Goal: Task Accomplishment & Management: Manage account settings

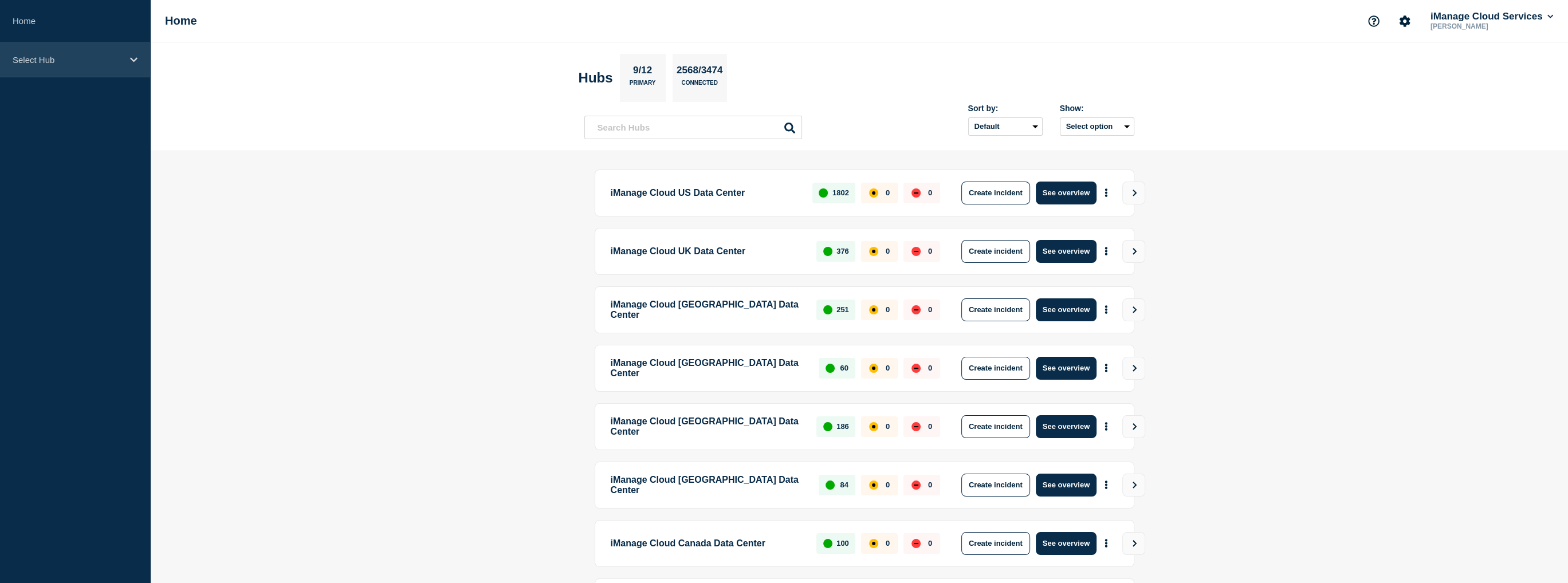
click at [134, 57] on icon at bounding box center [133, 59] width 7 height 9
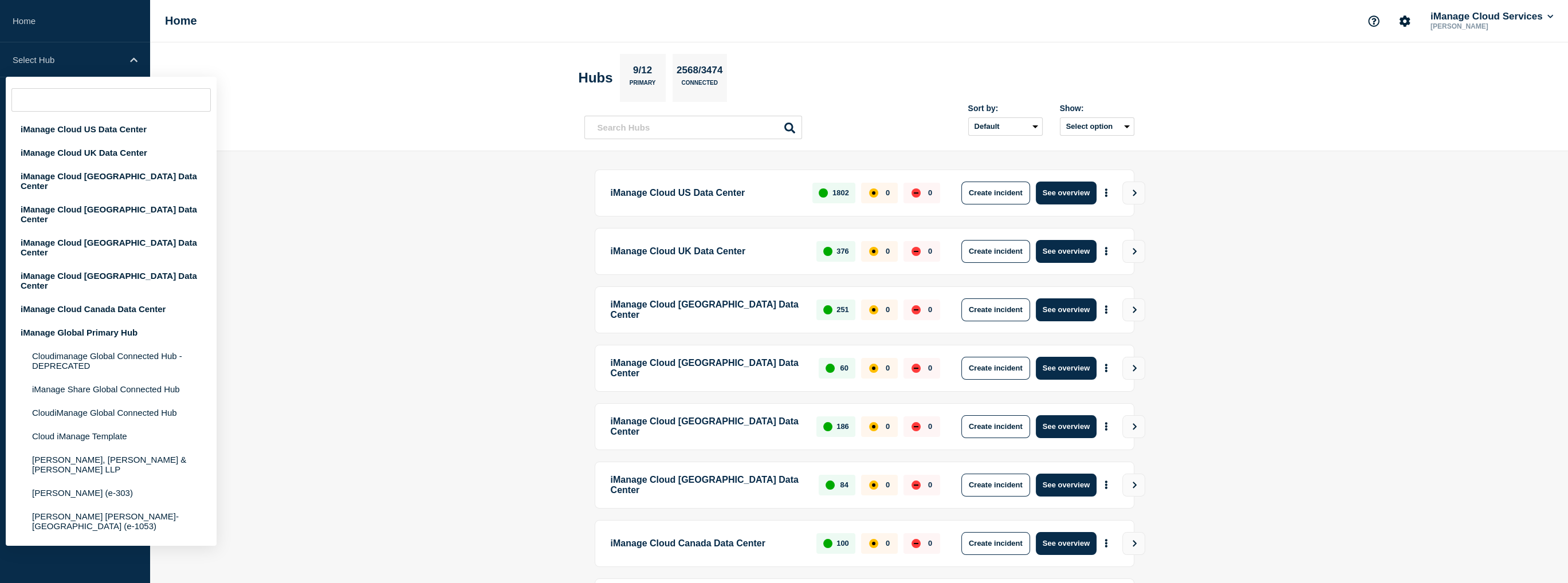
drag, startPoint x: 385, startPoint y: 309, endPoint x: 403, endPoint y: 315, distance: 19.0
click at [385, 309] on main "iManage Cloud US Data Center 1802 0 0 Create incident See overview iManage Clou…" at bounding box center [859, 446] width 1418 height 590
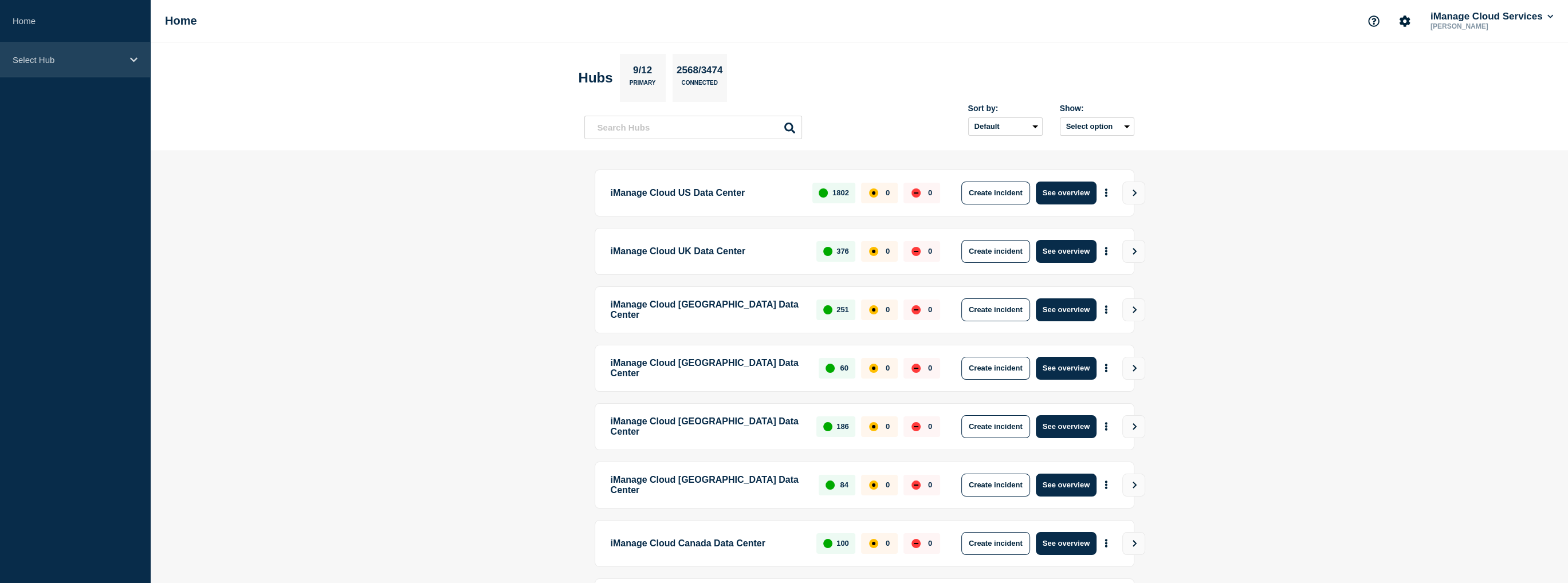
click at [114, 65] on div "Select Hub" at bounding box center [75, 59] width 150 height 35
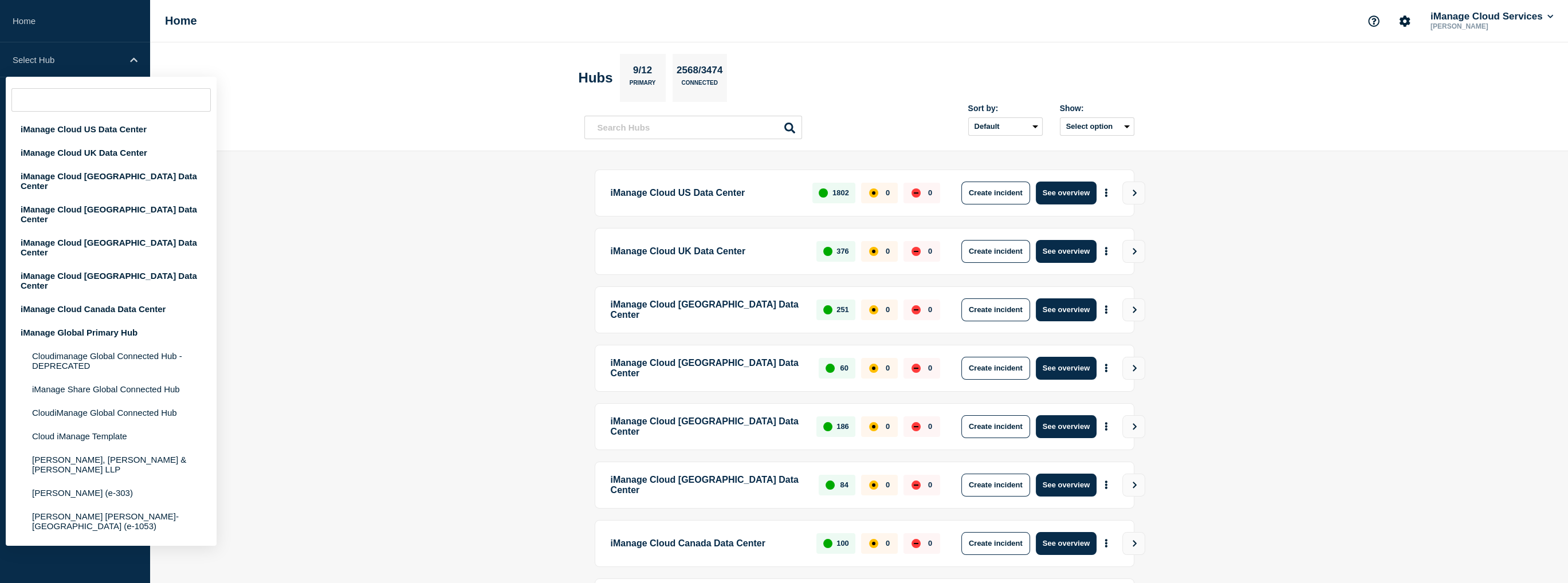
click at [363, 264] on main "iManage Cloud US Data Center 1802 0 0 Create incident See overview iManage Clou…" at bounding box center [859, 446] width 1418 height 590
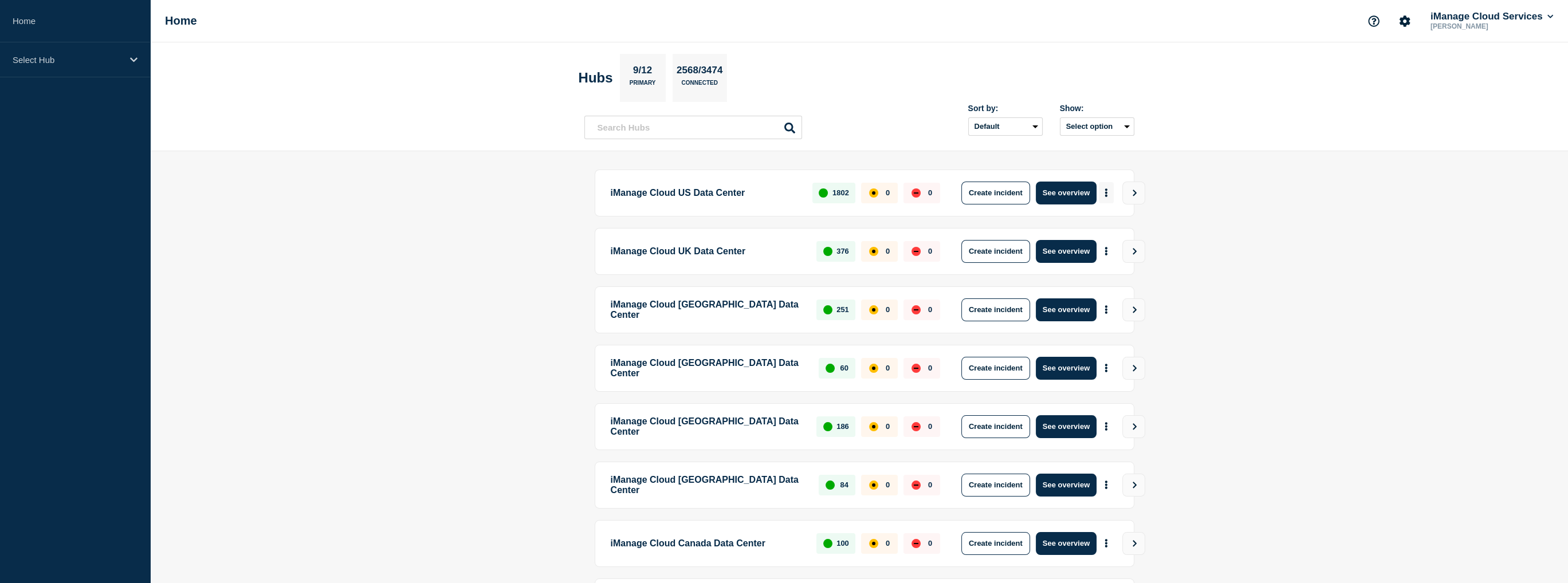
click at [1102, 191] on button "More actions" at bounding box center [1106, 193] width 15 height 21
click at [1255, 203] on main "iManage Cloud US Data Center 1802 0 0 Create incident See overview iManage Clou…" at bounding box center [859, 446] width 1418 height 590
click at [1134, 191] on icon "View" at bounding box center [1135, 193] width 4 height 7
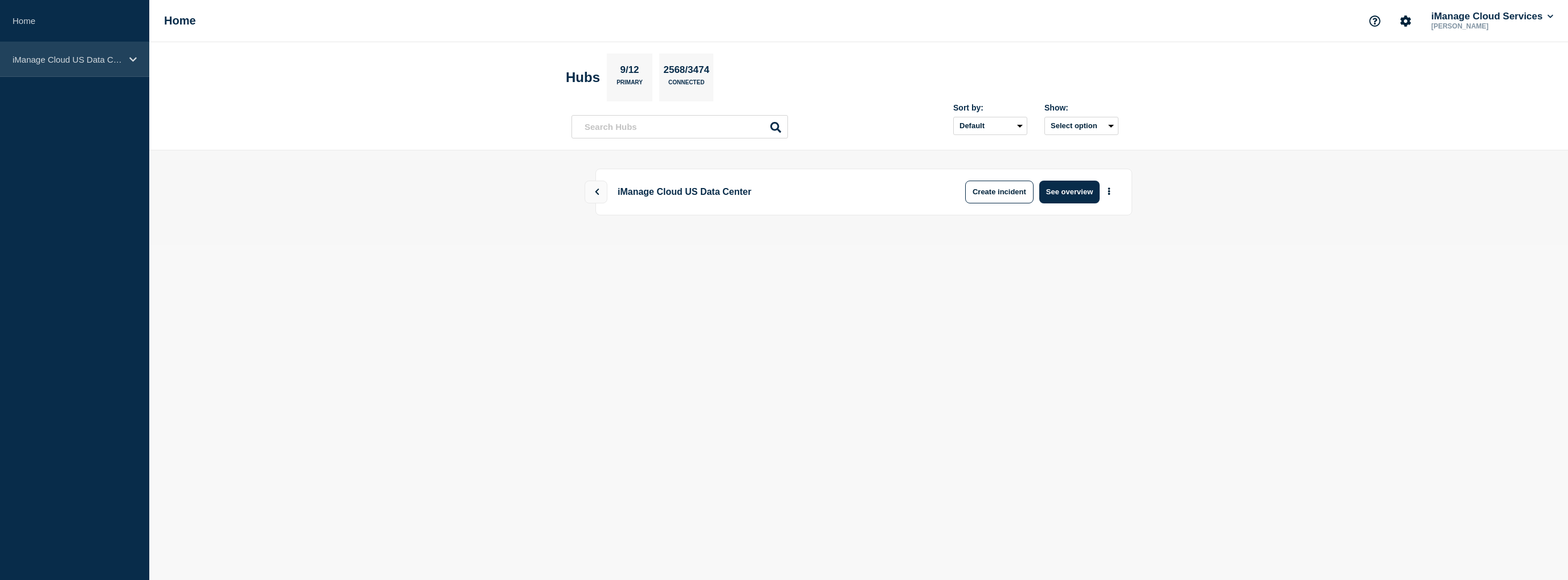
click at [87, 53] on div "iManage Cloud US Data Center" at bounding box center [75, 59] width 150 height 35
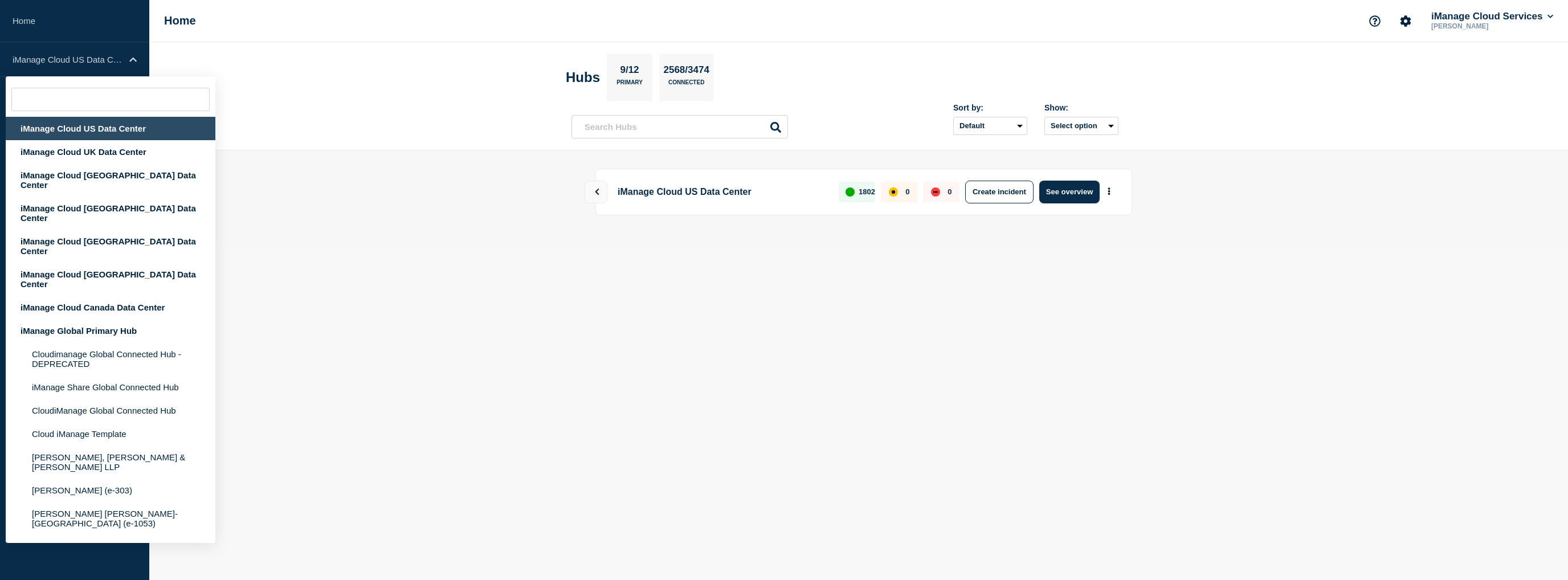
click at [96, 126] on div "iManage Cloud US Data Center" at bounding box center [111, 129] width 210 height 24
click at [108, 128] on div "iManage Cloud US Data Center" at bounding box center [111, 129] width 210 height 24
click at [519, 215] on main "iManage Cloud US Data Center 1802 0 0 Create incident See overview" at bounding box center [858, 197] width 1418 height 94
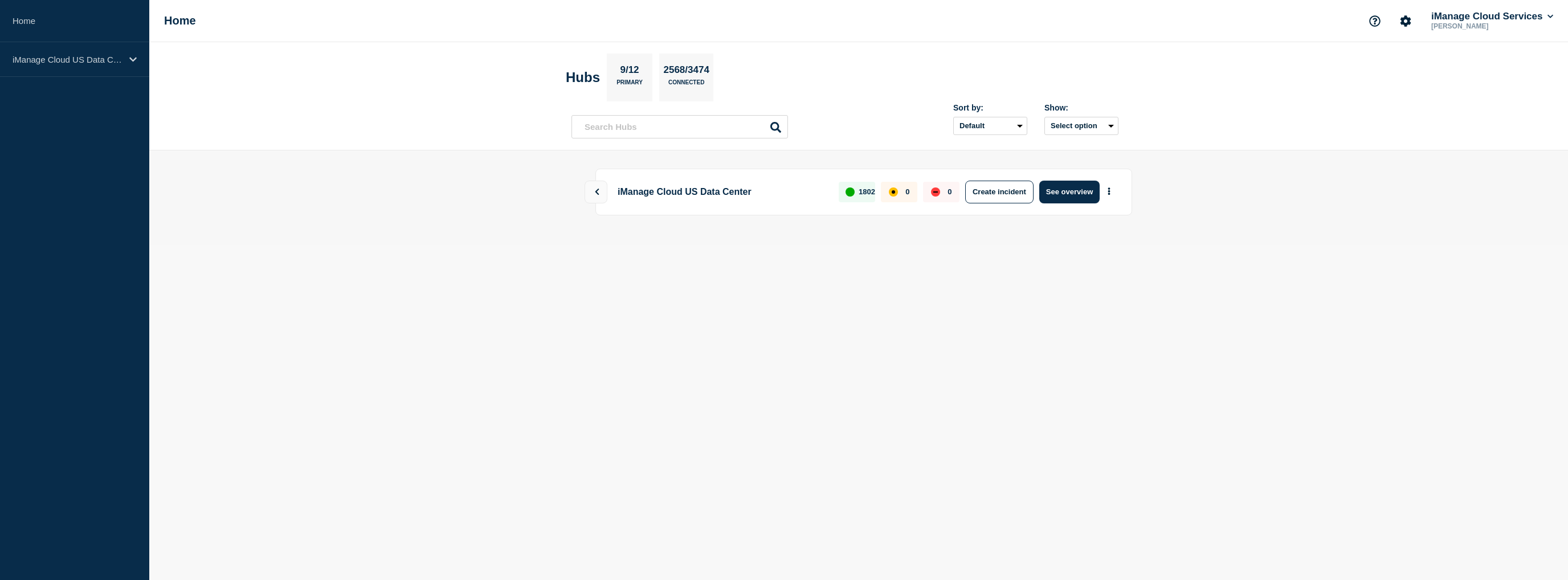
drag, startPoint x: 992, startPoint y: 188, endPoint x: 766, endPoint y: 289, distance: 247.5
click at [935, 308] on body "Home iManage Cloud US Data Center Home iManage Cloud Services Ryan Kim Hubs 9/1…" at bounding box center [784, 290] width 1568 height 580
click at [590, 194] on button at bounding box center [595, 192] width 23 height 23
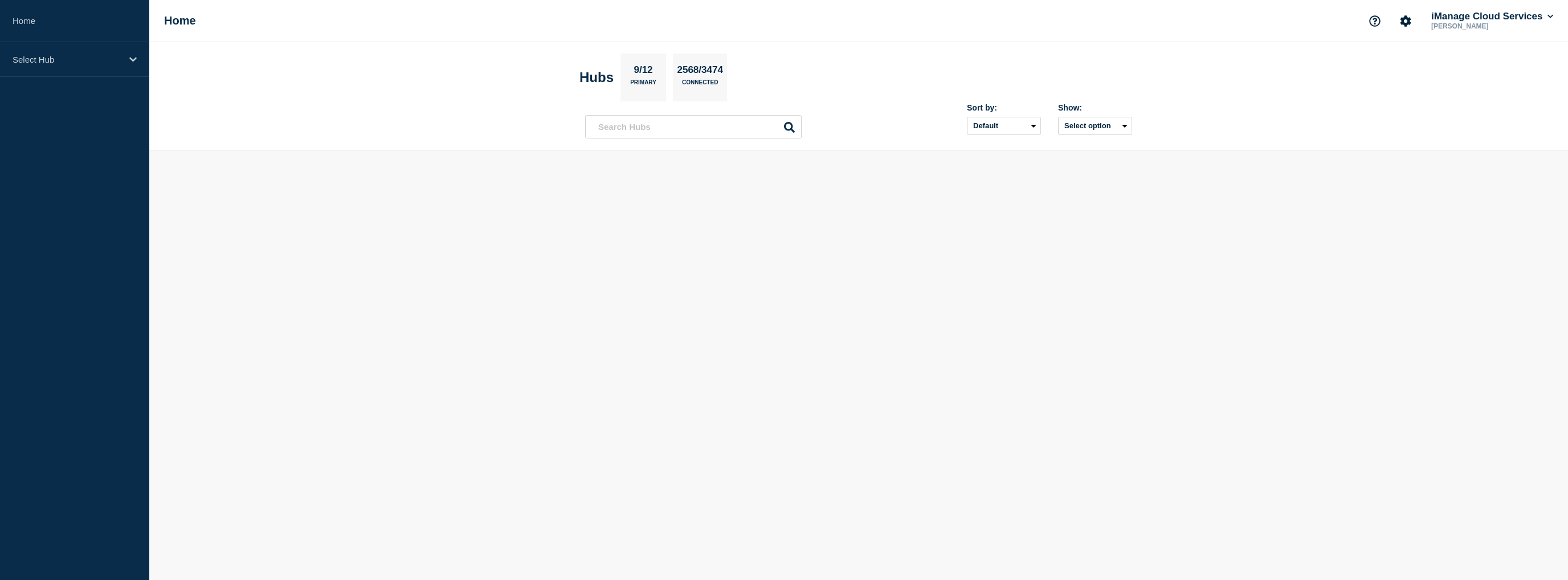
click at [414, 165] on body "Home Select Hub Home iManage Cloud Services Ryan Kim Hubs 9/12 Primary 2568/347…" at bounding box center [784, 290] width 1568 height 580
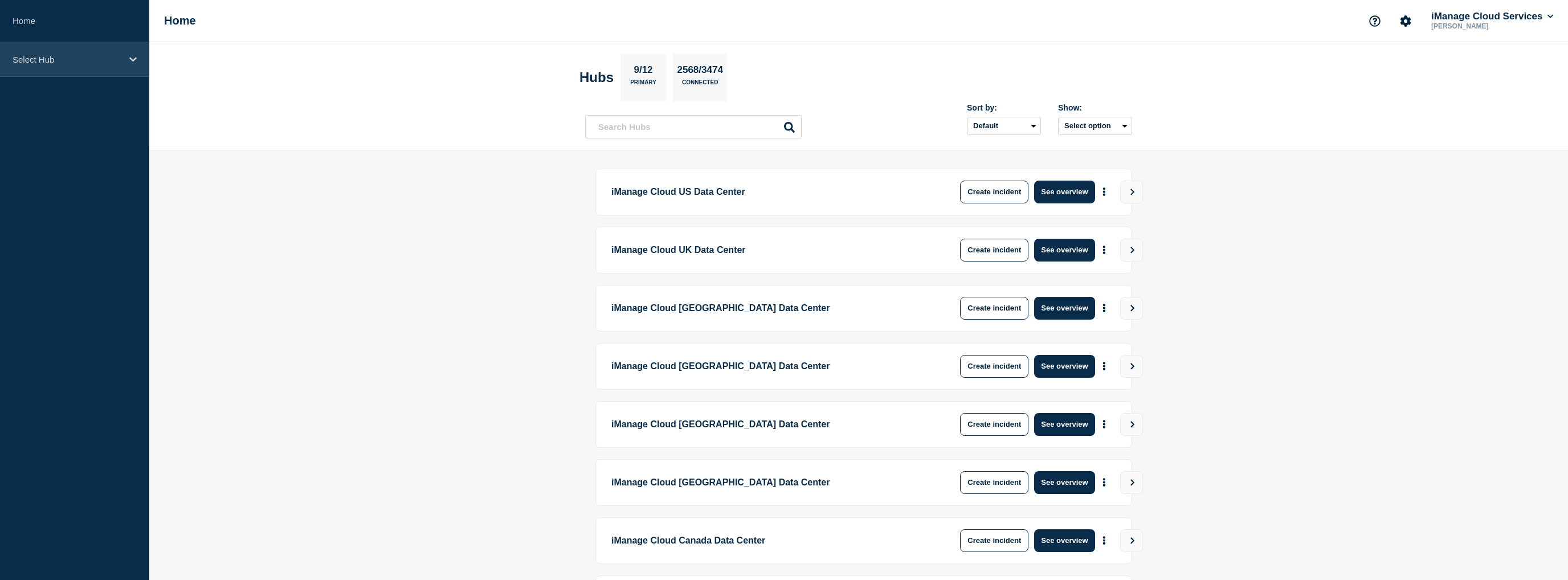
click at [116, 59] on p "Select Hub" at bounding box center [67, 59] width 110 height 10
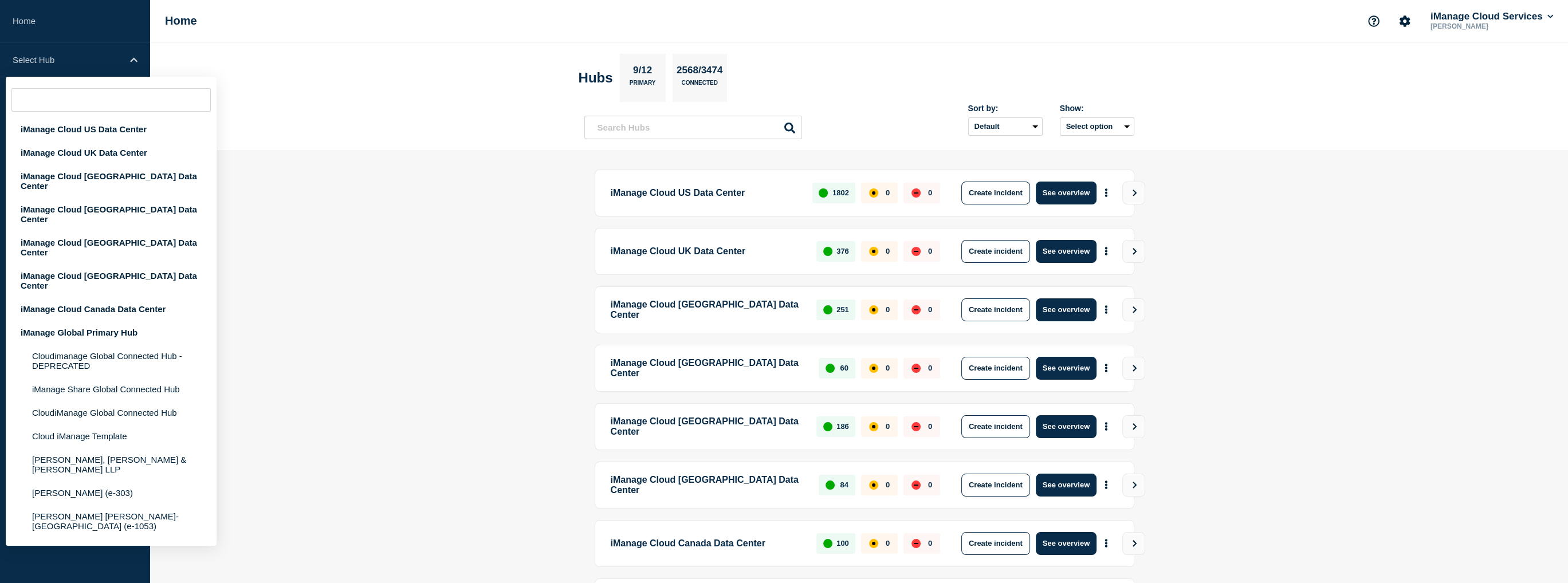
click at [389, 160] on main "iManage Cloud US Data Center 1802 0 0 Create incident See overview iManage Clou…" at bounding box center [859, 446] width 1418 height 590
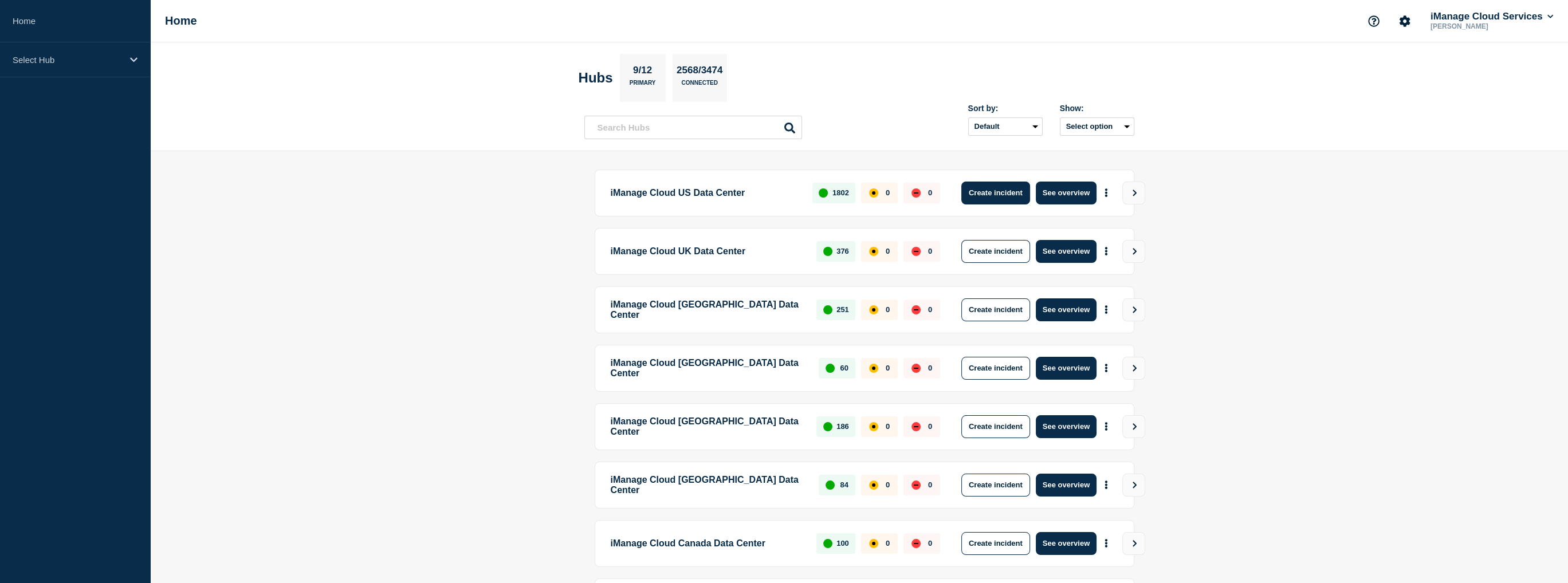
click at [1016, 196] on button "Create incident" at bounding box center [996, 193] width 69 height 23
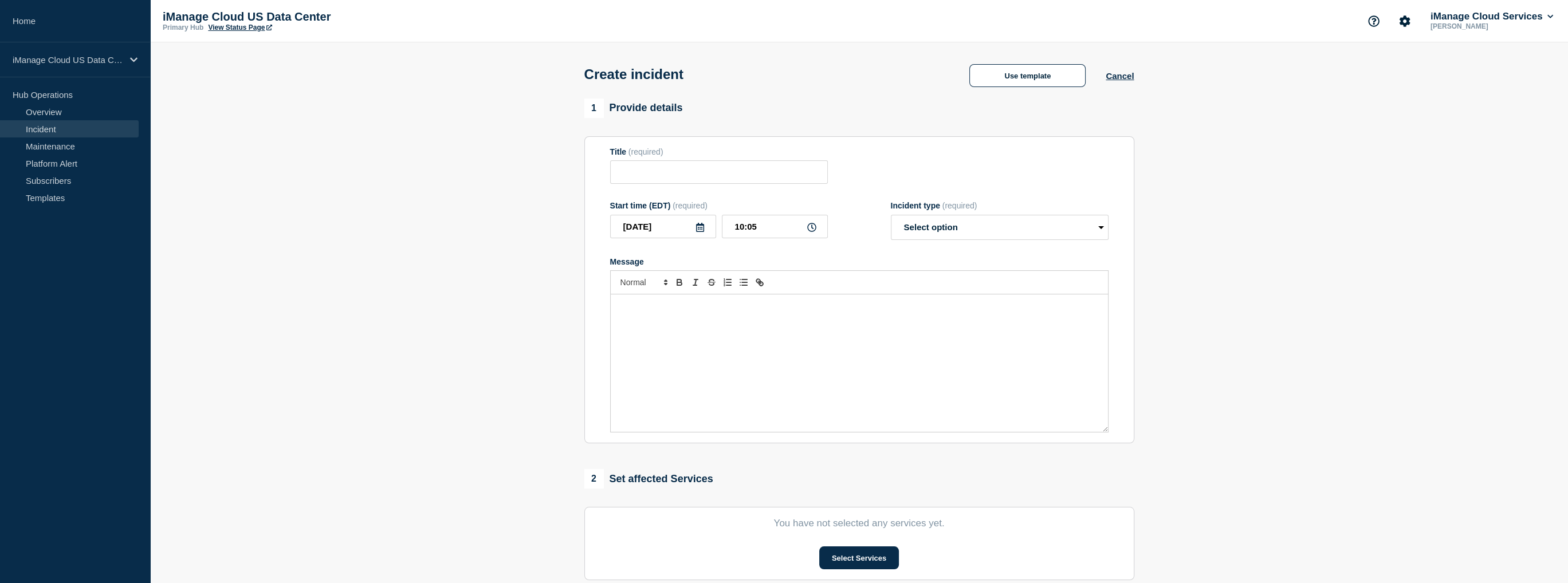
scroll to position [57, 0]
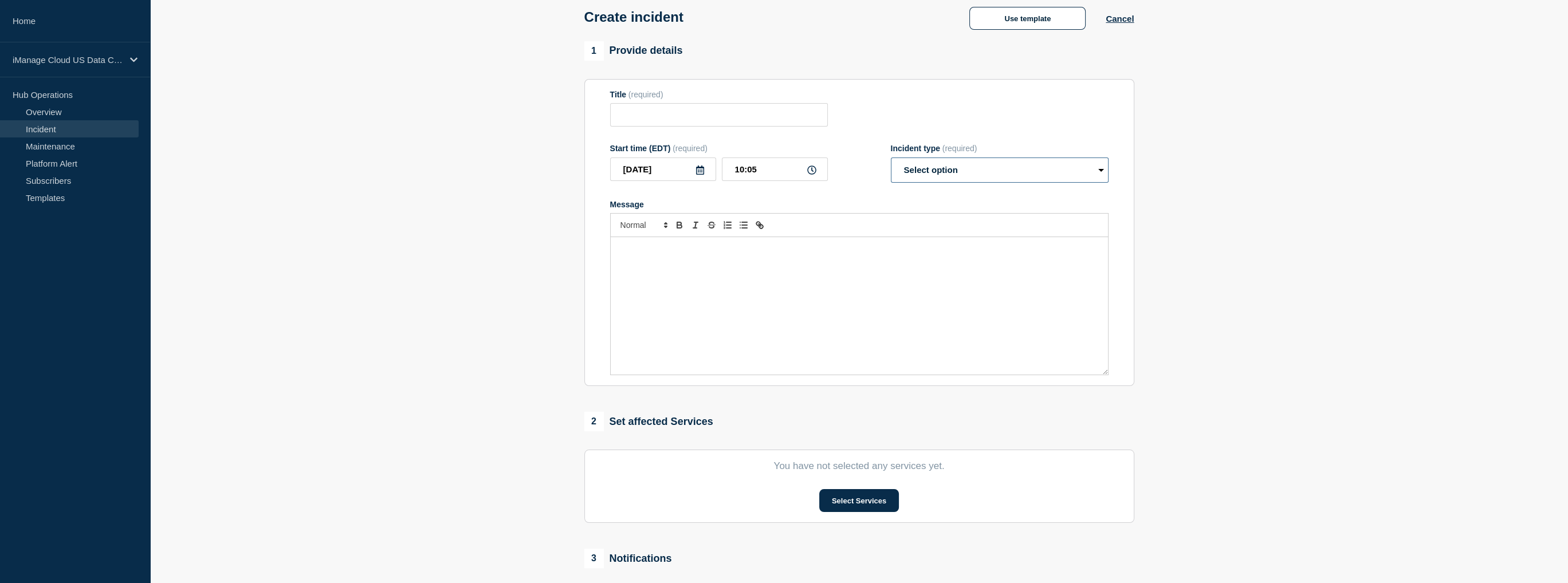
click at [980, 175] on select "Select option Investigating Identified Monitoring" at bounding box center [1000, 170] width 218 height 25
click at [382, 193] on section "1 Provide details Title (required) Start time (EDT) (required) 2025-09-10 10:05…" at bounding box center [859, 369] width 1418 height 656
click at [480, 220] on section "1 Provide details Title (required) Start time (EDT) (required) 2025-09-10 10:05…" at bounding box center [859, 369] width 1418 height 656
click at [85, 55] on p "iManage Cloud US Data Center" at bounding box center [67, 59] width 110 height 10
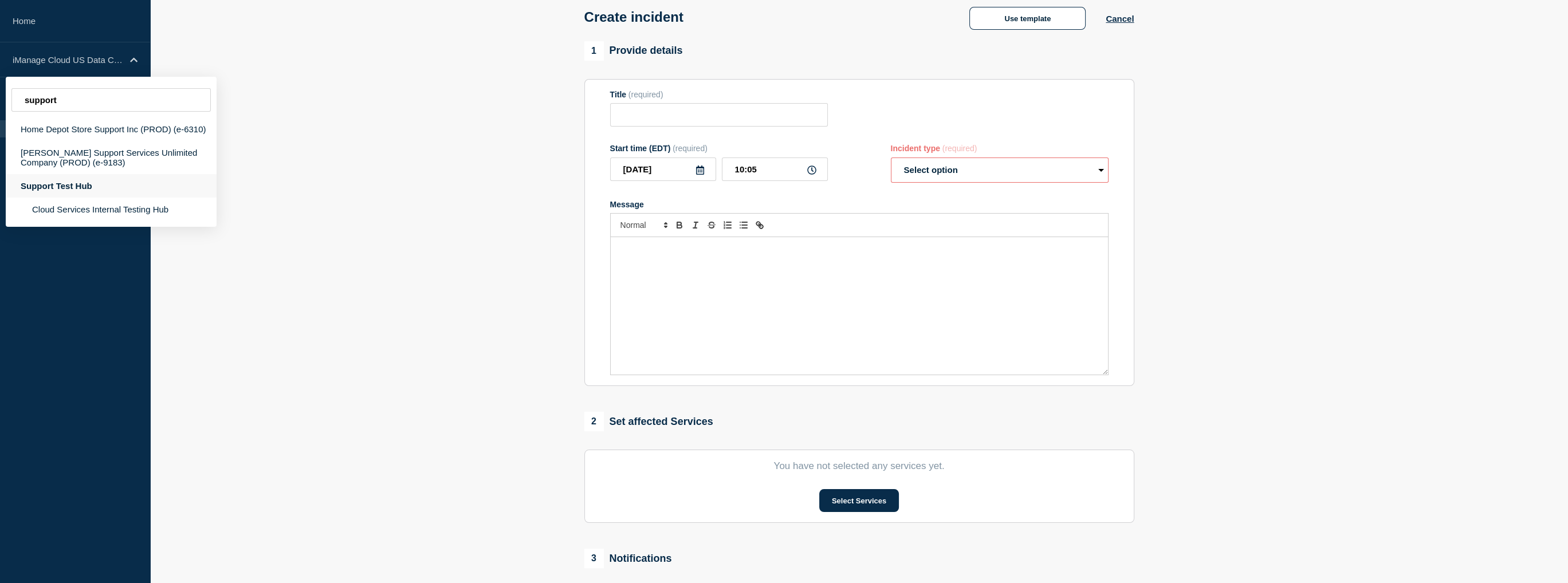
type input "support"
click at [80, 183] on div "Support Test Hub" at bounding box center [111, 186] width 211 height 24
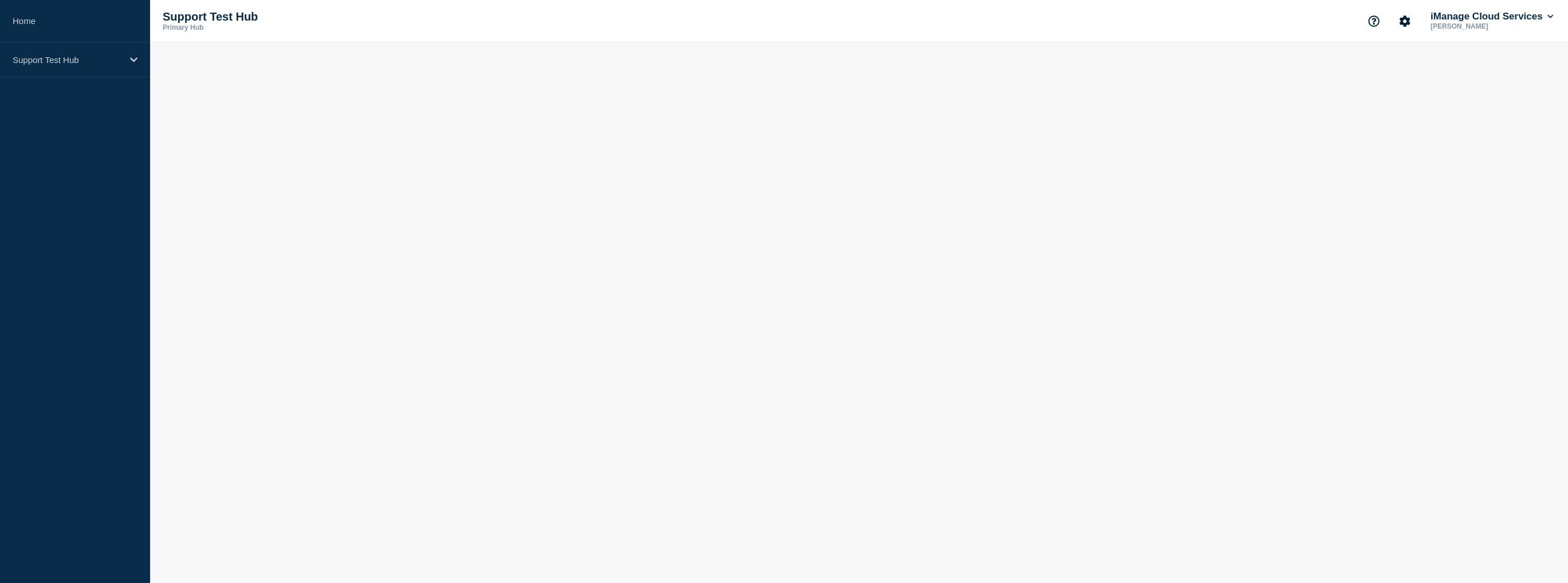
scroll to position [0, 0]
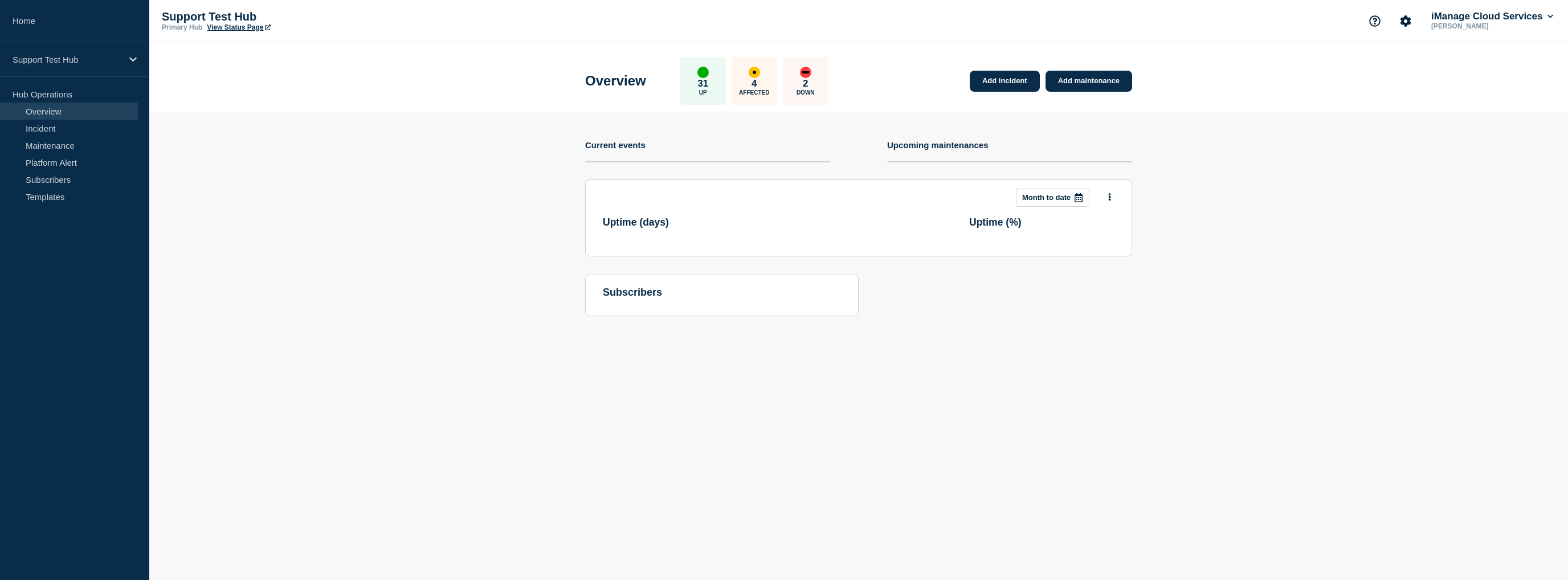
click at [452, 260] on section "Add incident Add maintenance Current events Upcoming maintenances This month Mo…" at bounding box center [858, 222] width 1418 height 222
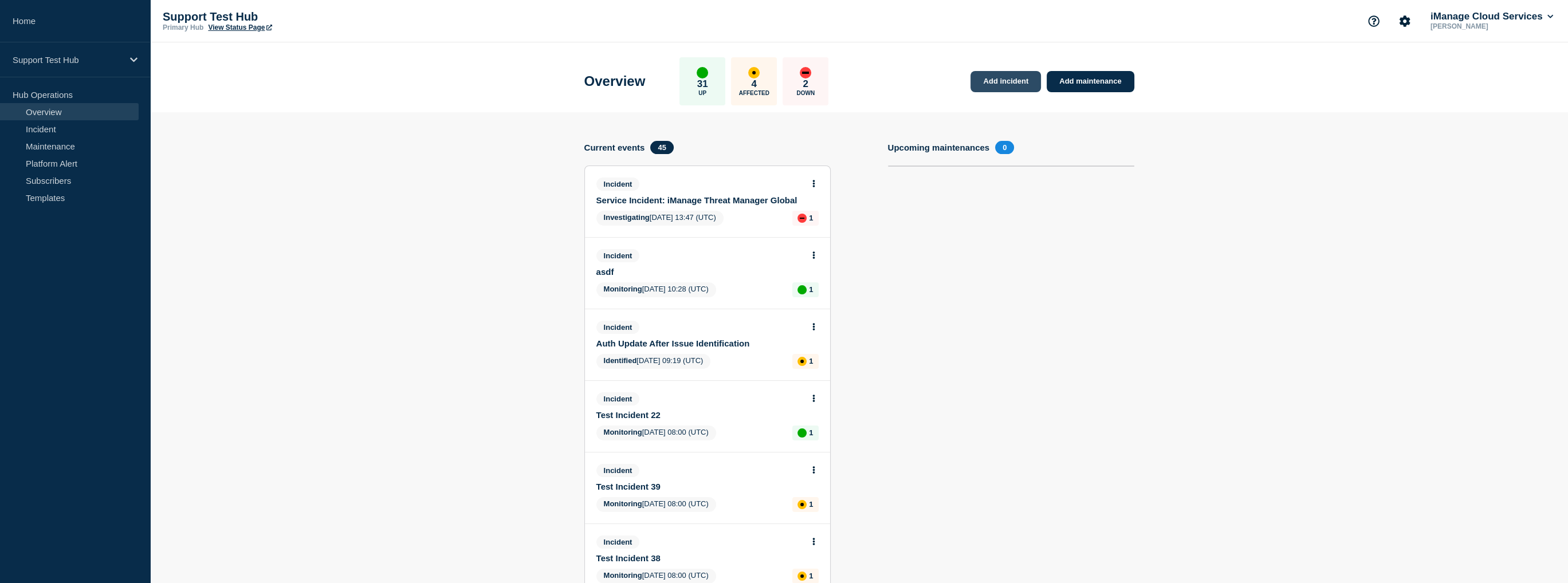
click at [1027, 85] on link "Add incident" at bounding box center [1006, 82] width 71 height 21
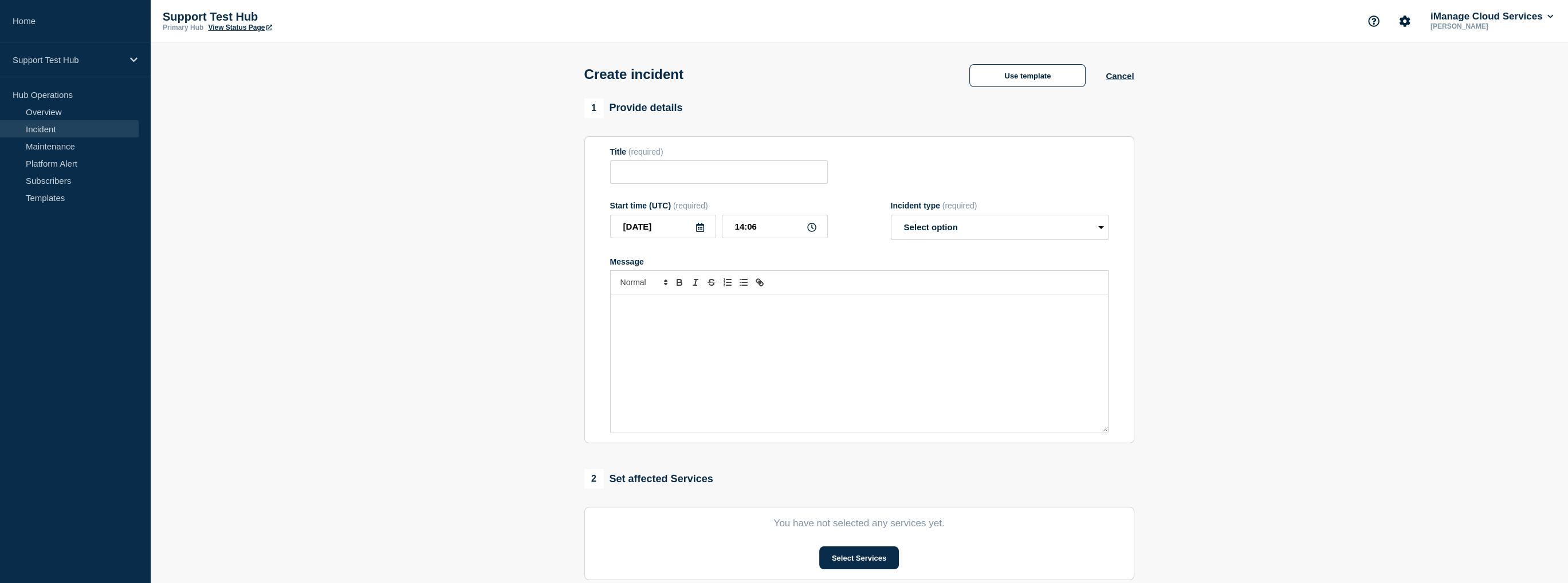
scroll to position [57, 0]
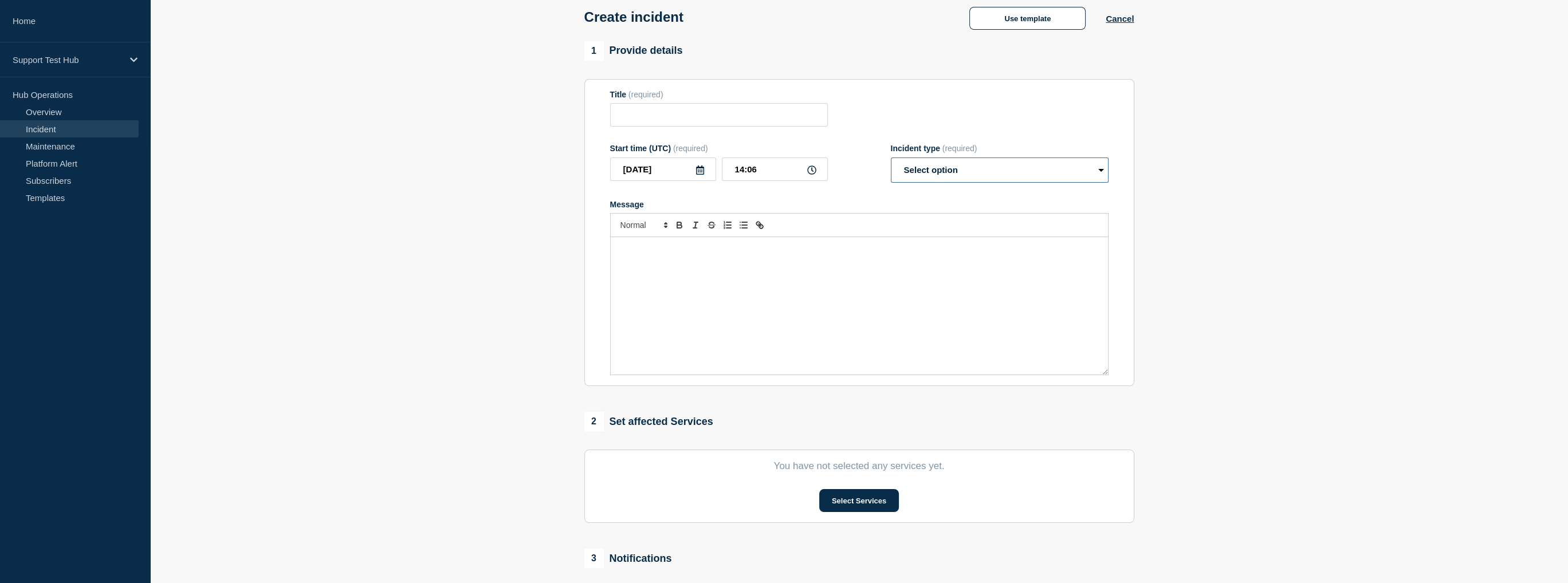
click at [969, 162] on select "Select option Investigating Identified Monitoring" at bounding box center [1000, 170] width 218 height 25
click at [969, 167] on select "Select option Investigating Identified Monitoring" at bounding box center [1000, 170] width 218 height 25
select select "investigating"
click at [891, 161] on select "Select option Investigating Identified Monitoring" at bounding box center [1000, 170] width 218 height 25
drag, startPoint x: 497, startPoint y: 223, endPoint x: 534, endPoint y: 224, distance: 37.0
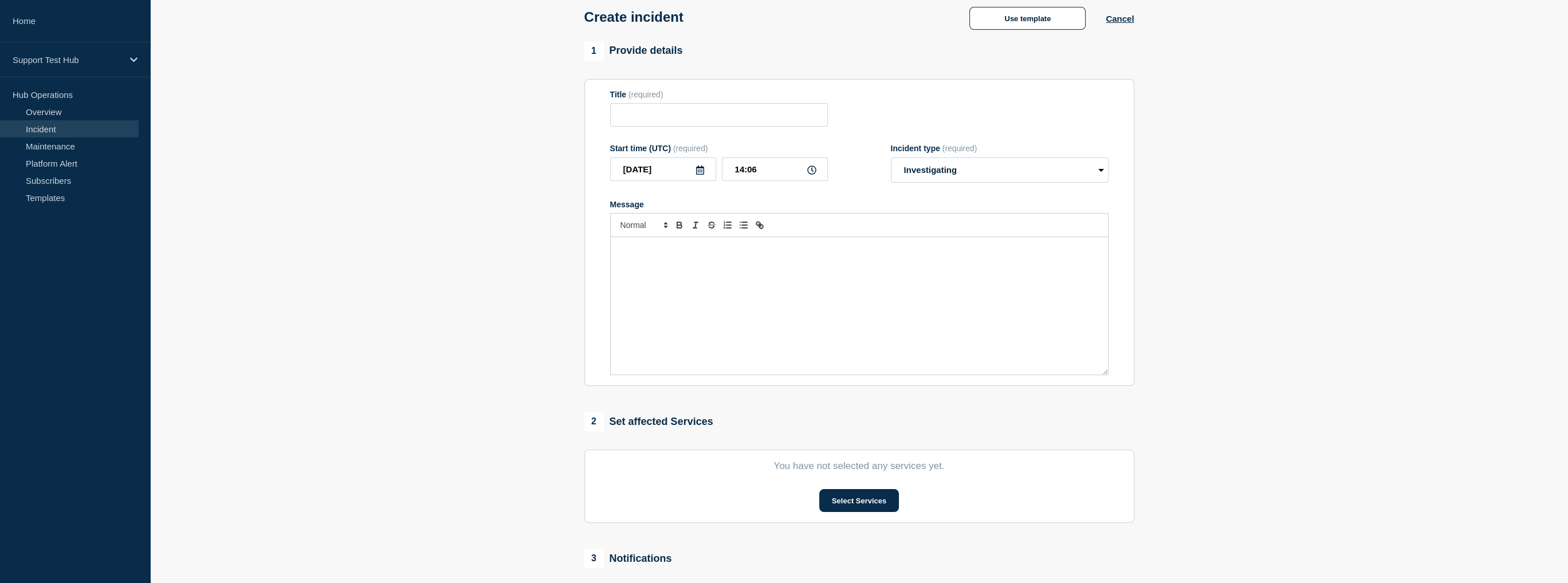
click at [494, 223] on section "1 Provide details Title (required) Start time (UTC) (required) 2025-09-10 14:06…" at bounding box center [859, 369] width 1418 height 656
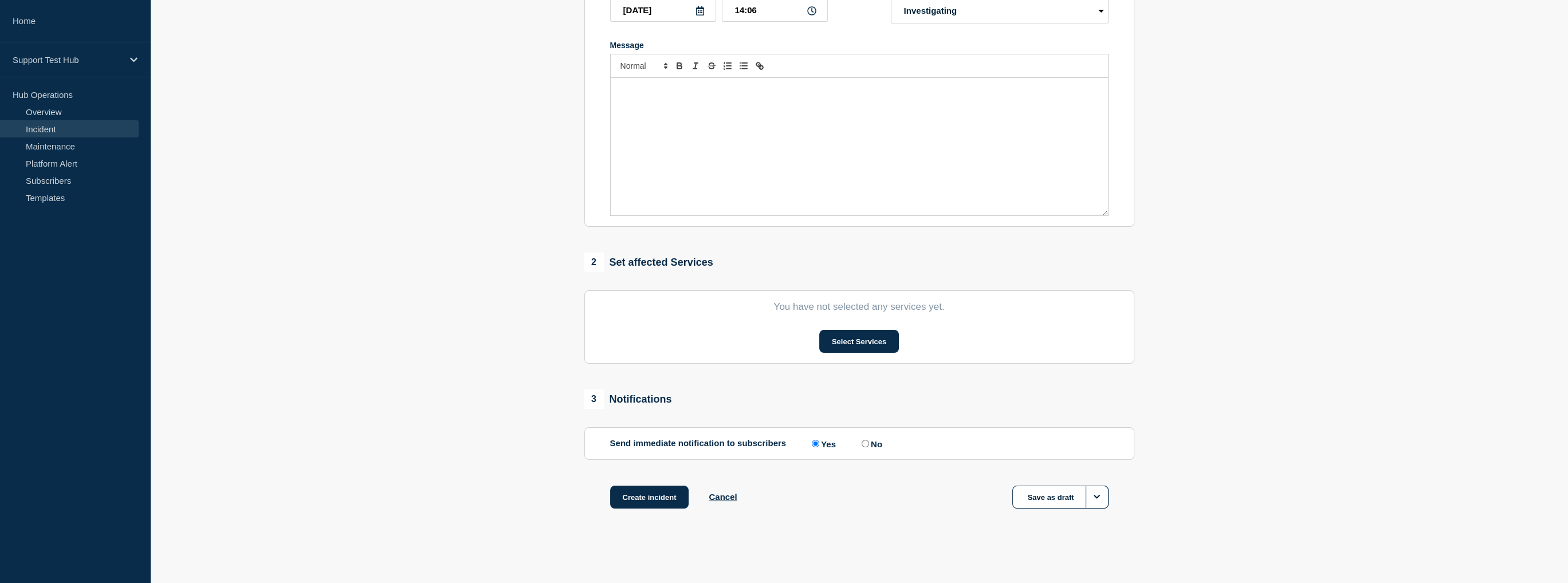
scroll to position [49, 0]
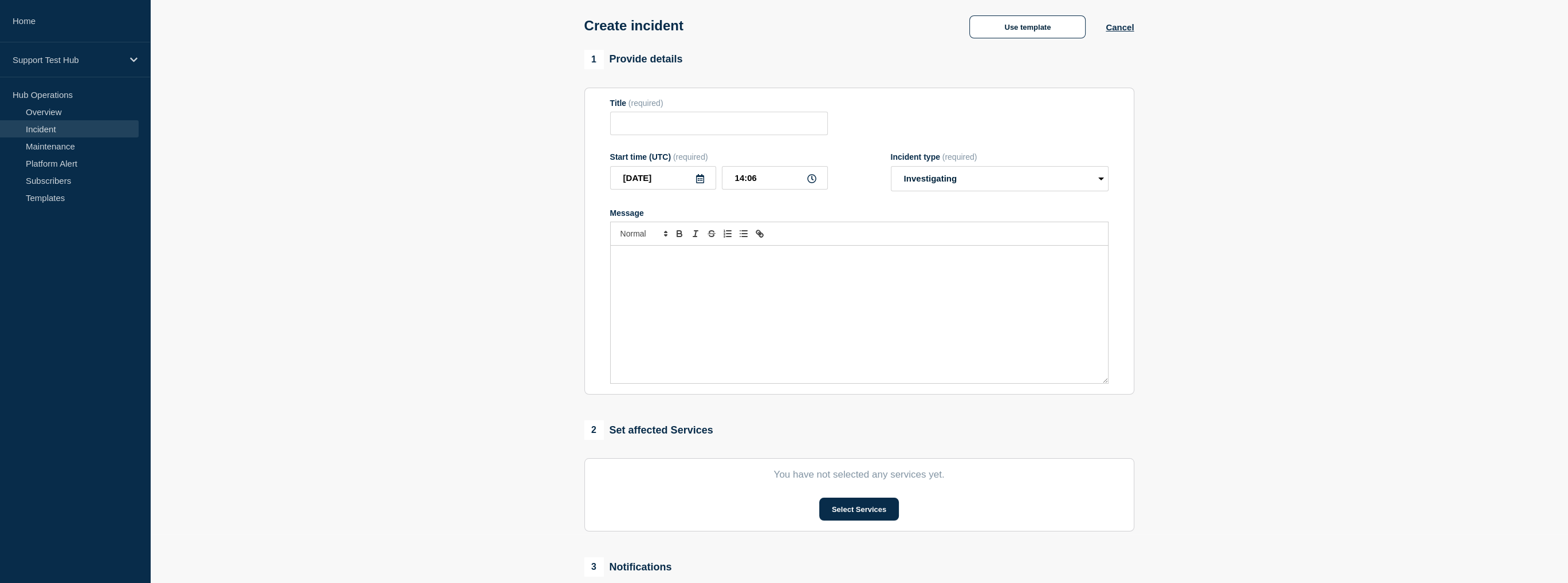
click at [859, 319] on div "Message" at bounding box center [859, 315] width 497 height 138
click at [478, 274] on section "1 Provide details Title (required) Start time (UTC) (required) 2025-09-10 14:06…" at bounding box center [859, 378] width 1418 height 656
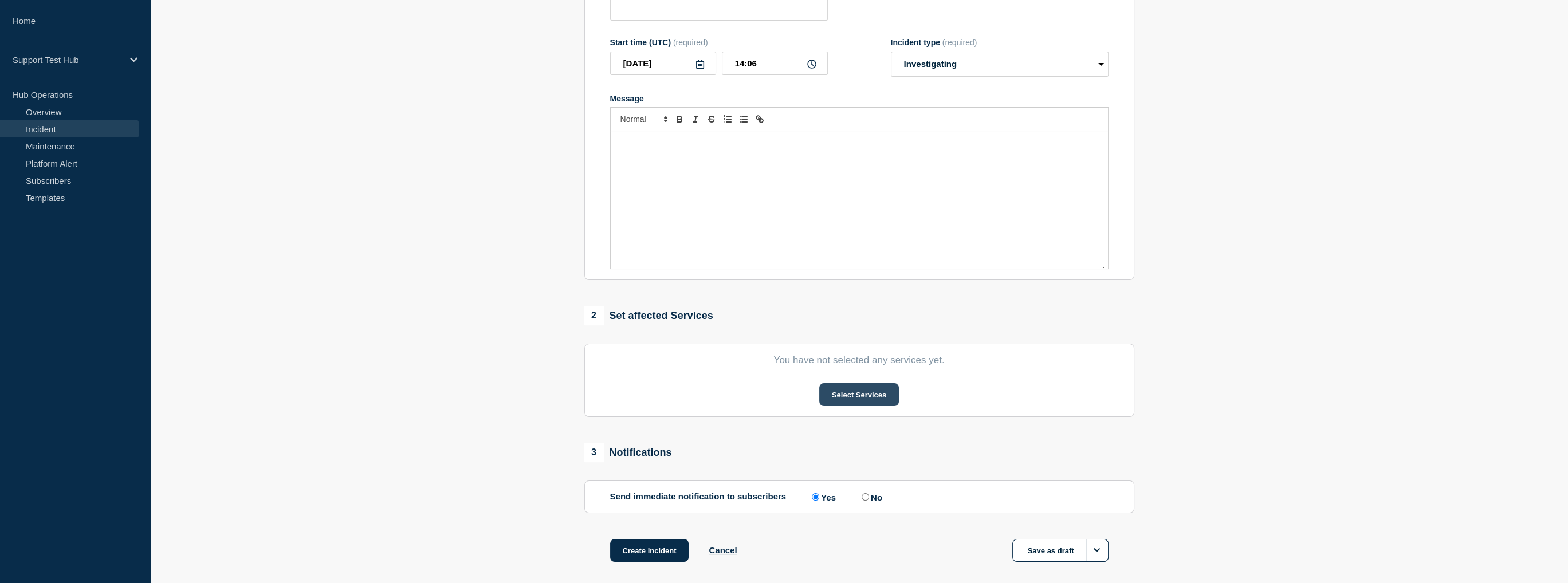
click at [848, 404] on button "Select Services" at bounding box center [859, 394] width 80 height 23
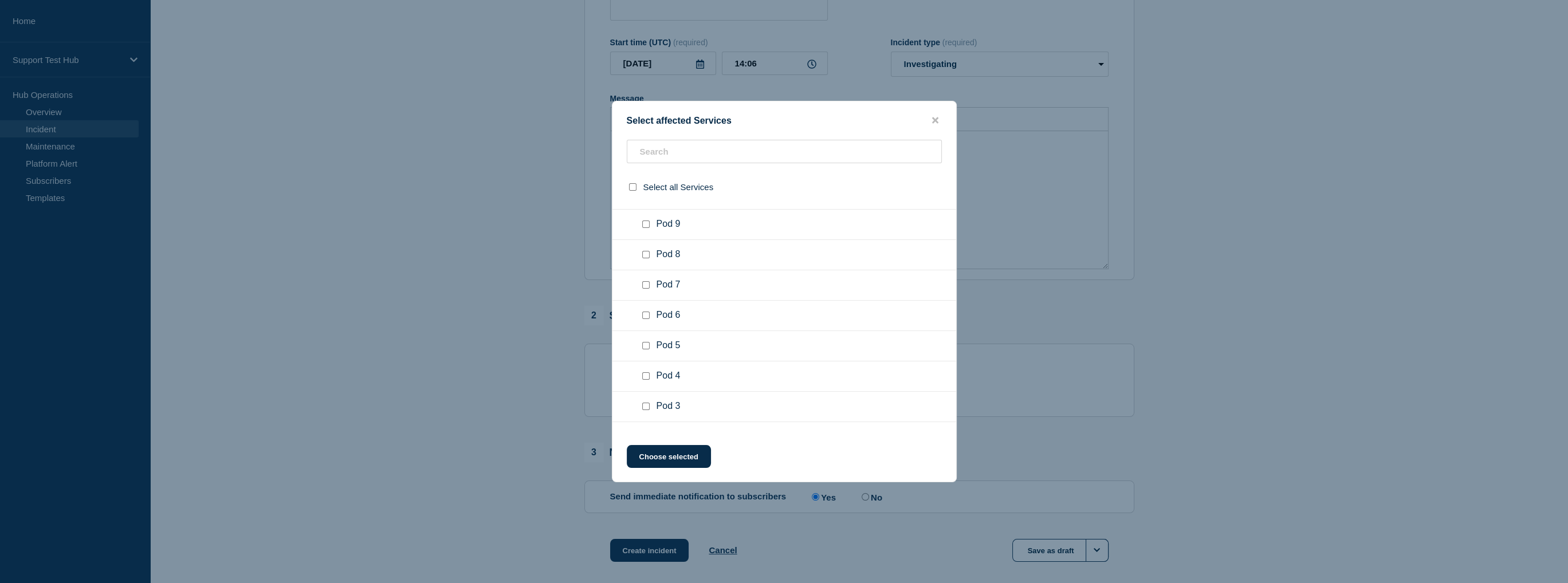
scroll to position [981, 0]
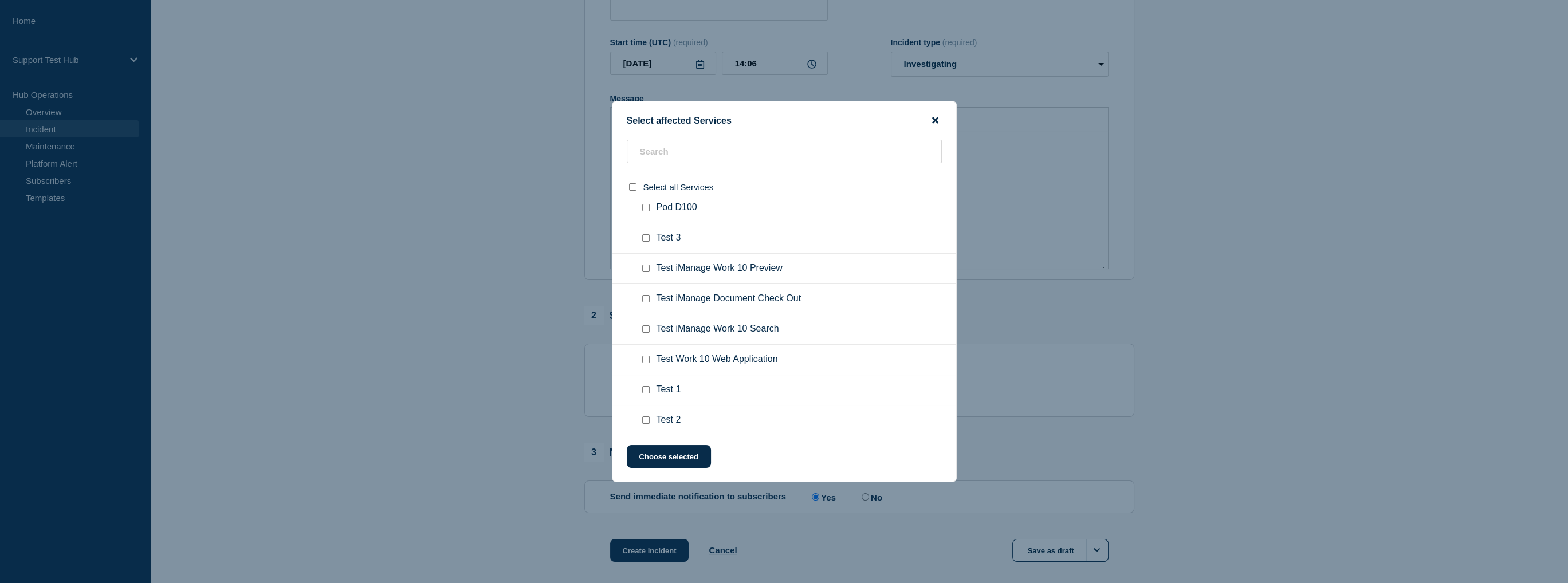
click at [936, 117] on icon "close button" at bounding box center [935, 121] width 7 height 7
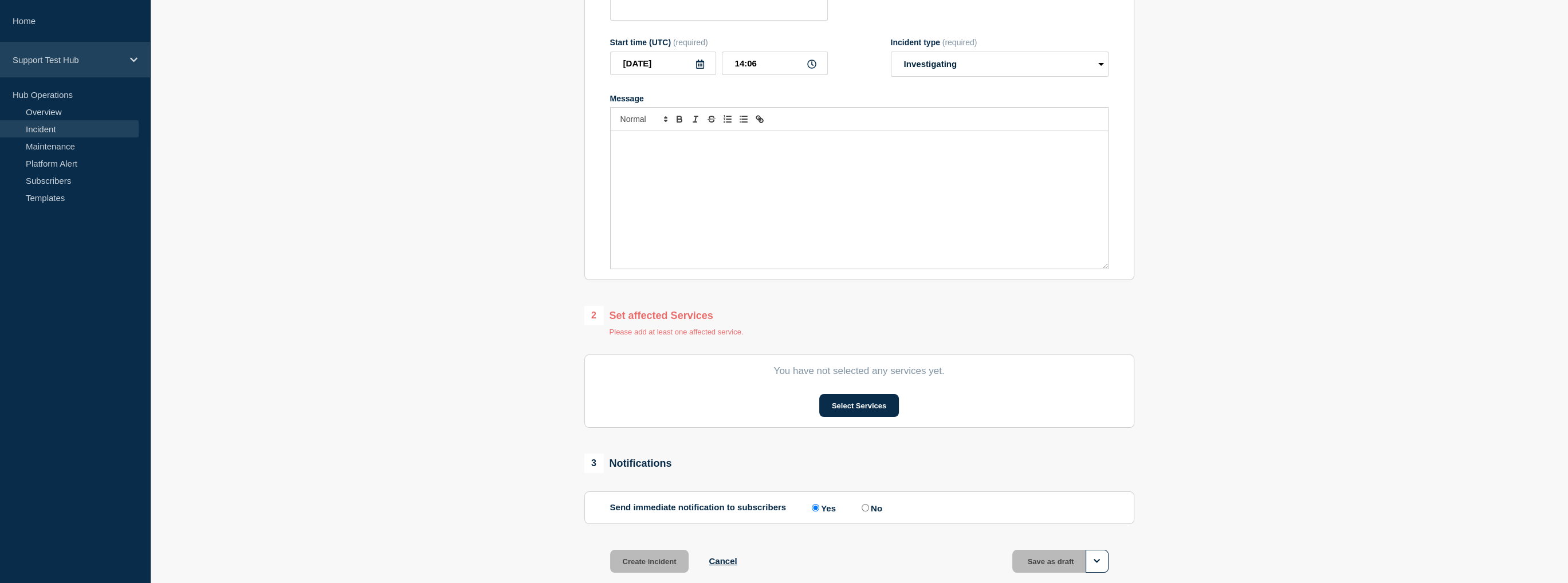
click at [127, 60] on div "Support Test Hub" at bounding box center [75, 59] width 150 height 35
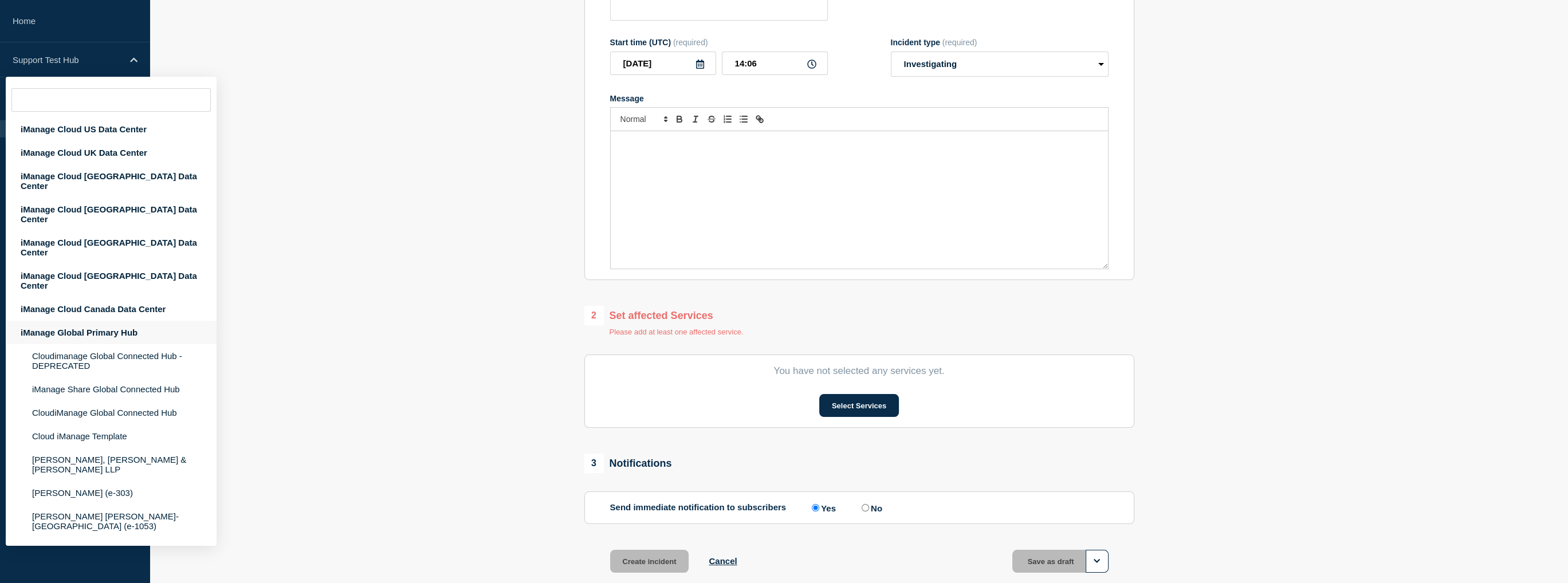
click at [86, 321] on div "iManage Global Primary Hub" at bounding box center [111, 333] width 211 height 24
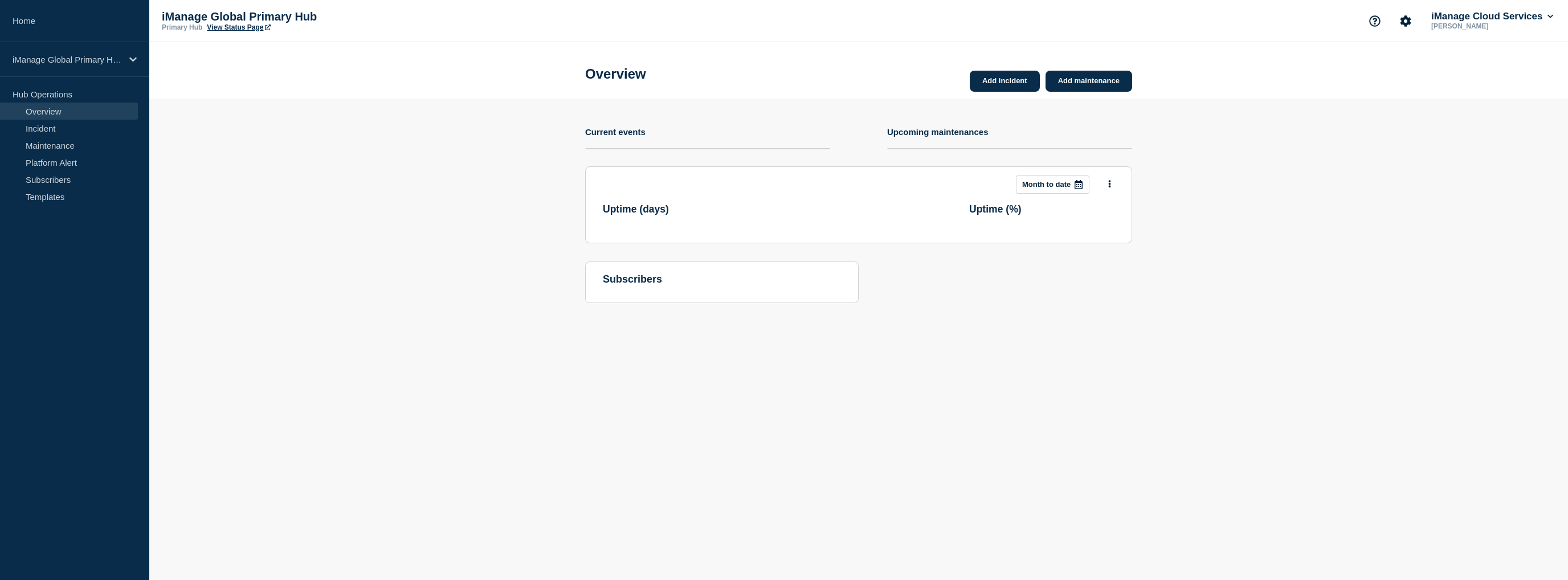
click at [451, 189] on section "Add incident Add maintenance Current events Upcoming maintenances This month Mo…" at bounding box center [858, 209] width 1418 height 222
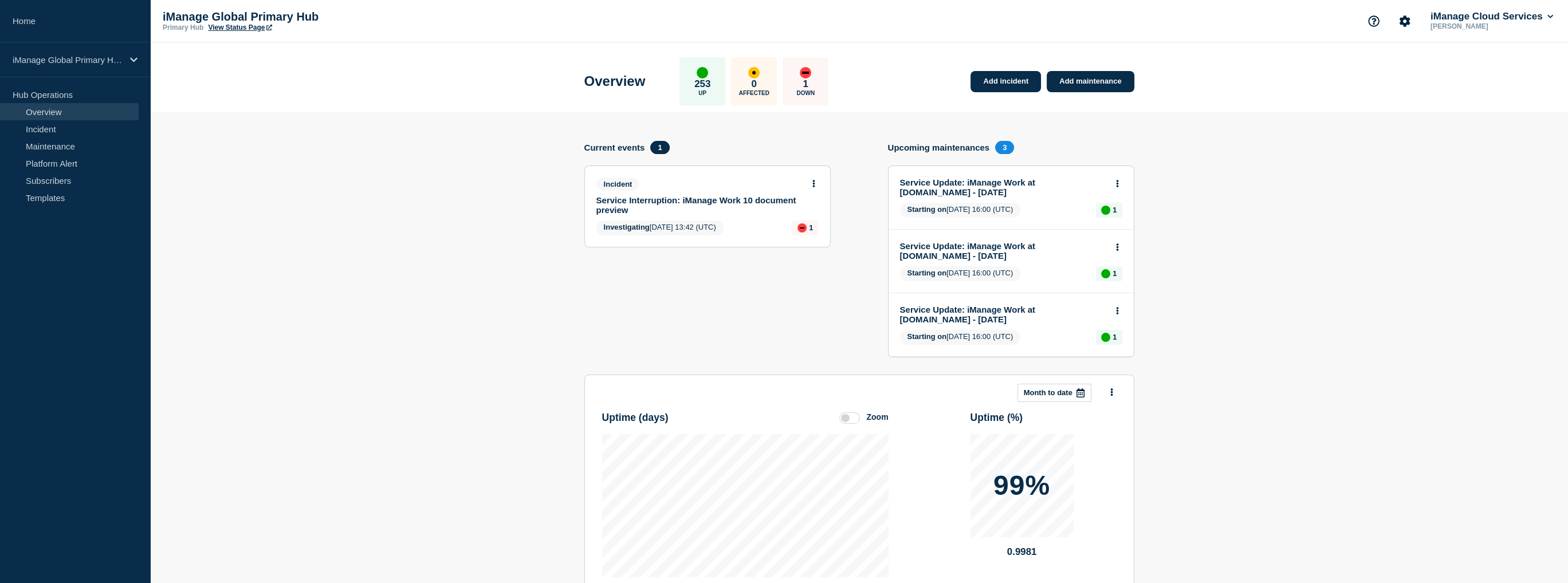
click at [355, 386] on section "Add incident Add maintenance Current events 1 Incident Service Interruption: iM…" at bounding box center [859, 425] width 1418 height 625
click at [811, 68] on div "down" at bounding box center [805, 73] width 11 height 11
click at [741, 198] on link "Service Interruption: iManage Work 10 document preview" at bounding box center [700, 205] width 207 height 20
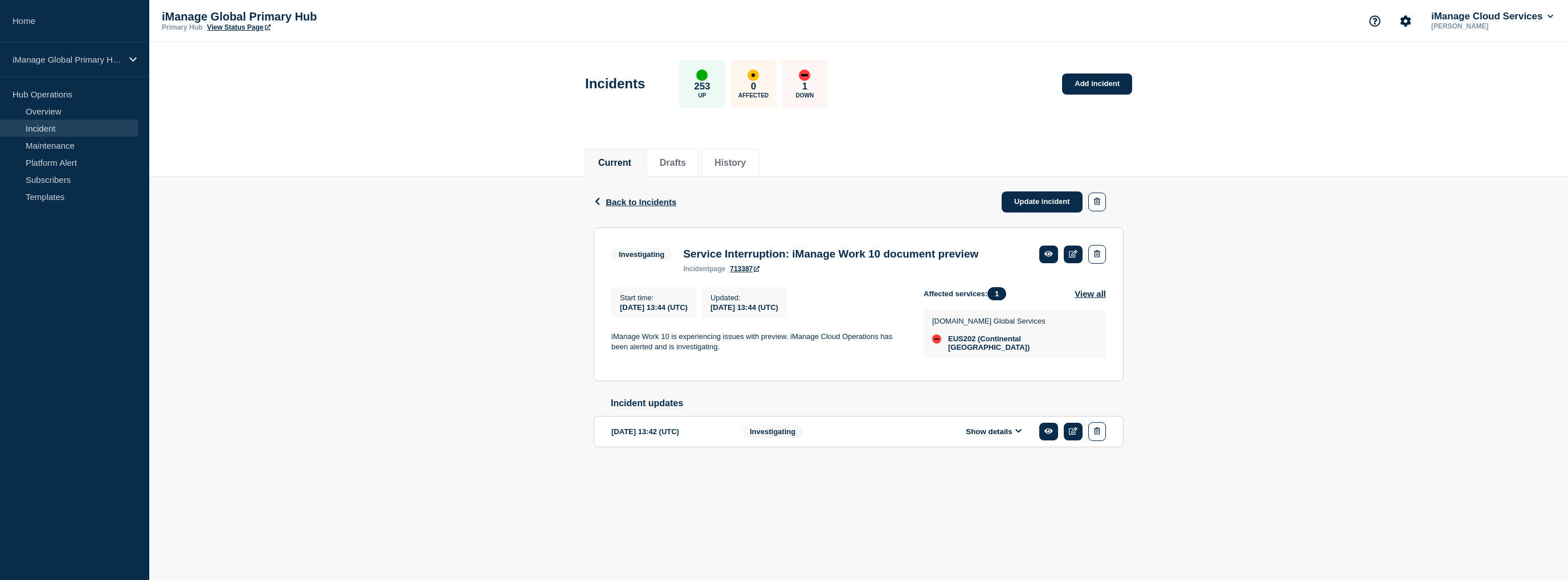
click at [384, 199] on div "Back Back to Incidents Update incident Investigating Service Interruption: iMan…" at bounding box center [858, 329] width 1418 height 306
click at [449, 318] on div "Back Back to Incidents Update incident Investigating Service Interruption: iMan…" at bounding box center [858, 329] width 1418 height 306
drag, startPoint x: 759, startPoint y: 251, endPoint x: 864, endPoint y: 259, distance: 105.3
click at [864, 259] on h3 "Service Interruption: iManage Work 10 document preview" at bounding box center [831, 254] width 295 height 12
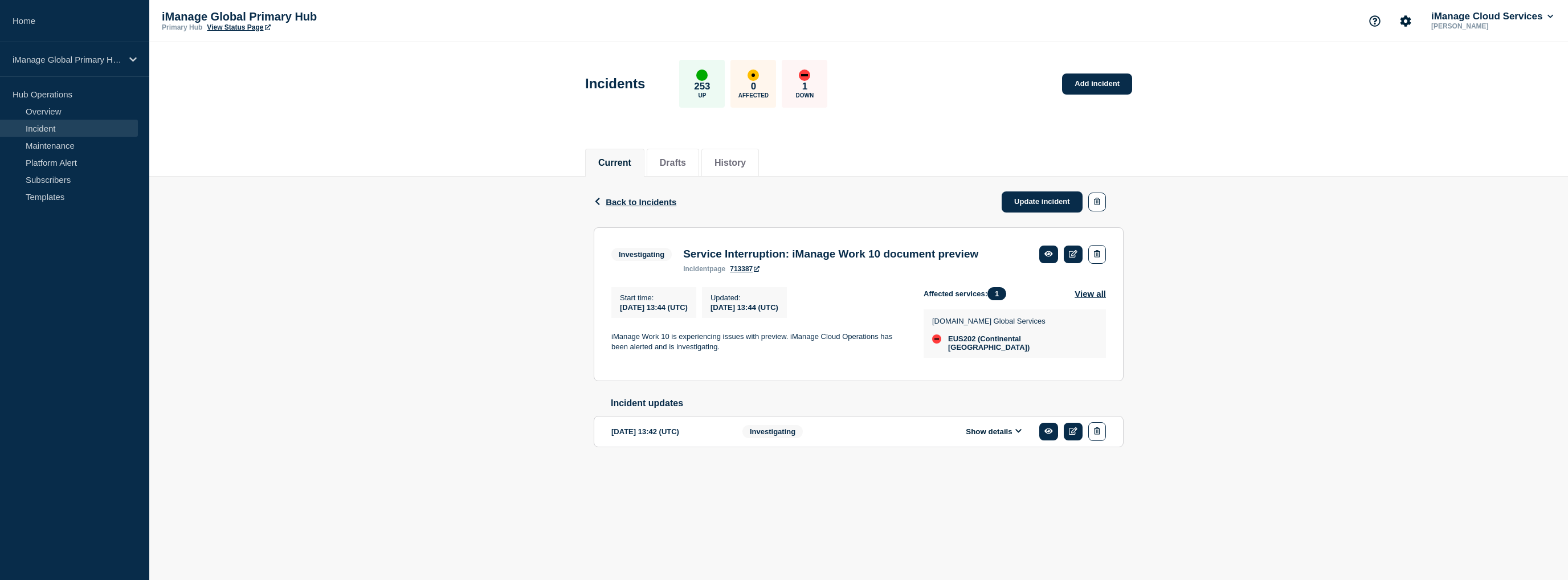
click at [992, 429] on button "Show details" at bounding box center [994, 432] width 63 height 10
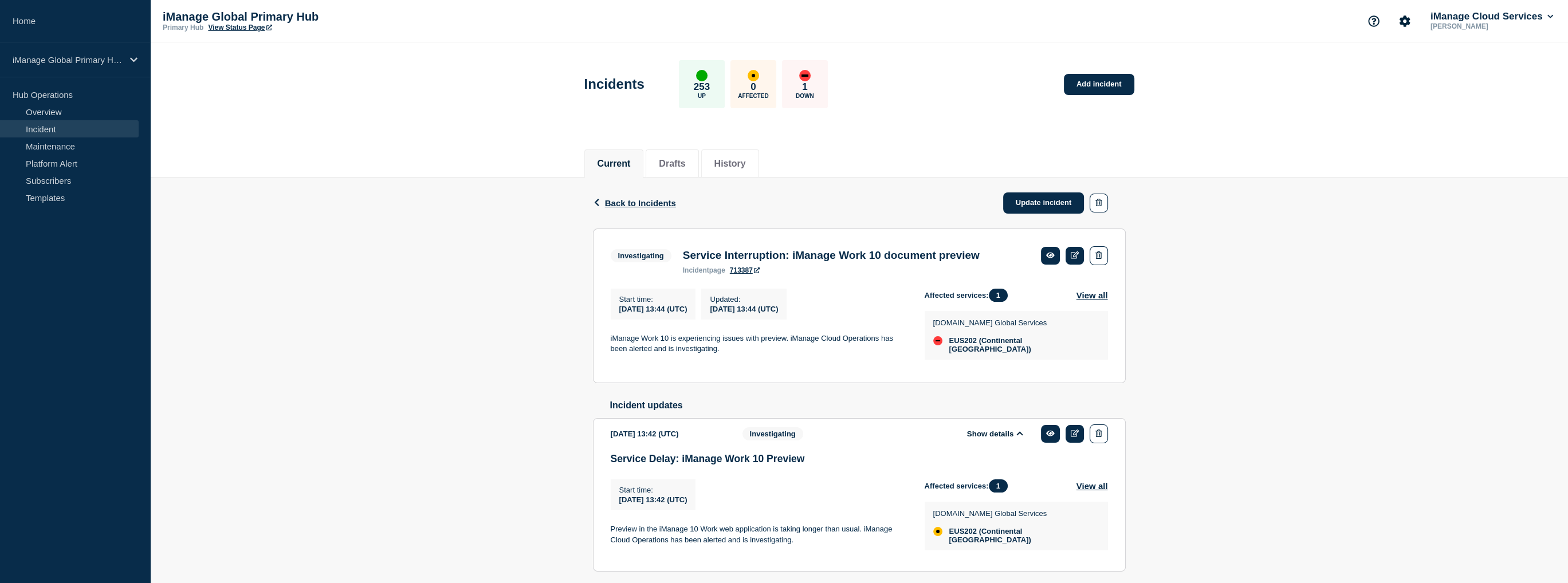
scroll to position [33, 0]
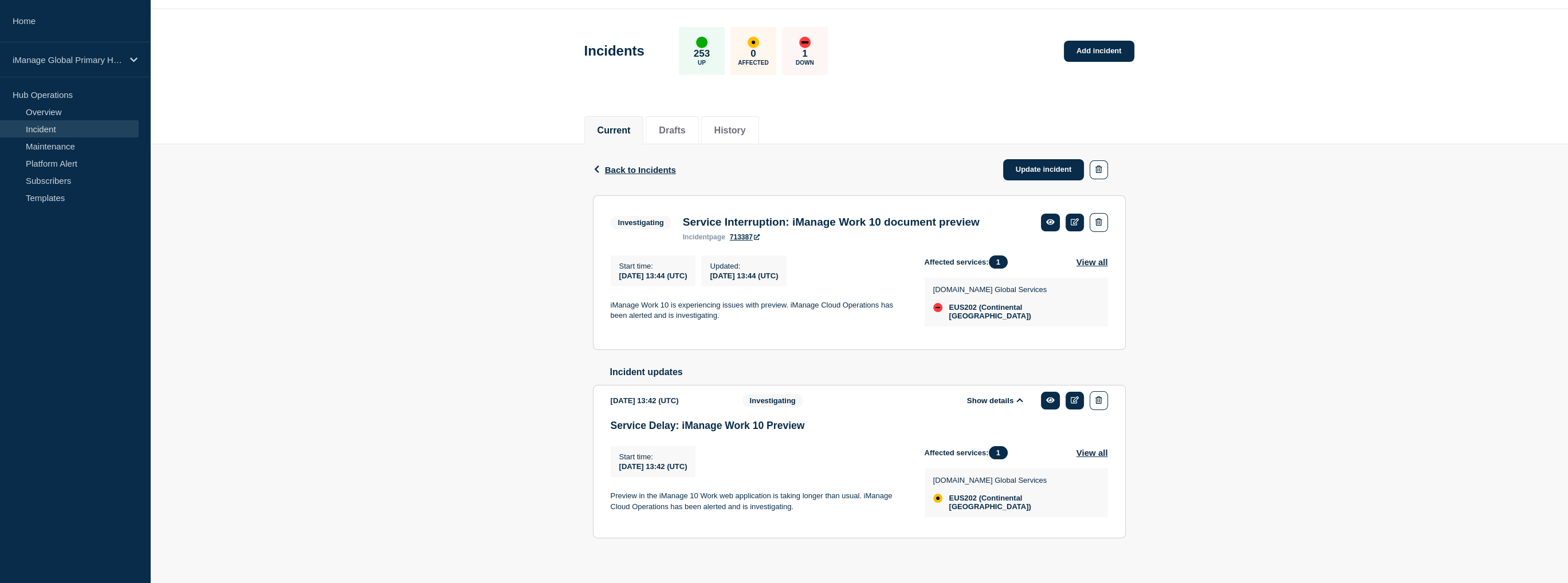
click at [988, 399] on button "Show details" at bounding box center [995, 400] width 63 height 10
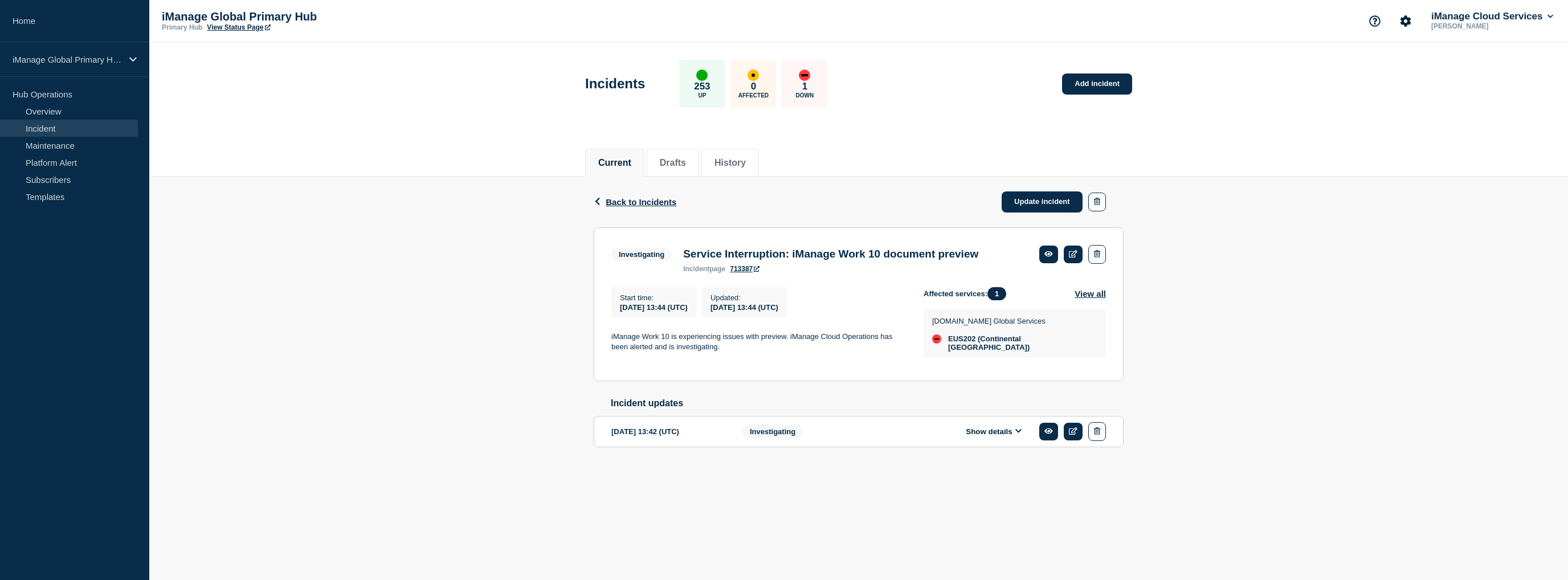
click at [397, 379] on div "Back Back to Incidents Update incident Investigating Service Interruption: iMan…" at bounding box center [858, 329] width 1418 height 306
click at [746, 269] on link "713387" at bounding box center [744, 269] width 30 height 8
click at [1041, 256] on link at bounding box center [1049, 254] width 19 height 18
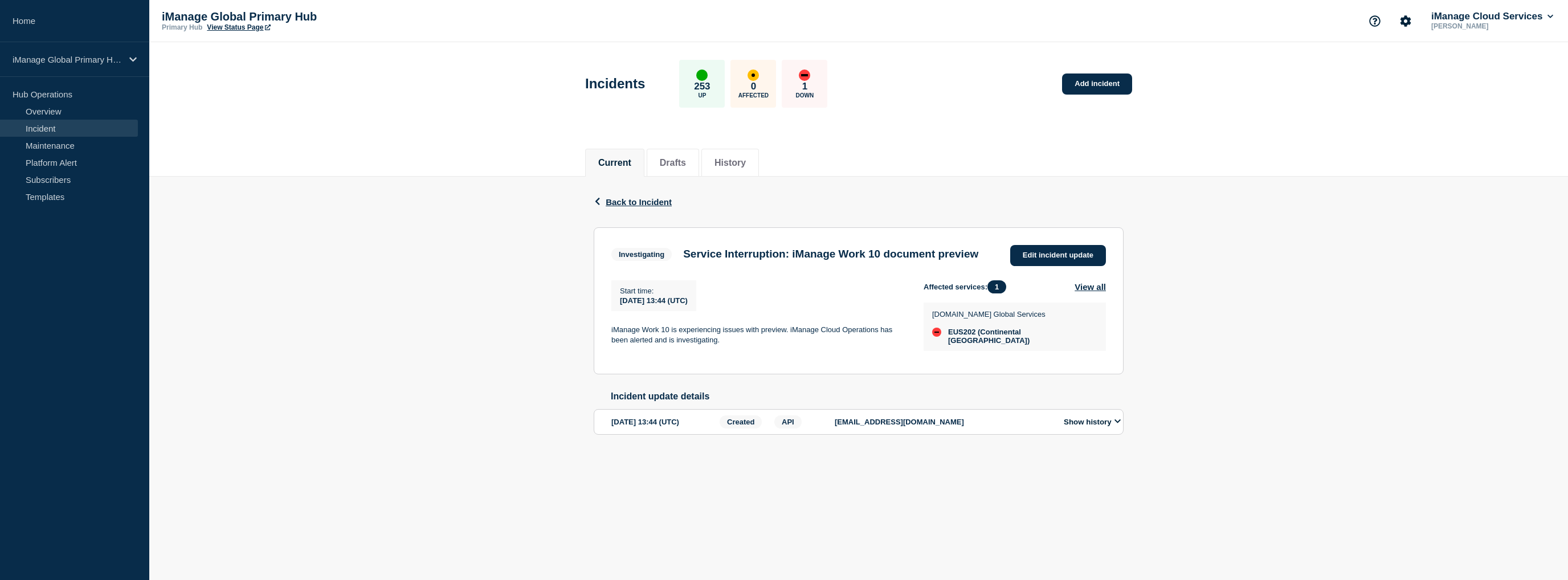
click at [395, 375] on div "Back Back to Incident Investigating Service Interruption: iManage Work 10 docum…" at bounding box center [858, 323] width 1418 height 294
click at [430, 274] on div "Back Back to Incident Investigating Service Interruption: iManage Work 10 docum…" at bounding box center [858, 323] width 1418 height 294
click at [445, 411] on div "Back Back to Incident Investigating Service Interruption: iManage Work 10 docum…" at bounding box center [858, 323] width 1418 height 294
drag, startPoint x: 285, startPoint y: 276, endPoint x: 284, endPoint y: 283, distance: 7.1
click at [285, 276] on div "Back Back to Incident Investigating Service Interruption: iManage Work 10 docum…" at bounding box center [858, 323] width 1418 height 294
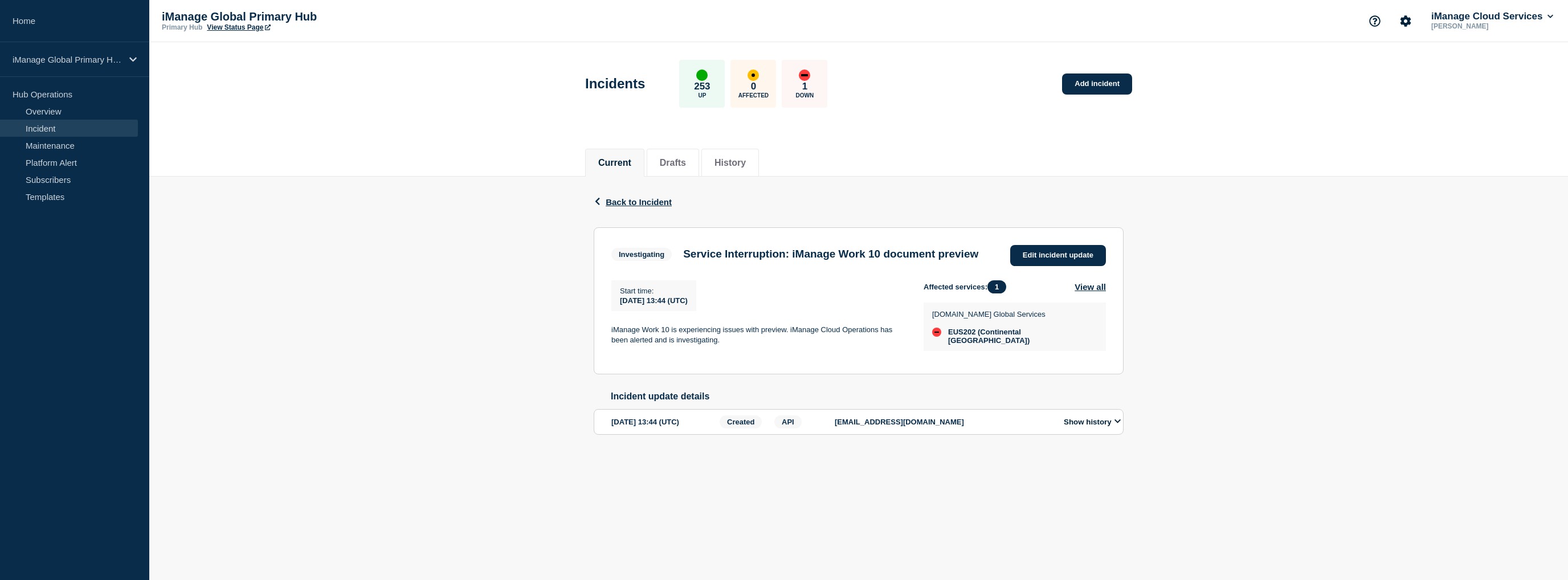
click at [508, 408] on div "Back Back to Incident Investigating Service Interruption: iManage Work 10 docum…" at bounding box center [858, 323] width 1418 height 294
click at [395, 358] on div "Back Back to Incident Investigating Service Interruption: iManage Work 10 docum…" at bounding box center [858, 323] width 1418 height 294
click at [343, 276] on div "Back Back to Incident Investigating Service Interruption: iManage Work 10 docum…" at bounding box center [858, 323] width 1418 height 294
click at [354, 285] on div "Back Back to Incident Investigating Service Interruption: iManage Work 10 docum…" at bounding box center [858, 323] width 1418 height 294
click at [447, 425] on div "Back Back to Incident Investigating Service Interruption: iManage Work 10 docum…" at bounding box center [858, 323] width 1418 height 294
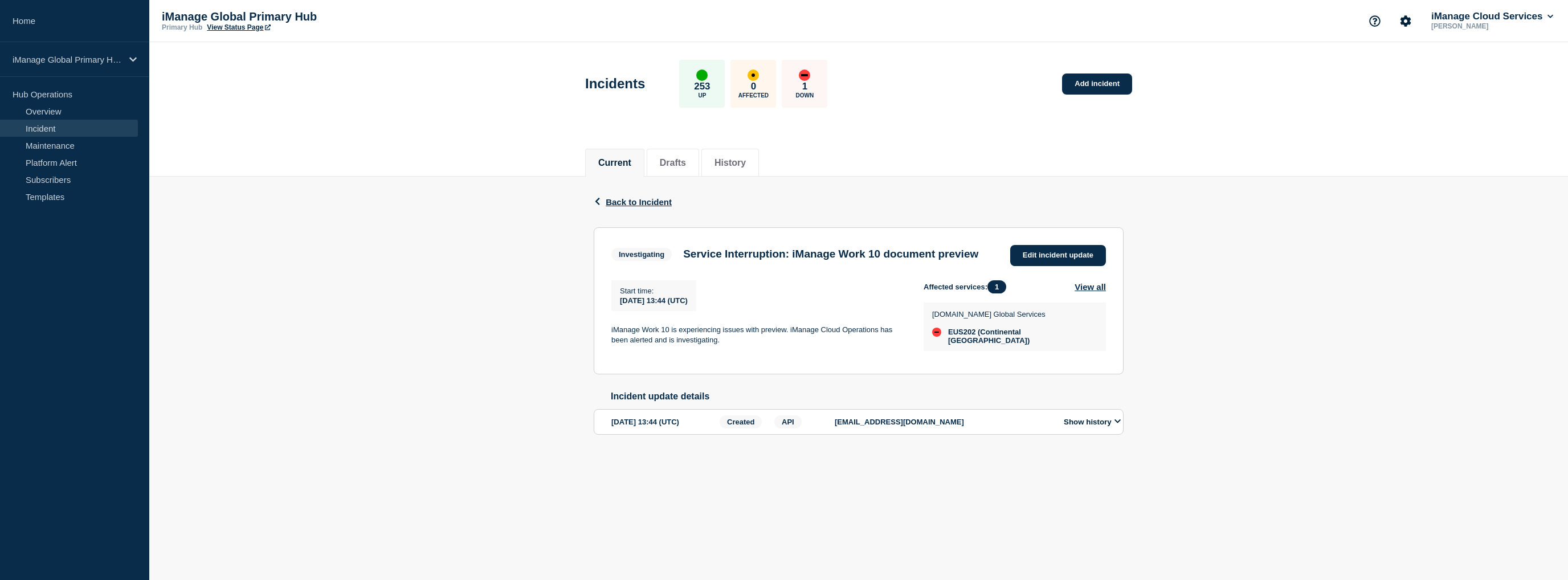
click at [426, 331] on div "Back Back to Incident Investigating Service Interruption: iManage Work 10 docum…" at bounding box center [858, 323] width 1418 height 294
drag, startPoint x: 348, startPoint y: 232, endPoint x: 85, endPoint y: 115, distance: 287.9
click at [344, 235] on div "Back Back to Incident Investigating Service Interruption: iManage Work 10 docum…" at bounding box center [858, 323] width 1418 height 294
click at [132, 60] on icon at bounding box center [132, 59] width 7 height 5
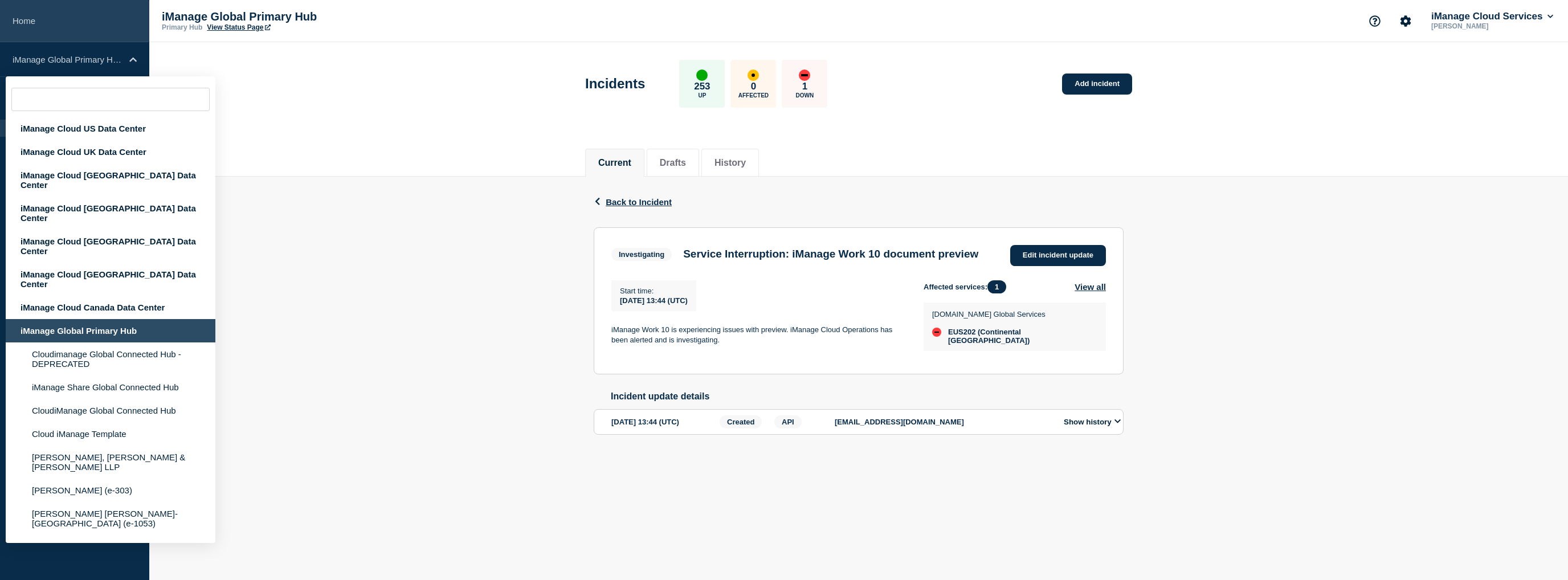
click at [34, 22] on link "Home" at bounding box center [75, 21] width 150 height 42
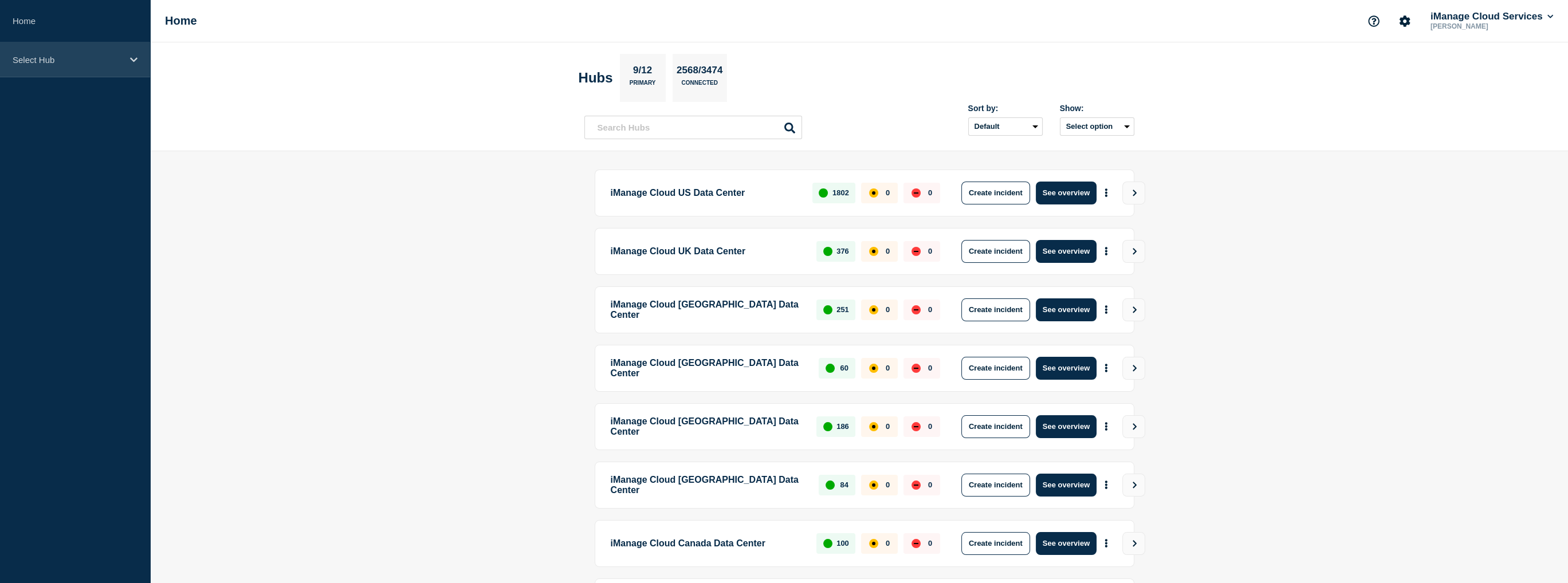
click at [106, 69] on div "Select Hub" at bounding box center [75, 59] width 150 height 35
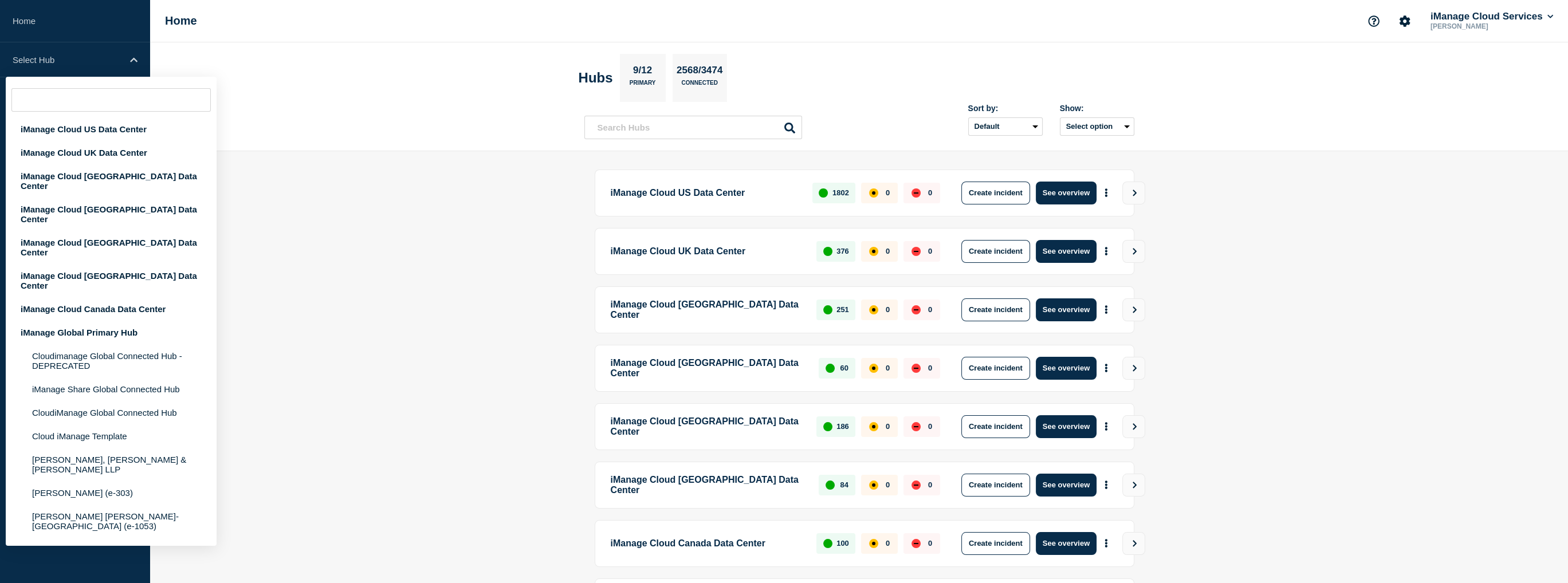
click at [78, 103] on input "text" at bounding box center [111, 100] width 199 height 24
click at [90, 321] on div "iManage Global Primary Hub" at bounding box center [111, 333] width 211 height 24
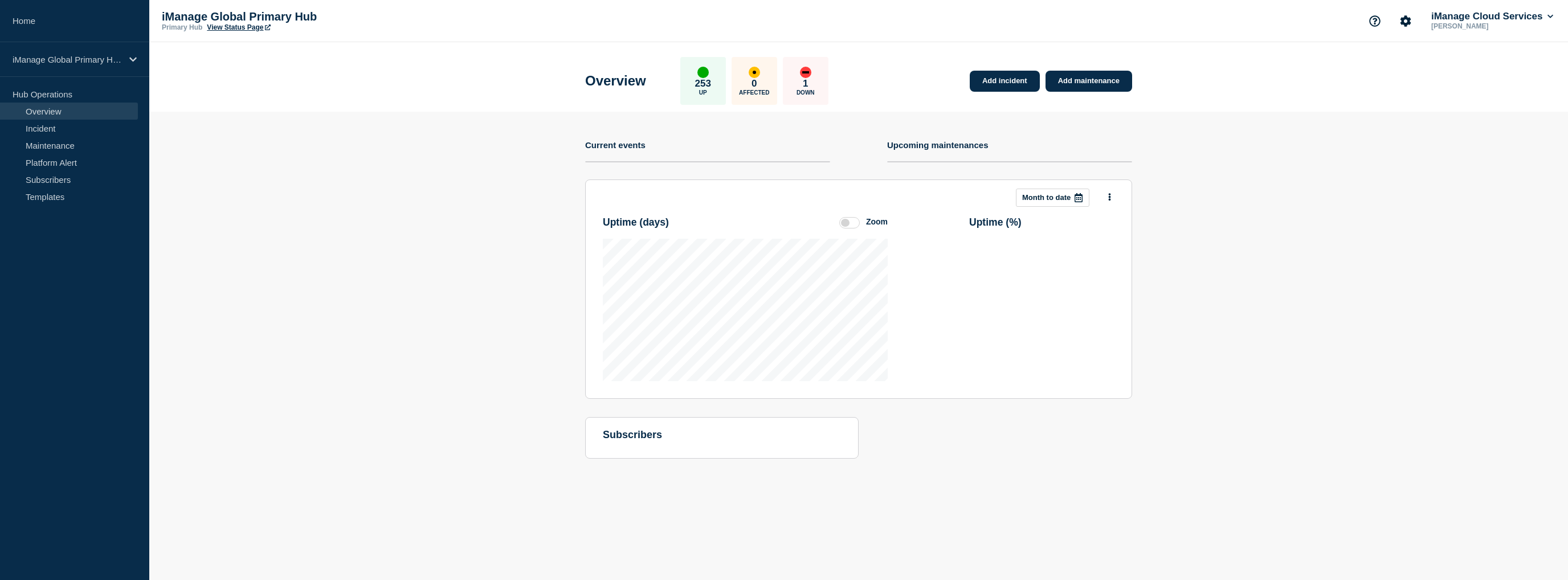
click at [458, 206] on section "Add incident Add maintenance Current events Upcoming maintenances This month Mo…" at bounding box center [858, 293] width 1418 height 364
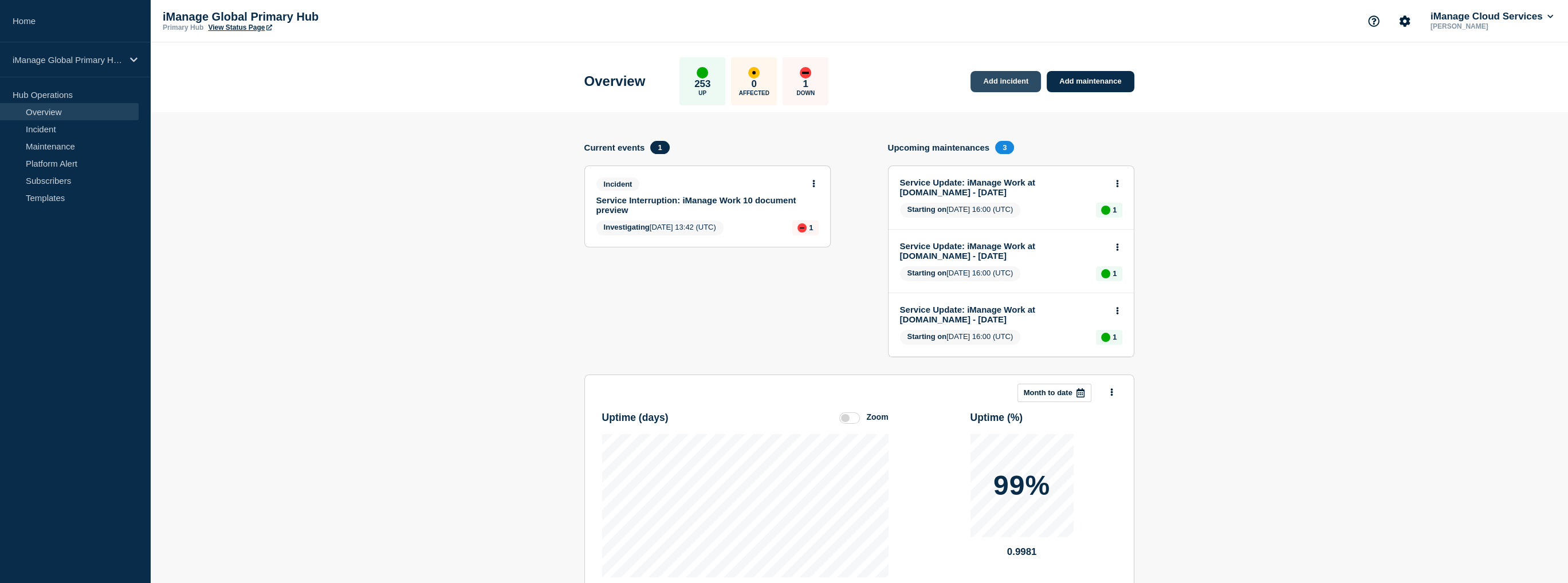
click at [987, 85] on link "Add incident" at bounding box center [1006, 82] width 71 height 21
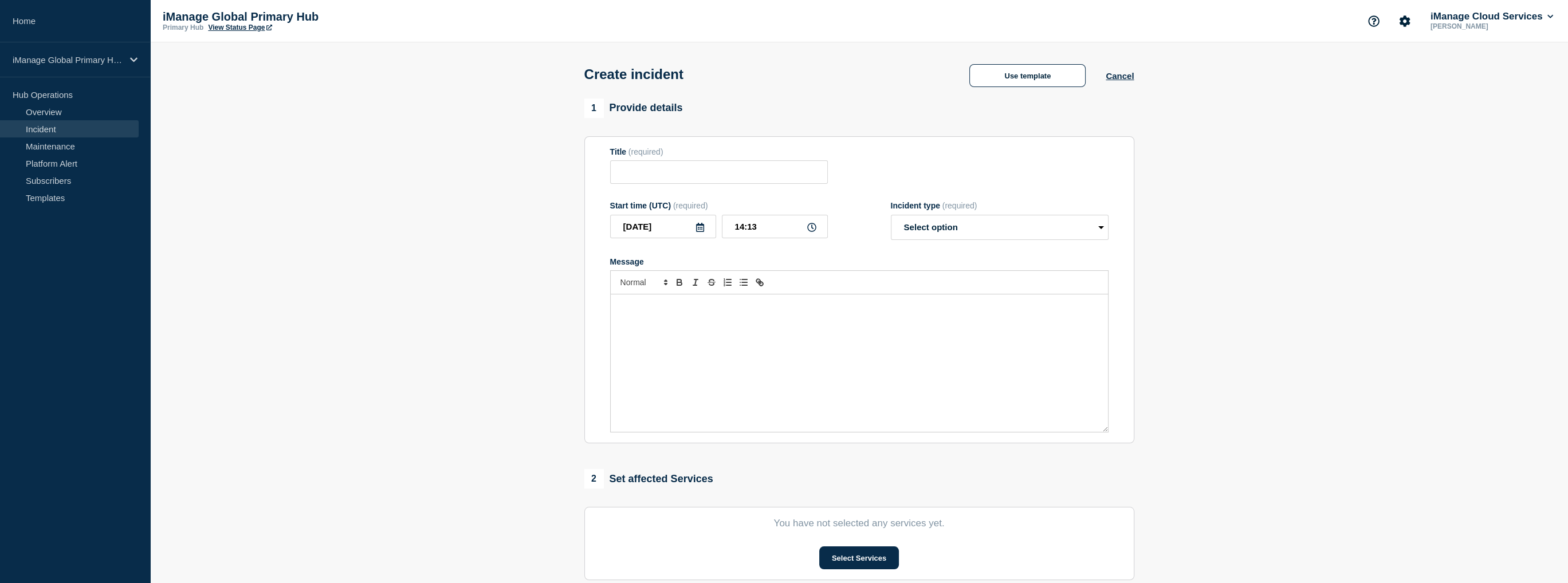
scroll to position [57, 0]
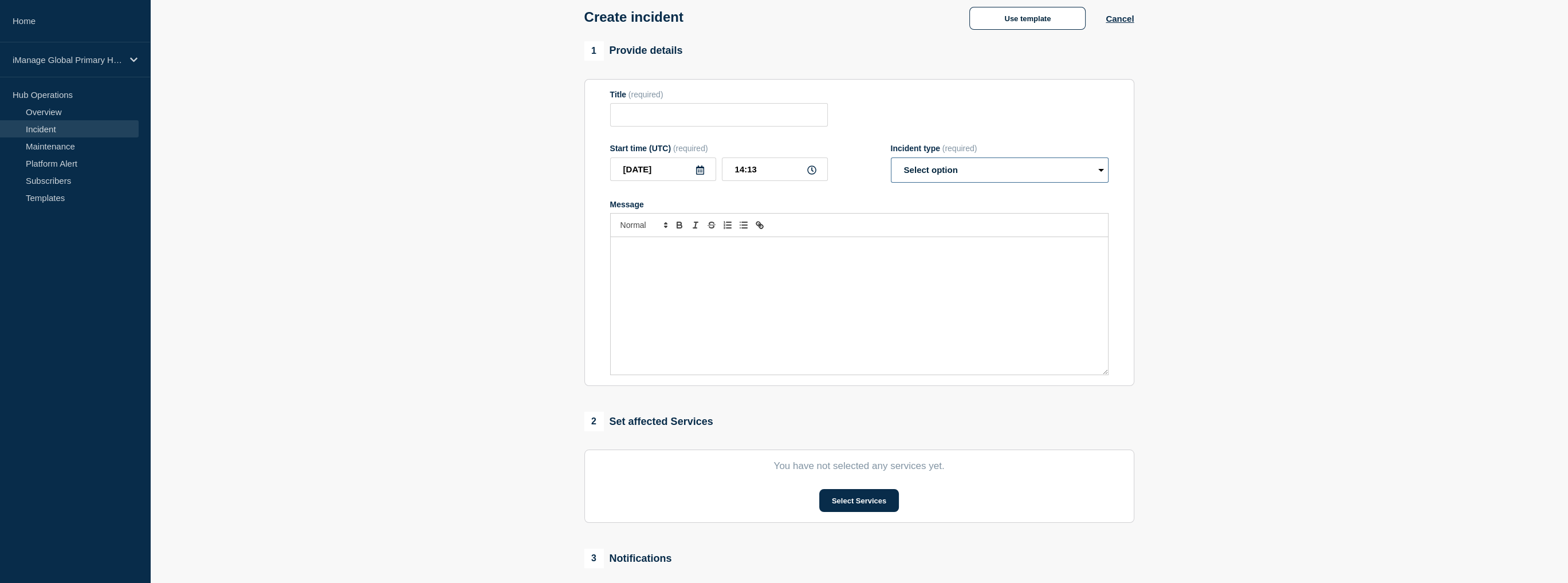
click at [921, 172] on select "Select option Investigating Identified Monitoring" at bounding box center [1000, 170] width 218 height 25
click at [938, 179] on select "Select option Investigating Identified Monitoring" at bounding box center [1000, 170] width 218 height 25
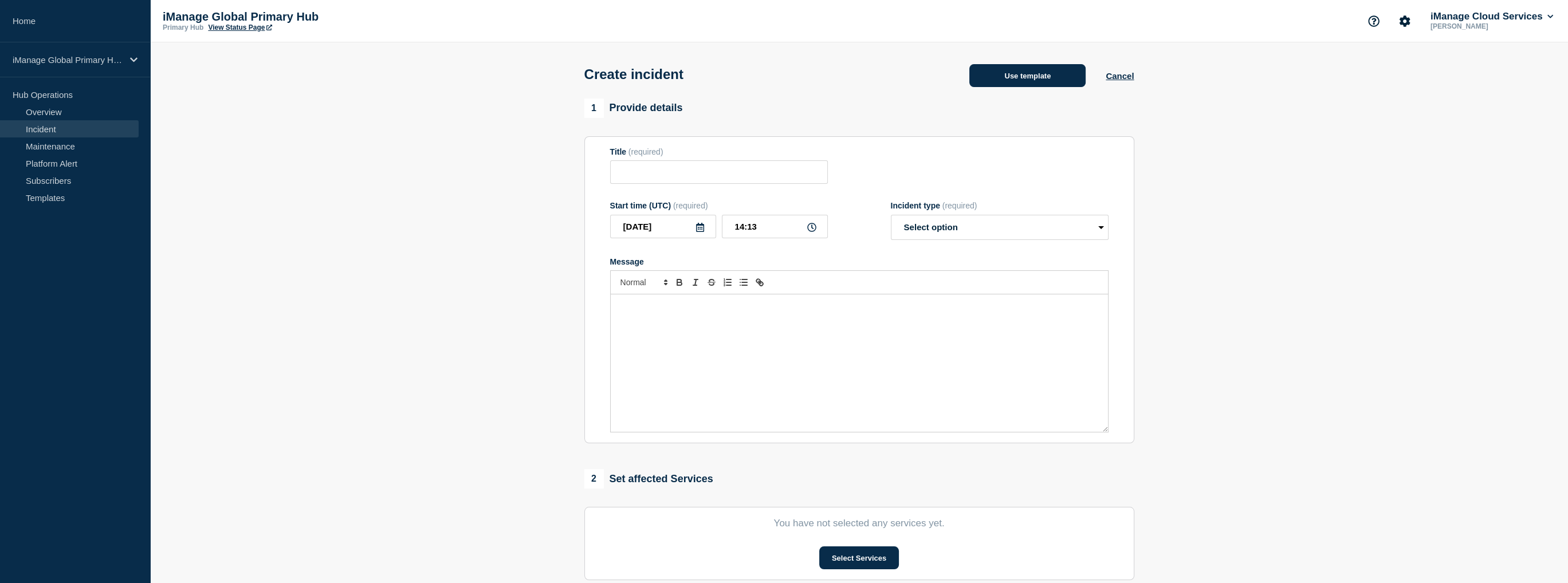
click at [1010, 78] on button "Use template" at bounding box center [1027, 75] width 116 height 23
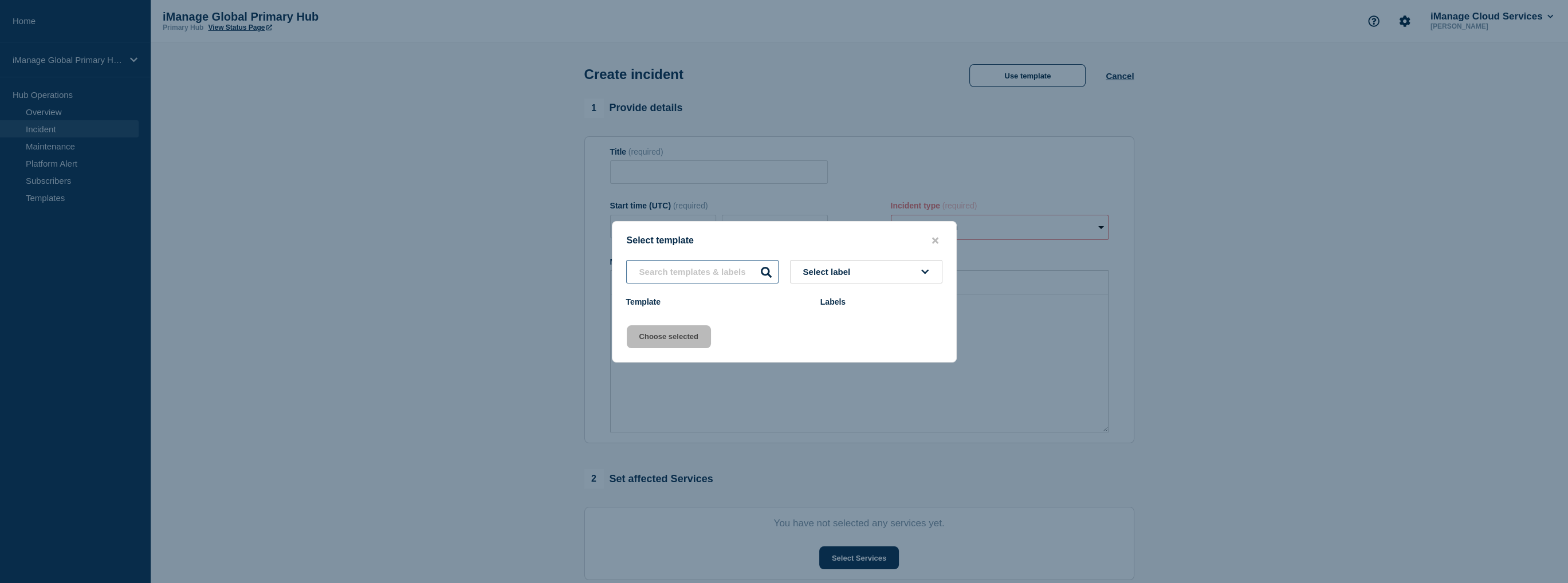
click at [723, 274] on input "text" at bounding box center [702, 272] width 152 height 24
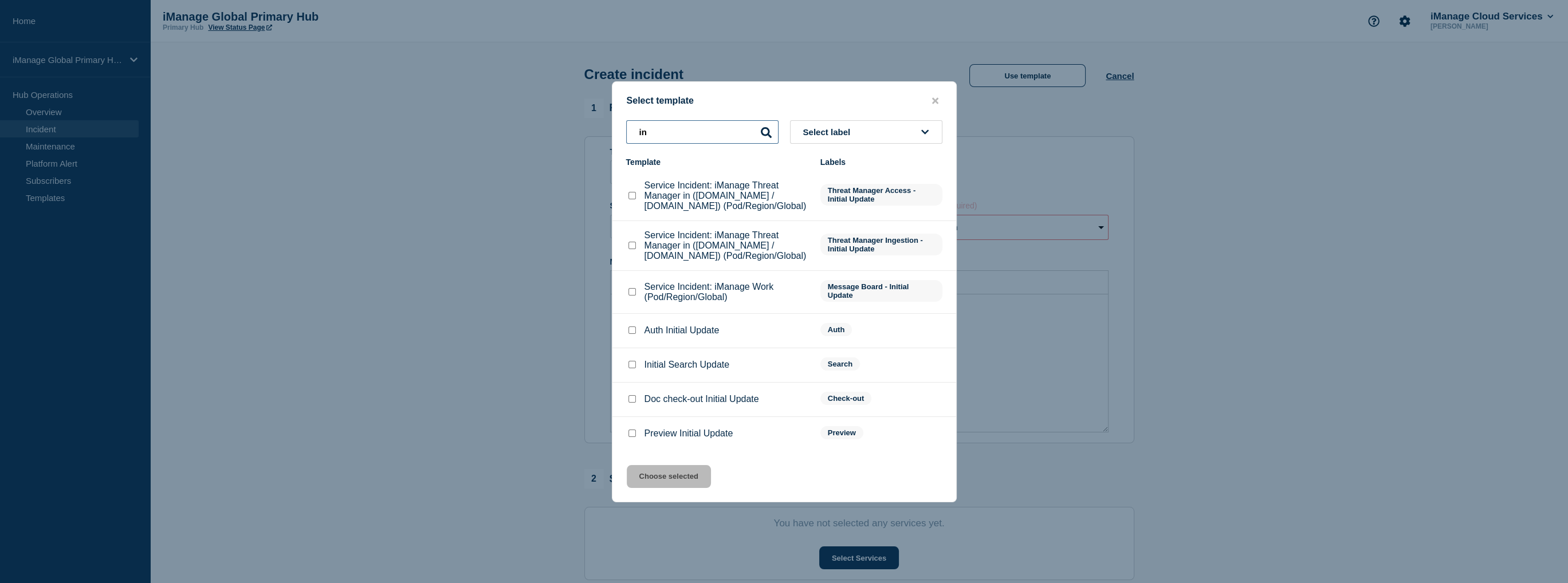
type input "i"
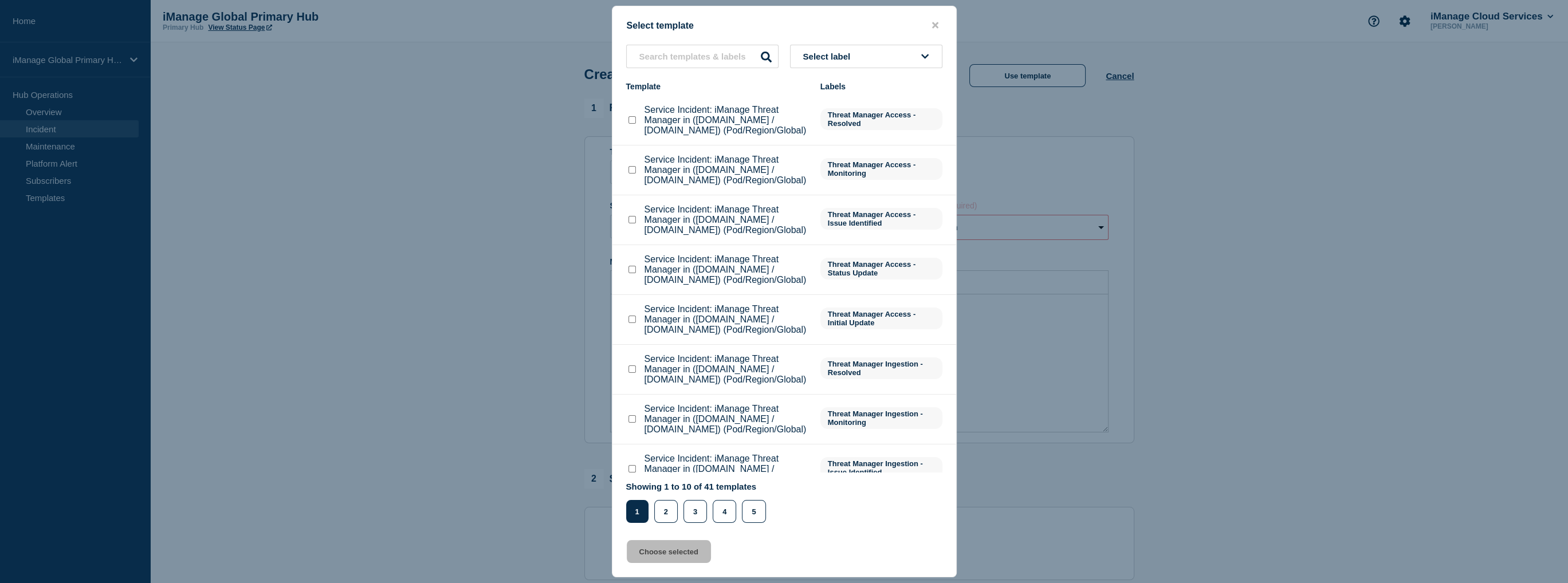
click at [858, 126] on span "Threat Manager Access - Resolved" at bounding box center [881, 119] width 122 height 22
click at [850, 53] on span "Select label" at bounding box center [829, 56] width 52 height 10
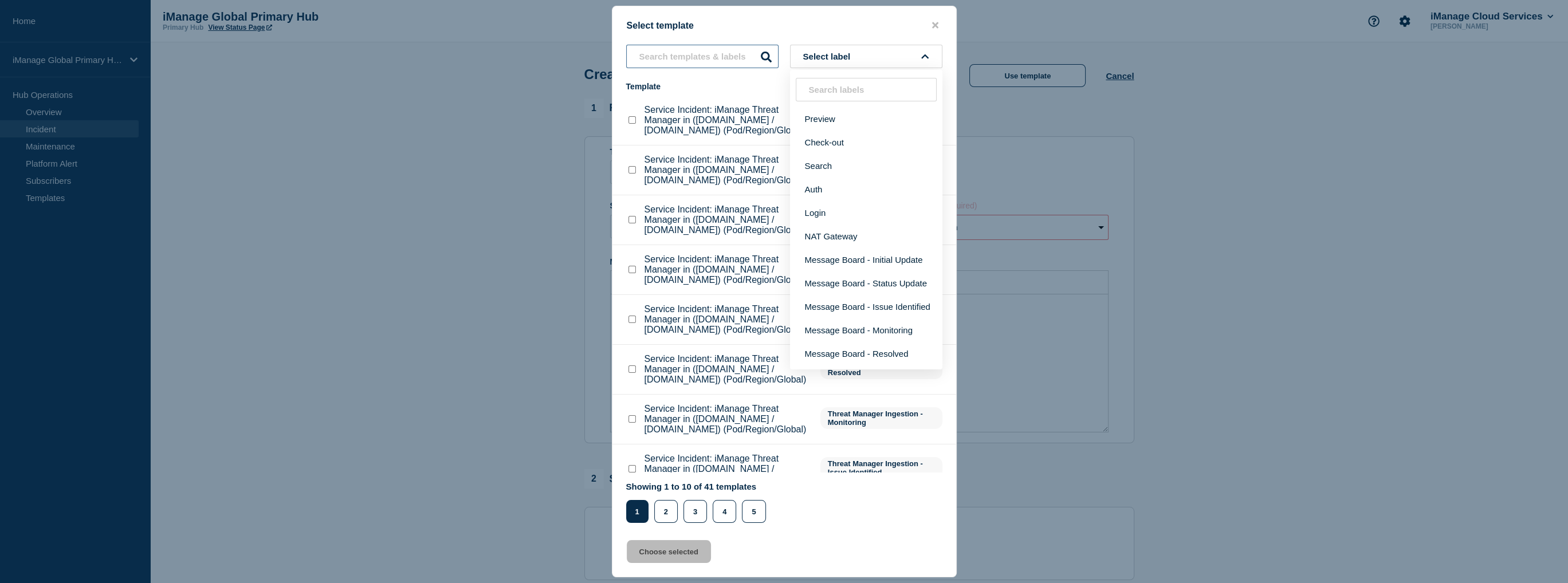
click at [700, 58] on input "text" at bounding box center [702, 57] width 152 height 24
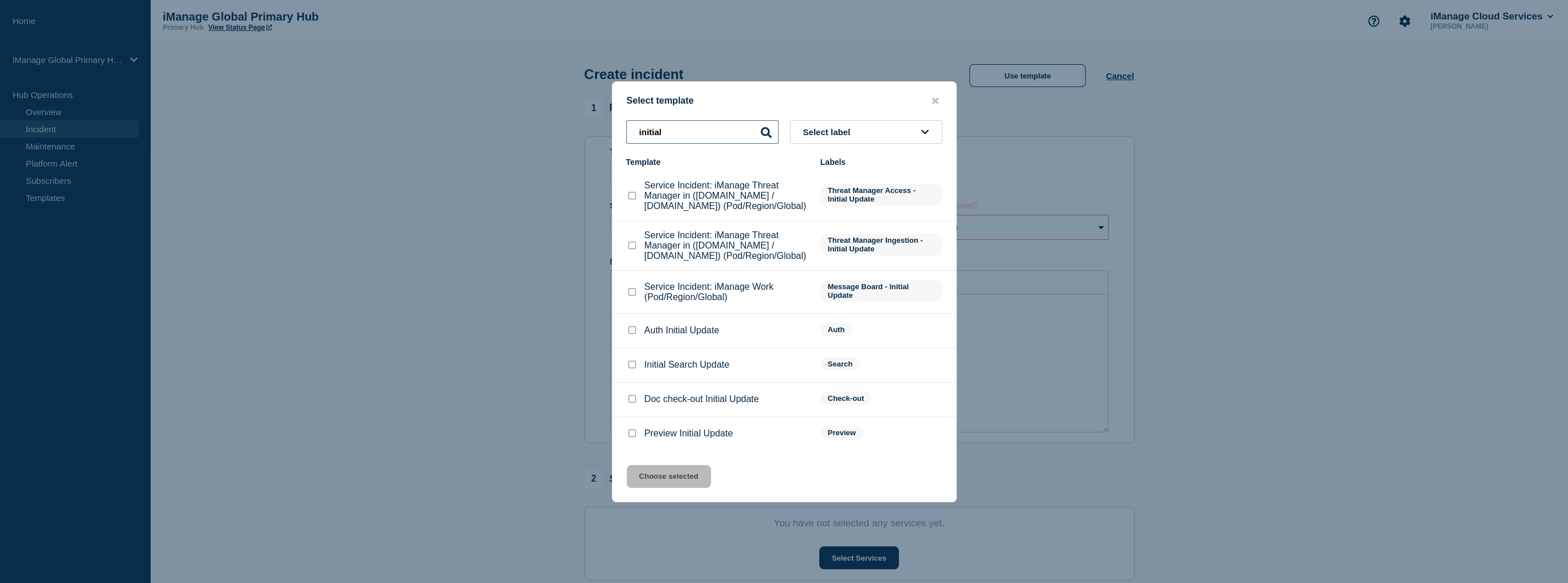
type input "initial"
click at [632, 294] on input "Service Incident: iManage Work (Pod/Region/Global) checkbox" at bounding box center [632, 292] width 7 height 7
checkbox input "true"
click at [646, 478] on button "Choose selected" at bounding box center [669, 476] width 84 height 23
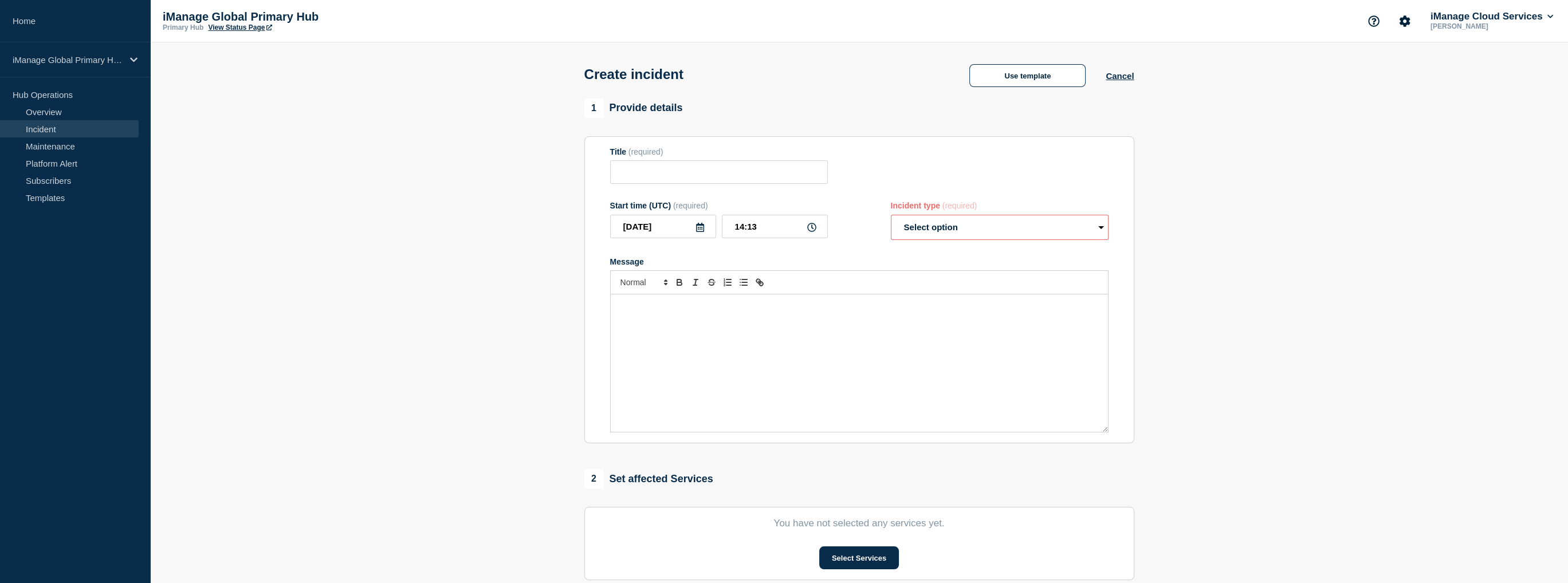
type input "Service Incident: iManage Work (Pod/Region/Global)"
select select "investigating"
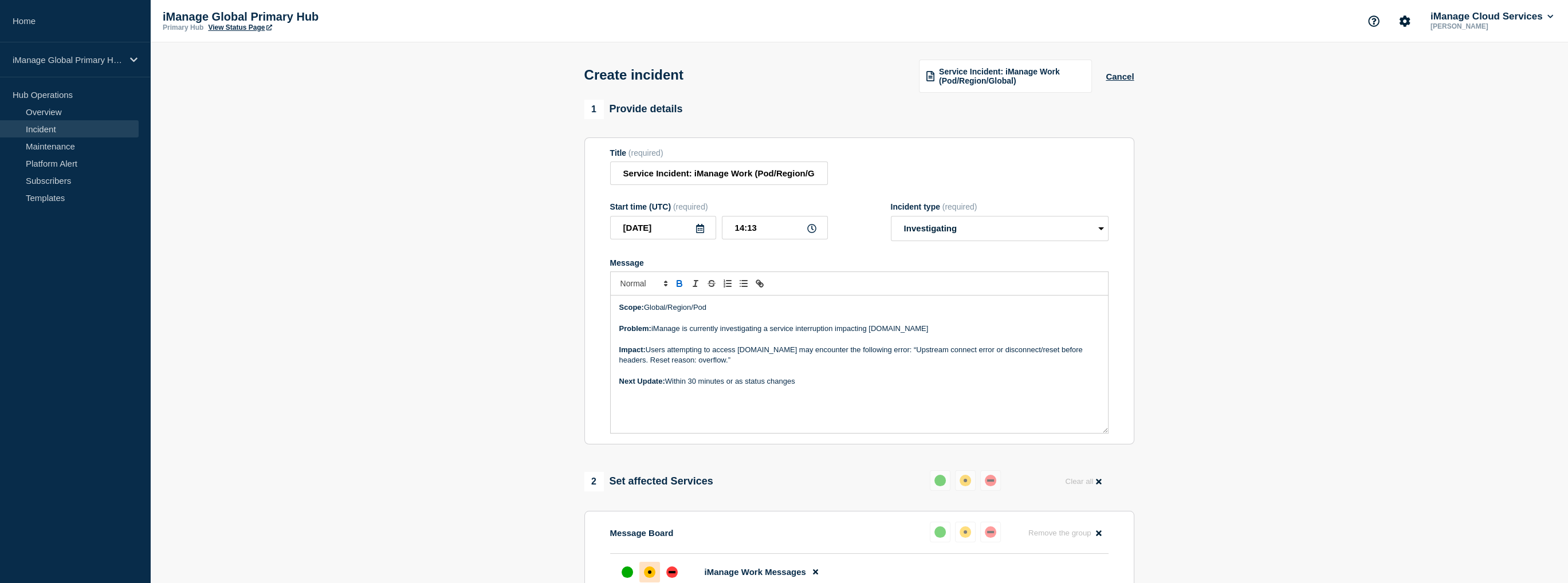
scroll to position [57, 0]
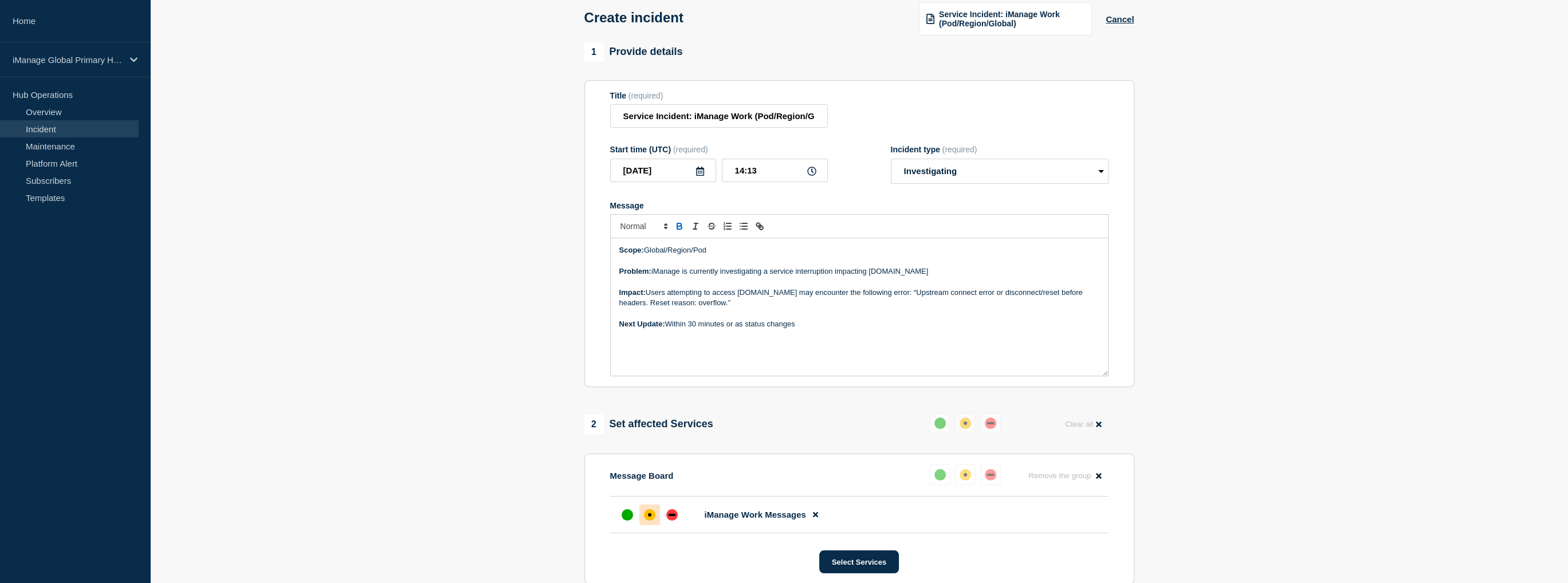
drag, startPoint x: 733, startPoint y: 304, endPoint x: 715, endPoint y: 297, distance: 19.3
click at [715, 297] on p "Impact: Users attempting to access cloudimanage.com may encounter the following…" at bounding box center [859, 298] width 480 height 21
click at [726, 299] on p "Impact: Users attempting to access cloudimanage.com may encounter the following…" at bounding box center [859, 298] width 480 height 21
drag, startPoint x: 712, startPoint y: 255, endPoint x: 646, endPoint y: 255, distance: 66.0
click at [646, 255] on p "Scope: Global/Region/Pod" at bounding box center [859, 251] width 480 height 11
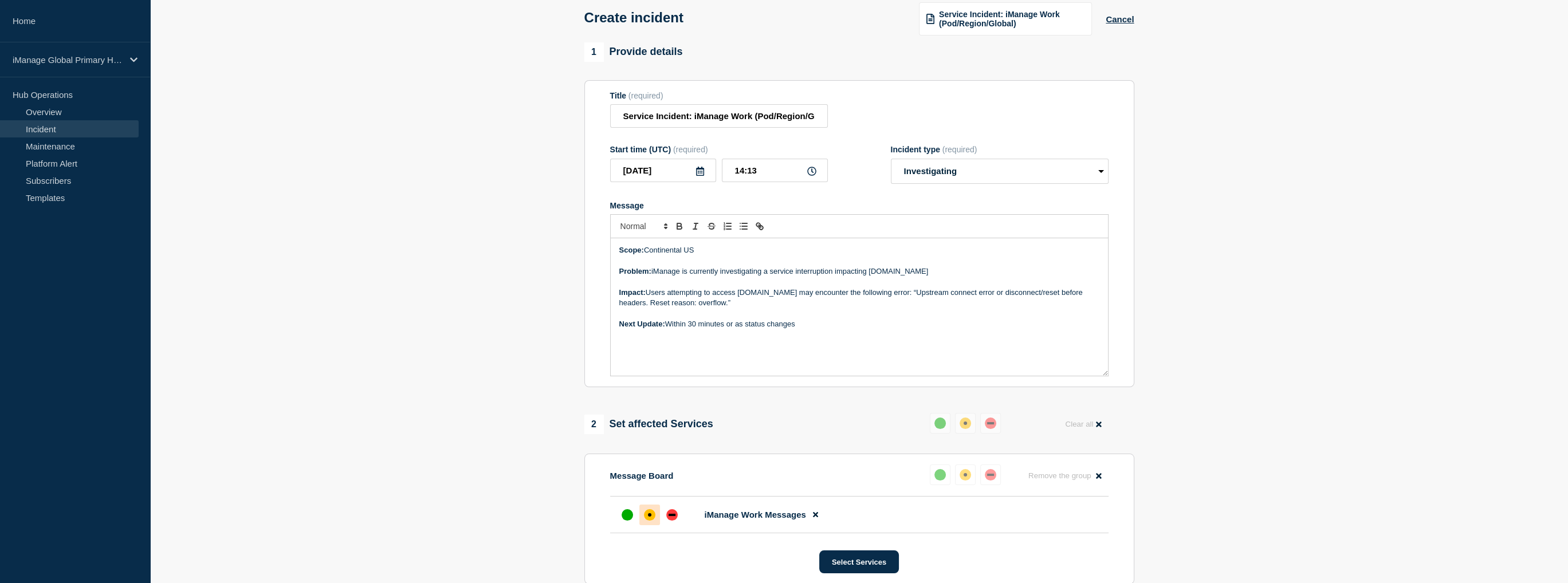
scroll to position [0, 0]
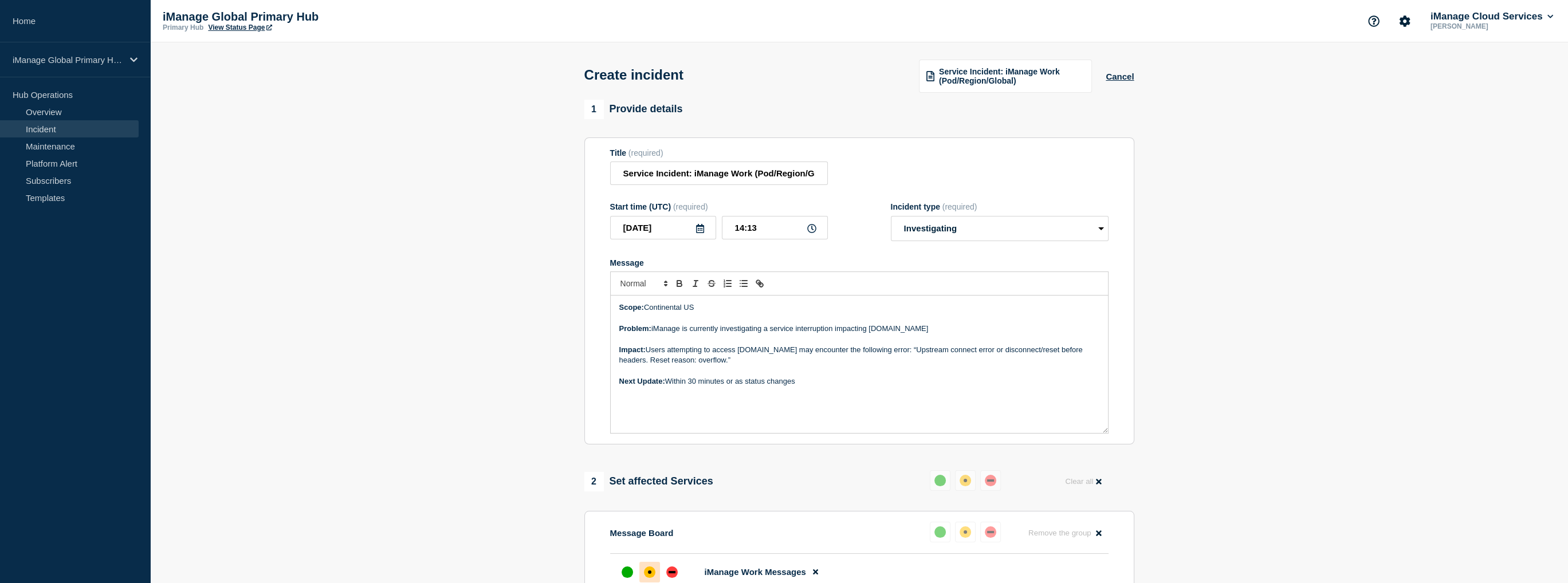
drag, startPoint x: 940, startPoint y: 330, endPoint x: 871, endPoint y: 328, distance: 69.0
click at [871, 328] on p "Problem: iManage is currently investigating a service interruption impacting cl…" at bounding box center [859, 329] width 480 height 11
click at [772, 363] on p "Impact: Users attempting to access cloudimanage.com may encounter the following…" at bounding box center [859, 355] width 480 height 21
drag, startPoint x: 717, startPoint y: 353, endPoint x: 737, endPoint y: 352, distance: 20.0
click at [737, 352] on p "Impact: Users attempting to access cloudimanage.com may encounter the following…" at bounding box center [859, 355] width 480 height 21
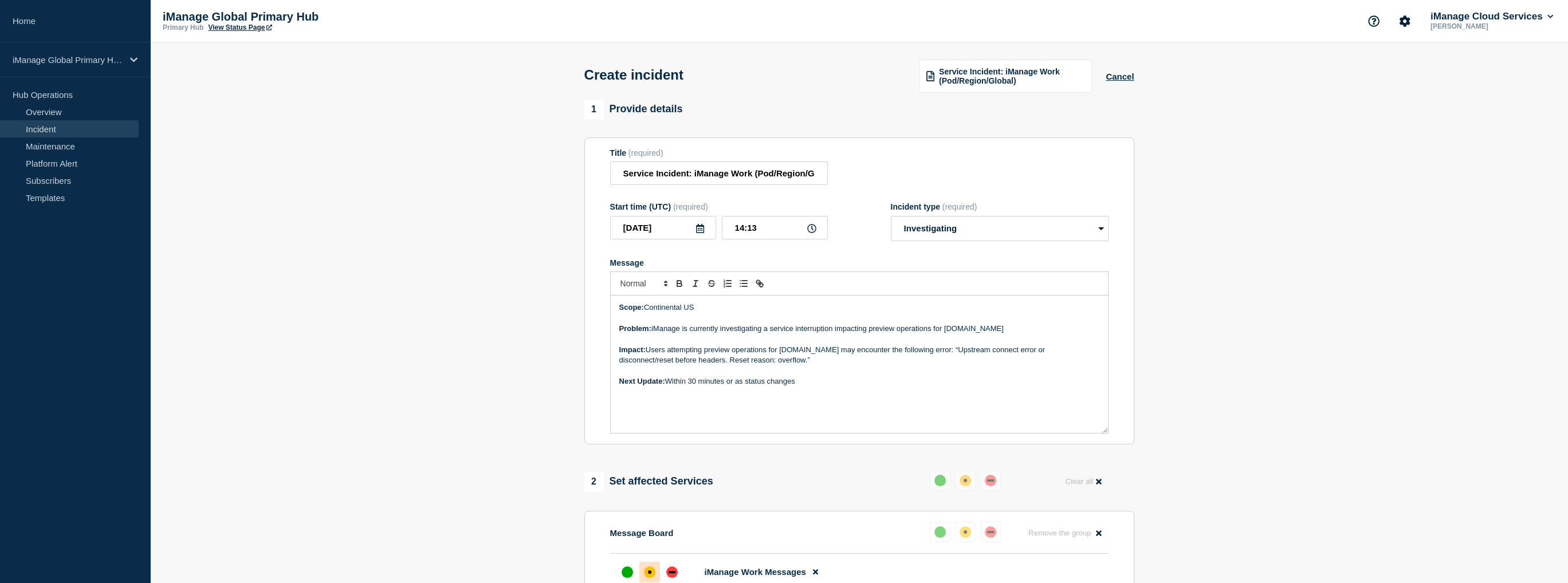
drag, startPoint x: 960, startPoint y: 351, endPoint x: 967, endPoint y: 361, distance: 12.2
click at [967, 361] on p "Impact: Users attempting preview operations for cloudimanage.com may encounter …" at bounding box center [859, 355] width 480 height 21
drag, startPoint x: 942, startPoint y: 350, endPoint x: 848, endPoint y: 352, distance: 94.0
click at [848, 352] on p "Impact: Users attempting preview operations for cloudimanage.com may encounter …" at bounding box center [859, 350] width 480 height 11
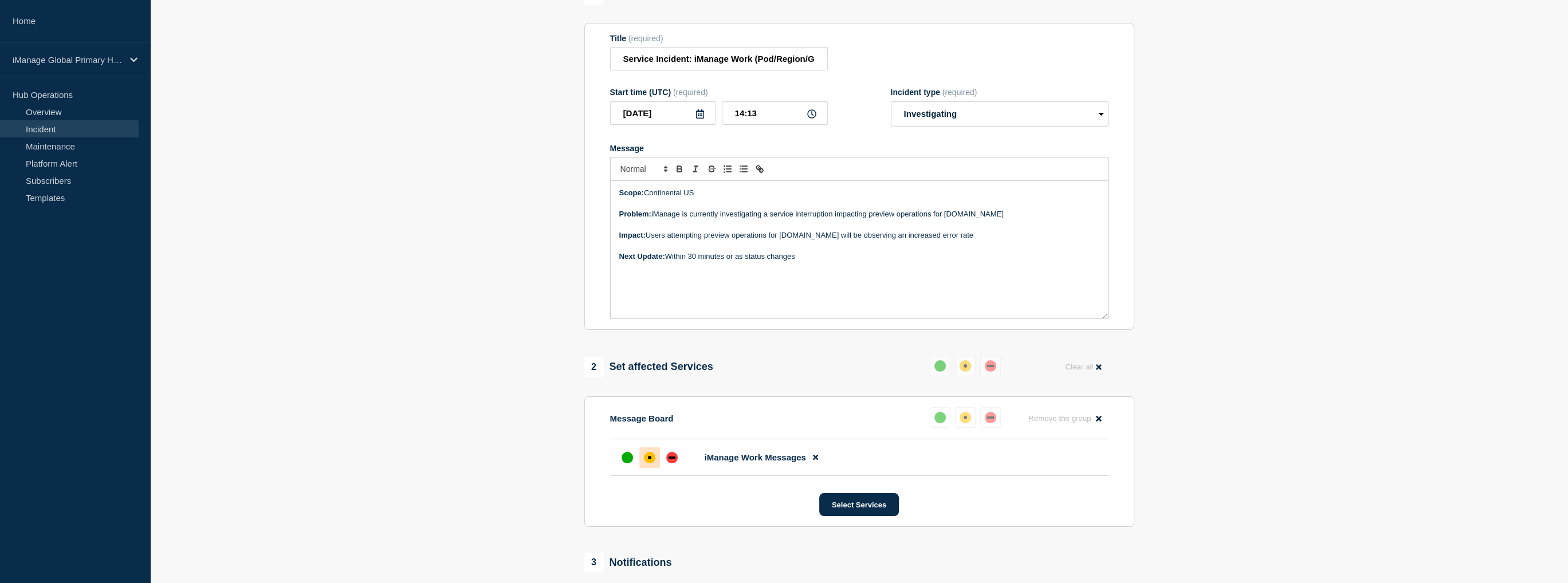
scroll to position [57, 0]
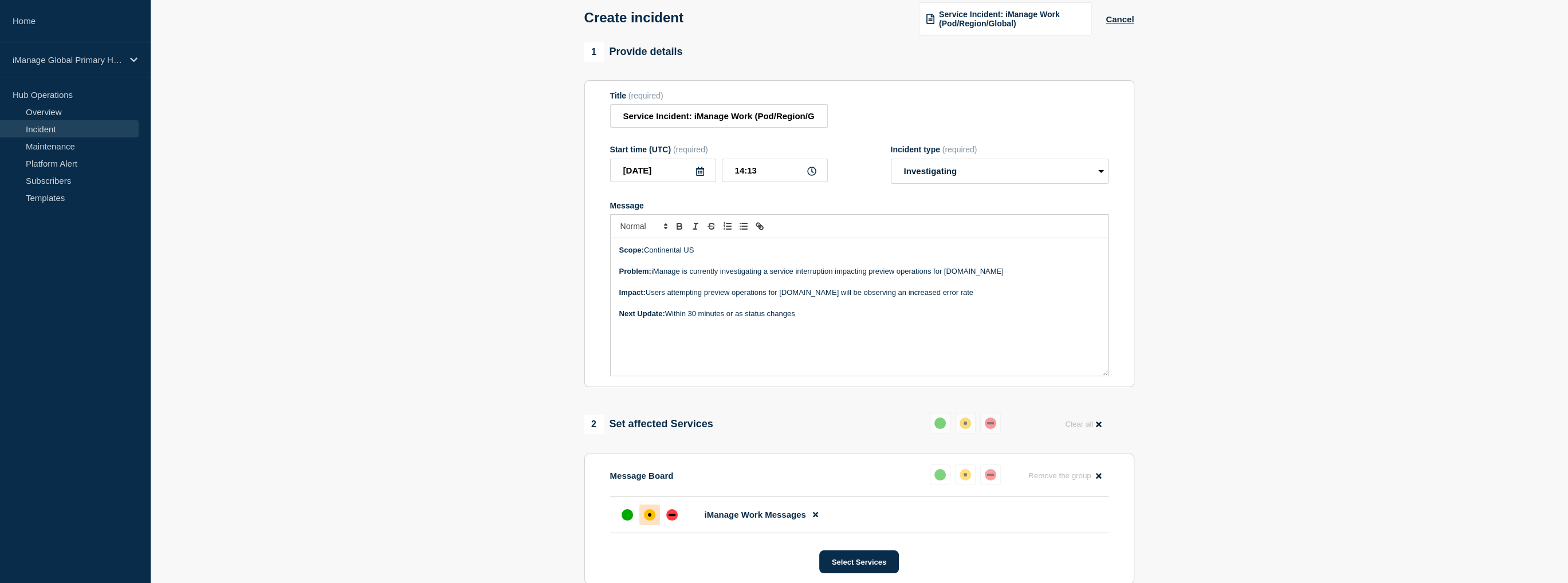
click at [841, 319] on p "Next Update: Within 30 minutes or as status changes" at bounding box center [859, 314] width 480 height 11
click at [734, 115] on input "Service Incident: iManage Work (Pod/Region/Global)" at bounding box center [719, 116] width 218 height 24
click at [769, 117] on input "Service Incident: iManage Work (Pod/Region/Global)" at bounding box center [719, 116] width 218 height 24
click at [752, 118] on input "Service Incident: iManage Work (Pod/Region/Global)" at bounding box center [719, 116] width 218 height 24
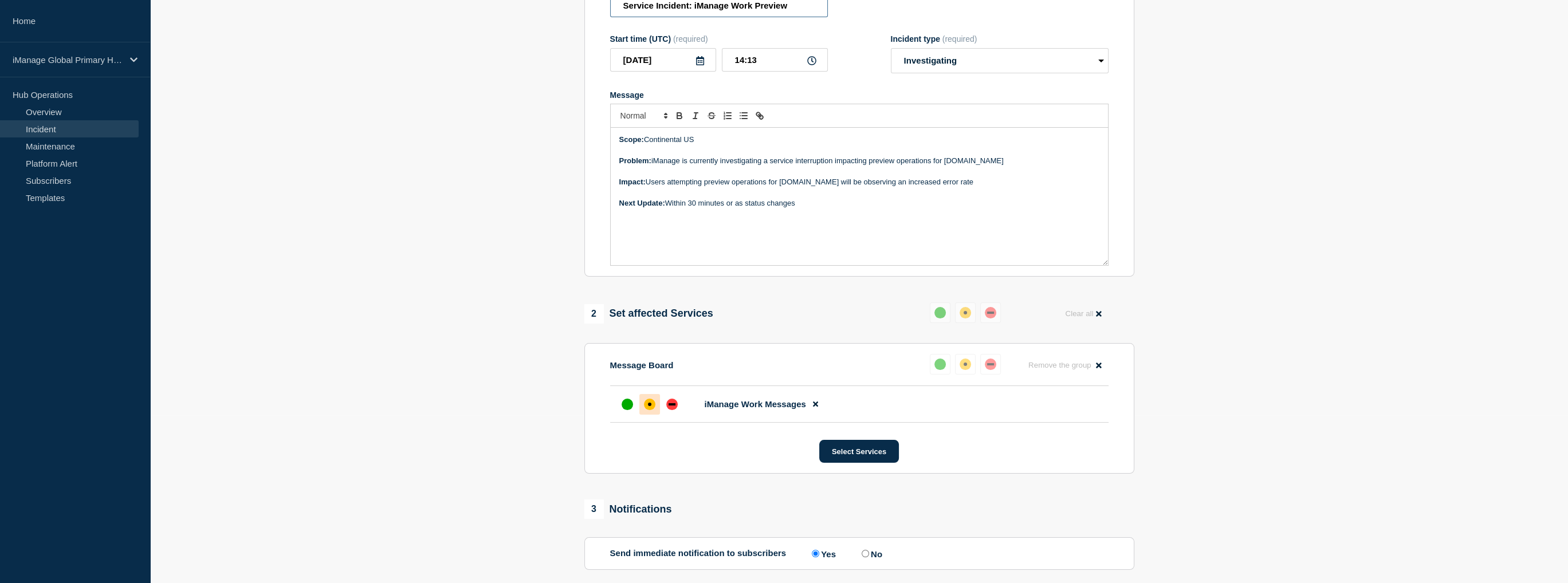
scroll to position [282, 0]
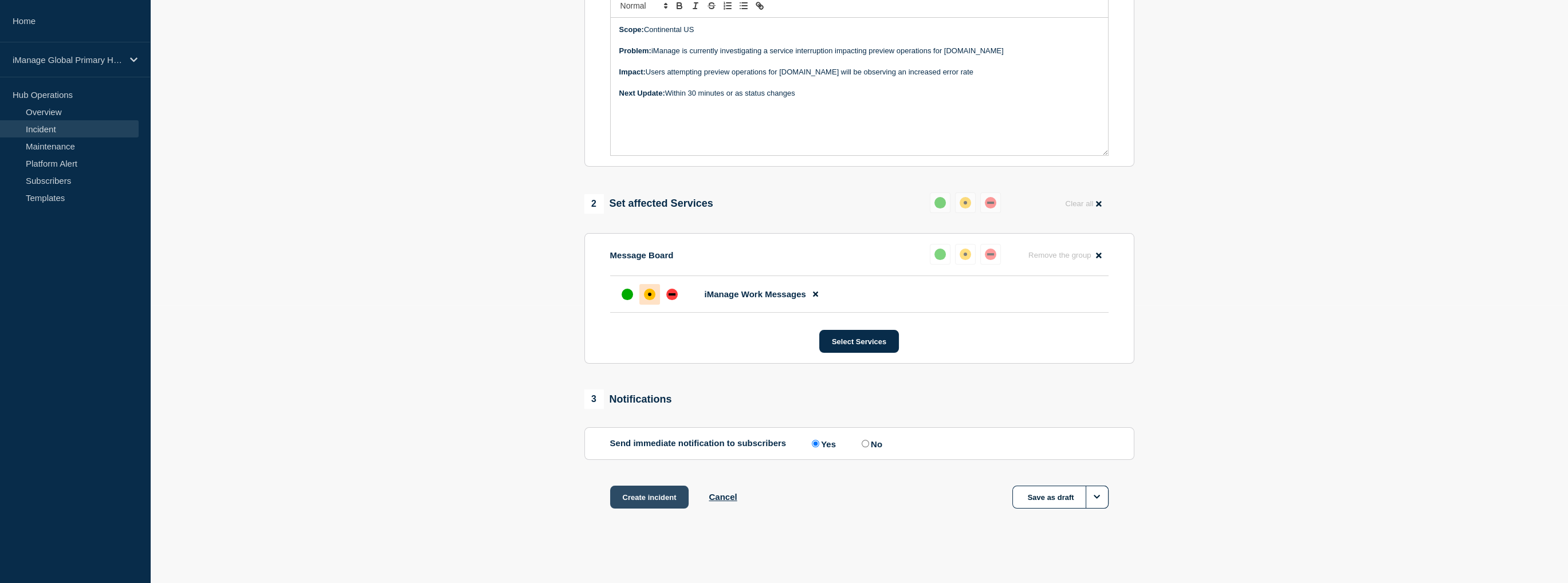
type input "Service Incident: iManage Work Preview"
click at [644, 502] on button "Create incident" at bounding box center [649, 497] width 79 height 23
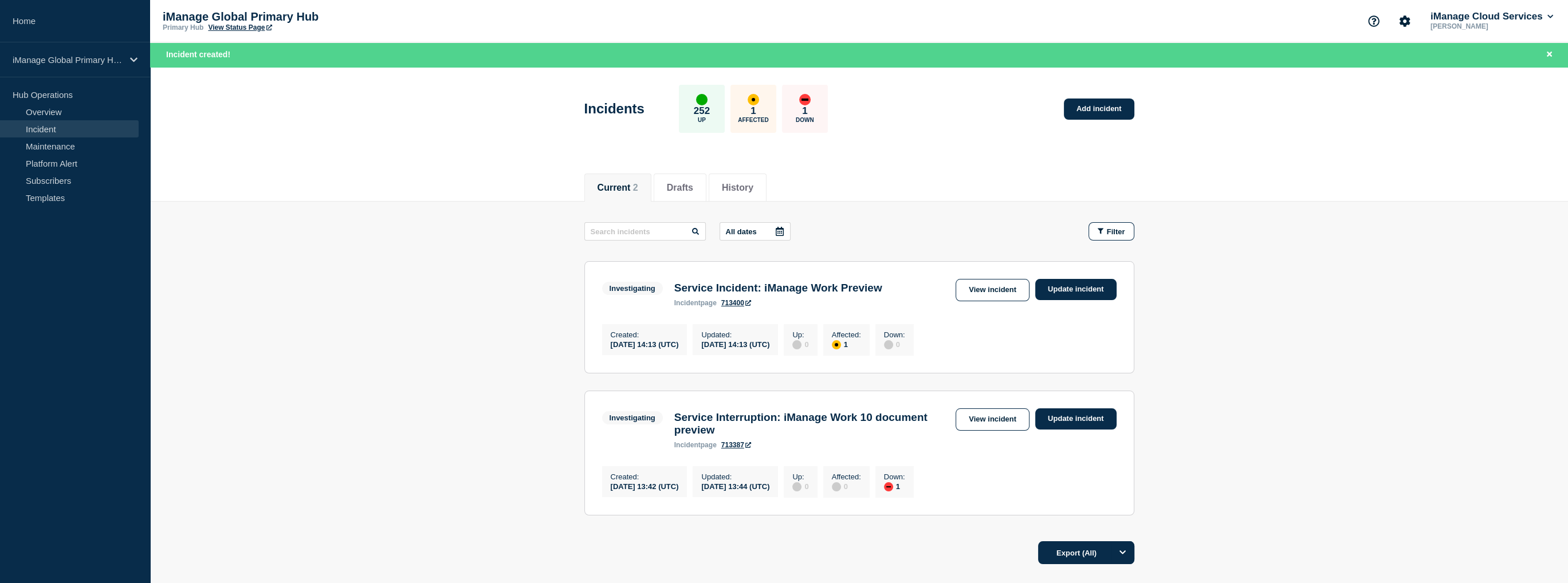
click at [477, 281] on main "All dates Filter Investigating 1 Affected Service Incident: iManage Work Previe…" at bounding box center [859, 367] width 1418 height 331
click at [1006, 292] on link "View incident" at bounding box center [992, 290] width 74 height 22
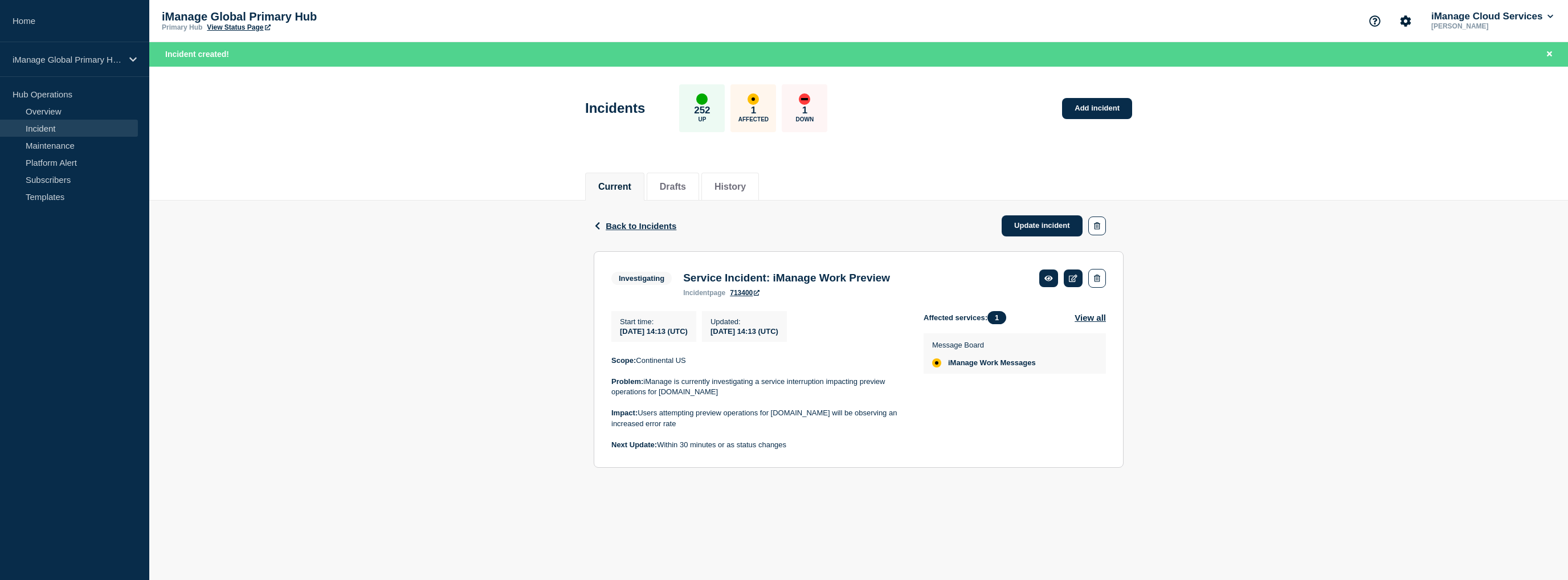
click at [365, 213] on div "Back Back to Incidents Update incident Investigating Service Incident: iManage …" at bounding box center [858, 343] width 1418 height 285
click at [742, 293] on link "713400" at bounding box center [744, 293] width 30 height 8
drag, startPoint x: 357, startPoint y: 281, endPoint x: 356, endPoint y: 272, distance: 9.1
click at [357, 278] on div "Back Back to Incidents Update incident Investigating Service Incident: iManage …" at bounding box center [858, 343] width 1418 height 285
click at [388, 408] on div "Back Back to Incidents Update incident Investigating Service Incident: iManage …" at bounding box center [858, 343] width 1418 height 285
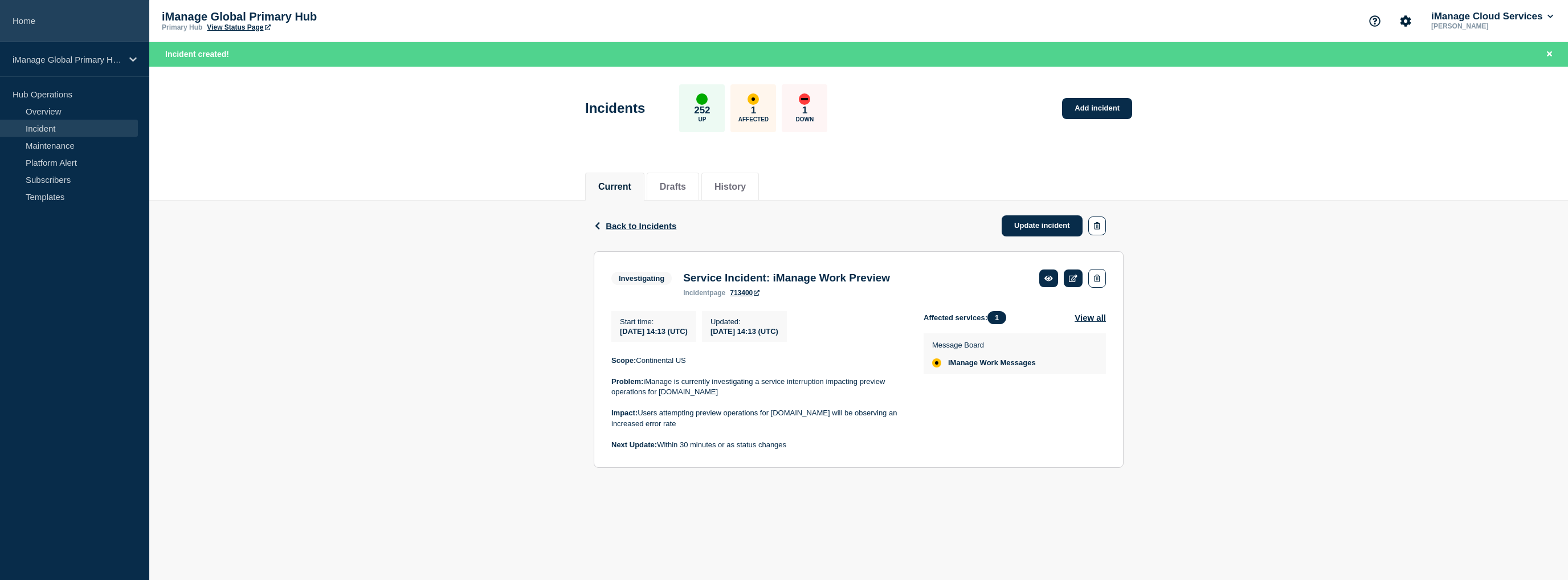
click at [66, 27] on link "Home" at bounding box center [75, 21] width 150 height 42
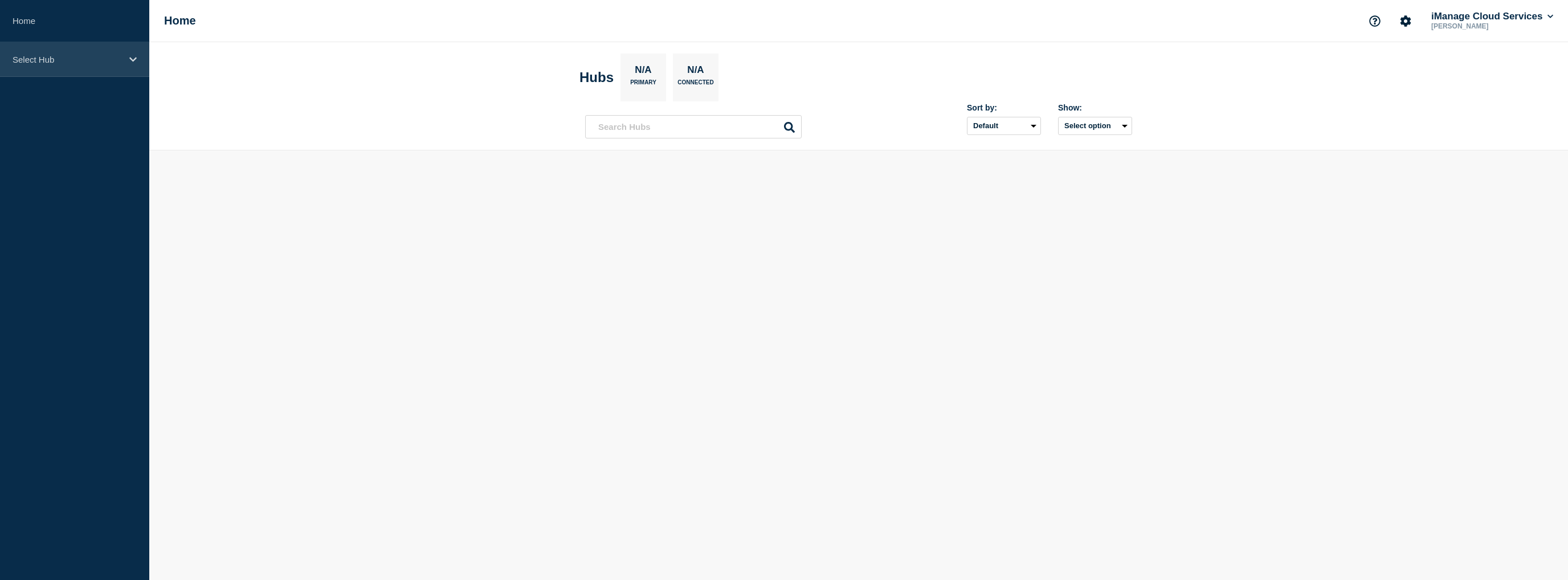
drag, startPoint x: 113, startPoint y: 54, endPoint x: 87, endPoint y: 71, distance: 31.1
click at [113, 54] on p "Select Hub" at bounding box center [67, 59] width 110 height 10
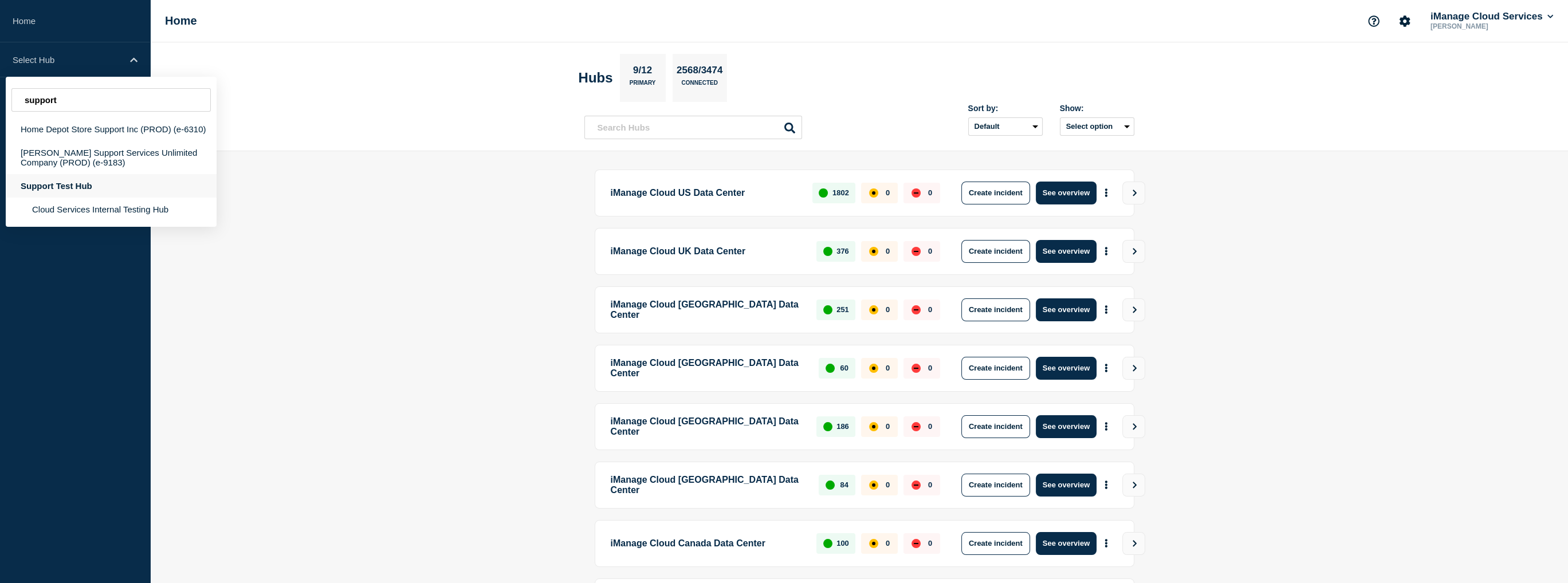
type input "support"
click at [82, 190] on div "Support Test Hub" at bounding box center [111, 186] width 211 height 24
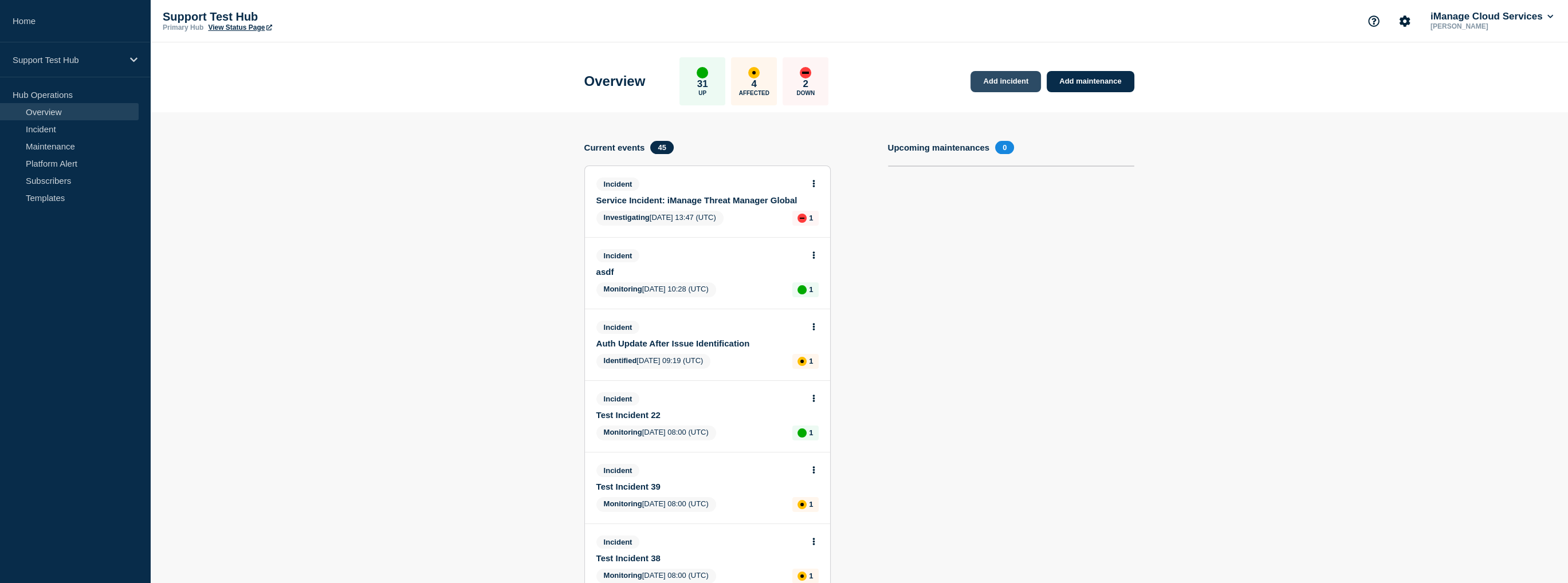
click at [1000, 74] on link "Add incident" at bounding box center [1006, 82] width 71 height 21
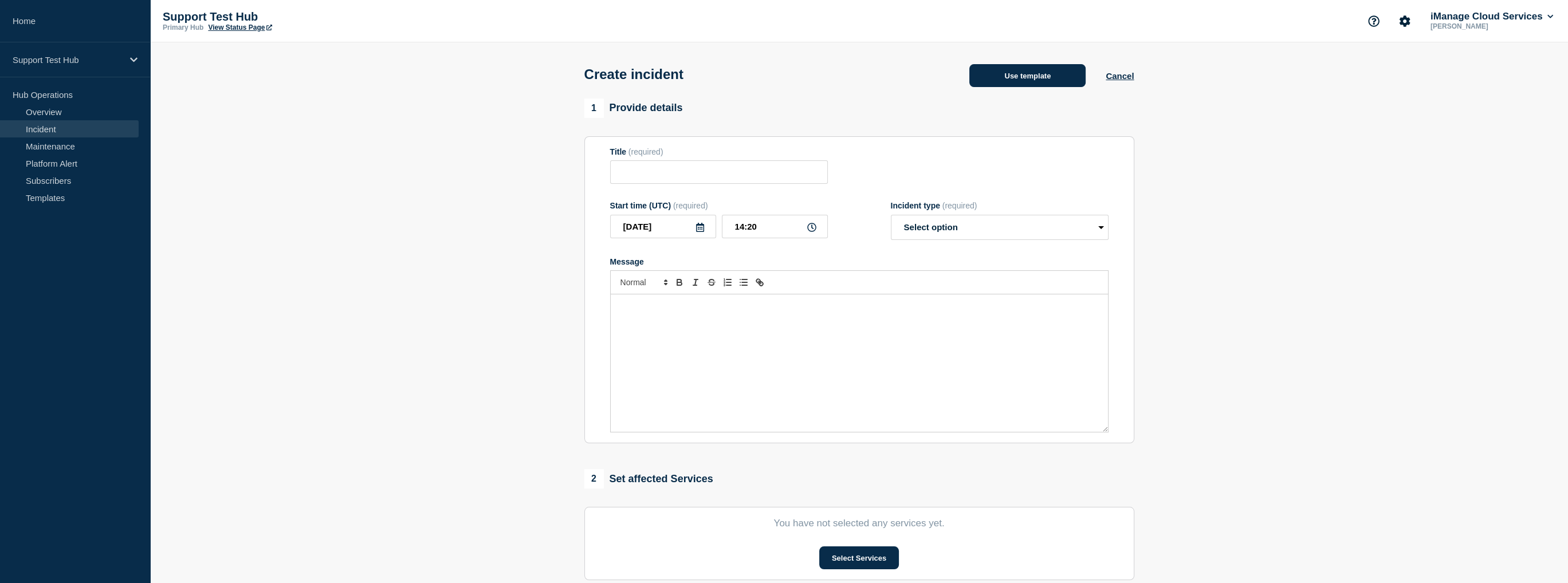
click at [1000, 77] on button "Use template" at bounding box center [1027, 75] width 116 height 23
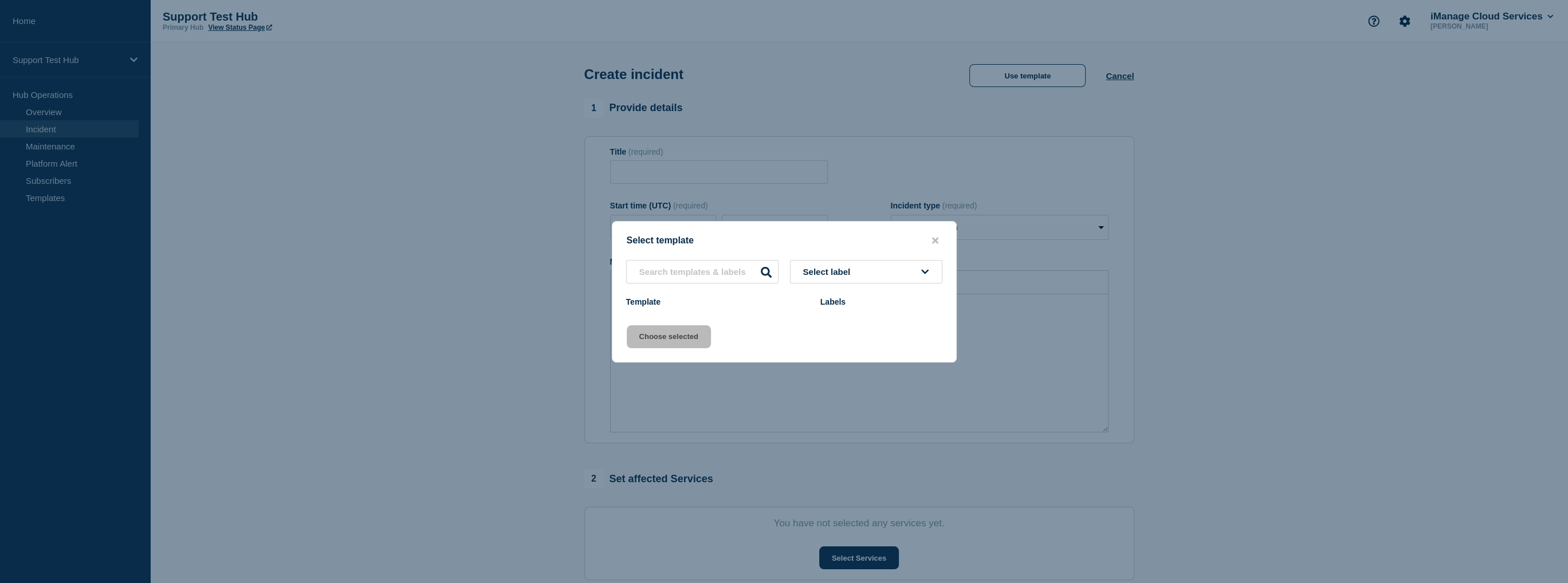
click at [833, 276] on span "Select label" at bounding box center [829, 272] width 52 height 10
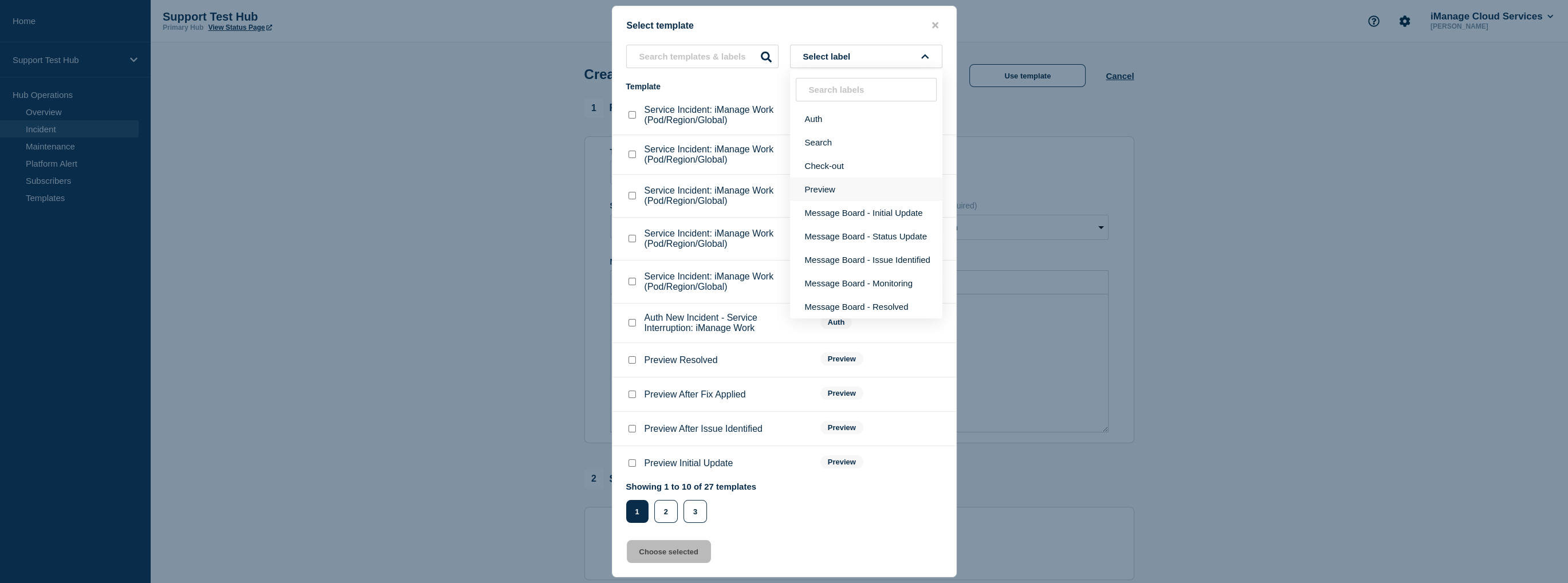
scroll to position [172, 0]
click at [897, 216] on button "Message Board - Initial Update" at bounding box center [866, 213] width 152 height 24
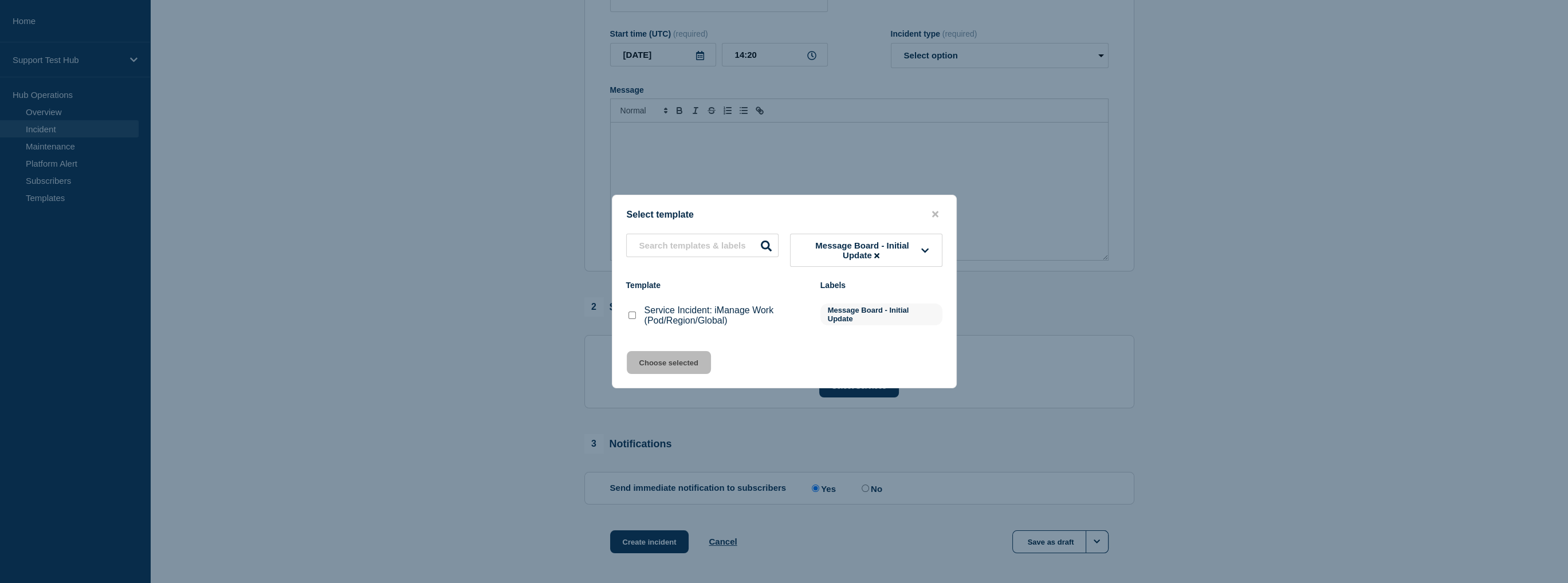
click at [630, 321] on div at bounding box center [632, 315] width 11 height 11
click at [635, 316] on input "Service Incident: iManage Work (Pod/Region/Global) checkbox" at bounding box center [632, 315] width 7 height 7
checkbox input "true"
click at [660, 367] on button "Choose selected" at bounding box center [669, 363] width 84 height 23
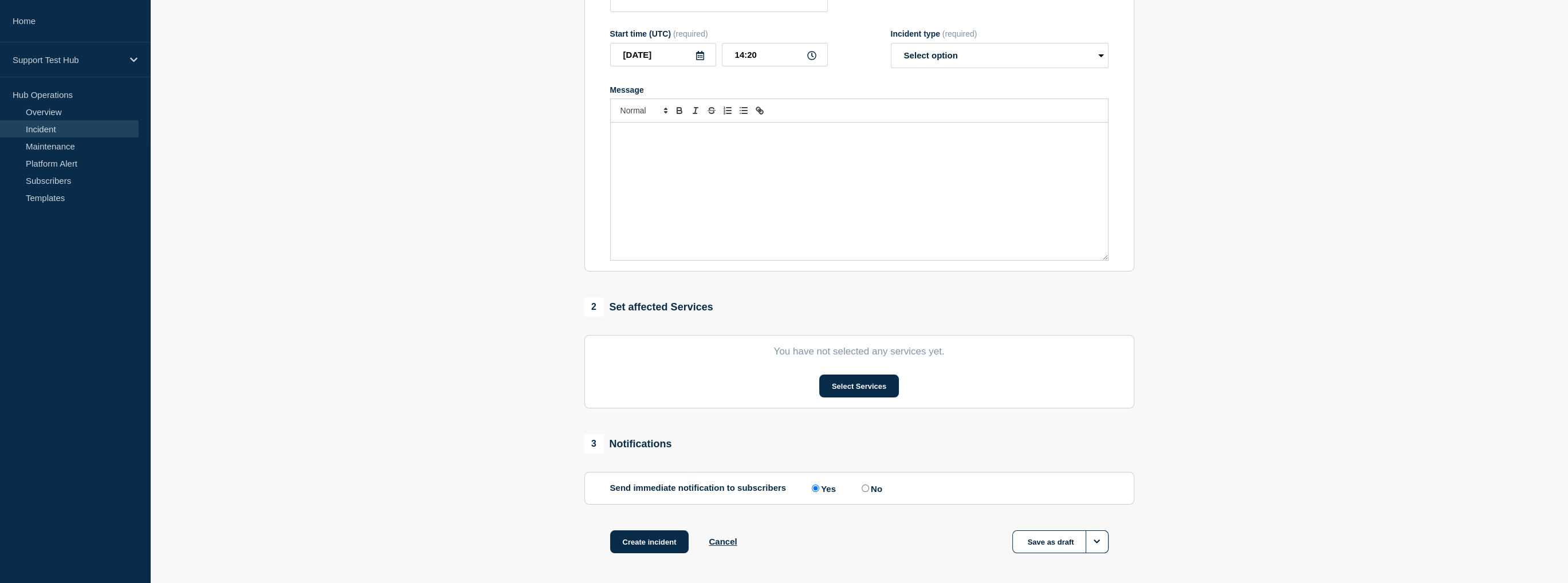
type input "Service Incident: iManage Work (Pod/Region/Global)"
select select "investigating"
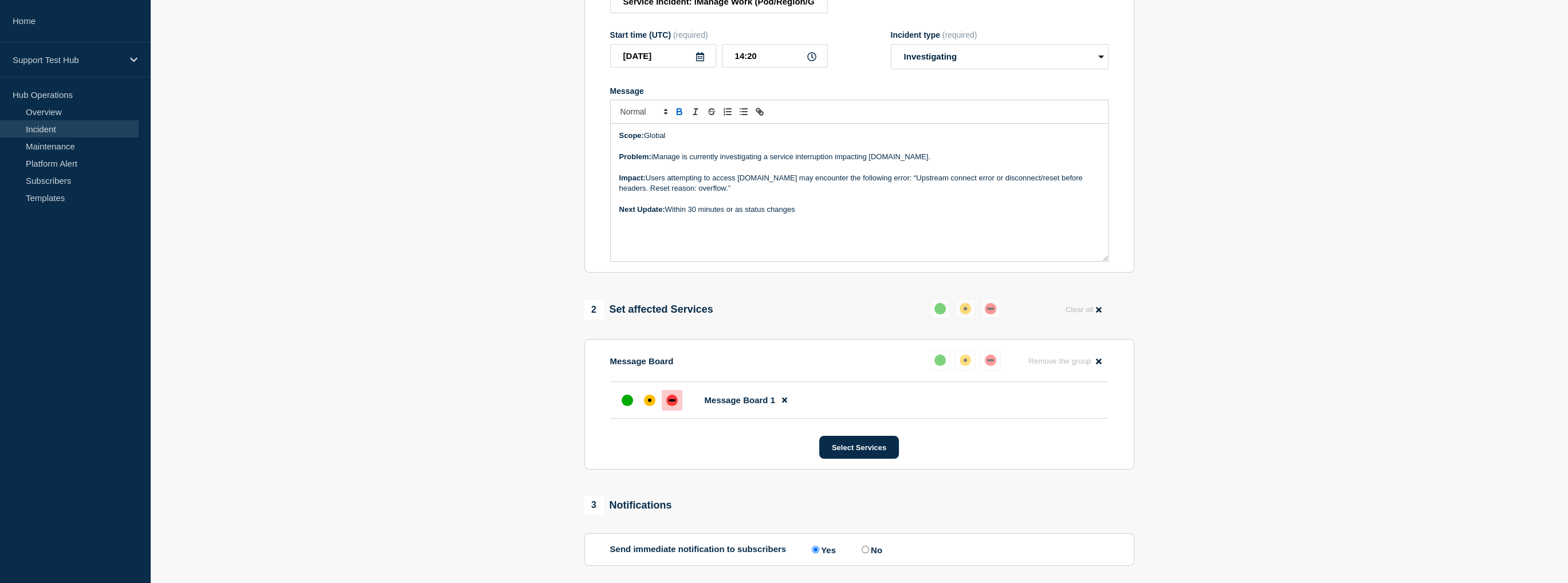
click at [836, 226] on div "Scope: Global Problem: iManage is currently investigating a service interruptio…" at bounding box center [859, 193] width 497 height 138
drag, startPoint x: 878, startPoint y: 229, endPoint x: 530, endPoint y: 116, distance: 365.9
click at [519, 115] on section "1 Provide details Title (required) Service Incident: iManage Work (Pod/Region/G…" at bounding box center [859, 286] width 1418 height 716
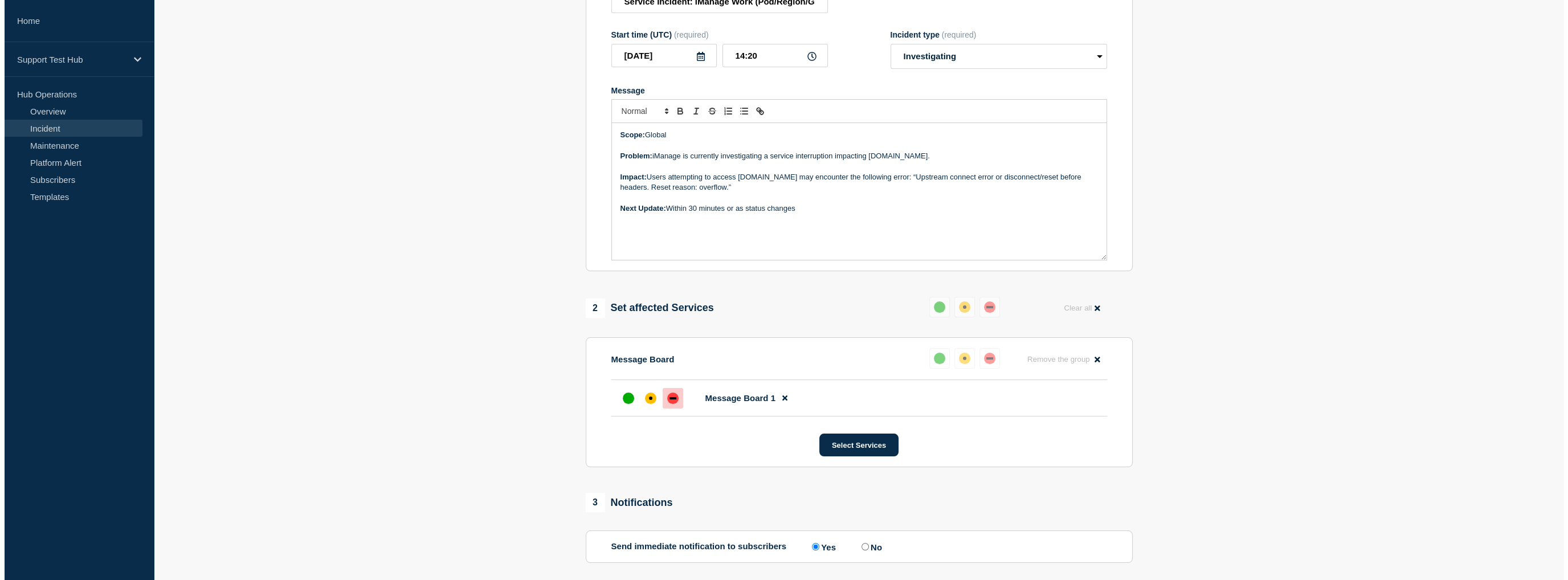
scroll to position [0, 0]
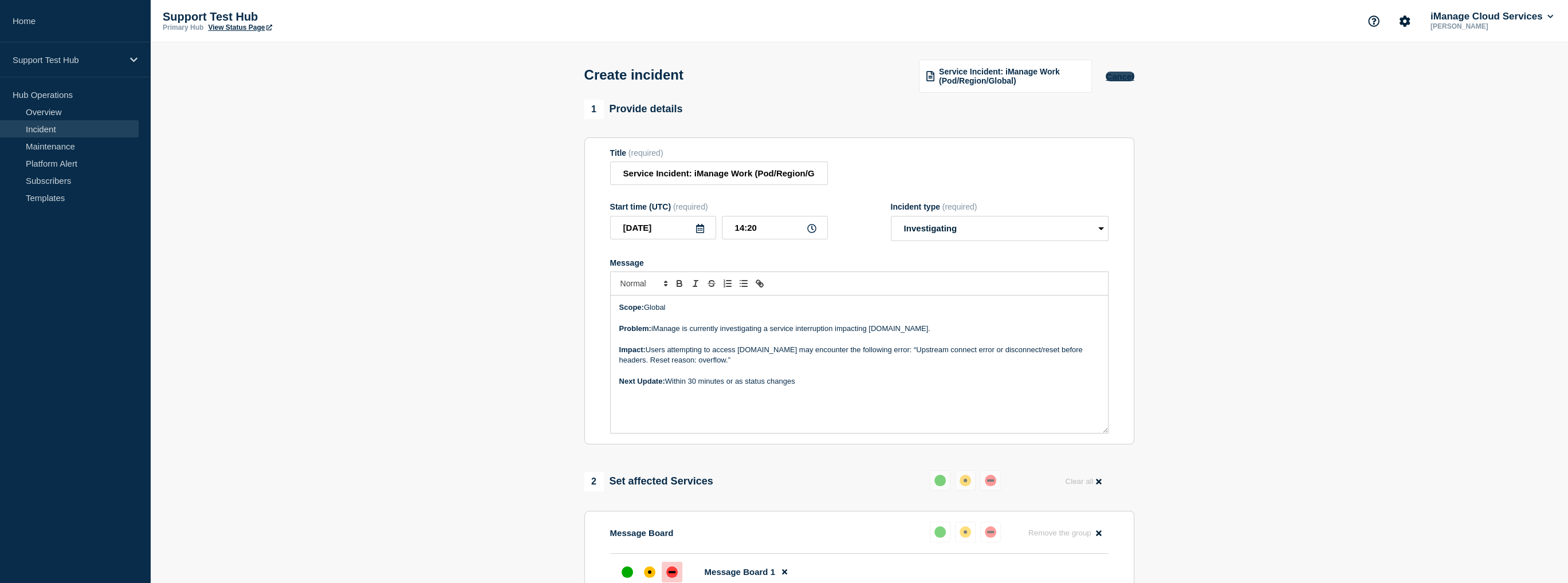
click at [1120, 78] on button "Cancel" at bounding box center [1120, 77] width 28 height 10
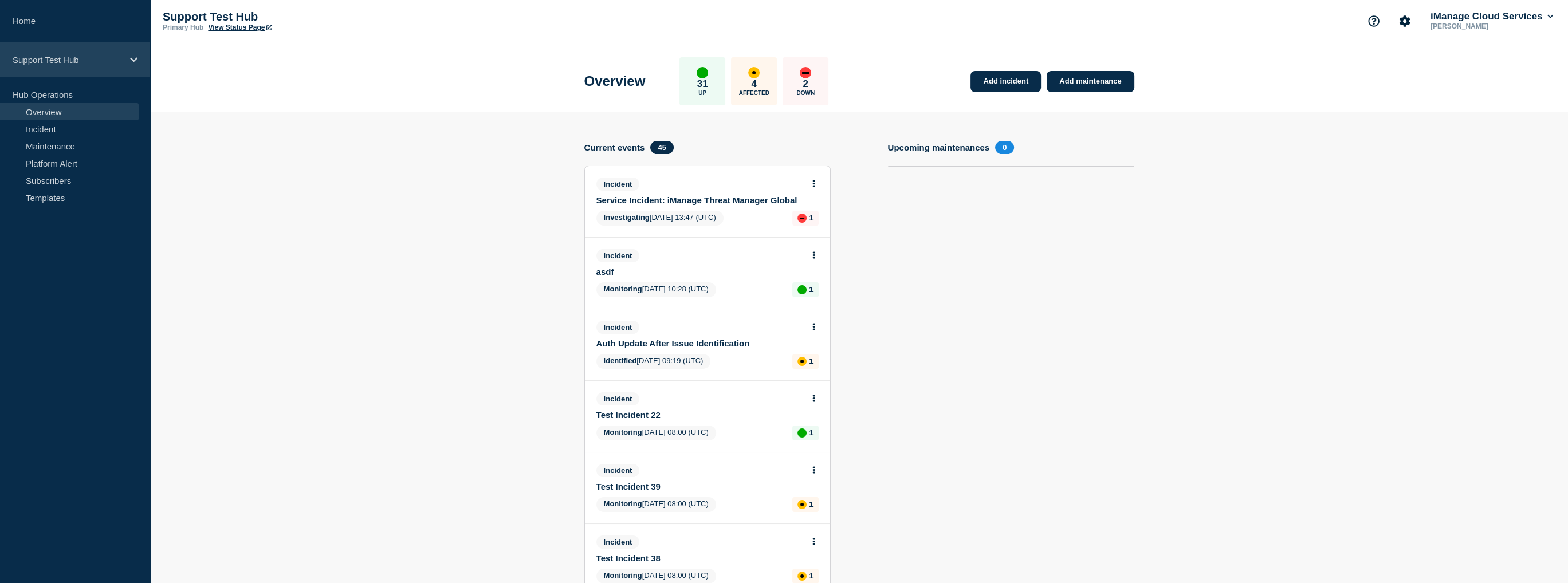
click at [121, 65] on div "Support Test Hub" at bounding box center [75, 59] width 150 height 35
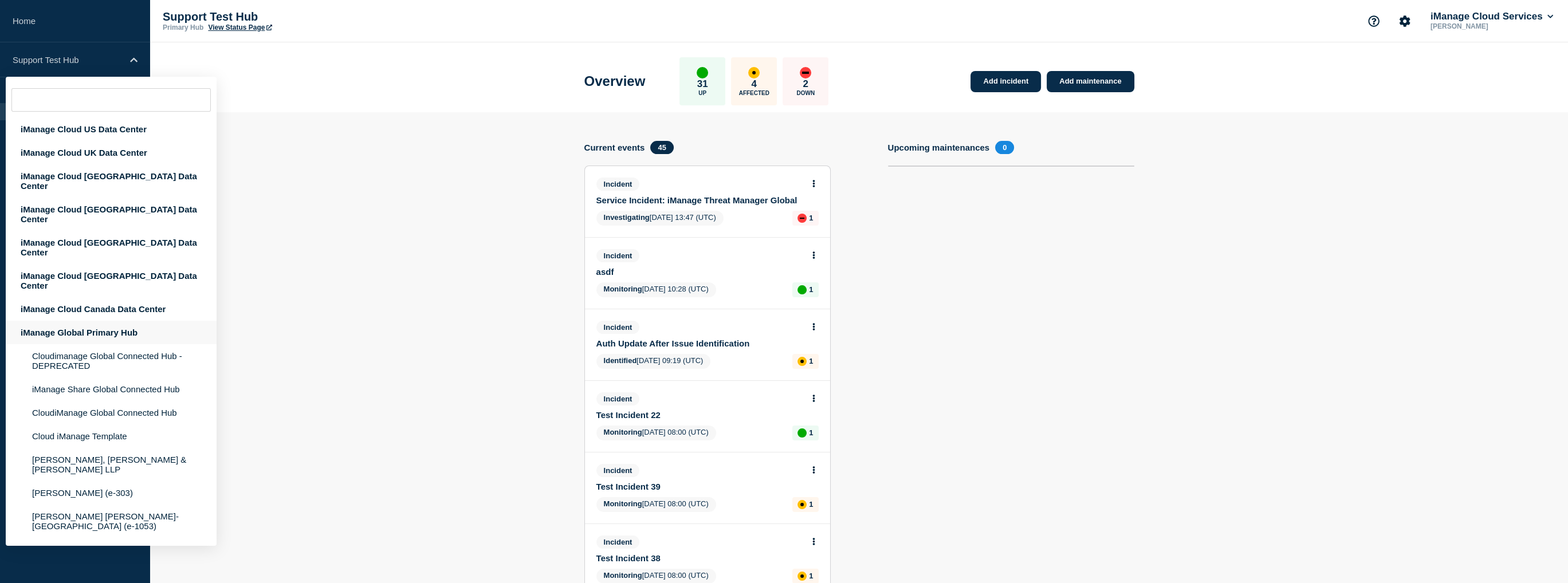
click at [90, 321] on div "iManage Global Primary Hub" at bounding box center [111, 333] width 211 height 24
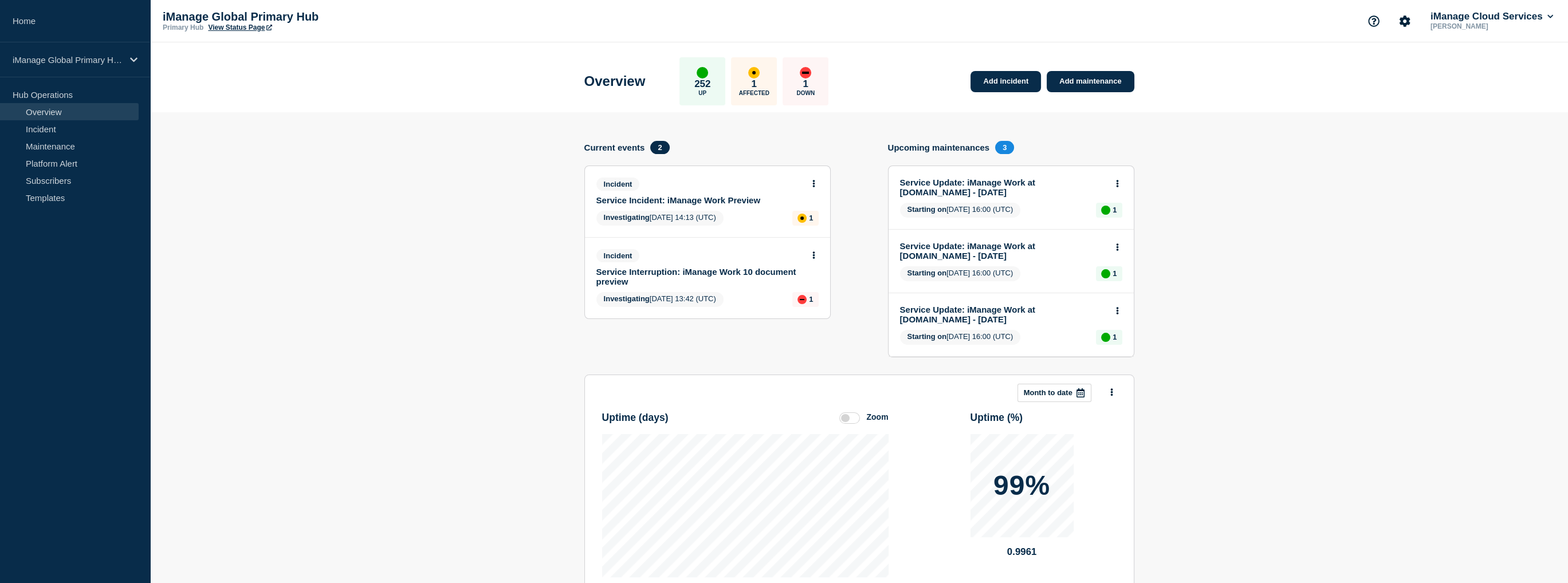
click at [731, 202] on link "Service Incident: iManage Work Preview" at bounding box center [700, 200] width 207 height 10
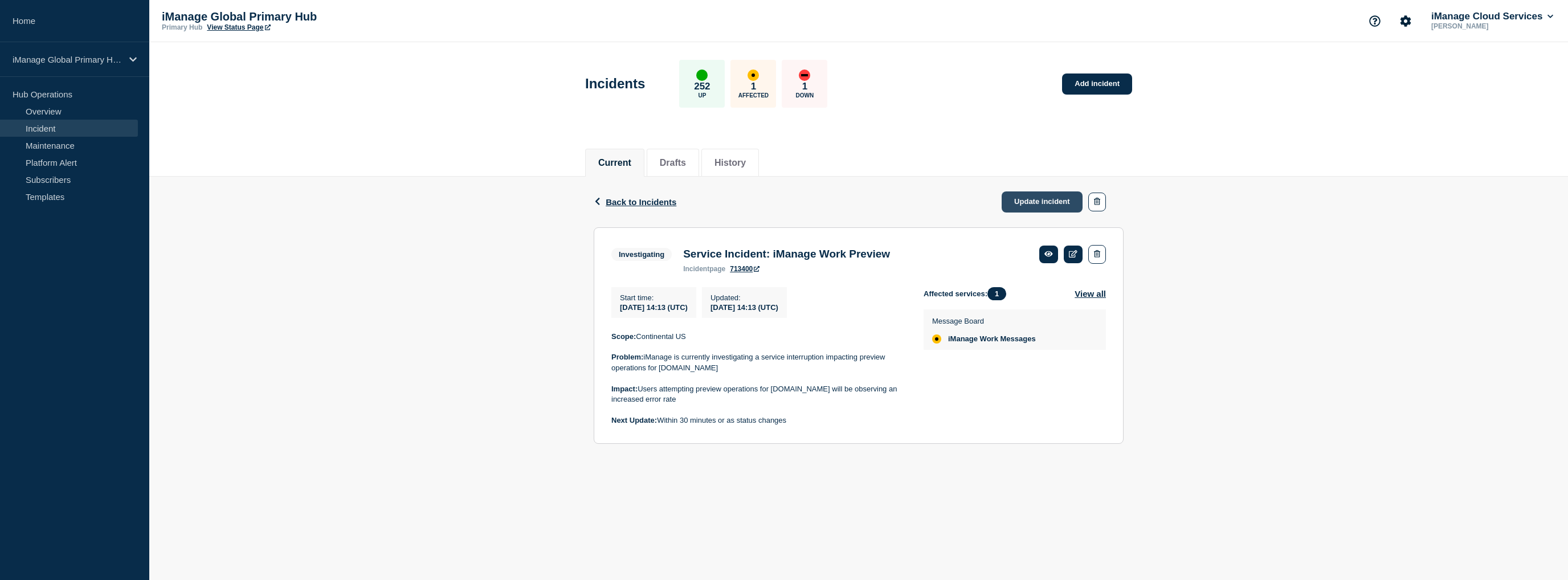
click at [1022, 205] on link "Update incident" at bounding box center [1041, 202] width 81 height 21
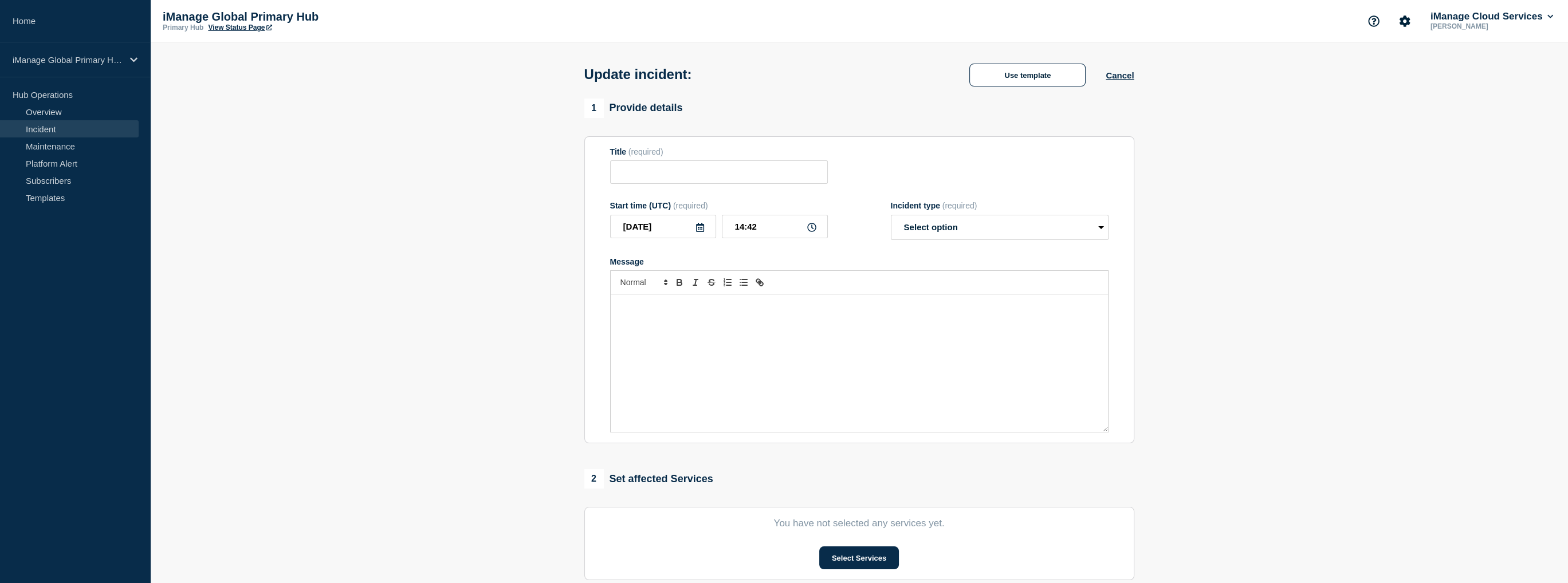
type input "Service Incident: iManage Work Preview"
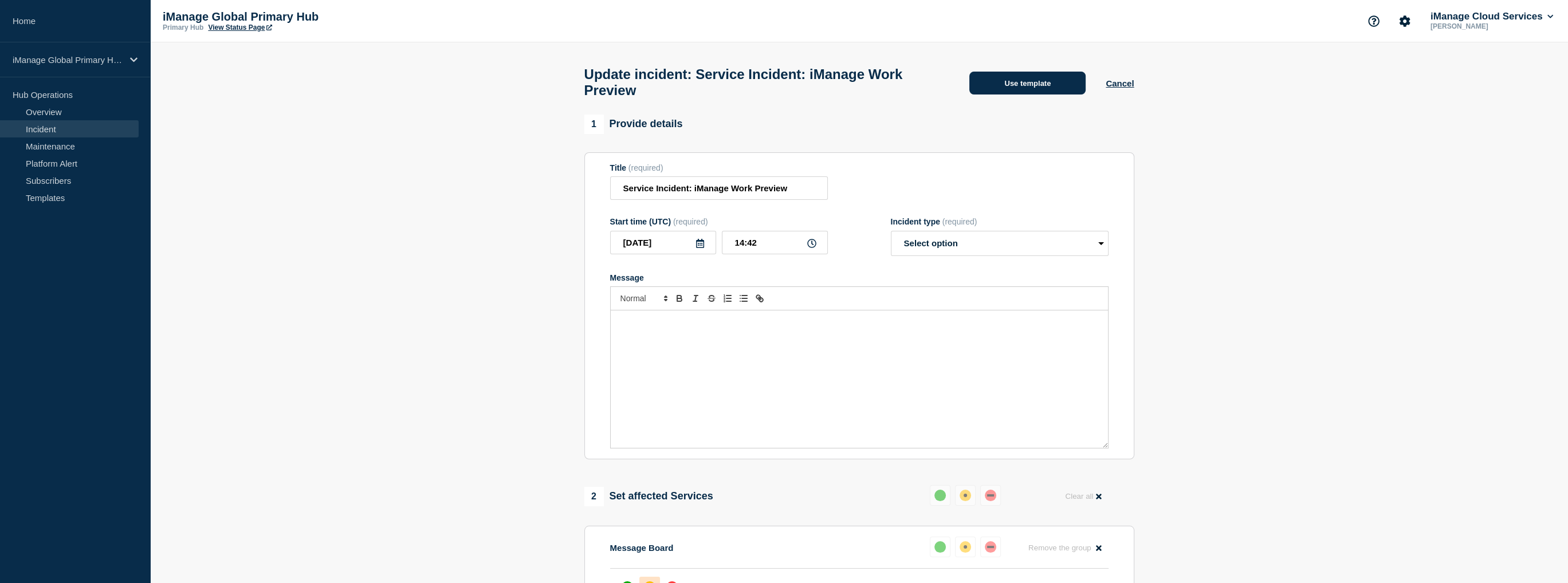
click at [1013, 91] on button "Use template" at bounding box center [1027, 83] width 116 height 23
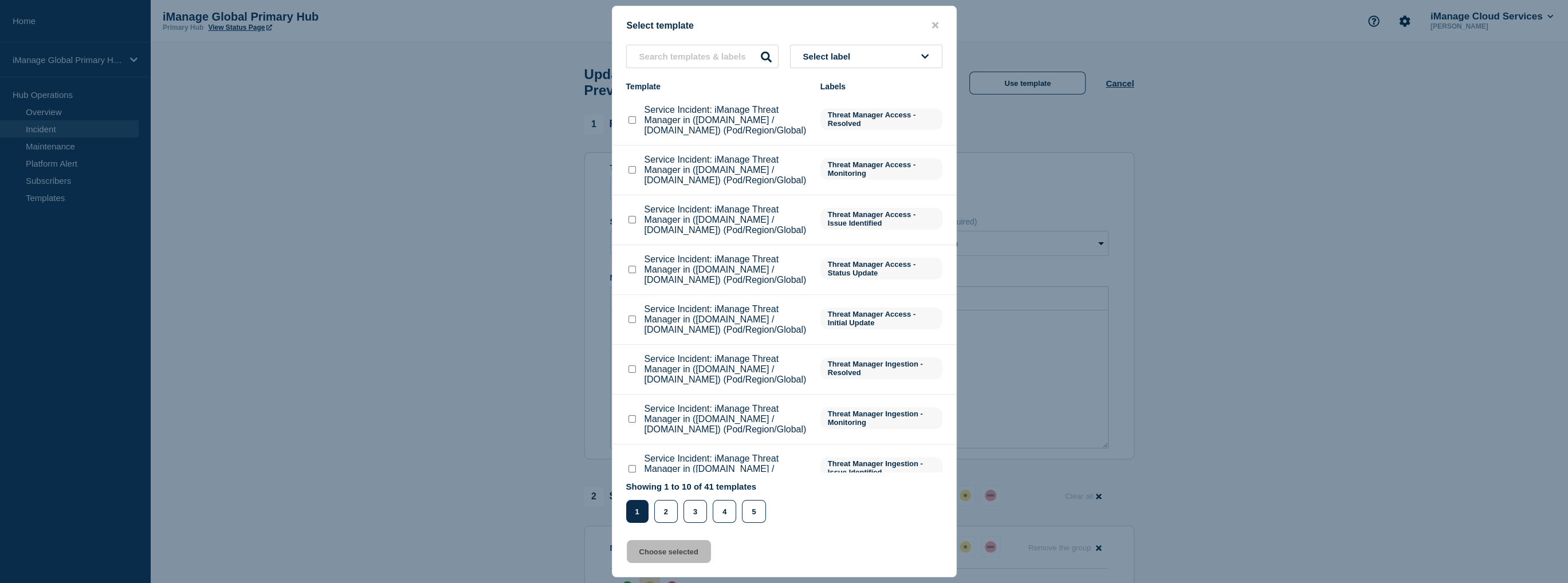
click at [818, 51] on span "Select label" at bounding box center [829, 56] width 52 height 10
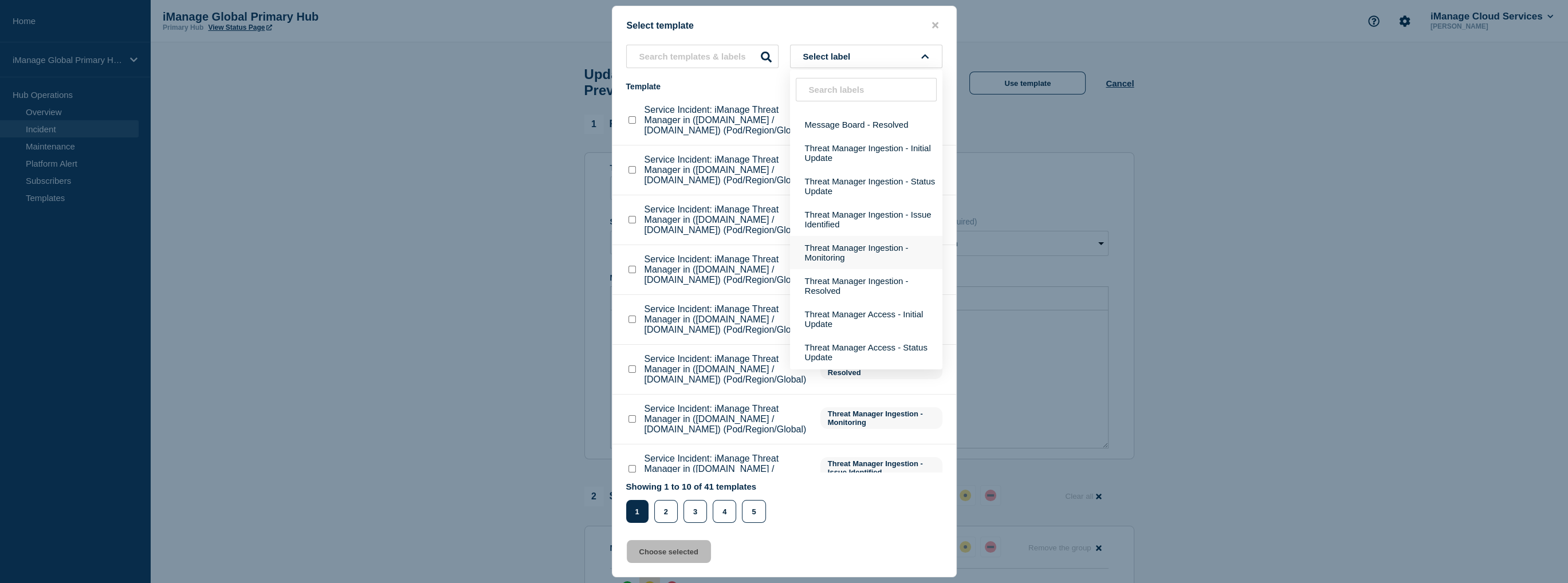
scroll to position [359, 0]
click at [669, 51] on input "text" at bounding box center [702, 57] width 152 height 24
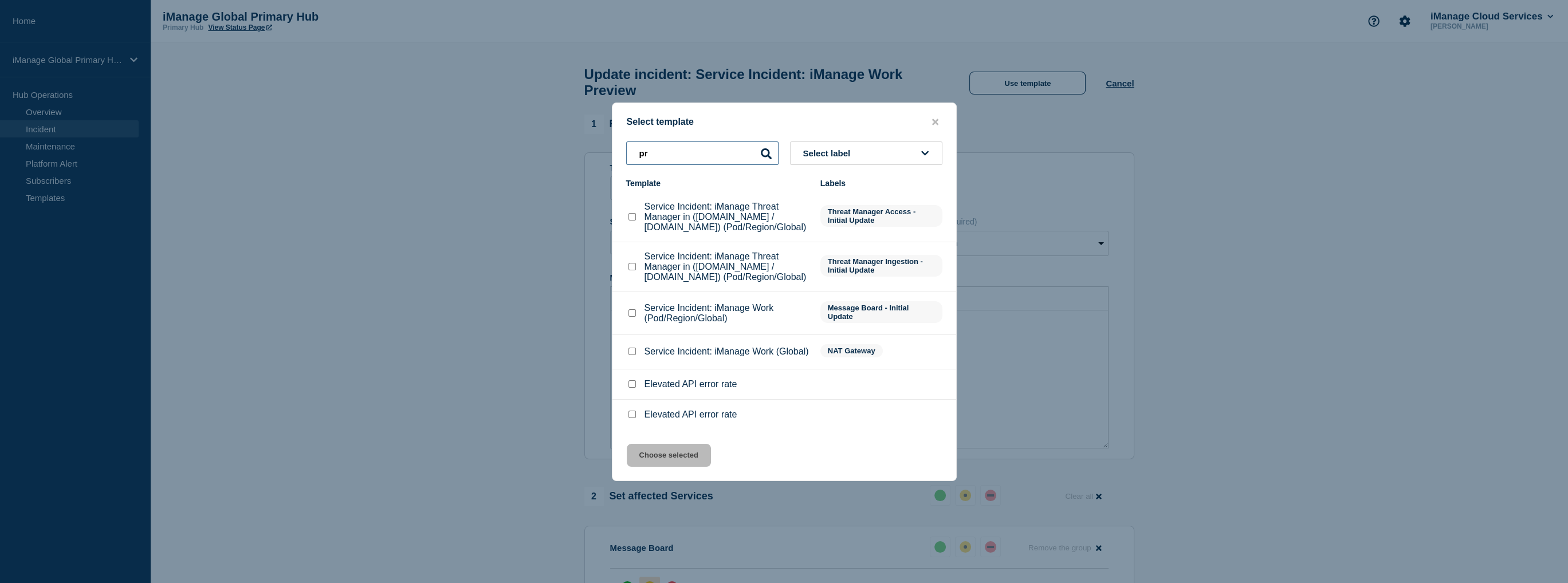
type input "p"
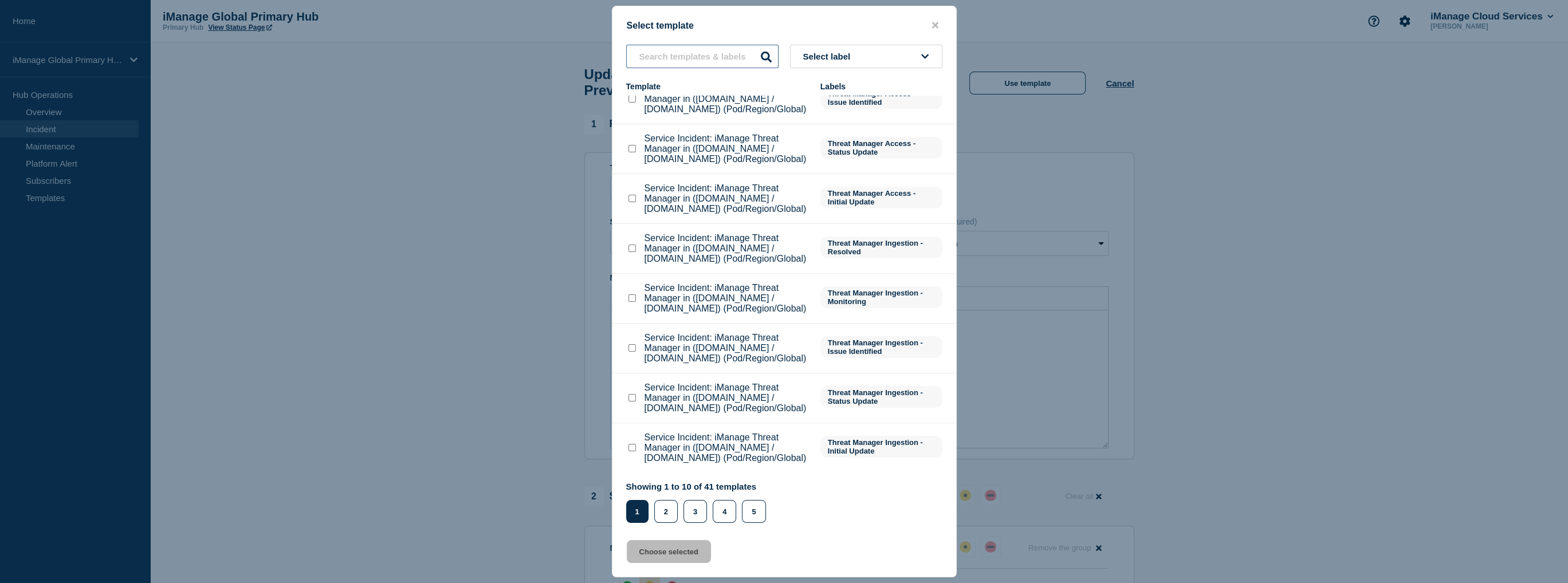
scroll to position [0, 0]
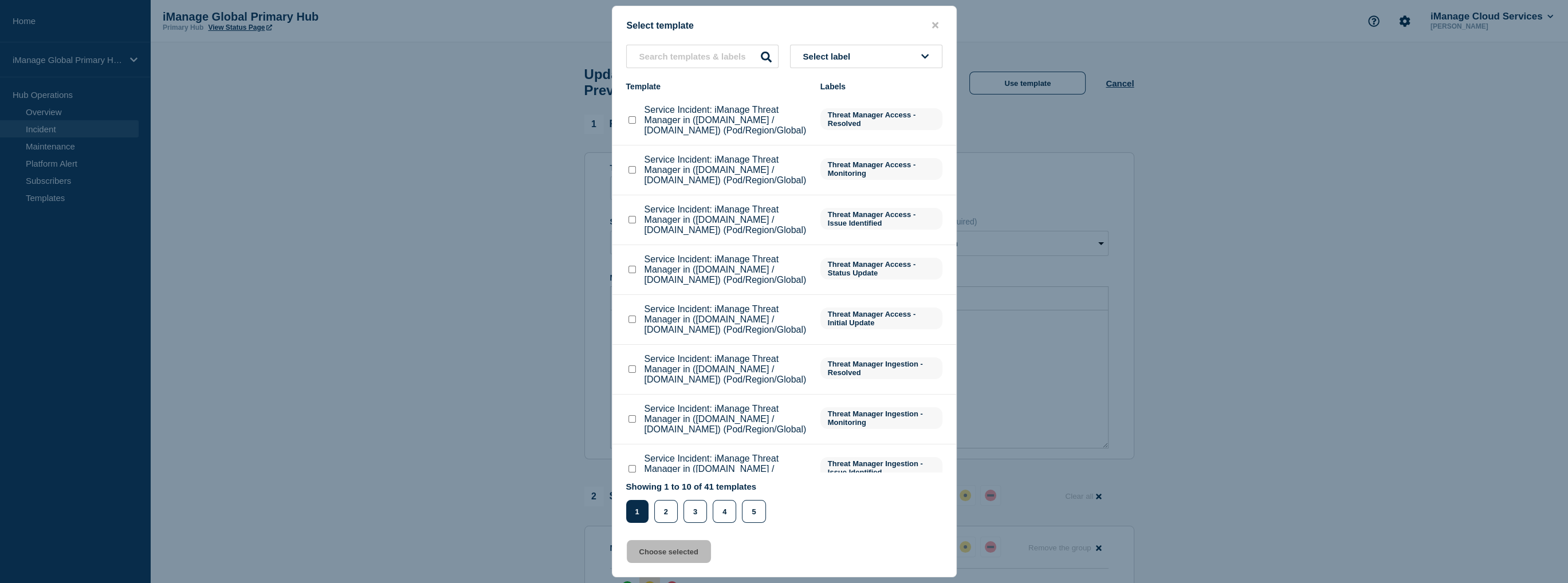
click at [833, 47] on button "Select label" at bounding box center [866, 57] width 152 height 24
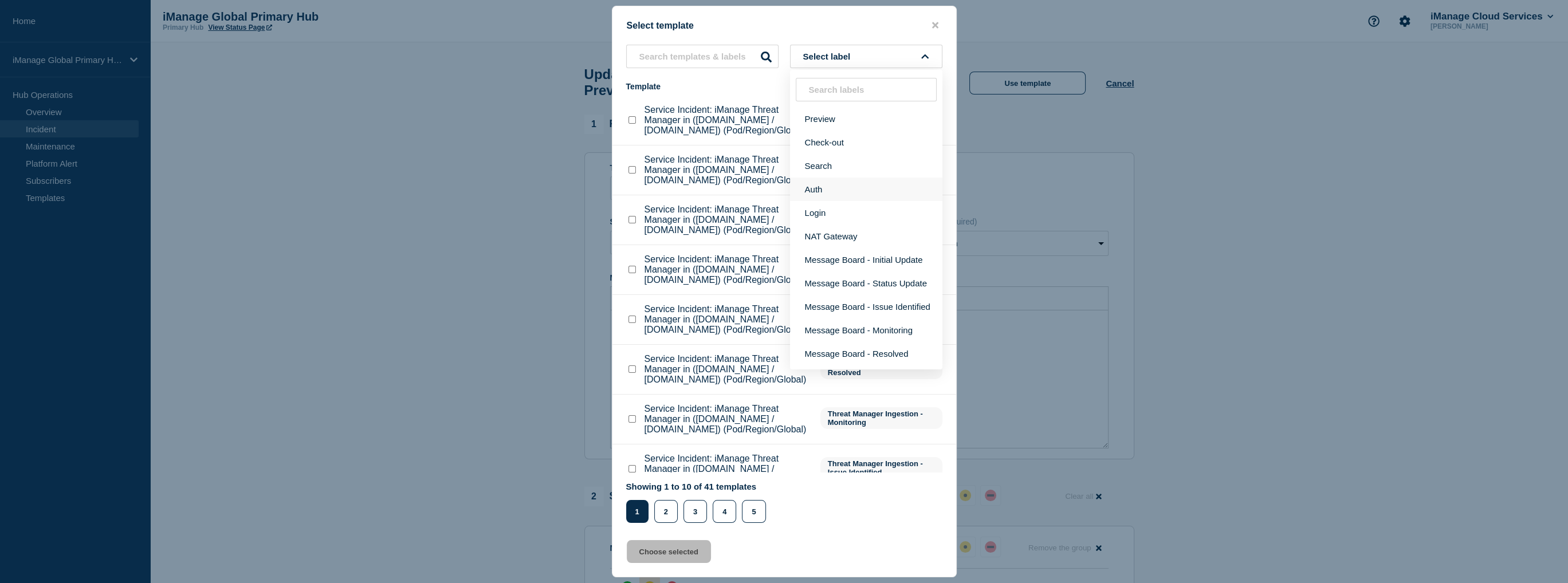
scroll to position [57, 0]
click at [837, 261] on button "Message Board - Issue Identified" at bounding box center [866, 250] width 152 height 24
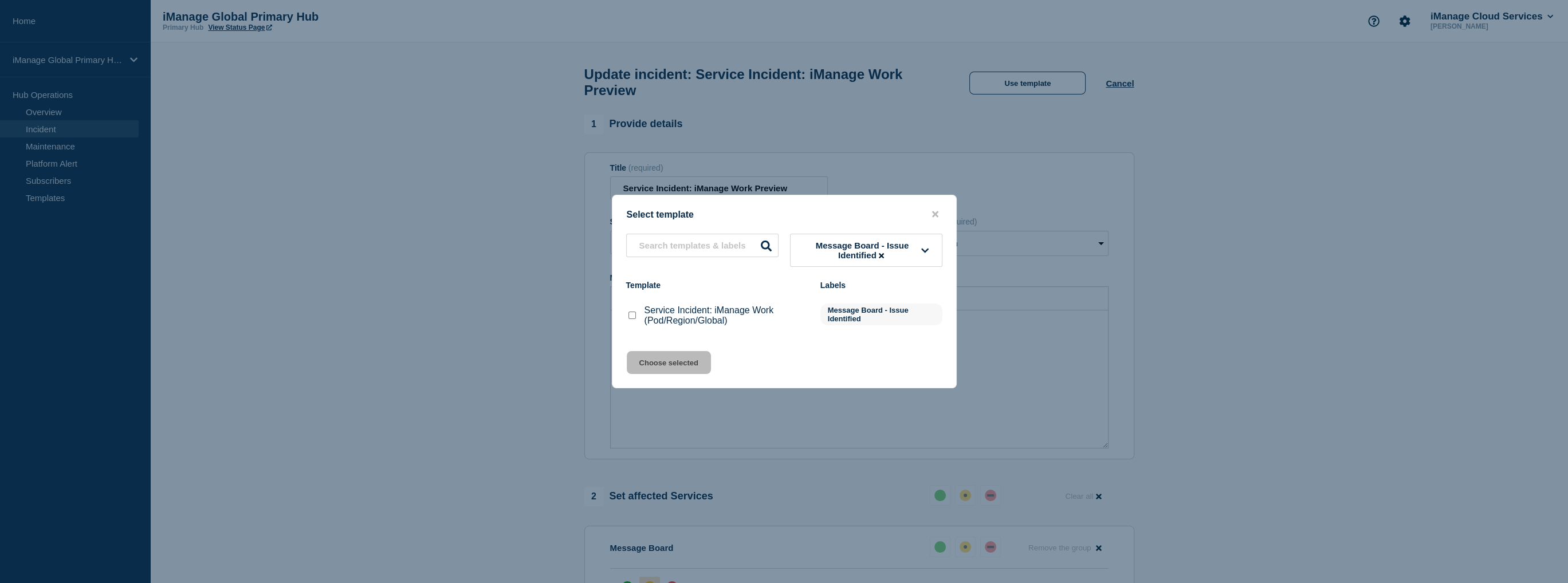
click at [638, 319] on div "Service Incident: iManage Work (Pod/Region/Global)" at bounding box center [717, 315] width 183 height 20
click at [630, 318] on input "Service Incident: iManage Work (Pod/Region/Global) checkbox" at bounding box center [632, 315] width 7 height 7
checkbox input "true"
click at [647, 360] on button "Choose selected" at bounding box center [669, 363] width 84 height 23
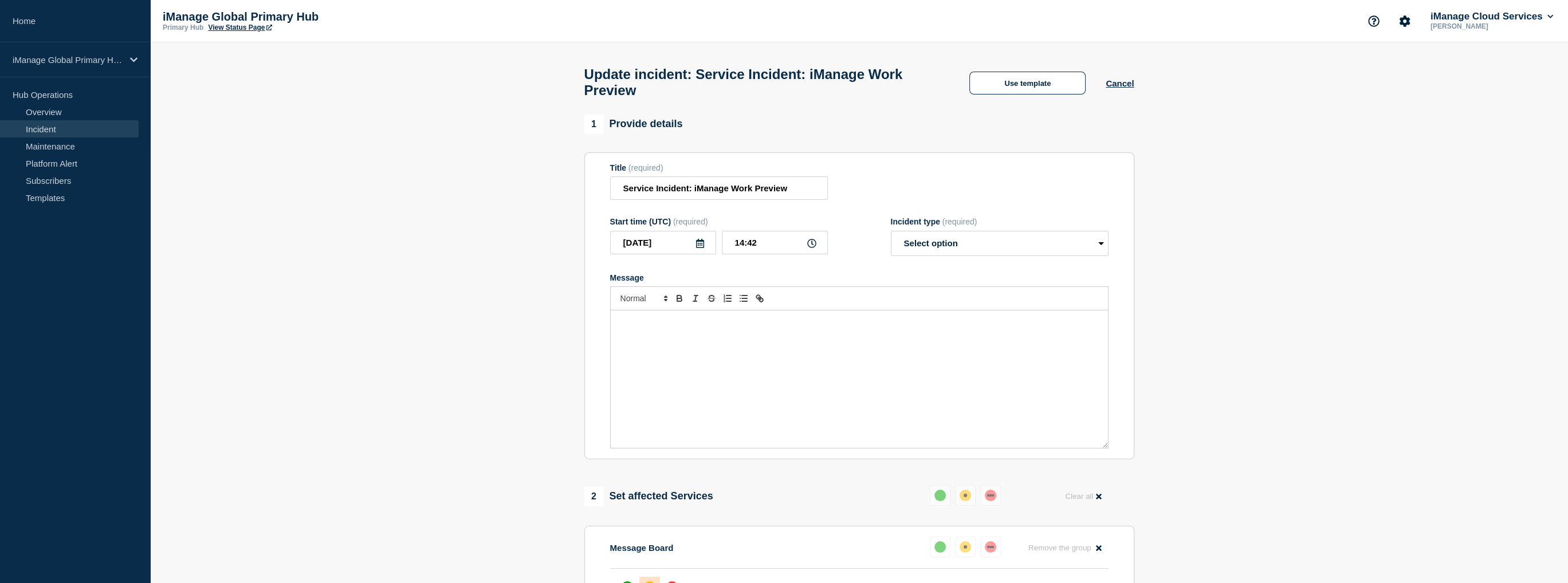
select select "identified"
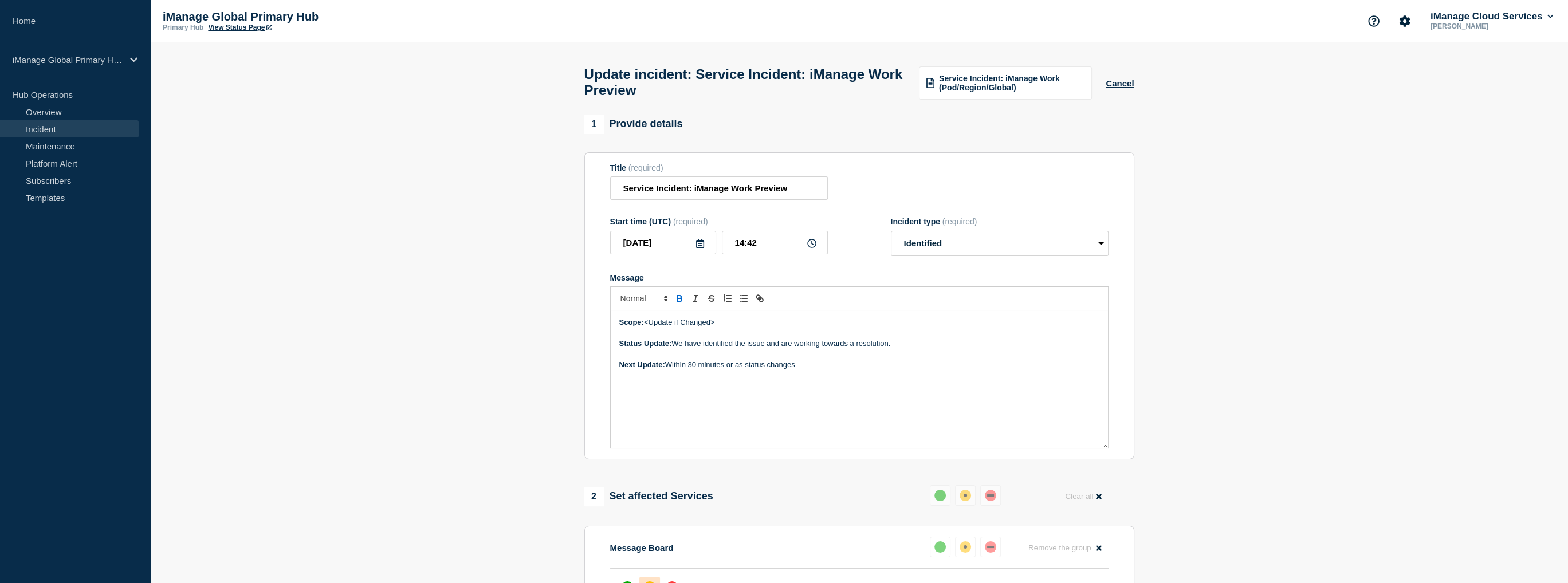
drag, startPoint x: 727, startPoint y: 332, endPoint x: 644, endPoint y: 333, distance: 83.0
click at [644, 328] on p "Scope: <Update if Changed>" at bounding box center [859, 322] width 480 height 11
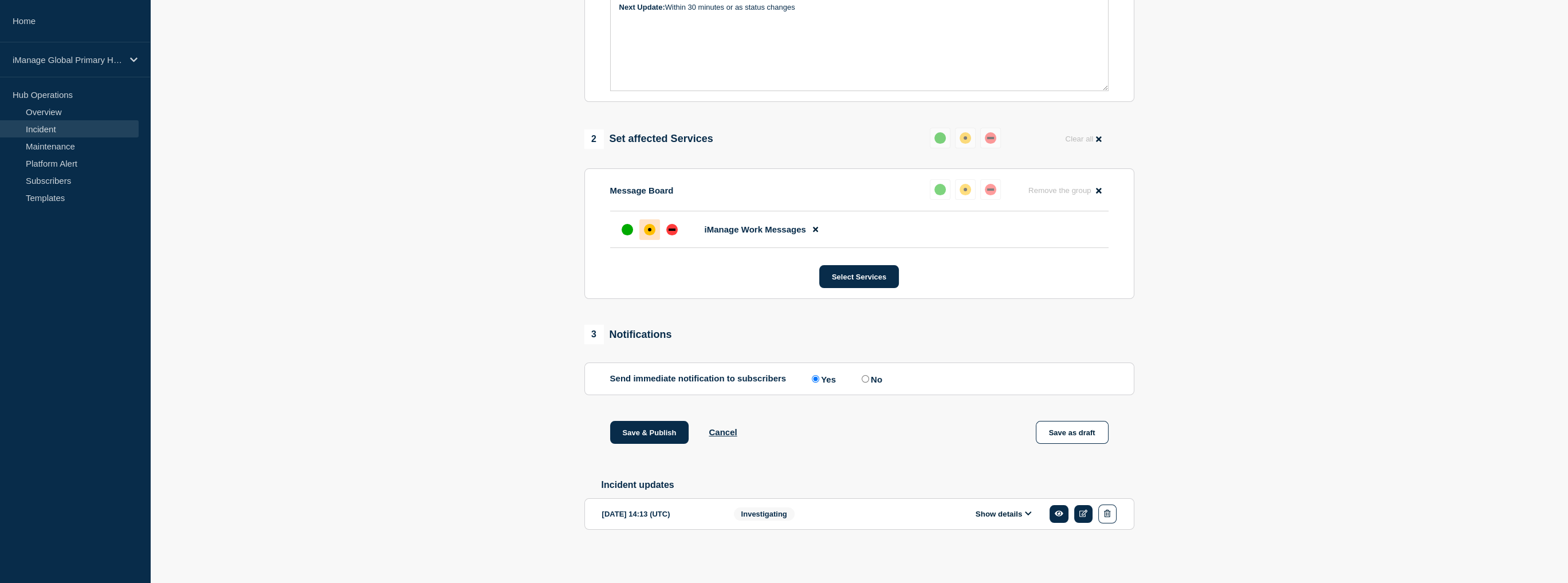
scroll to position [0, 0]
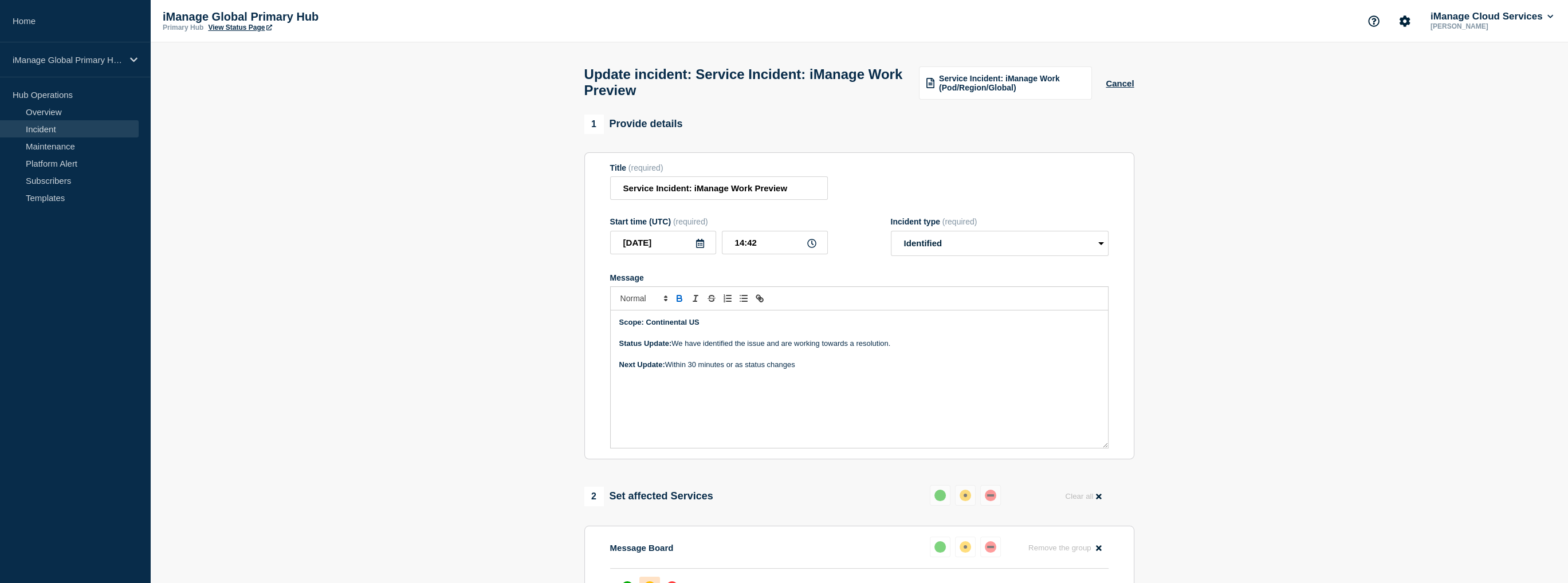
click at [421, 341] on section "1 Provide details Title (required) Service Incident: iManage Work Preview Start…" at bounding box center [859, 519] width 1418 height 809
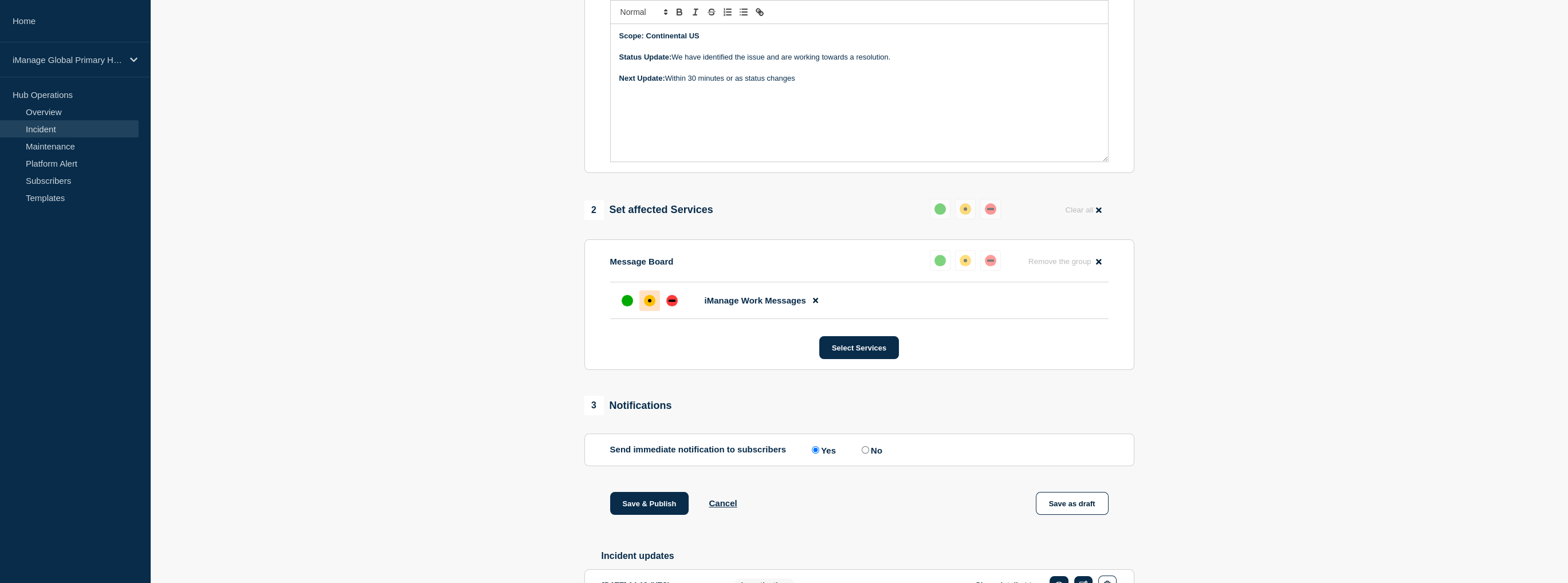
scroll to position [369, 0]
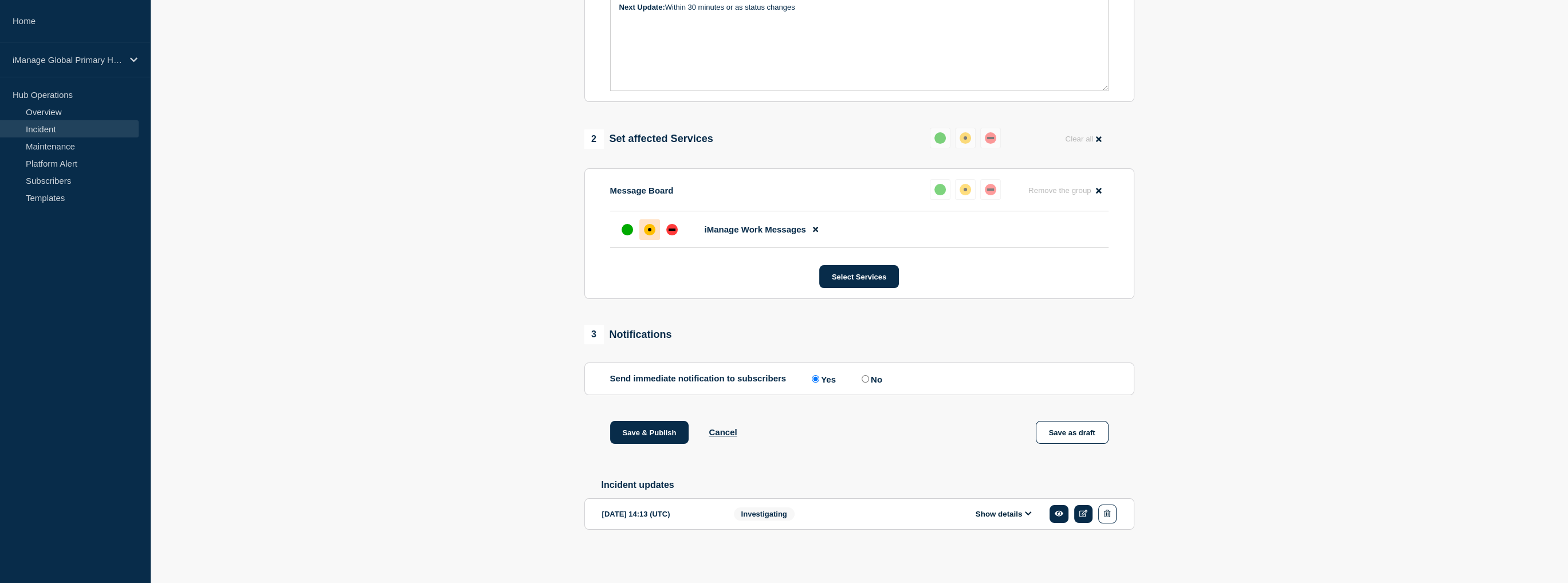
click at [1014, 515] on button "Show details" at bounding box center [1004, 514] width 63 height 10
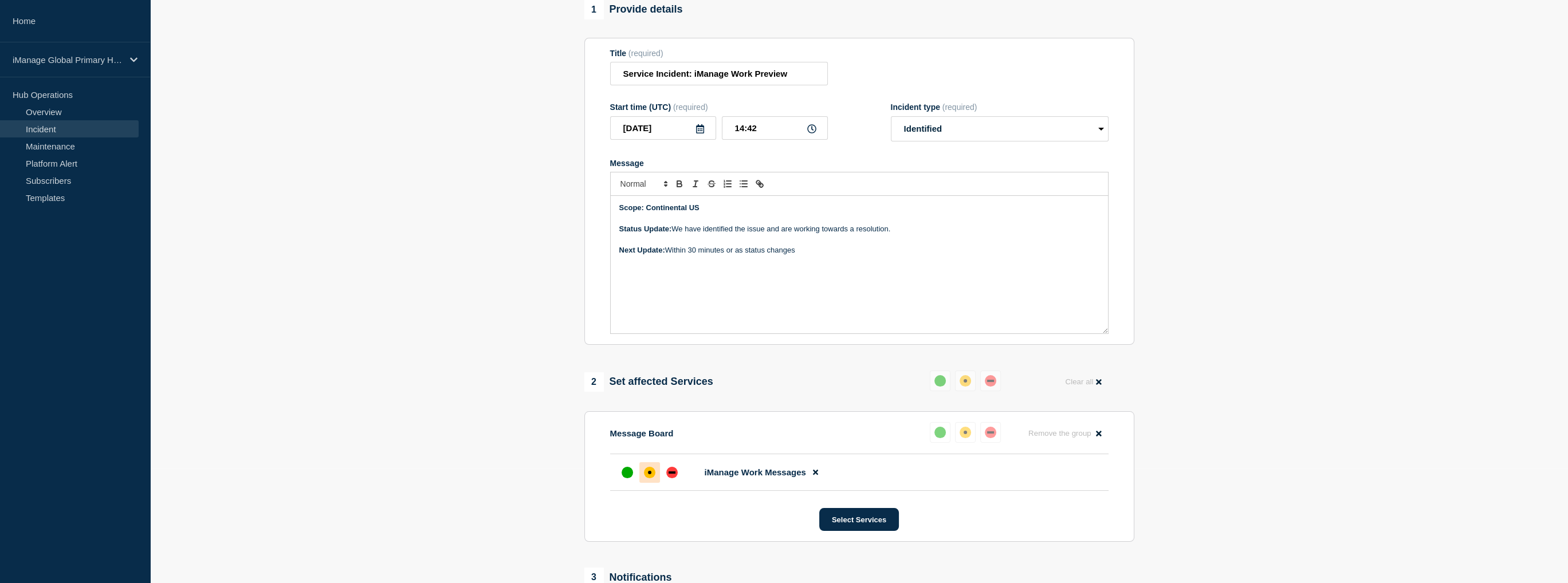
scroll to position [57, 0]
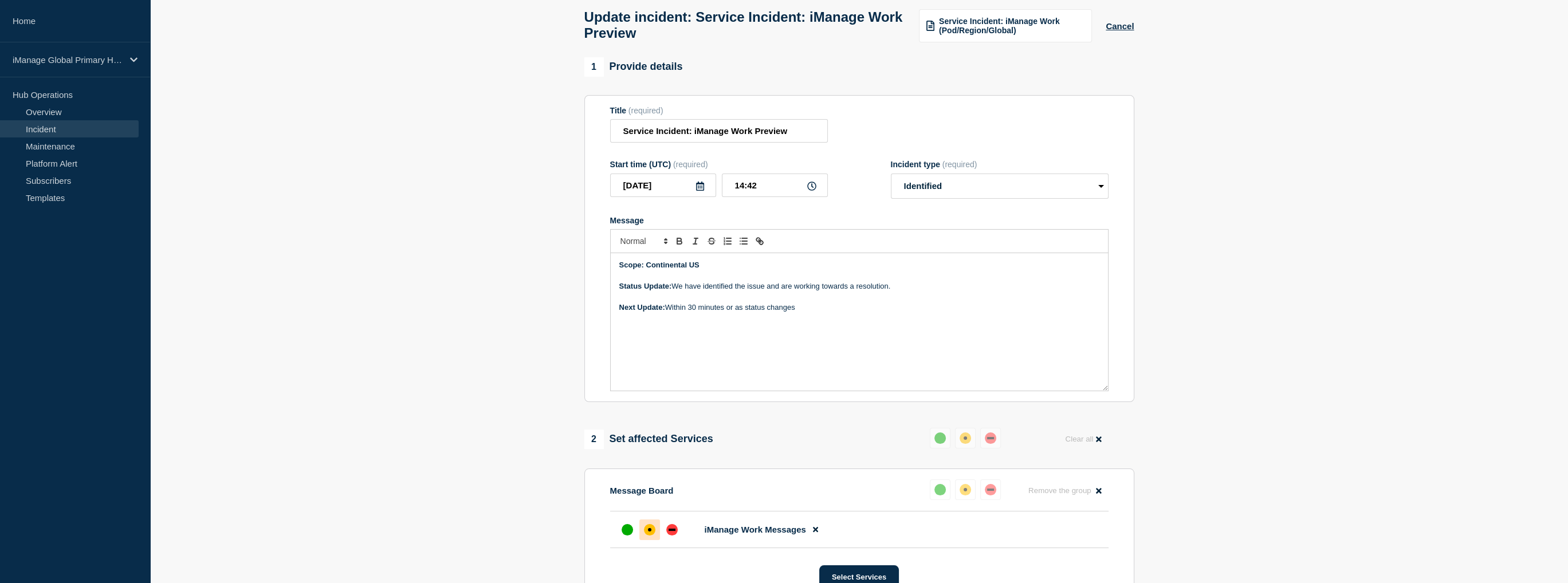
click at [474, 260] on section "1 Provide details Title (required) Service Incident: iManage Work Preview Start…" at bounding box center [859, 555] width 1418 height 995
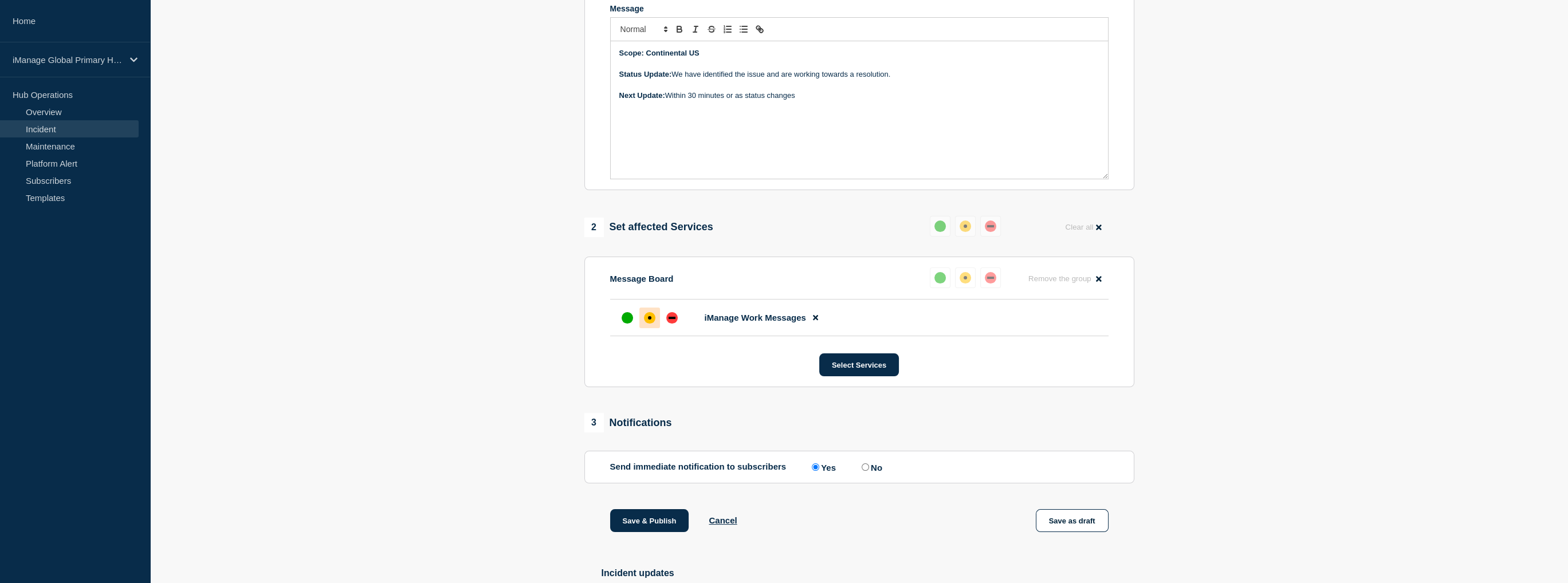
scroll to position [0, 0]
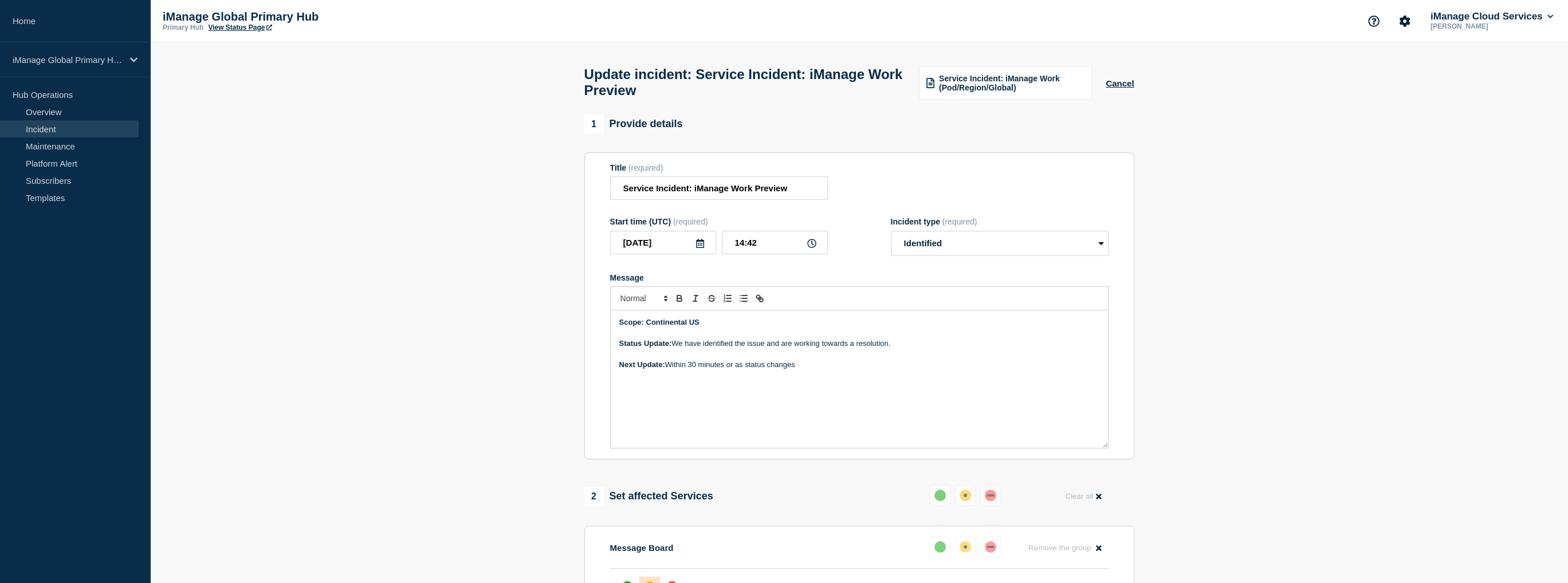
click at [796, 349] on p "Status Update: We have identified the issue and are working towards a resolutio…" at bounding box center [859, 344] width 480 height 11
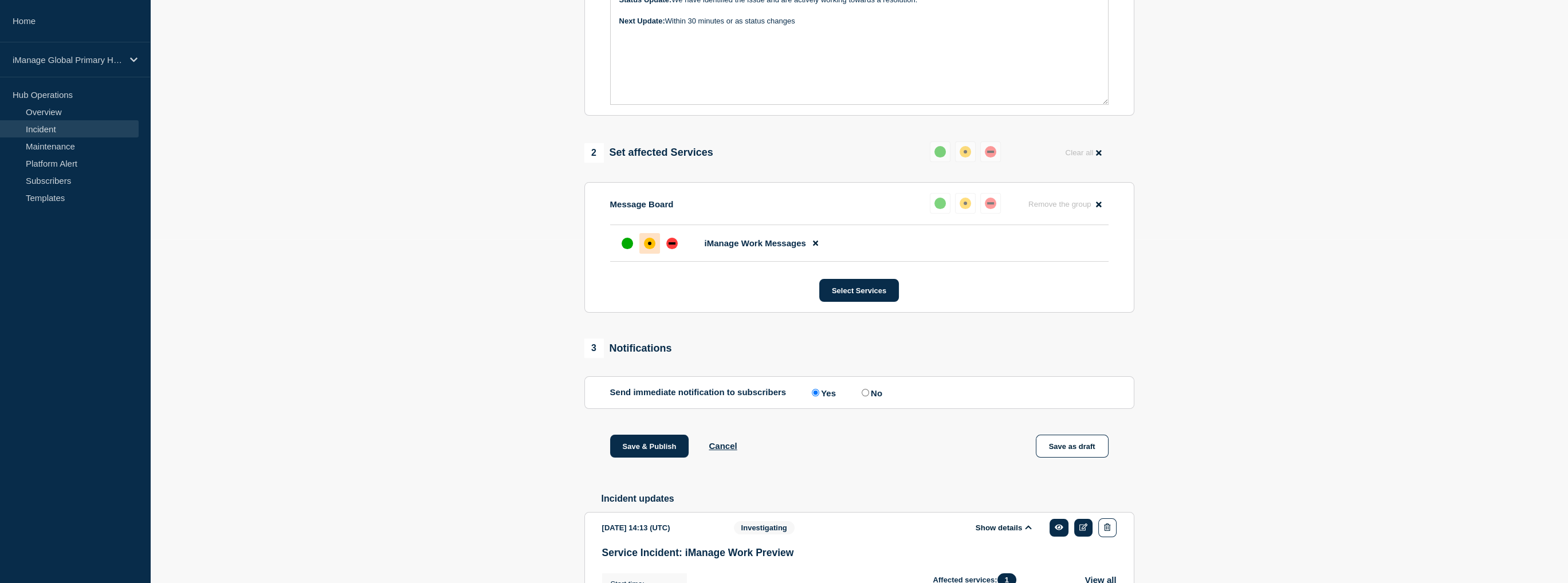
scroll to position [57, 0]
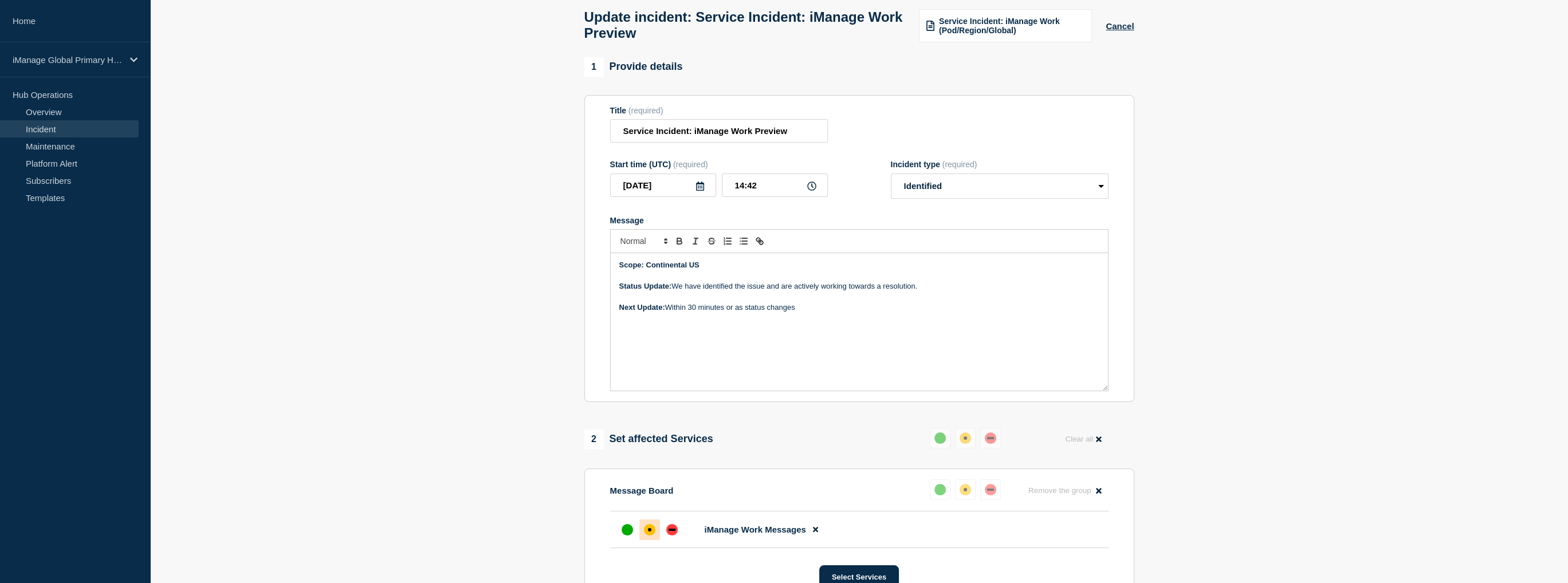
click at [460, 349] on section "1 Provide details Title (required) Service Incident: iManage Work Preview Start…" at bounding box center [859, 555] width 1418 height 995
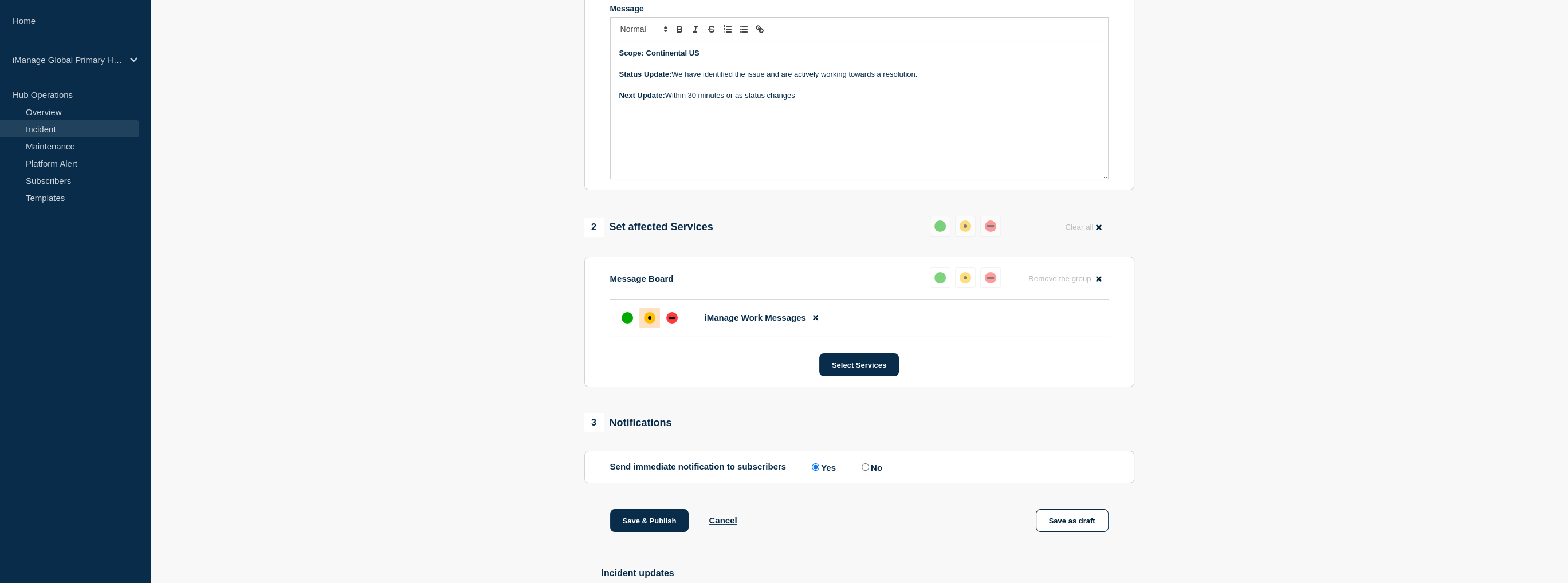
scroll to position [0, 0]
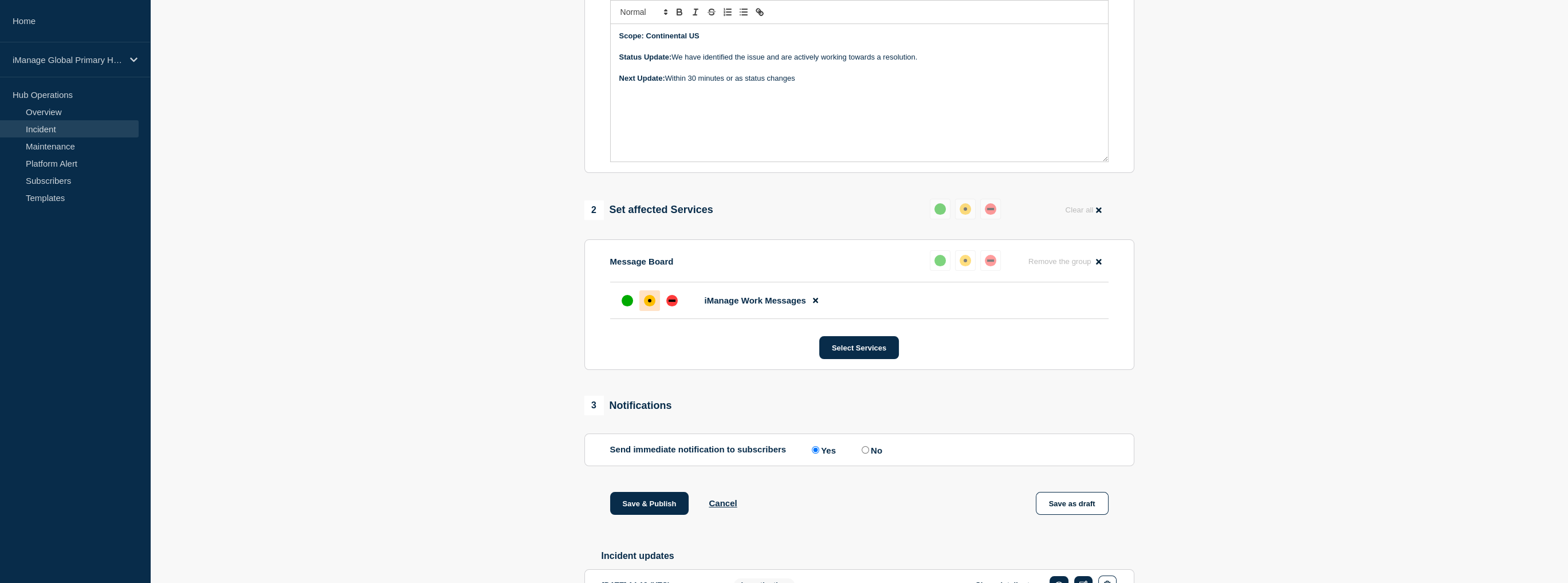
scroll to position [172, 0]
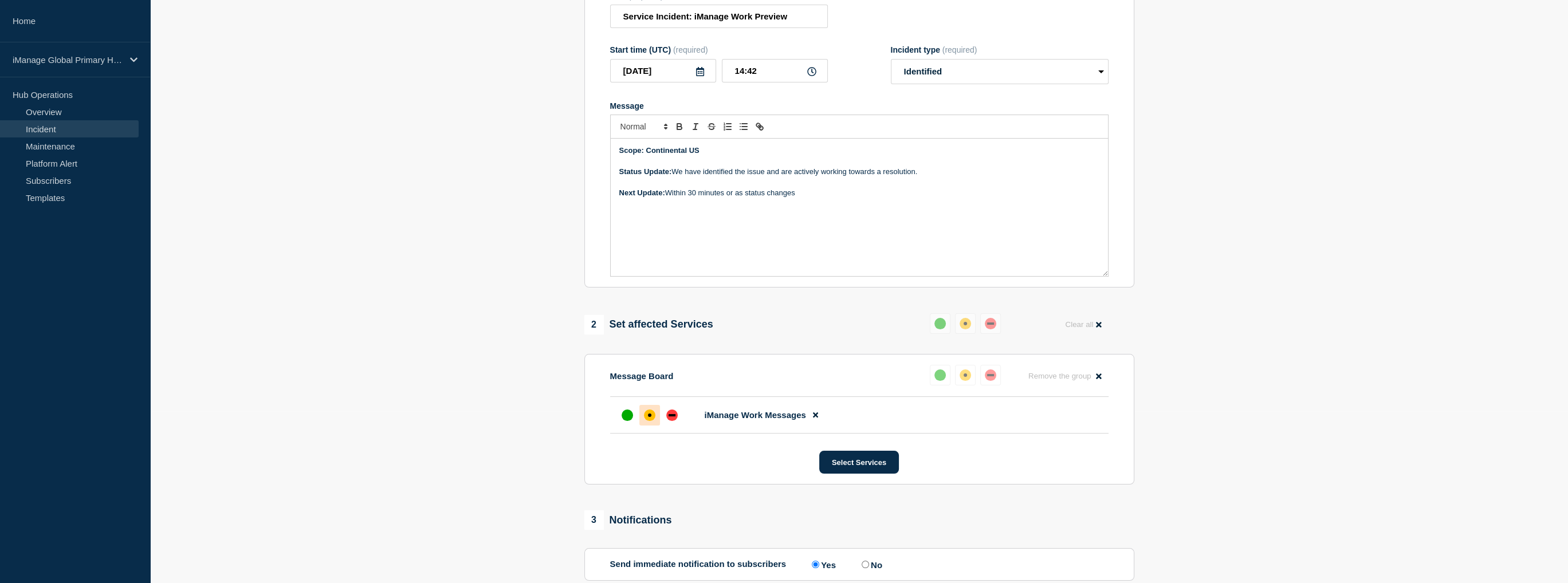
drag, startPoint x: 922, startPoint y: 181, endPoint x: 674, endPoint y: 183, distance: 248.0
click at [674, 177] on p "Status Update: We have identified the issue and are actively working towards a …" at bounding box center [859, 172] width 480 height 11
click at [1046, 197] on p "Next Update: Within 30 minutes or as status changes" at bounding box center [859, 193] width 480 height 11
click at [1097, 176] on p "Status Update: We have identified the issue impacting preview operations for cl…" at bounding box center [859, 172] width 480 height 11
drag, startPoint x: 1099, startPoint y: 181, endPoint x: 675, endPoint y: 181, distance: 424.0
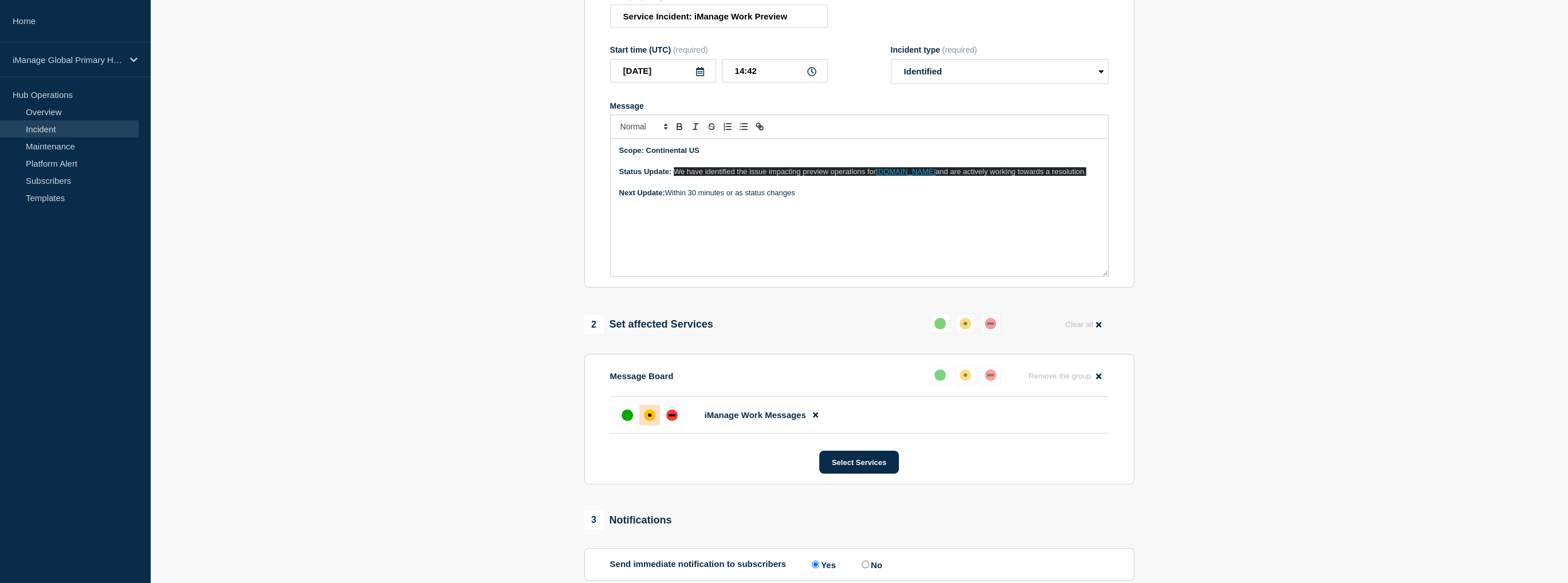
click at [675, 181] on div "Scope: Continental US Status Update: We have identified the issue impacting pre…" at bounding box center [859, 207] width 497 height 138
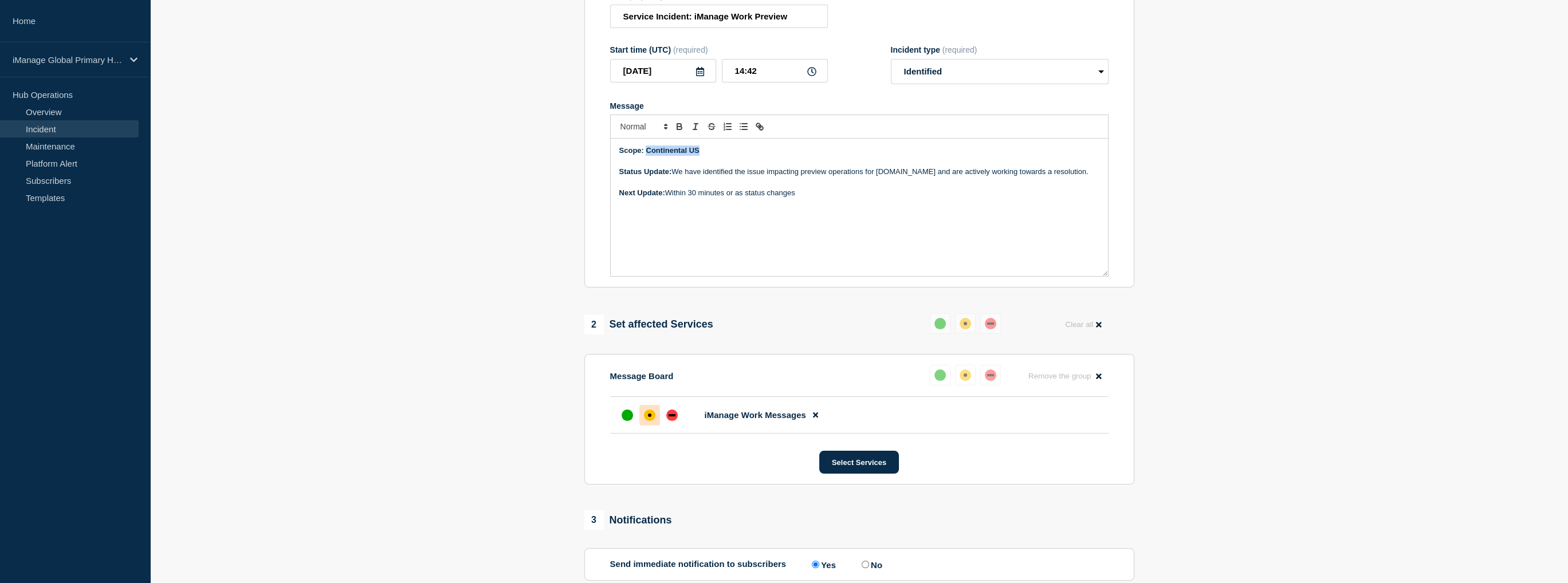
drag, startPoint x: 713, startPoint y: 158, endPoint x: 648, endPoint y: 158, distance: 65.0
click at [648, 156] on p "Scope: Continental US" at bounding box center [859, 151] width 480 height 11
click at [502, 197] on section "1 Provide details Title (required) Service Incident: iManage Work Preview Start…" at bounding box center [859, 440] width 1418 height 995
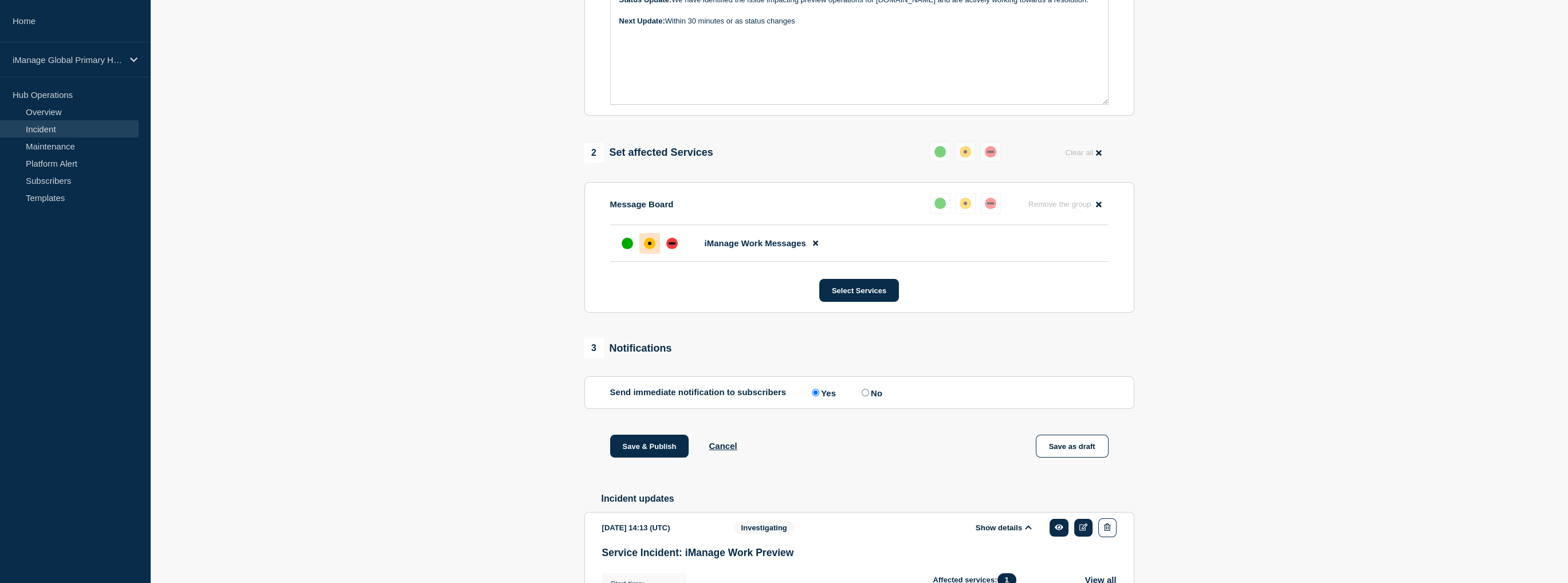
scroll to position [556, 0]
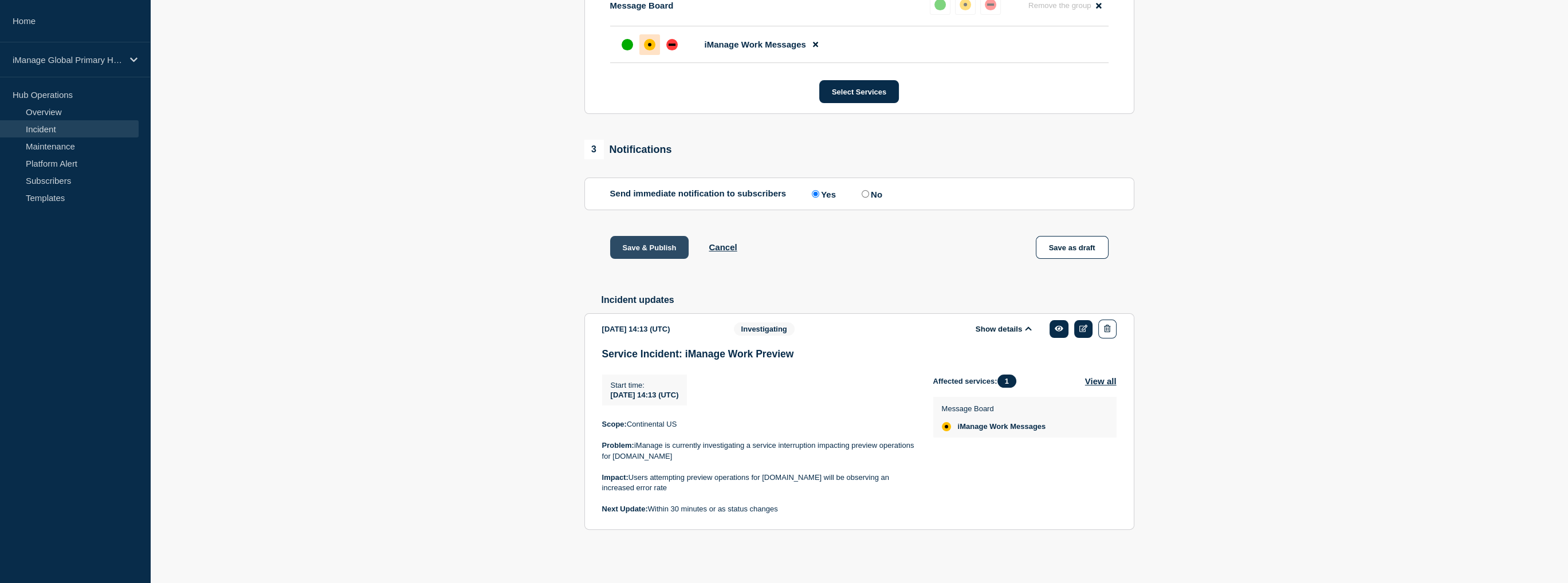
click at [628, 247] on button "Save & Publish" at bounding box center [649, 247] width 79 height 23
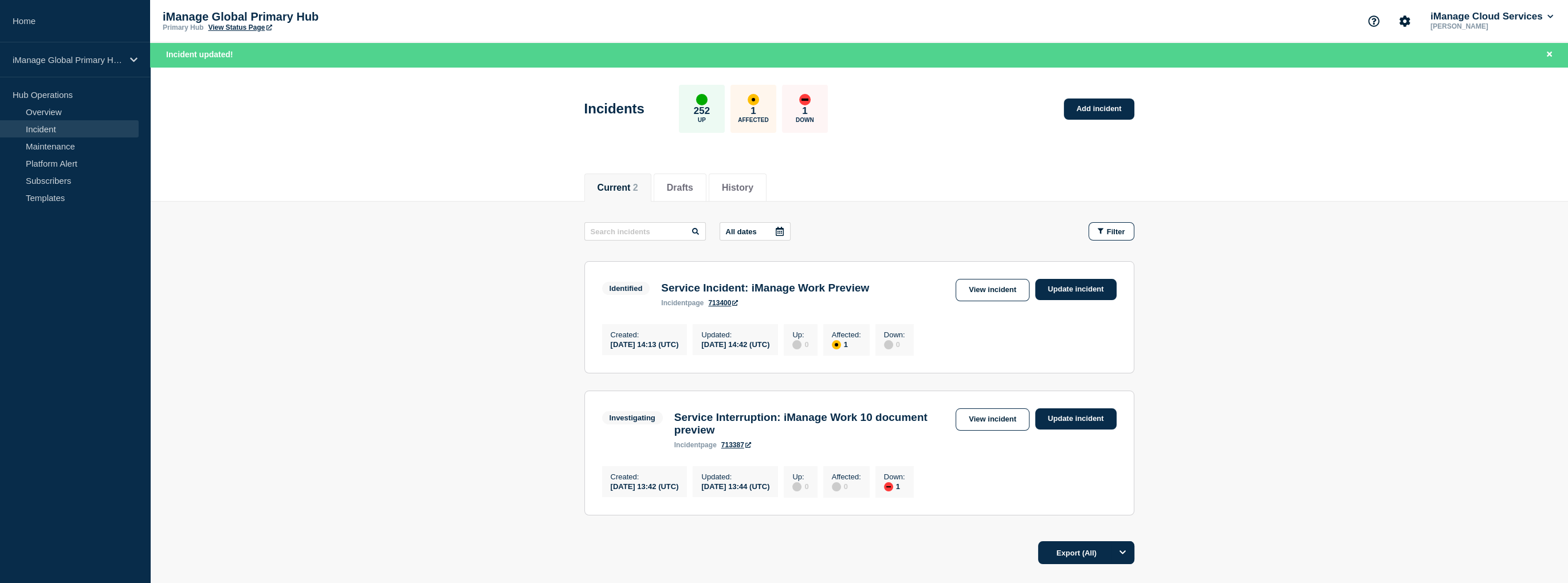
drag, startPoint x: 457, startPoint y: 261, endPoint x: 457, endPoint y: 268, distance: 7.0
click at [457, 268] on main "All dates Filter Identified 1 Affected Service Incident: iManage Work Preview C…" at bounding box center [859, 367] width 1418 height 331
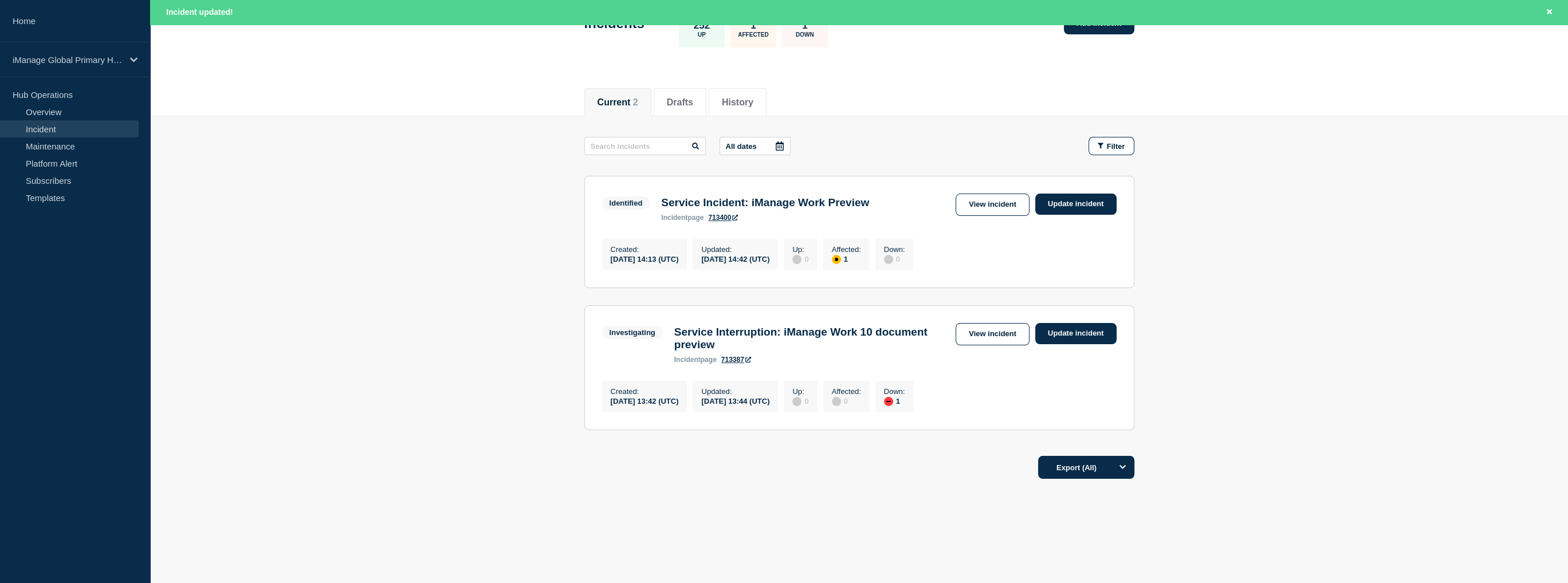
scroll to position [37, 0]
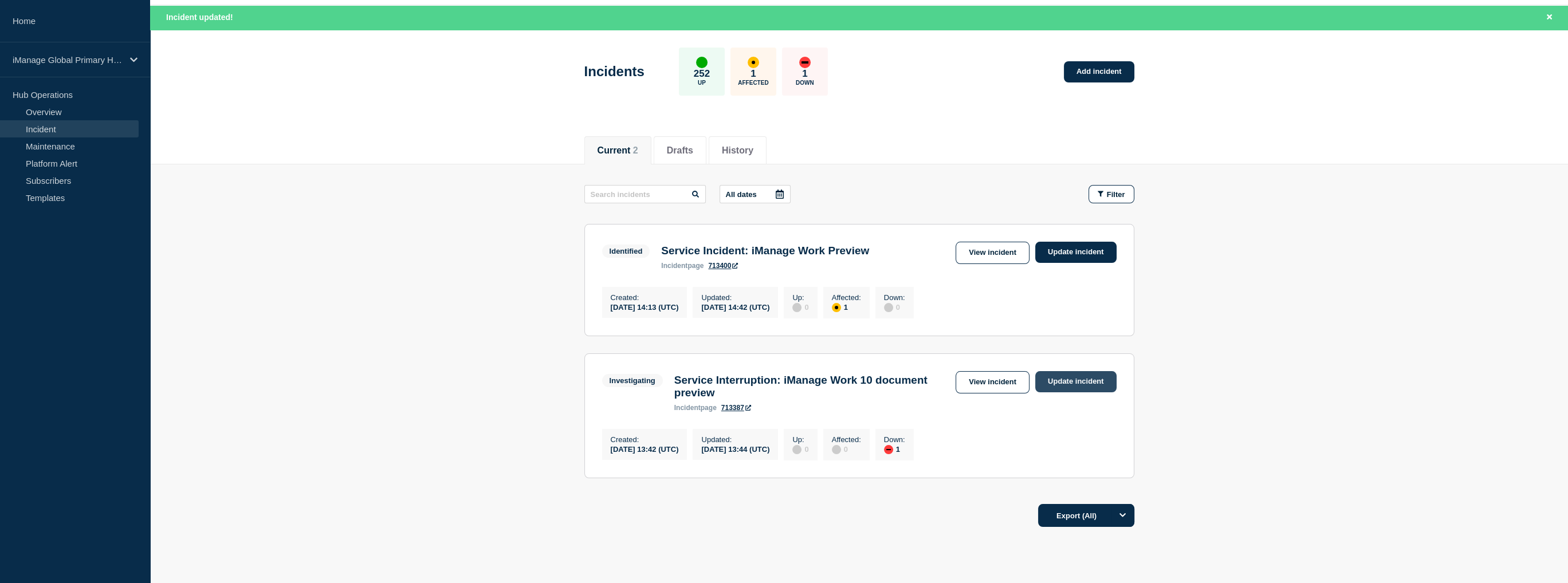
click at [1091, 384] on link "Update incident" at bounding box center [1075, 382] width 81 height 21
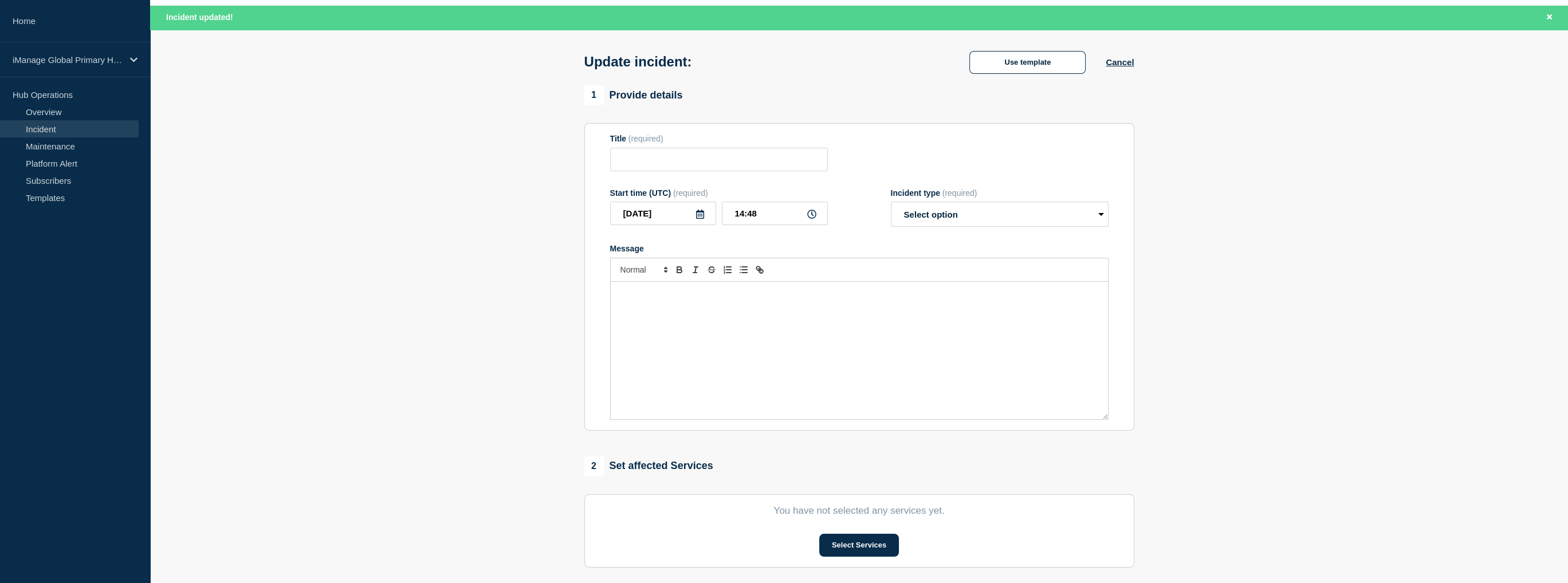
type input "Service Interruption: iManage Work 10 document preview"
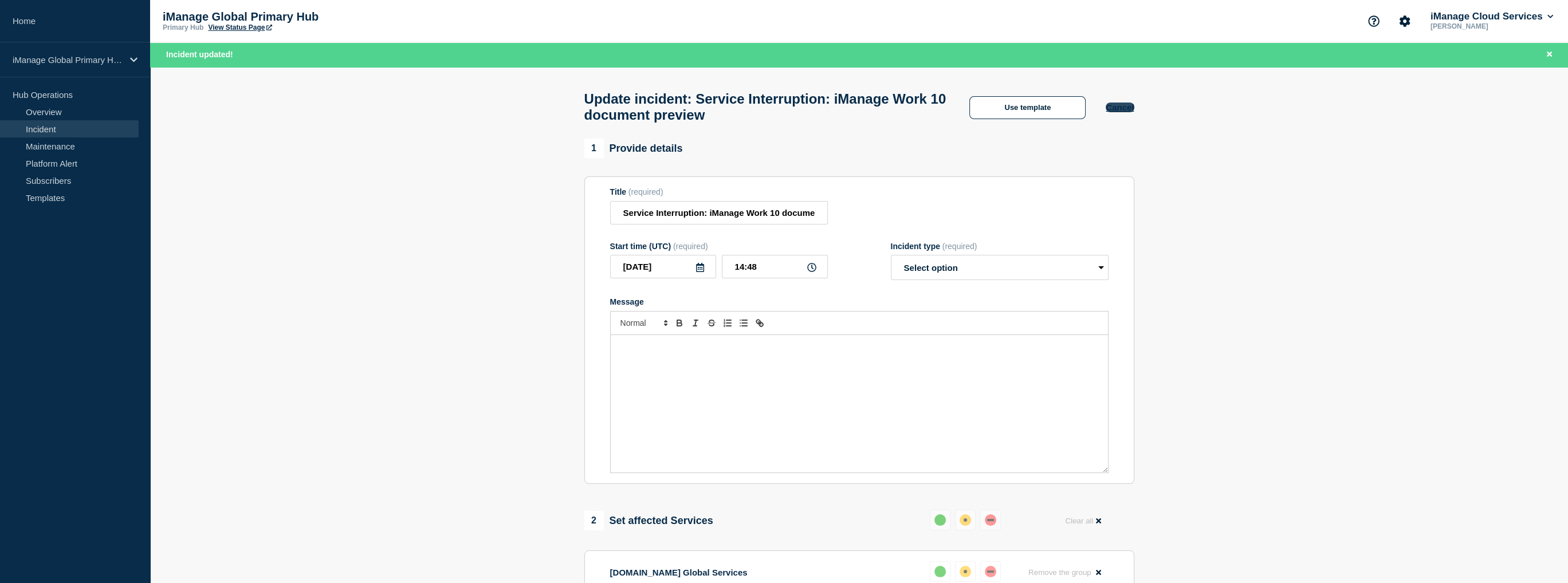
click at [1118, 108] on button "Cancel" at bounding box center [1120, 107] width 28 height 10
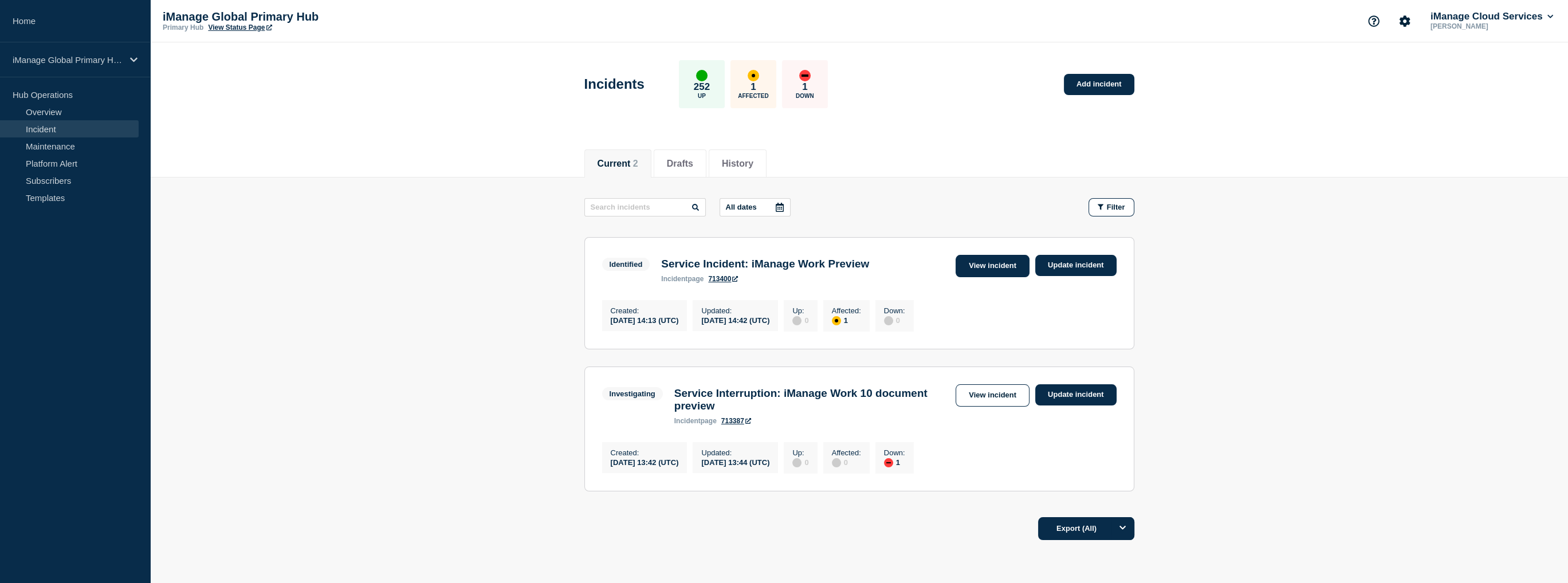
click at [993, 268] on link "View incident" at bounding box center [992, 266] width 74 height 22
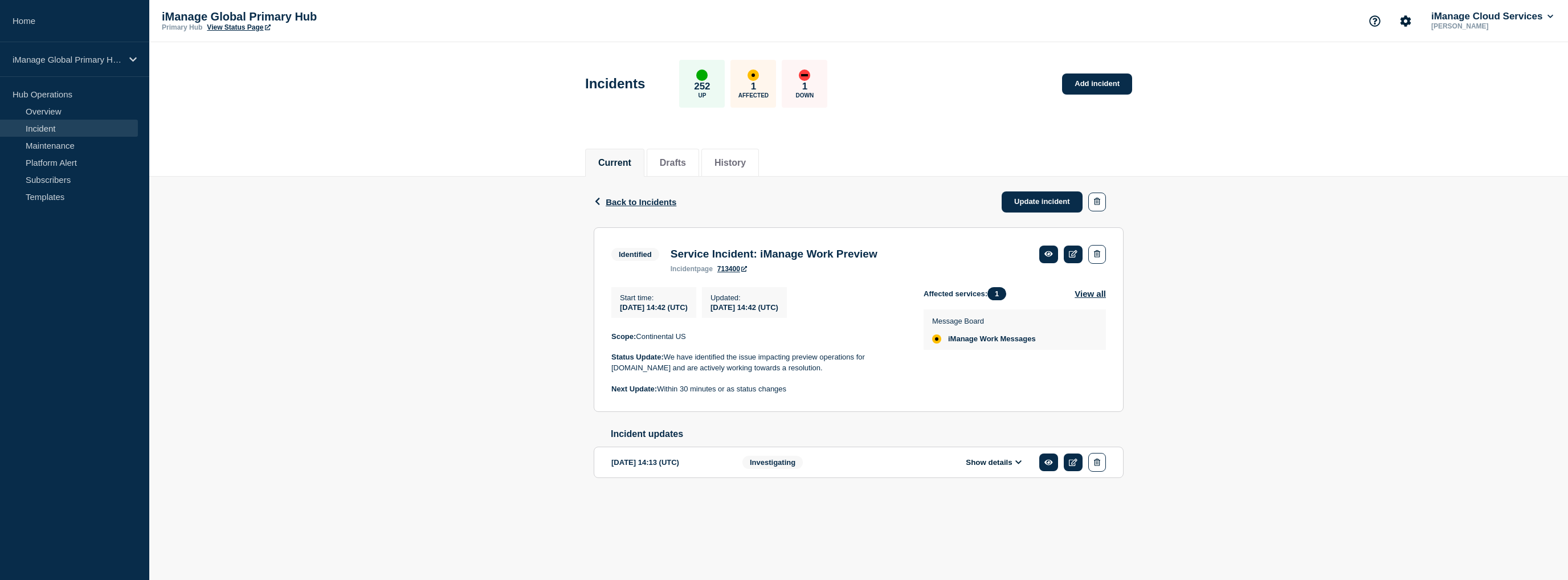
click at [994, 467] on button "Show details" at bounding box center [994, 463] width 63 height 10
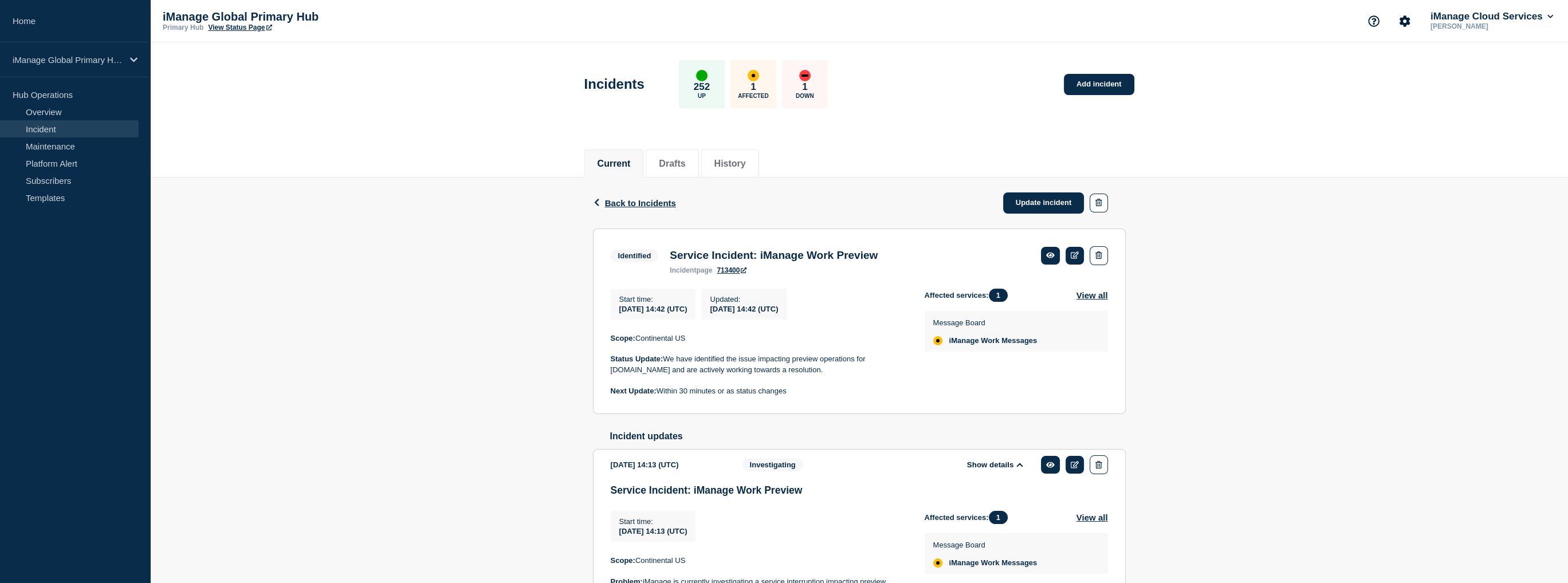
click at [425, 321] on div "Back Back to Incidents Update incident Identified Service Incident: iManage Wor…" at bounding box center [859, 440] width 1418 height 526
click at [1027, 199] on link "Update incident" at bounding box center [1043, 203] width 81 height 21
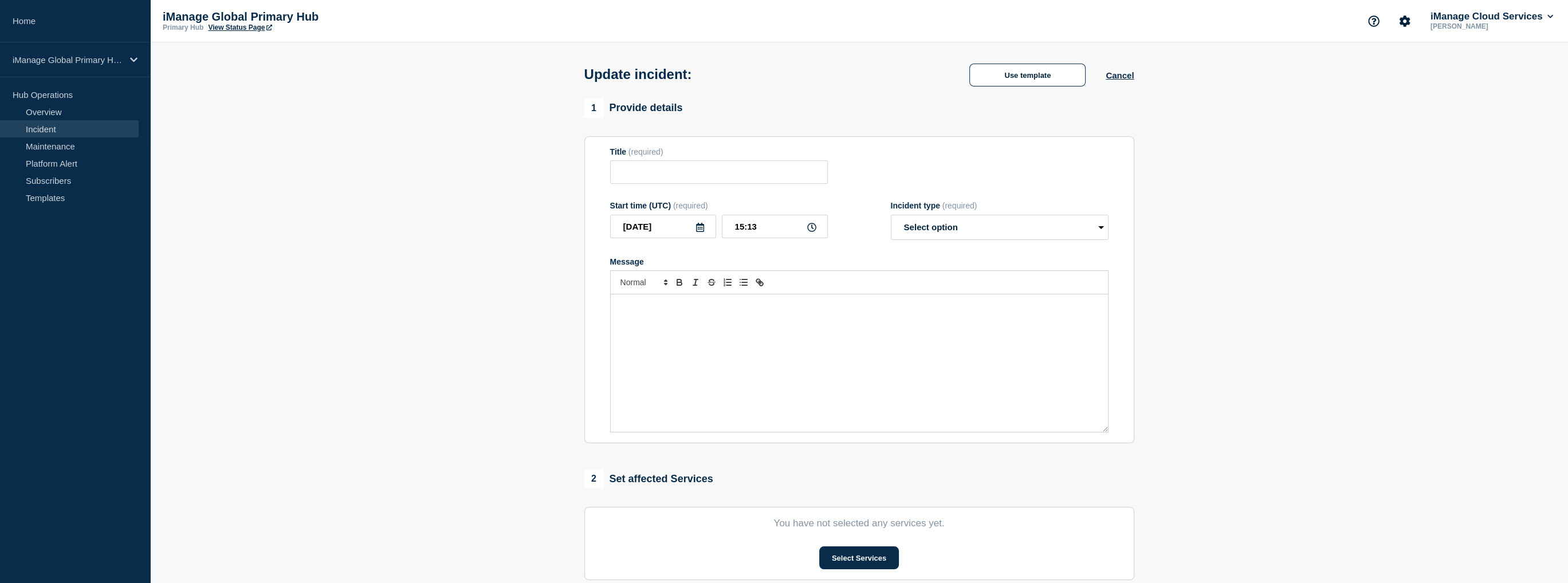
type input "Service Incident: iManage Work Preview"
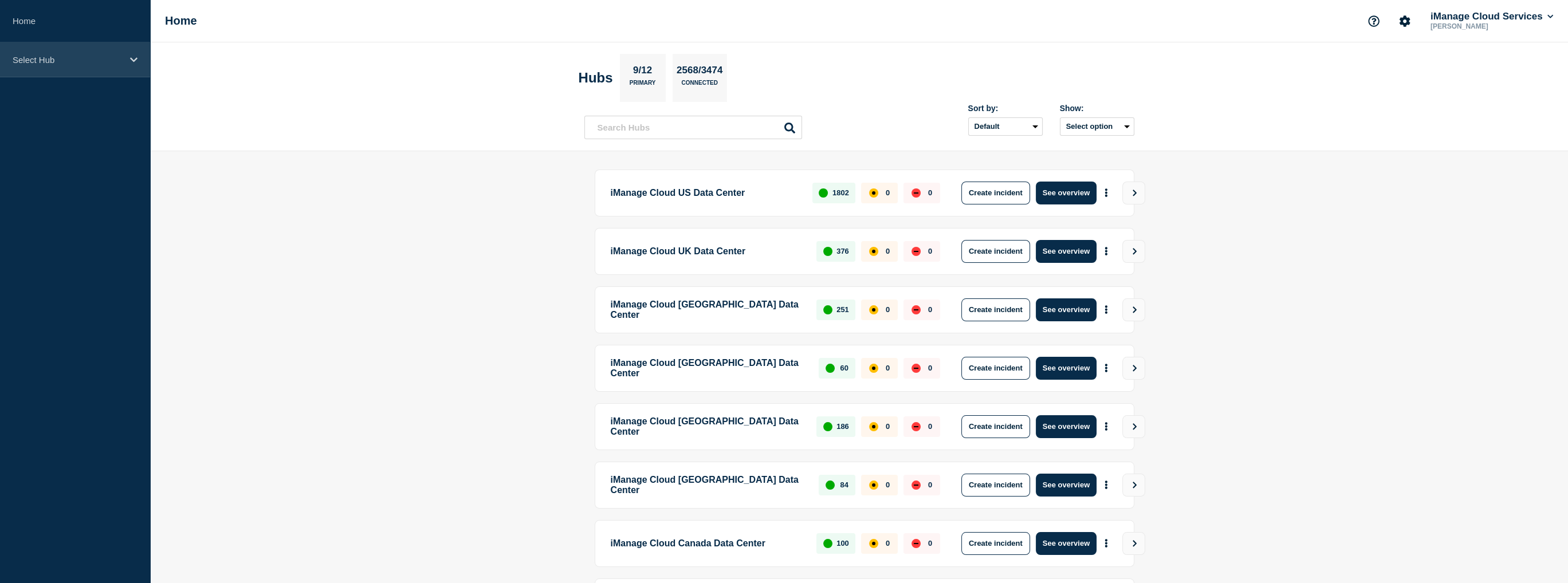
click at [140, 61] on div "Select Hub" at bounding box center [75, 59] width 150 height 35
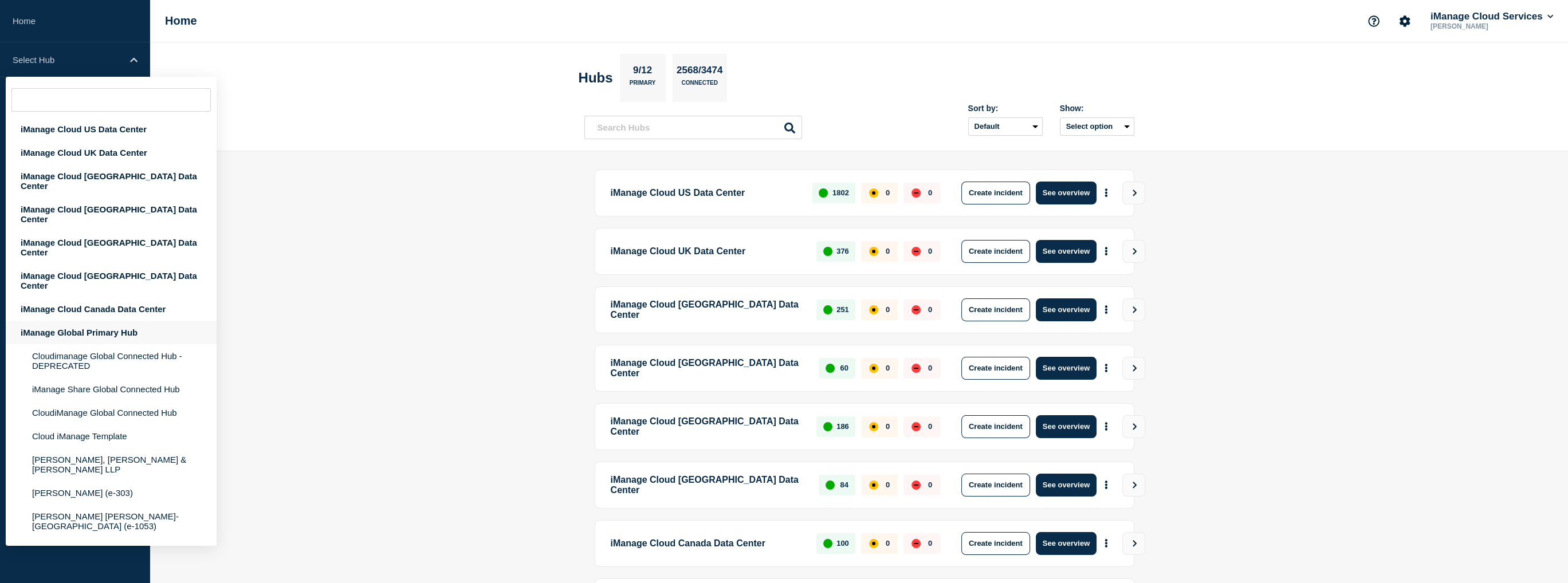
click at [100, 321] on div "iManage Global Primary Hub" at bounding box center [111, 333] width 211 height 24
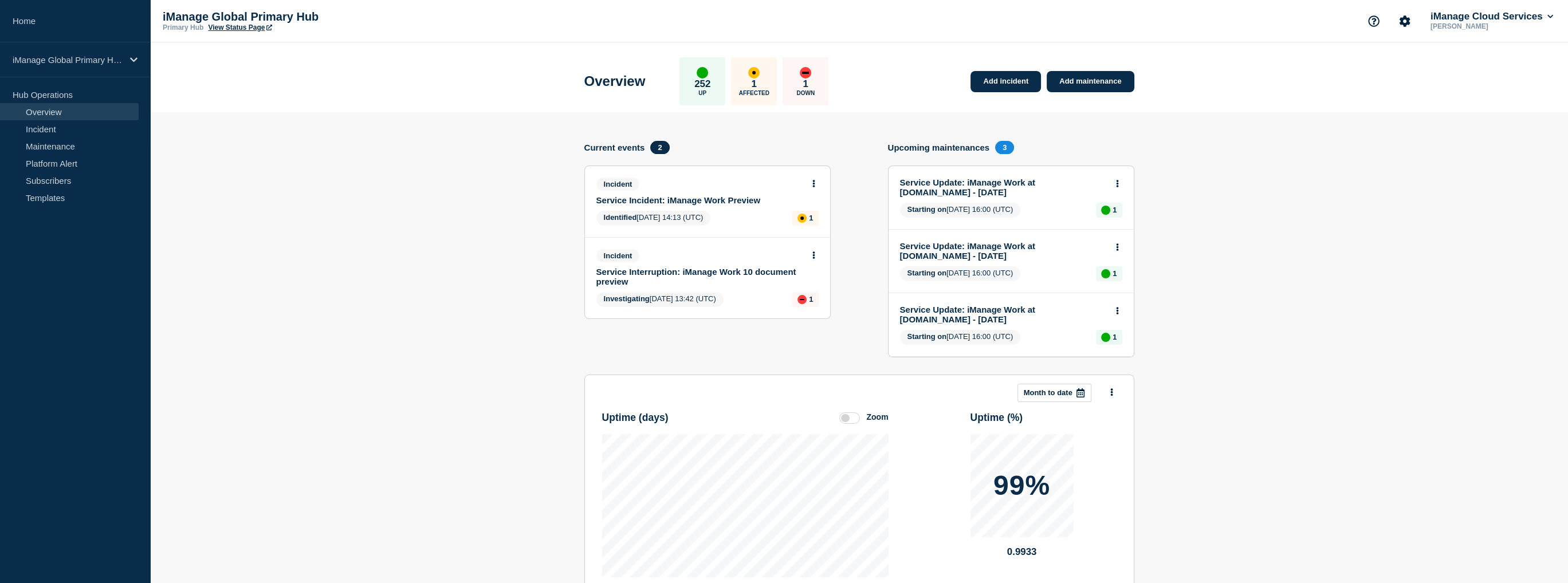
click at [738, 202] on link "Service Incident: iManage Work Preview" at bounding box center [700, 200] width 207 height 10
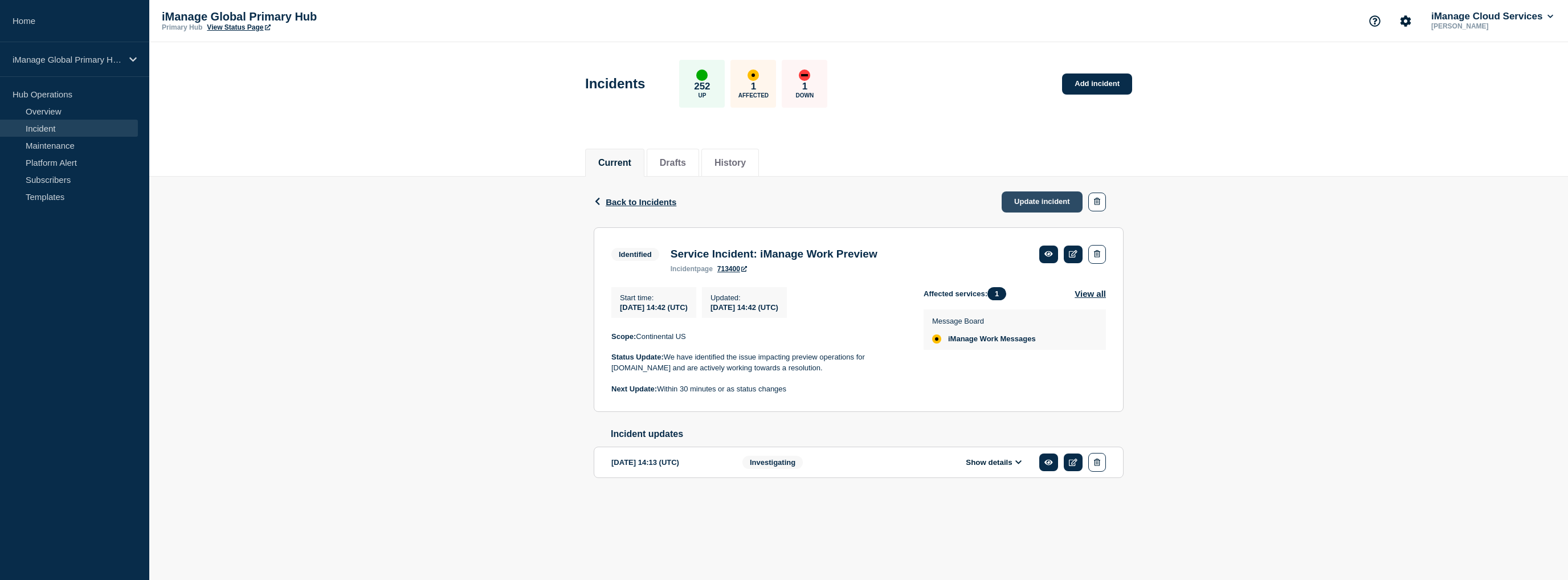
click at [1018, 203] on link "Update incident" at bounding box center [1041, 202] width 81 height 21
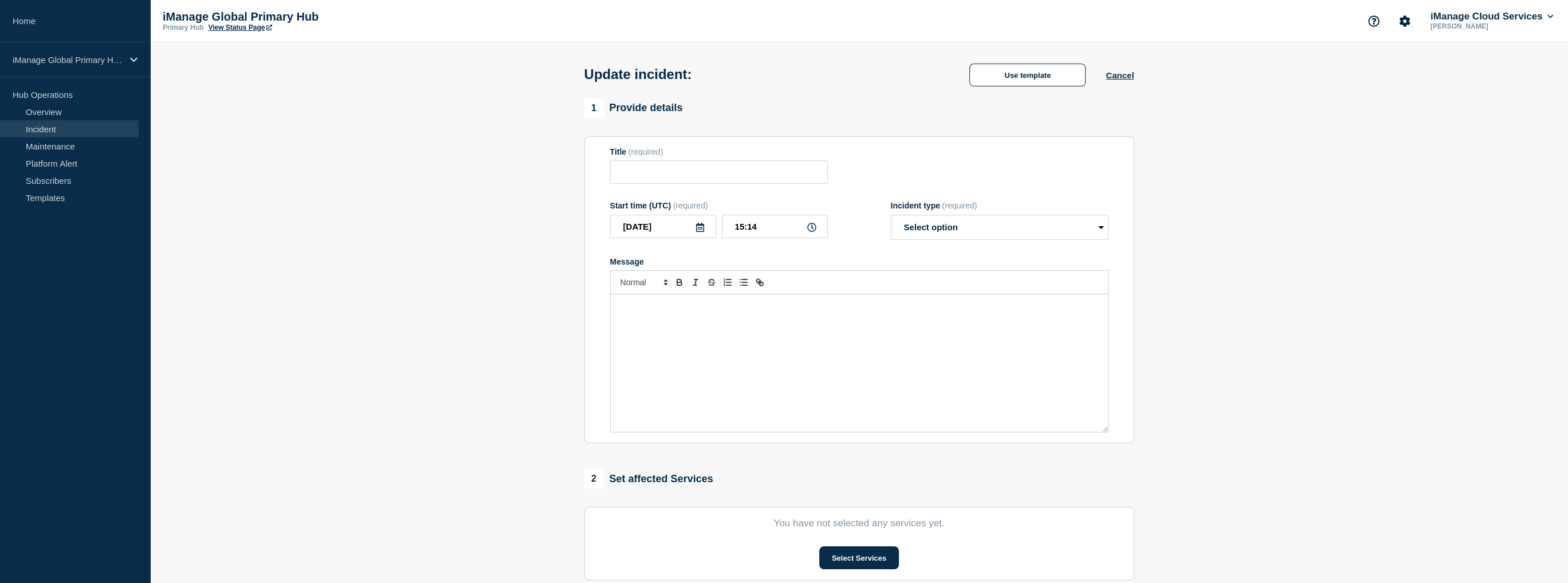
type input "Service Incident: iManage Work Preview"
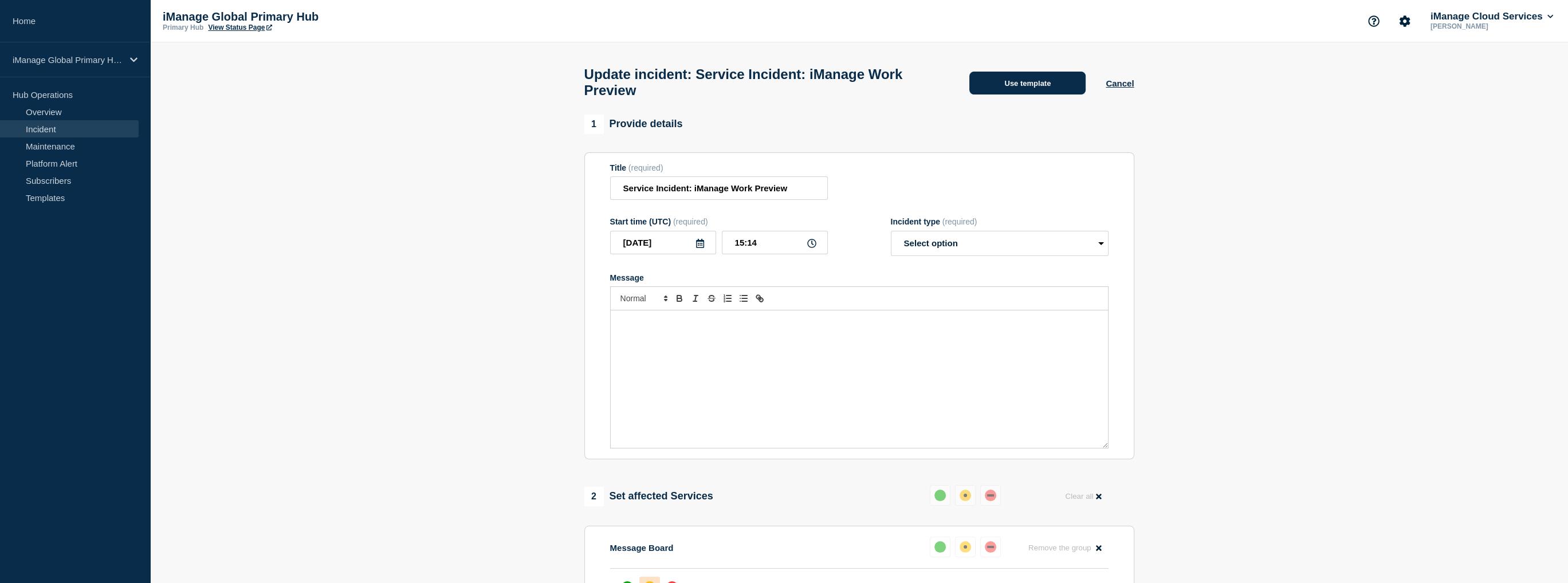
click at [1024, 78] on button "Use template" at bounding box center [1027, 83] width 116 height 23
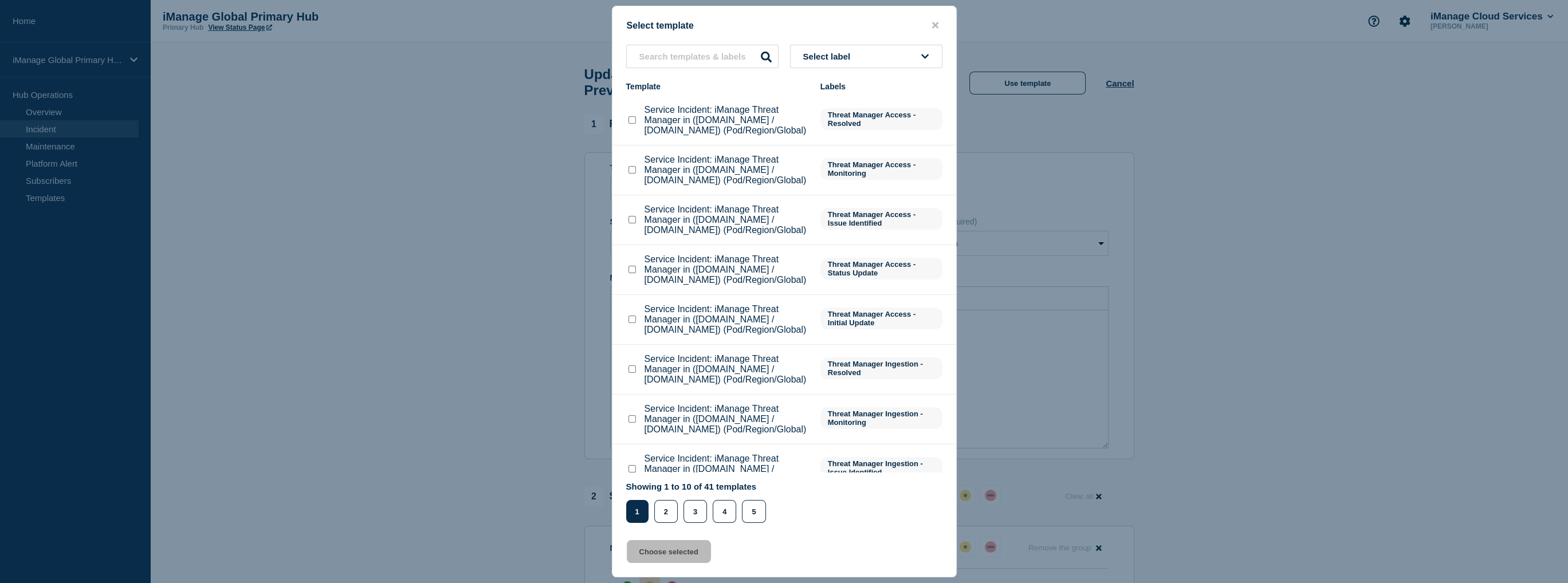
click at [864, 56] on button "Select label" at bounding box center [866, 57] width 152 height 24
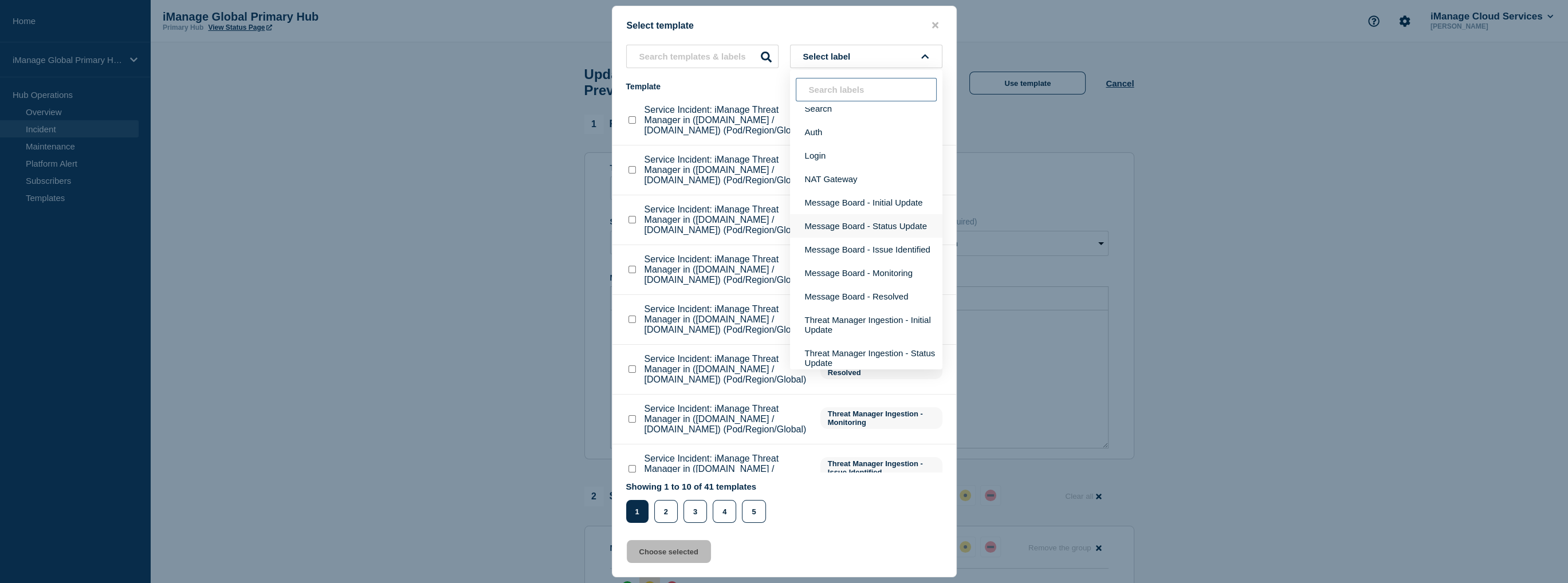
scroll to position [115, 0]
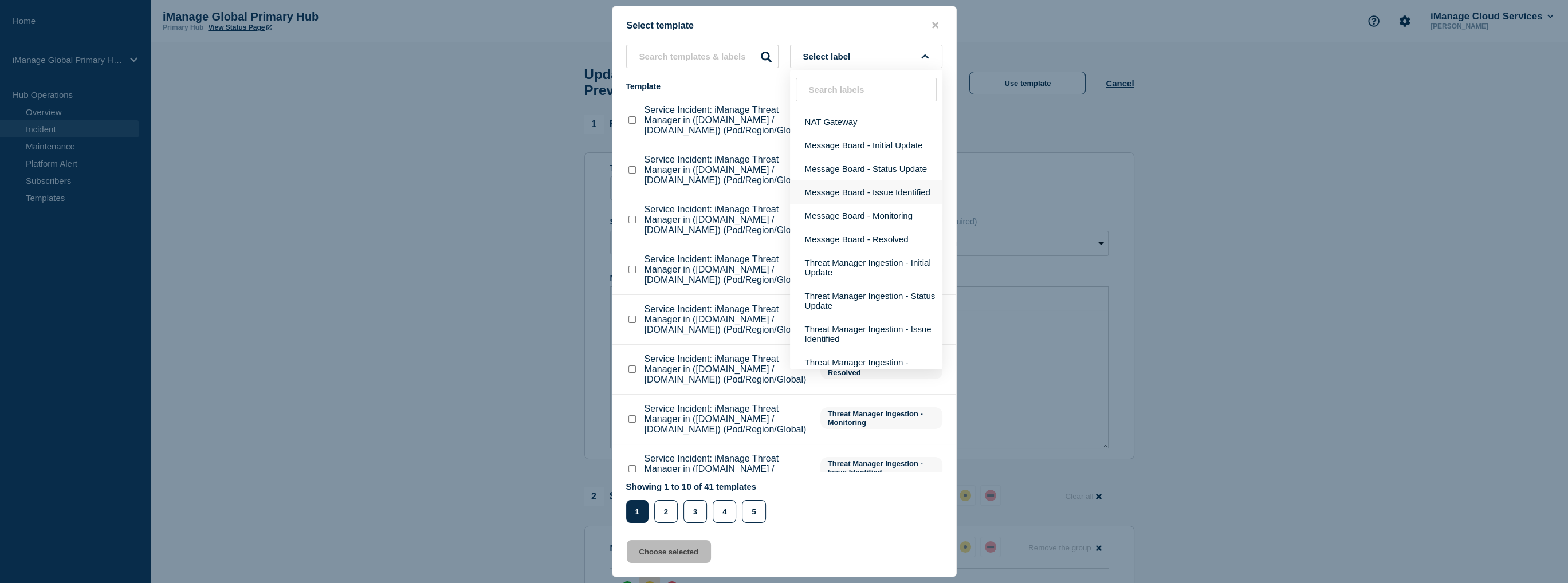
click at [874, 204] on button "Message Board - Issue Identified" at bounding box center [866, 193] width 152 height 24
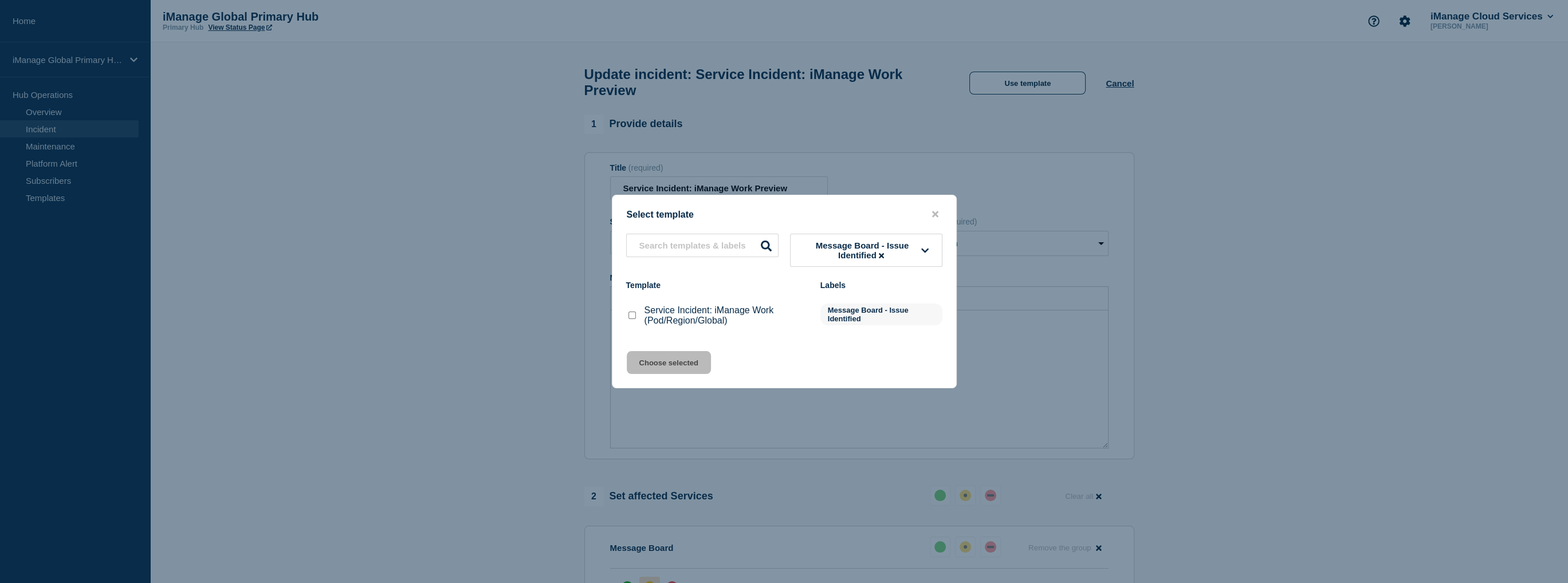
click at [635, 318] on input "Service Incident: iManage Work (Pod/Region/Global) checkbox" at bounding box center [632, 315] width 7 height 7
checkbox input "true"
click at [648, 357] on button "Choose selected" at bounding box center [669, 363] width 84 height 23
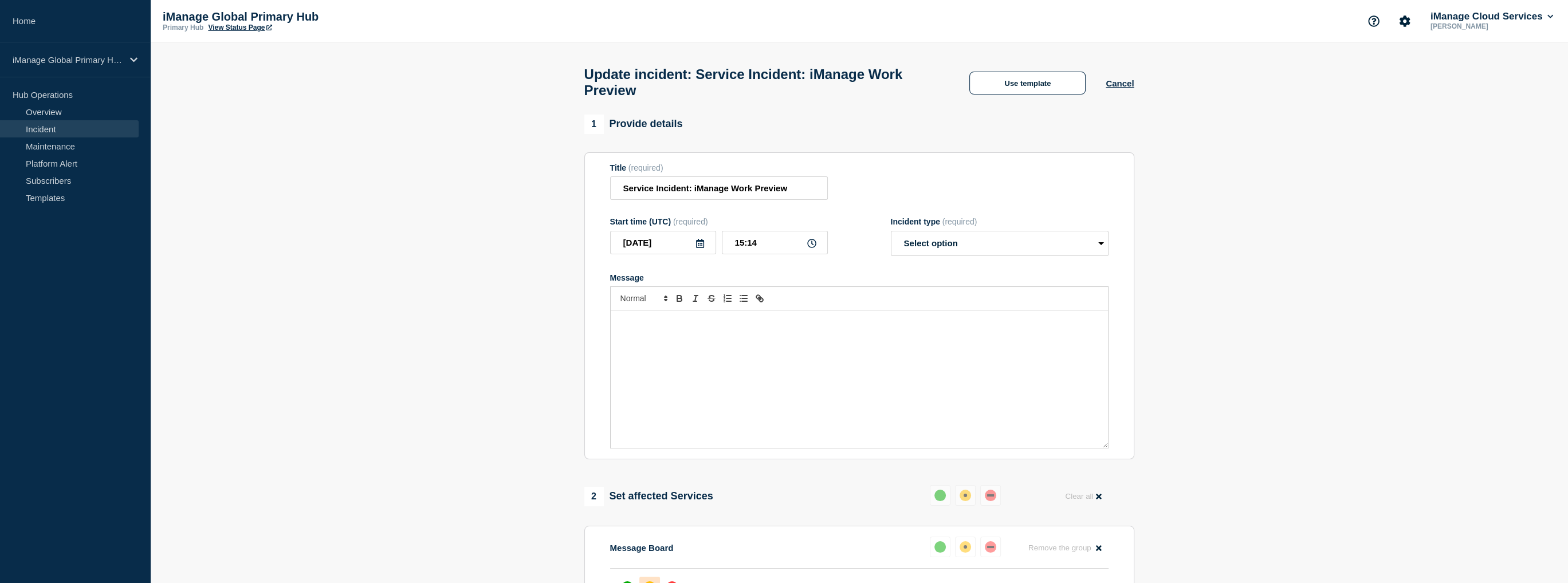
select select "identified"
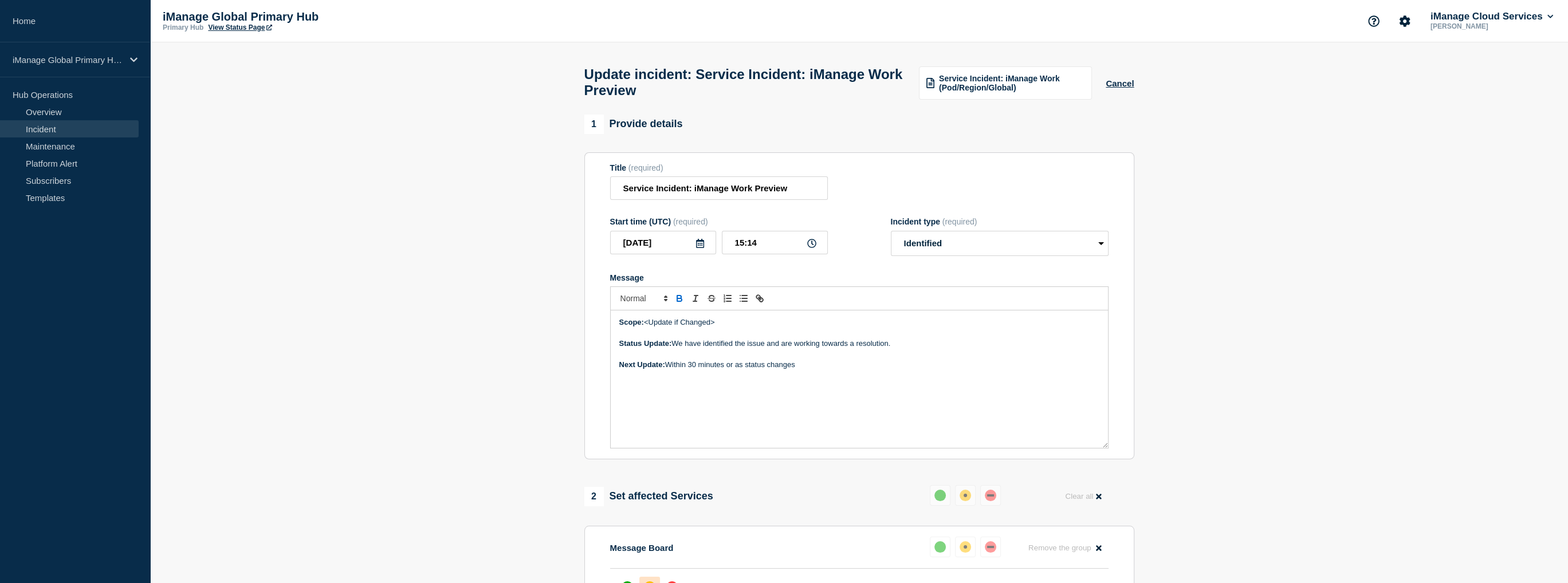
click at [735, 328] on p "Scope: <Update if Changed>" at bounding box center [859, 322] width 480 height 11
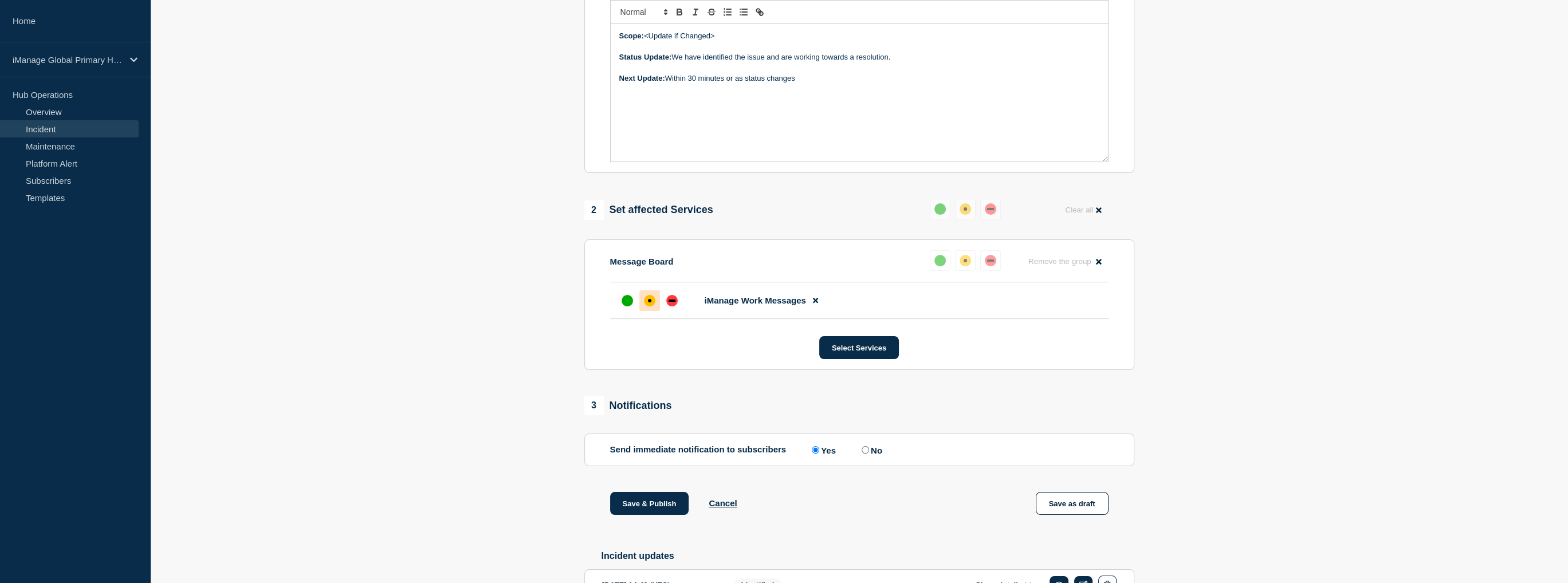
scroll to position [406, 0]
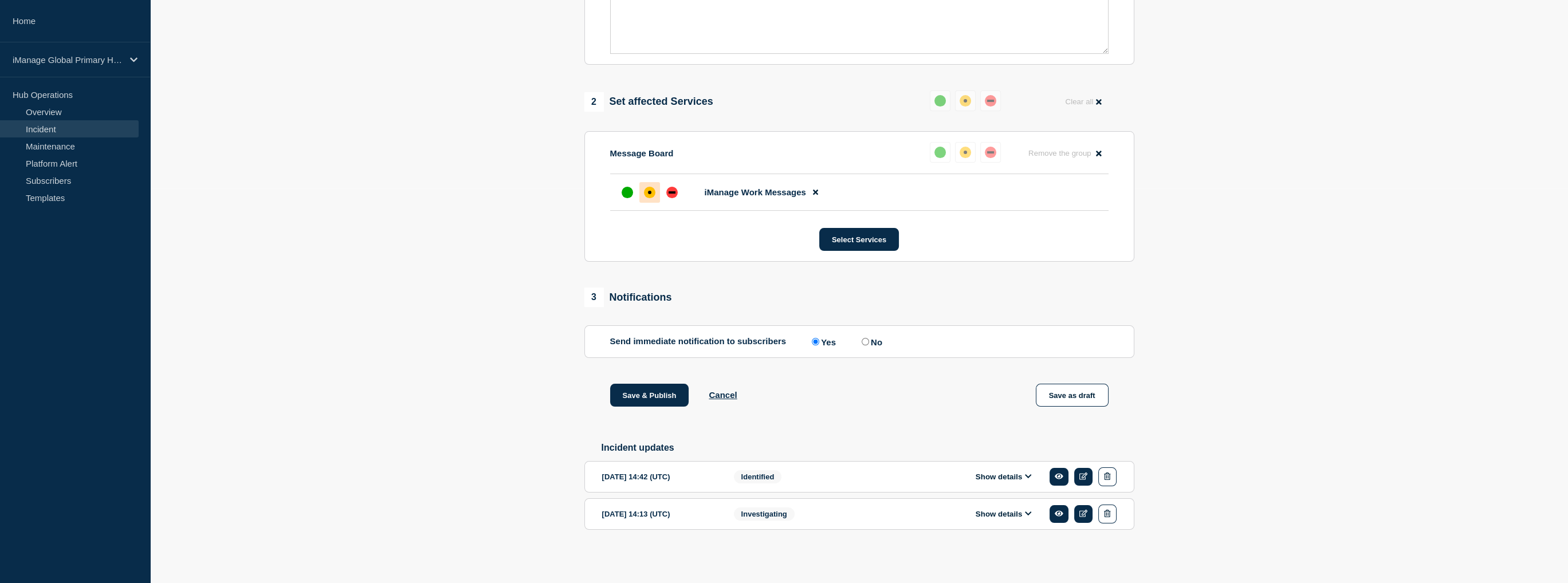
click at [1014, 479] on button "Show details" at bounding box center [1004, 477] width 63 height 10
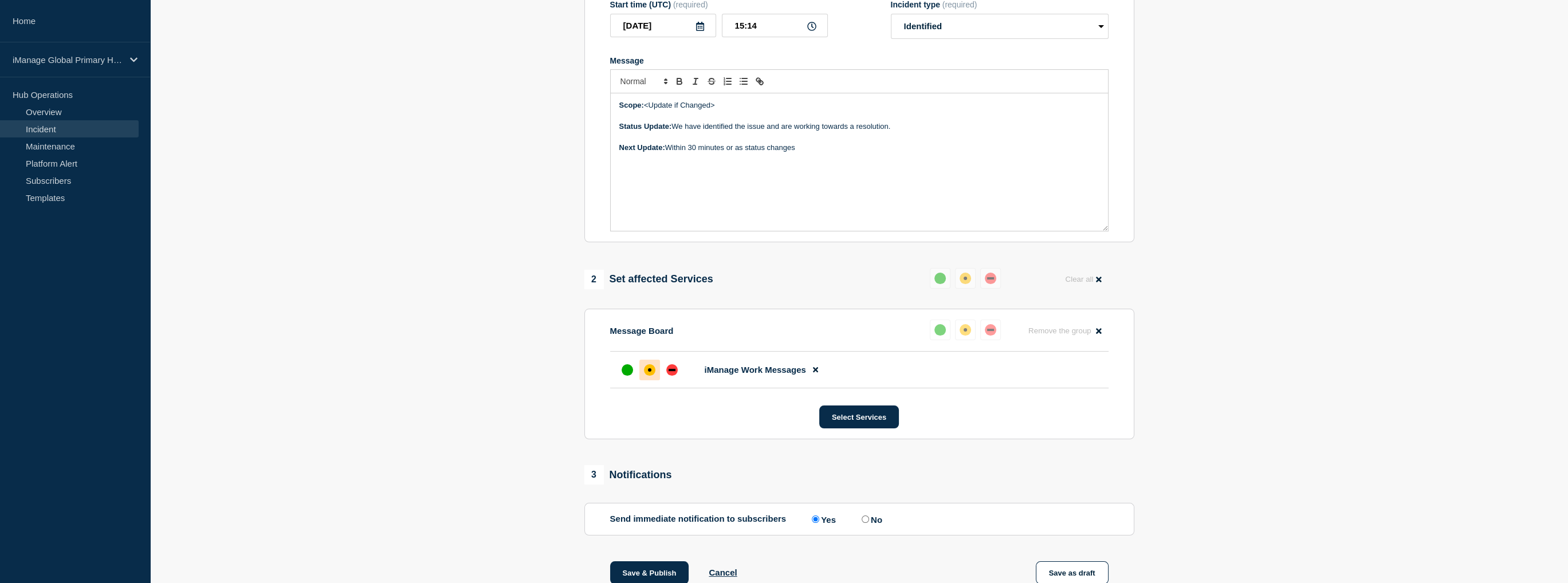
scroll to position [0, 0]
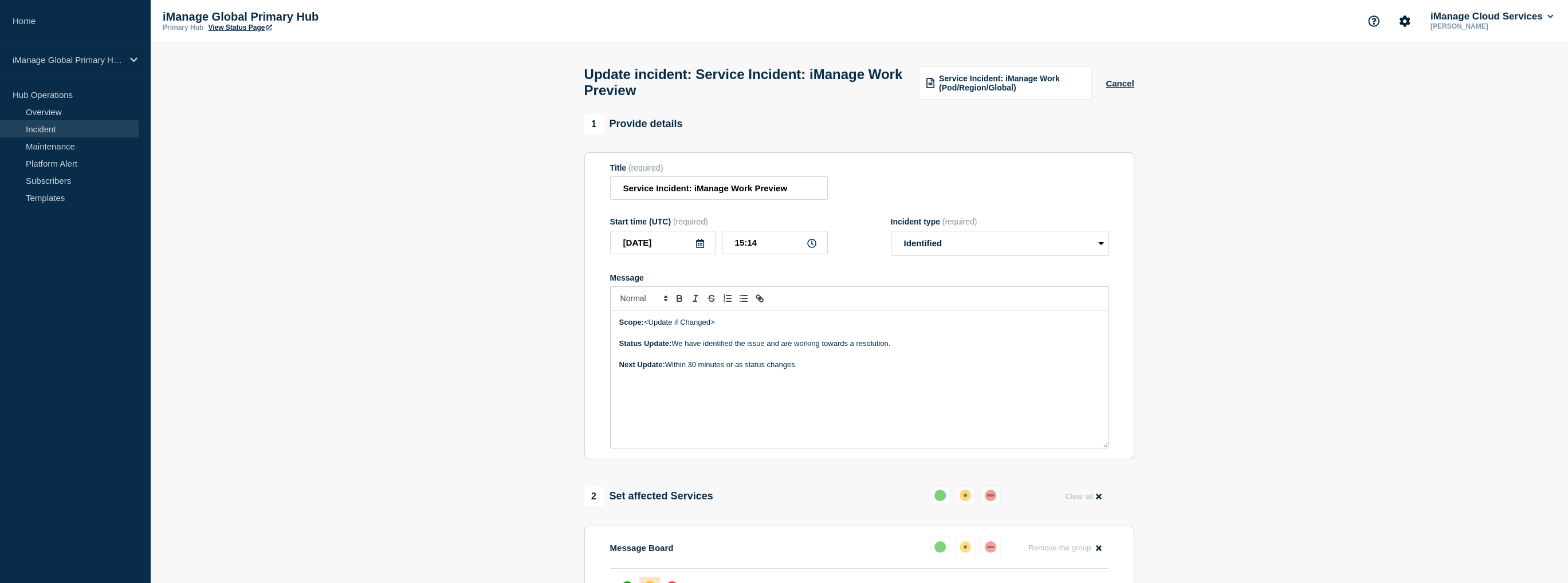
drag, startPoint x: 721, startPoint y: 330, endPoint x: 647, endPoint y: 332, distance: 74.0
click at [647, 328] on p "Scope: <Update if Changed>" at bounding box center [859, 322] width 480 height 11
drag, startPoint x: 913, startPoint y: 350, endPoint x: 733, endPoint y: 353, distance: 180.0
click at [733, 349] on p "Status Update: We have identified the issue and are working towards a resolutio…" at bounding box center [859, 344] width 480 height 11
click at [831, 383] on div "Scope: Continental US Status Update: We have identified the issue and are worki…" at bounding box center [859, 379] width 497 height 138
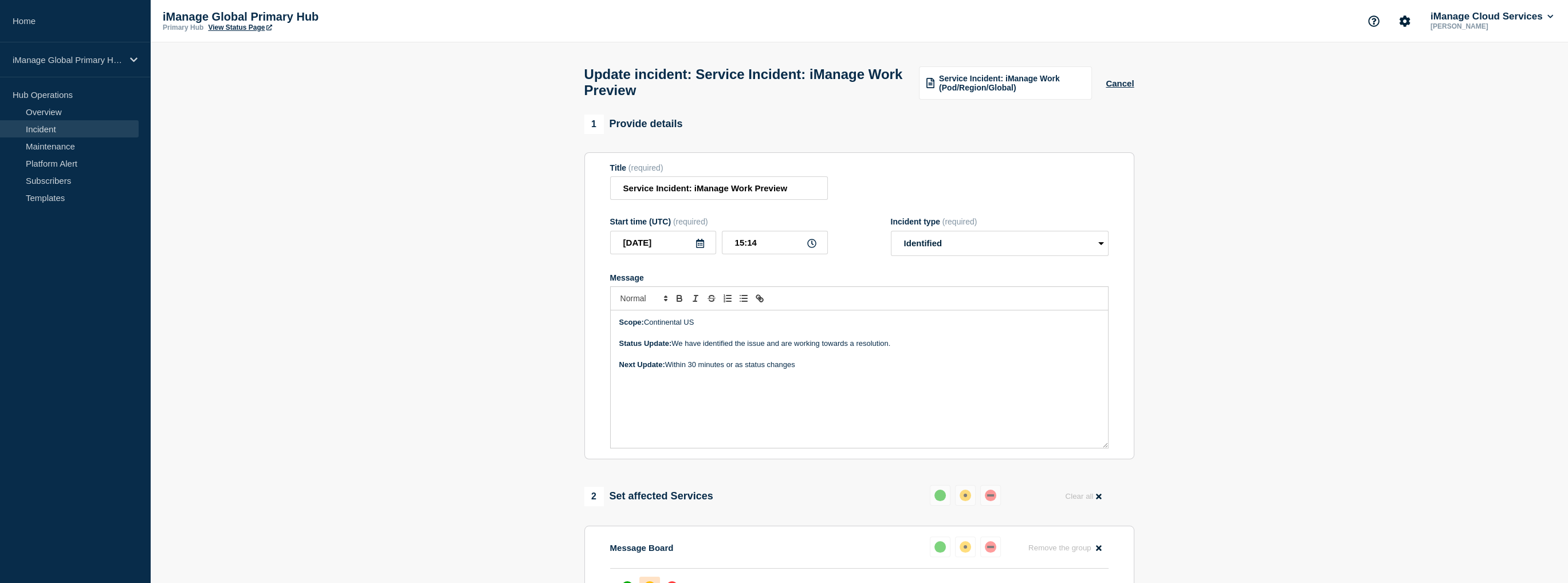
click at [893, 349] on p "Status Update: We have identified the issue and are working towards a resolutio…" at bounding box center [859, 344] width 480 height 11
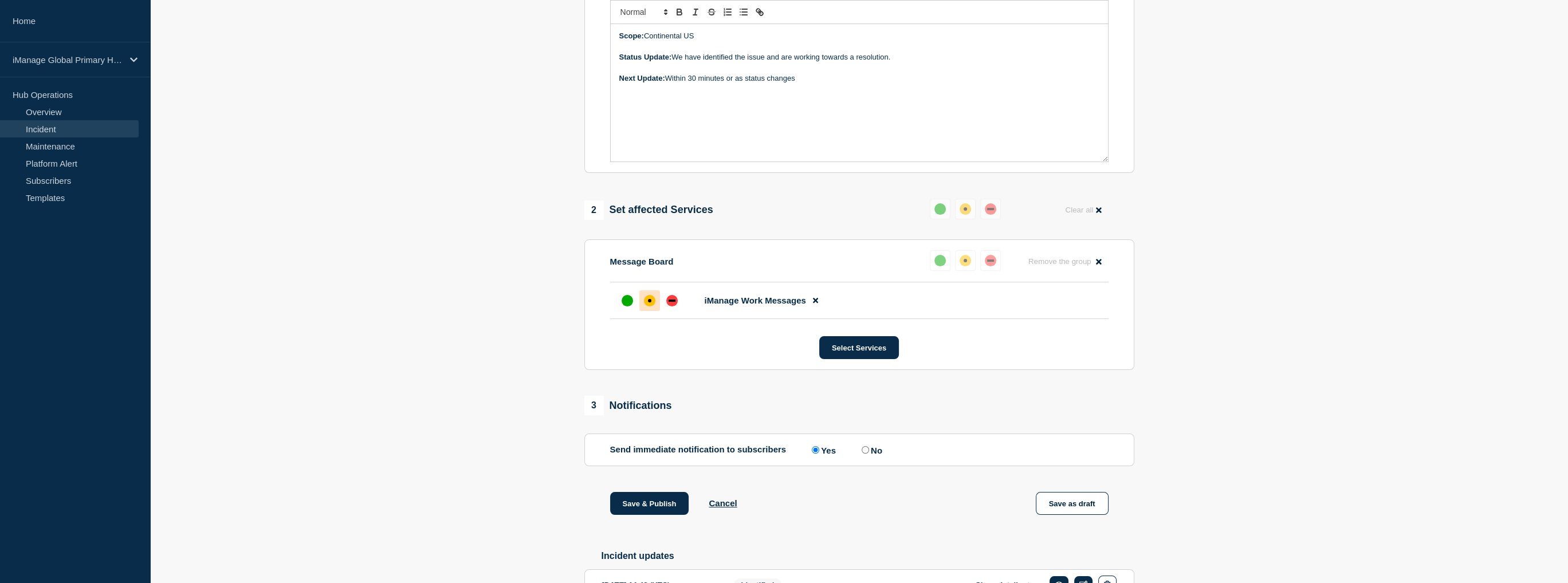
scroll to position [516, 0]
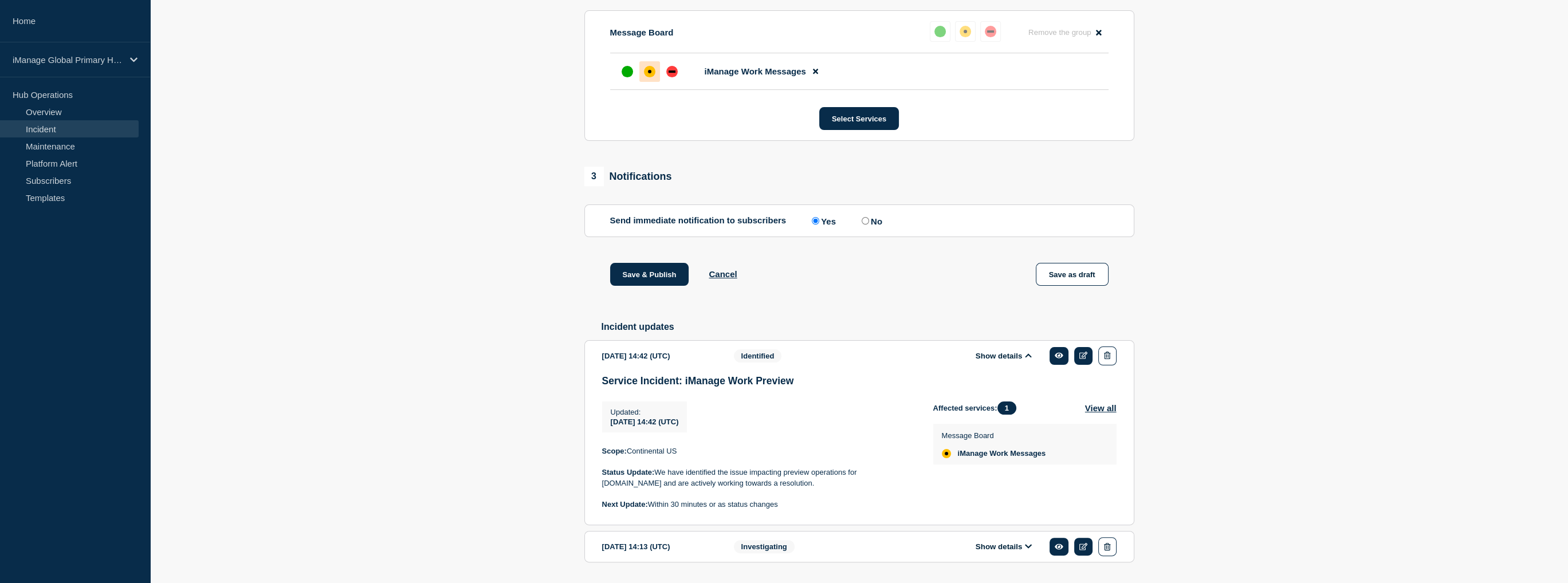
drag, startPoint x: 829, startPoint y: 496, endPoint x: 657, endPoint y: 482, distance: 172.6
click at [657, 483] on p "Status Update: We have identified the issue impacting preview operations for [D…" at bounding box center [758, 478] width 313 height 21
copy p "We have identified the issue impacting preview operations for [DOMAIN_NAME] and…"
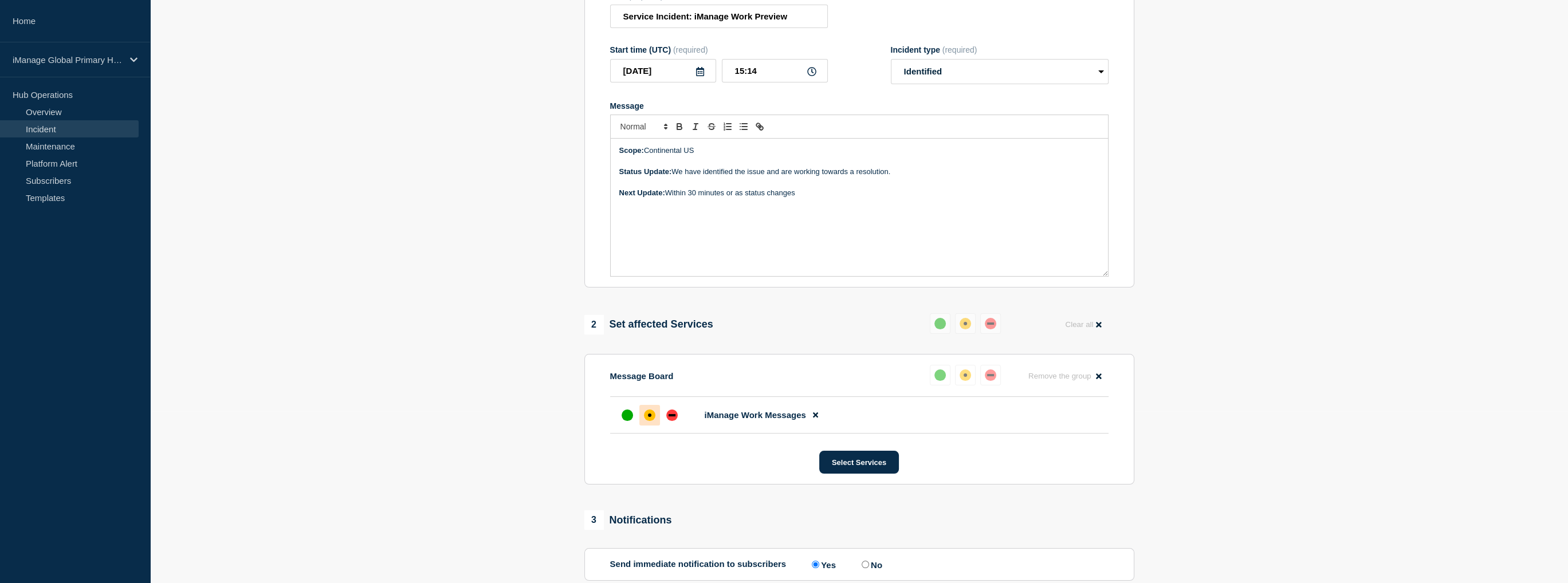
scroll to position [0, 0]
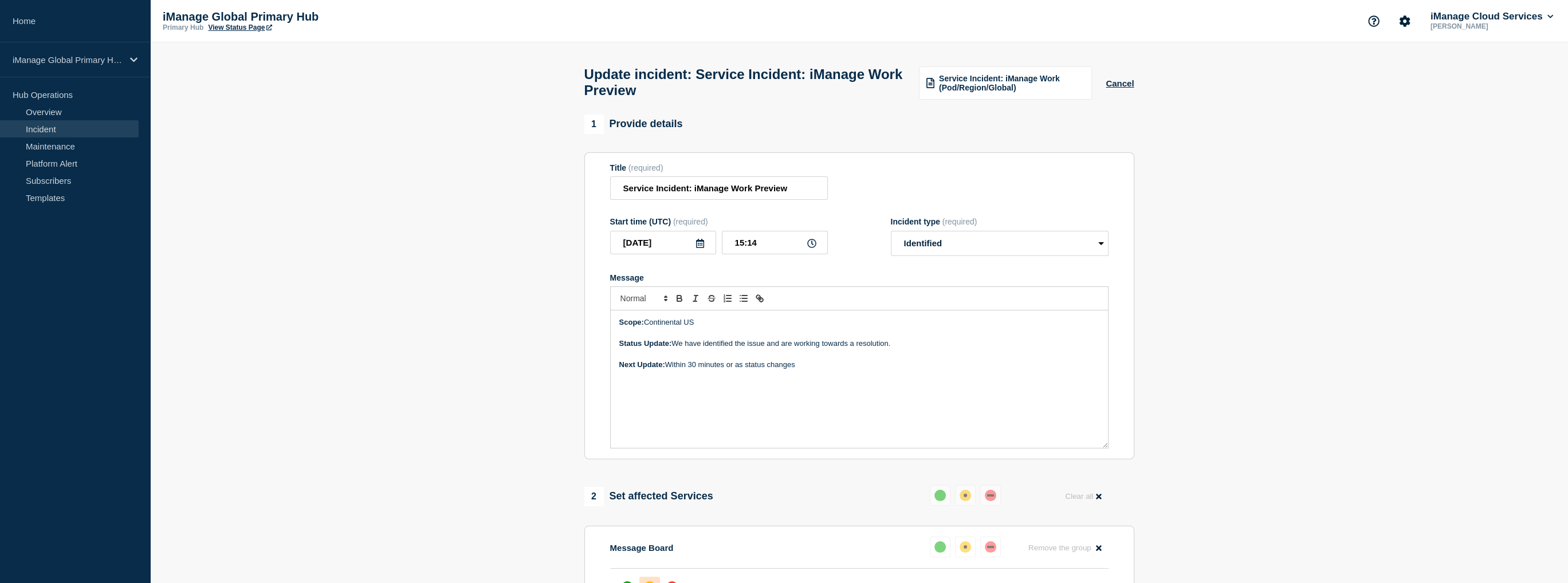
drag, startPoint x: 891, startPoint y: 352, endPoint x: 675, endPoint y: 350, distance: 216.0
click at [675, 349] on p "Status Update: We have identified the issue and are working towards a resolutio…" at bounding box center [859, 344] width 480 height 11
click at [955, 349] on p "Status Update: We have identified the issue impacting preview operations for [D…" at bounding box center [859, 344] width 480 height 11
click at [963, 348] on p "Status Update: We have identified the issue impacting preview operations for [D…" at bounding box center [859, 344] width 480 height 11
drag, startPoint x: 956, startPoint y: 349, endPoint x: 1092, endPoint y: 349, distance: 136.0
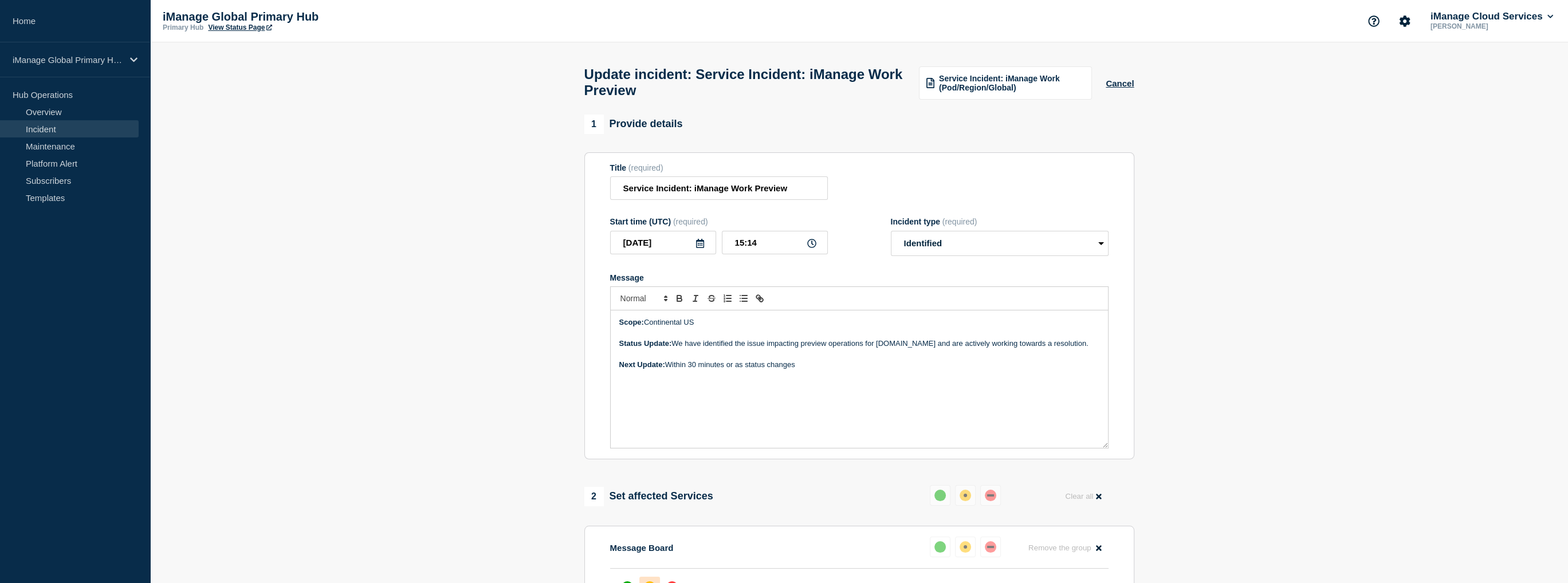
click at [1092, 349] on p "Status Update: We have identified the issue impacting preview operations for [D…" at bounding box center [859, 344] width 480 height 11
click at [990, 349] on p "Status Update: We have identified the issue impacting preview operations for [D…" at bounding box center [859, 344] width 480 height 11
click at [1054, 349] on p "Status Update: We have identified the issue impacting preview operations for [D…" at bounding box center [859, 344] width 480 height 11
click at [818, 360] on p "Status Update: We have identified the issue impacting preview operations for [D…" at bounding box center [859, 349] width 480 height 21
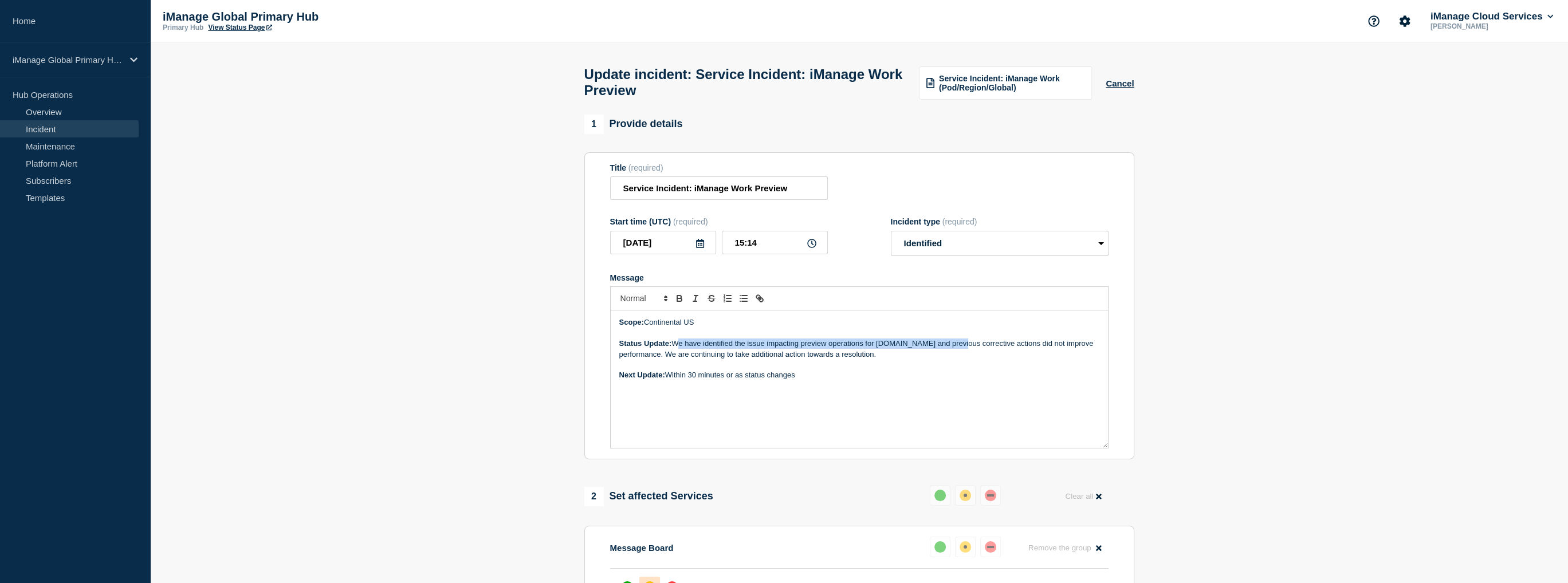
drag, startPoint x: 959, startPoint y: 350, endPoint x: 676, endPoint y: 352, distance: 283.0
click at [676, 352] on p "Status Update: We have identified the issue impacting preview operations for [D…" at bounding box center [859, 349] width 480 height 21
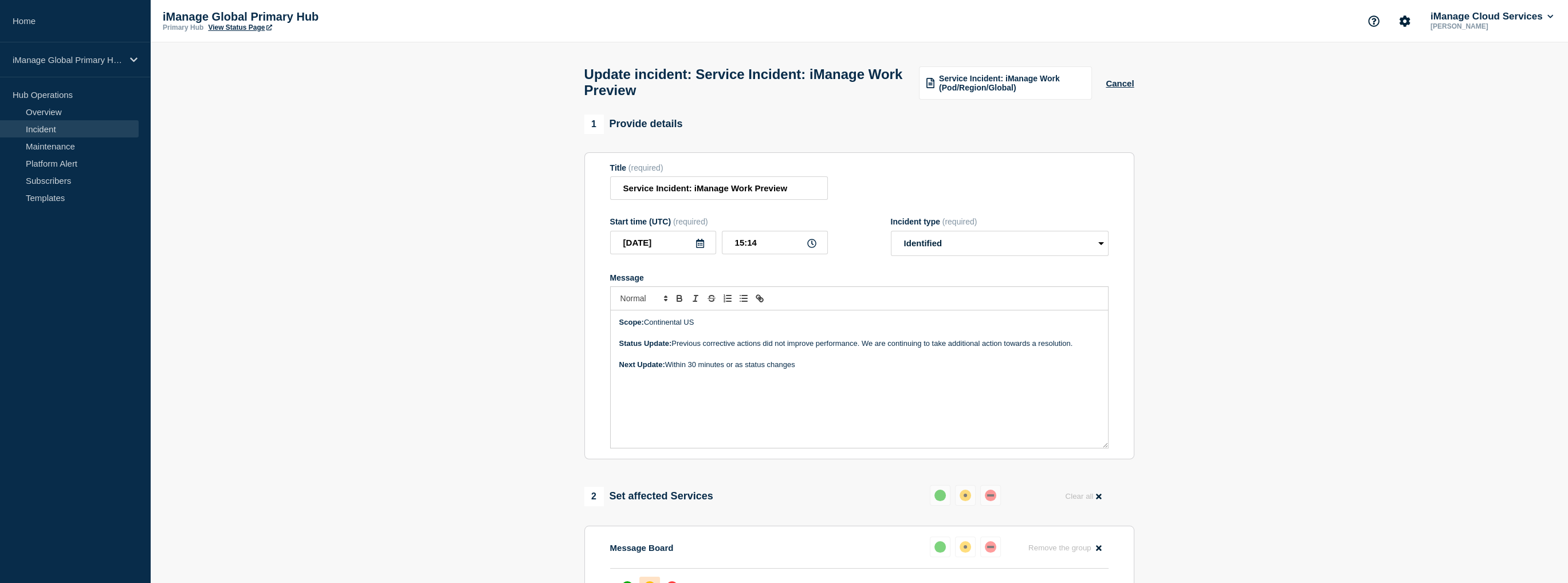
click at [858, 349] on p "Status Update: Previous corrective actions did not improve performance. We are …" at bounding box center [859, 344] width 480 height 11
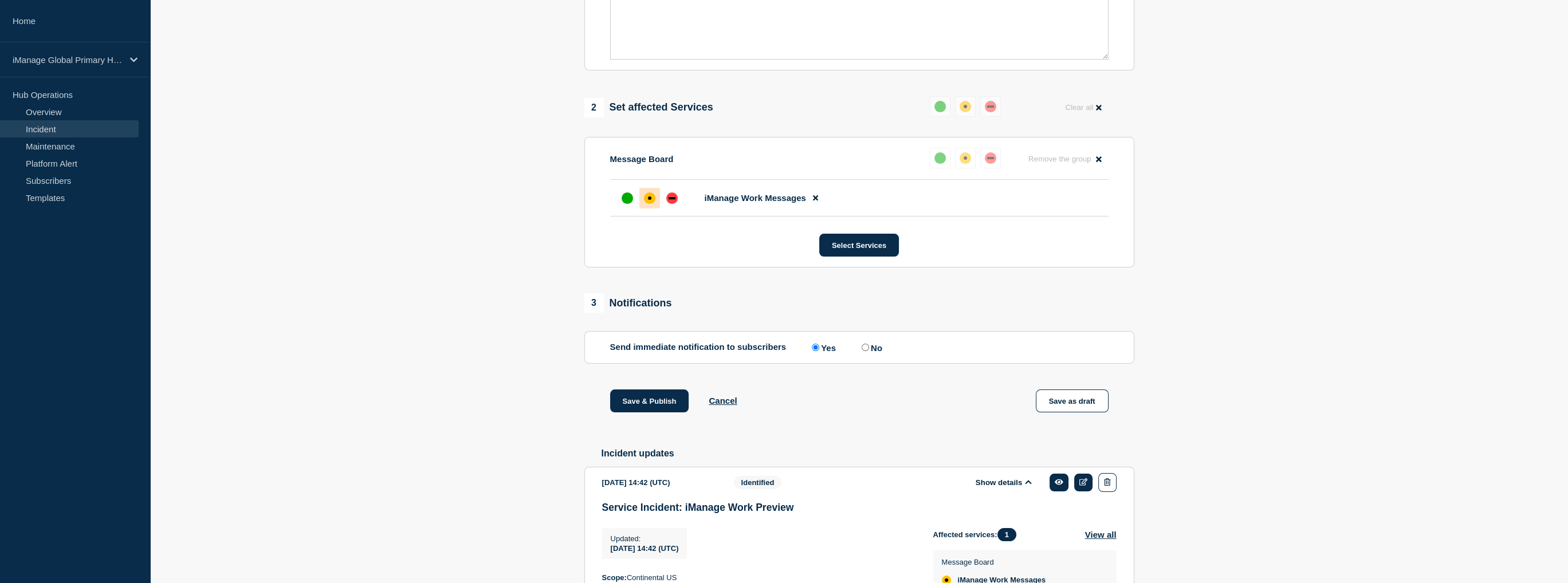
scroll to position [160, 0]
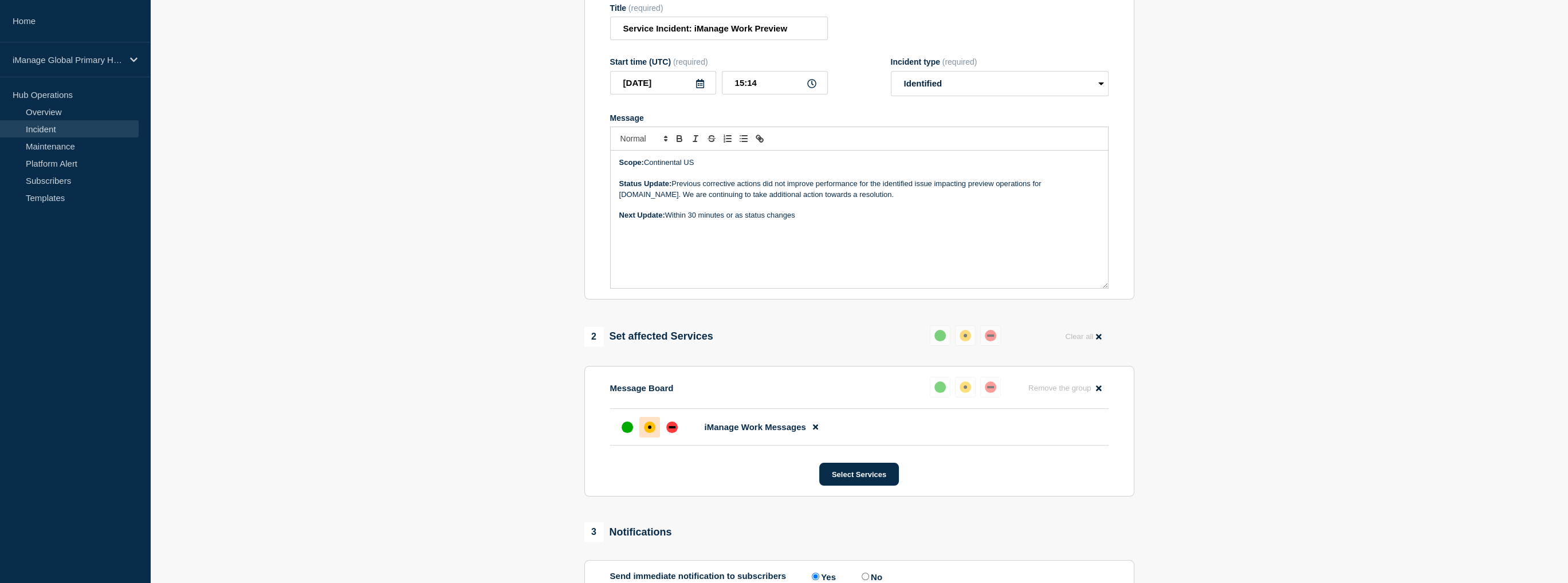
click at [936, 209] on p "Message" at bounding box center [859, 205] width 480 height 11
click at [936, 199] on p "Status Update: Previous corrective actions did not improve performance for the …" at bounding box center [859, 189] width 480 height 21
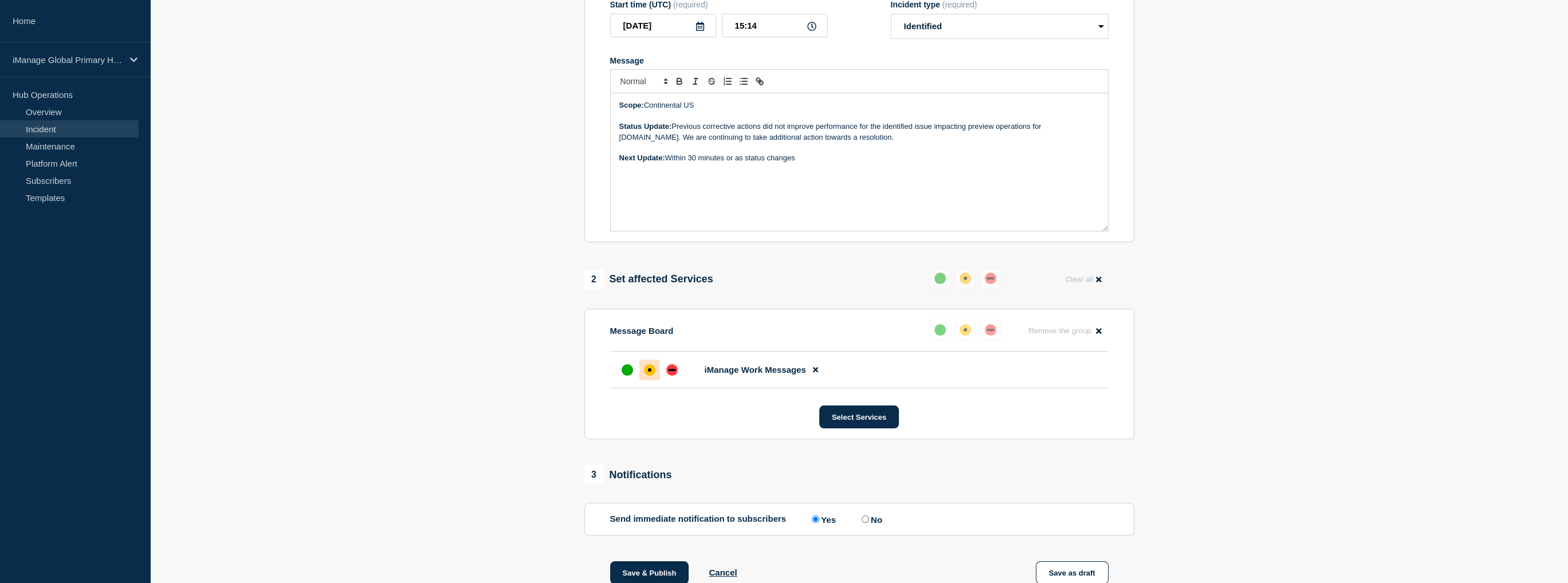
scroll to position [46, 0]
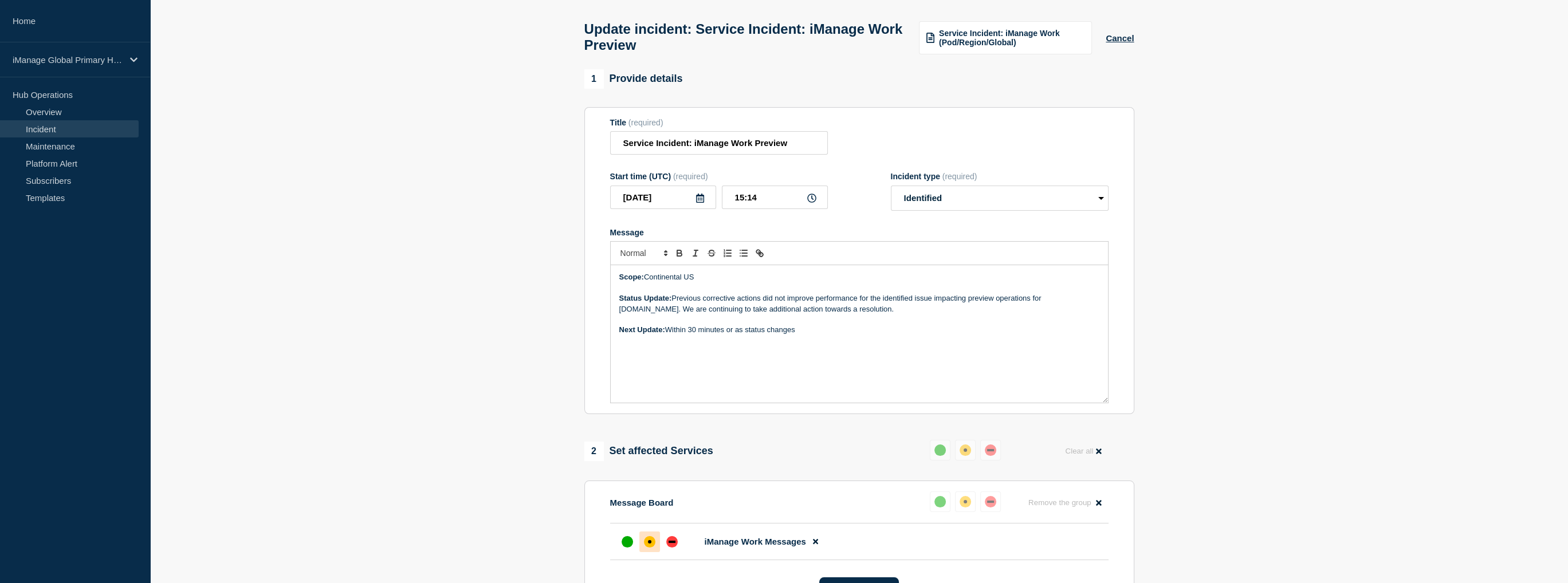
click at [486, 373] on section "1 Provide details Title (required) Service Incident: iManage Work Preview Start…" at bounding box center [859, 569] width 1418 height 1000
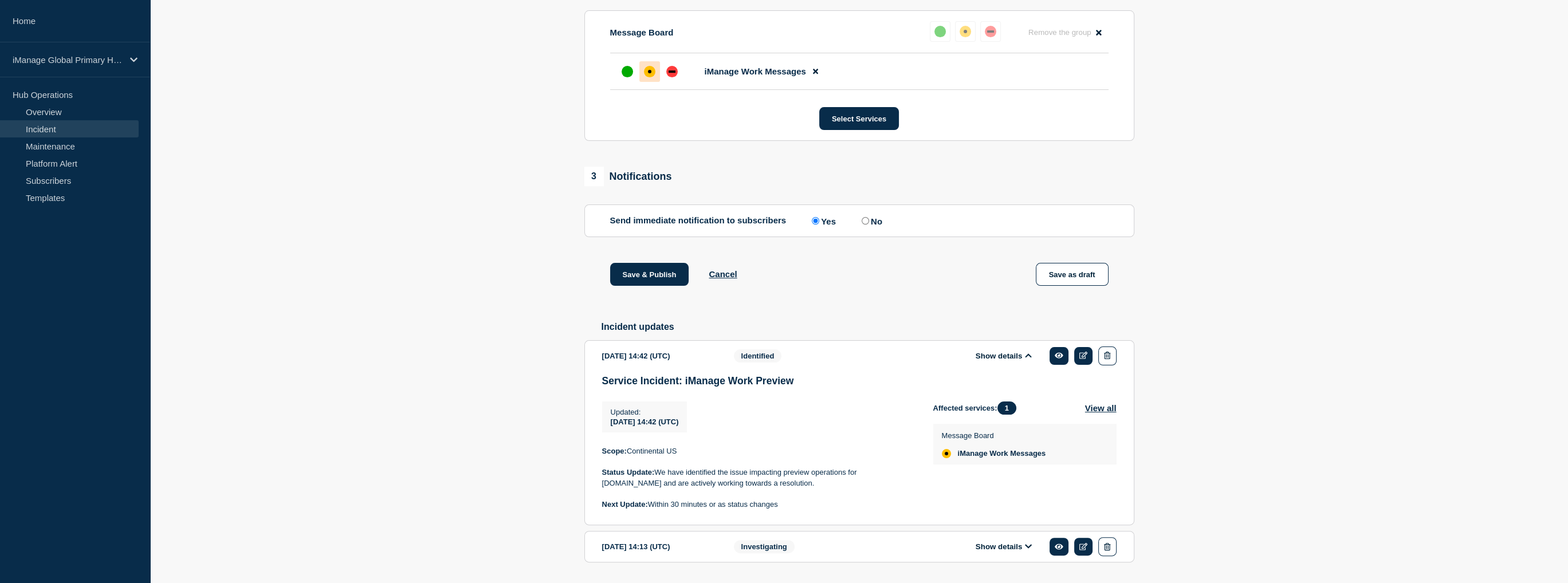
scroll to position [561, 0]
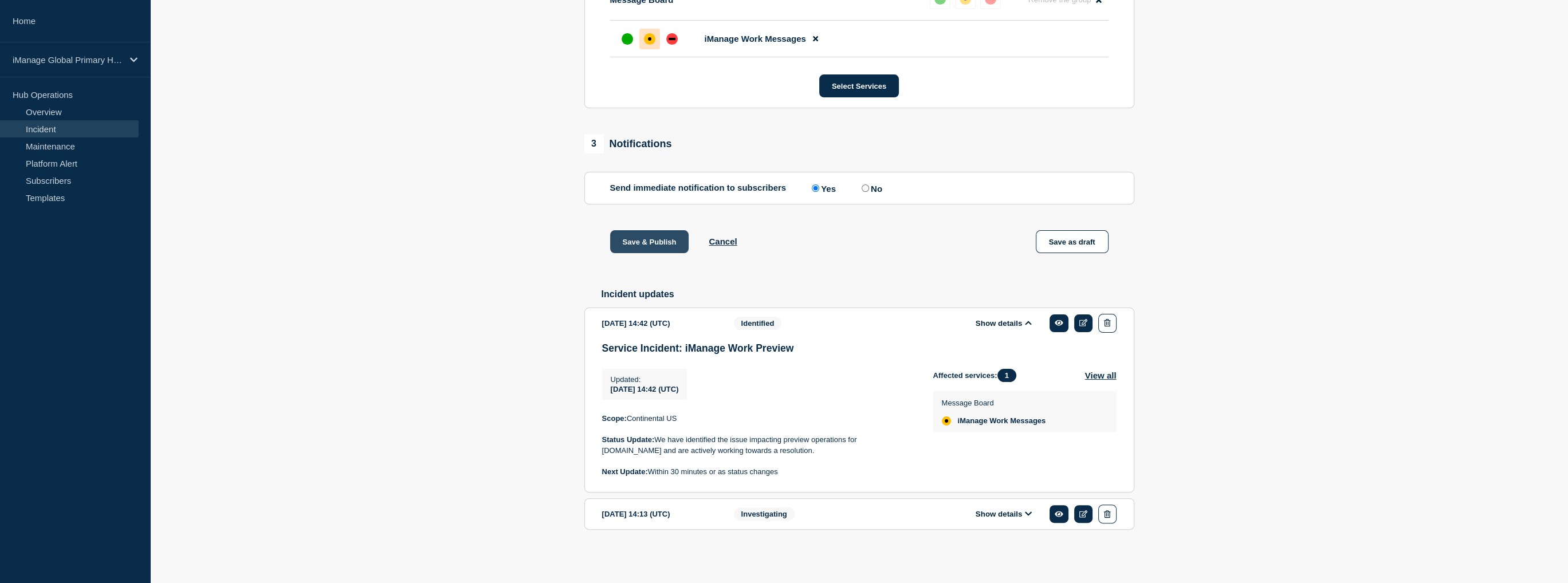
click at [632, 239] on button "Save & Publish" at bounding box center [649, 241] width 79 height 23
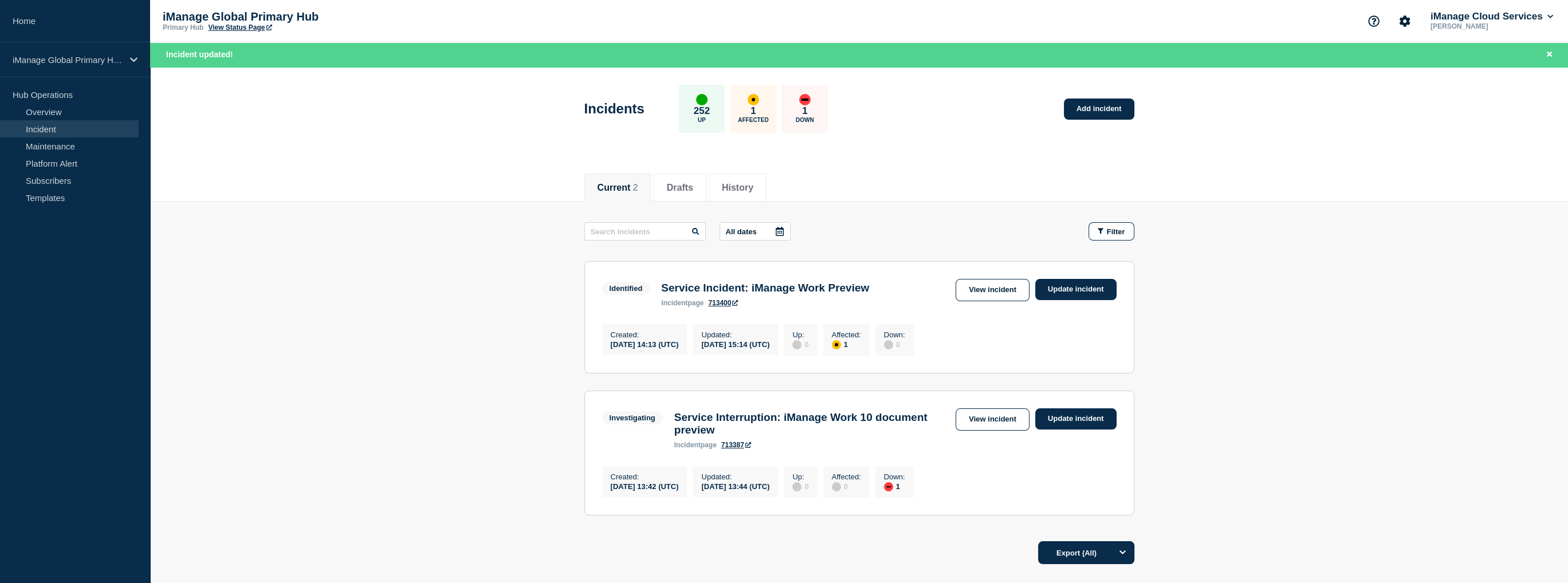
click at [475, 315] on main "All dates Filter Identified 1 Affected Service Incident: iManage Work Preview C…" at bounding box center [859, 367] width 1418 height 331
click at [969, 288] on link "View incident" at bounding box center [992, 290] width 74 height 22
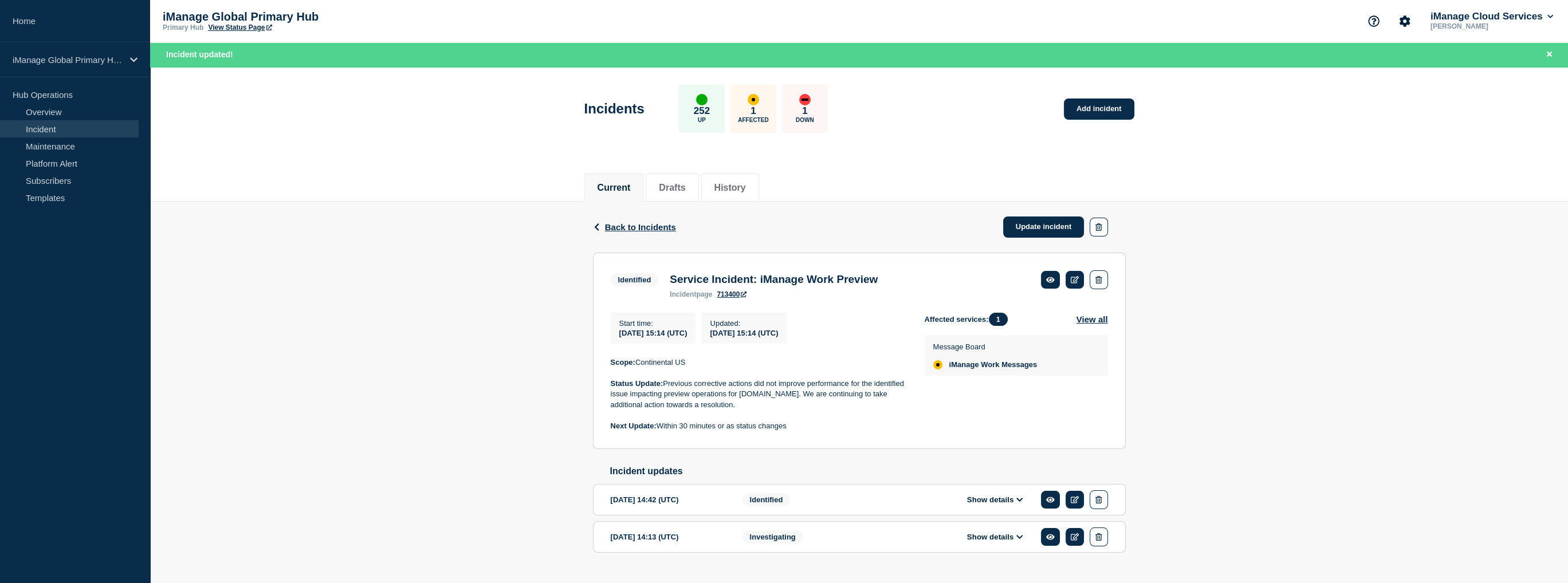
scroll to position [29, 0]
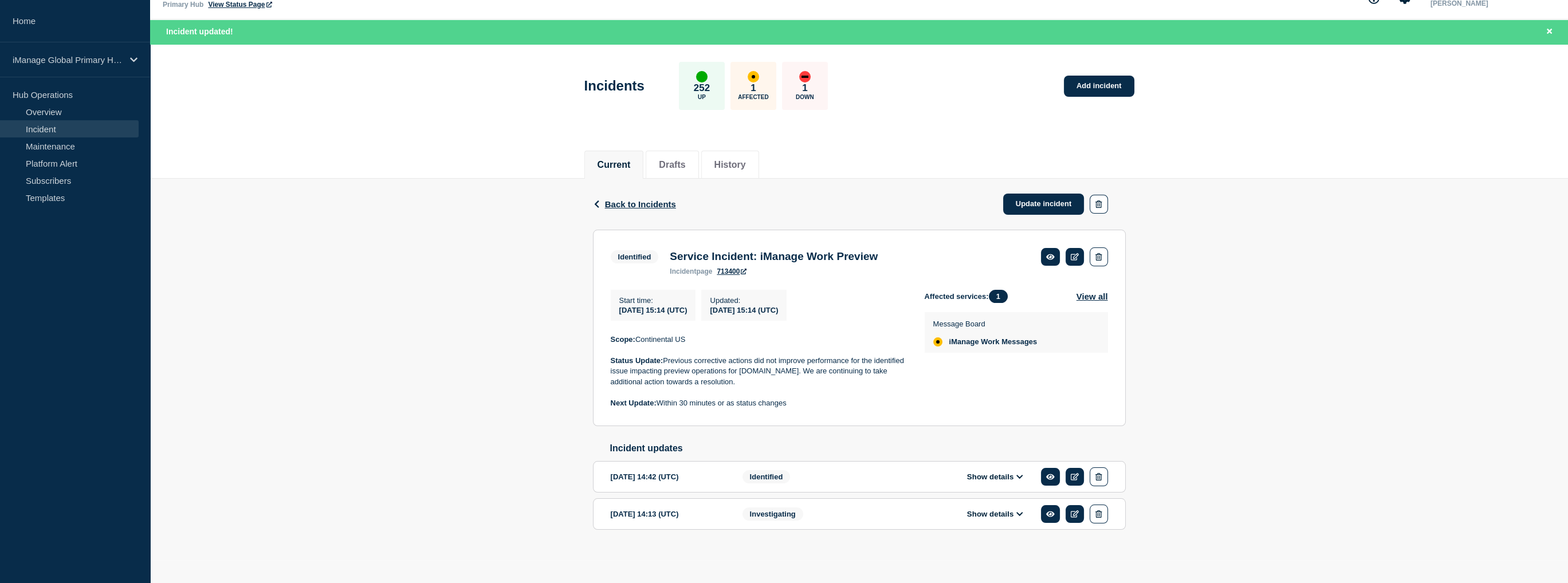
drag, startPoint x: 438, startPoint y: 295, endPoint x: 465, endPoint y: 297, distance: 27.1
click at [443, 296] on div "Back Back to Incidents Update incident Identified Service Incident: iManage Wor…" at bounding box center [859, 372] width 1418 height 387
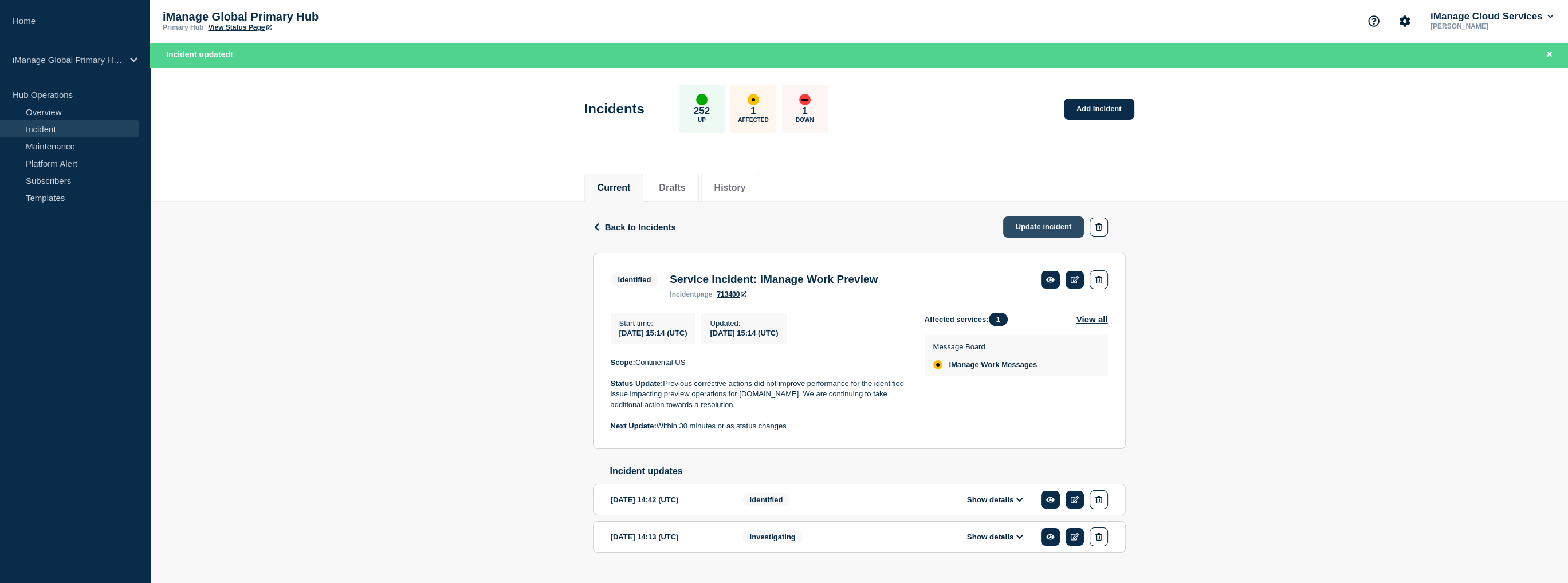
click at [1025, 221] on link "Update incident" at bounding box center [1043, 227] width 81 height 21
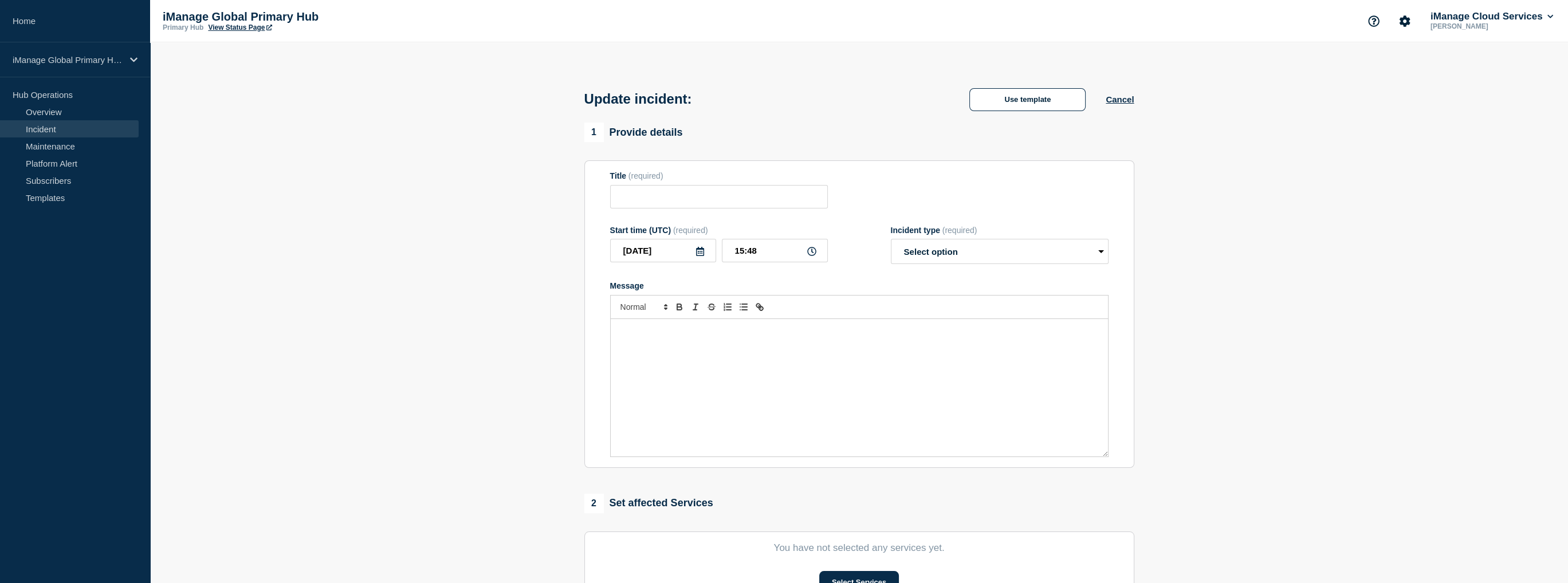
type input "Service Incident: iManage Work Preview"
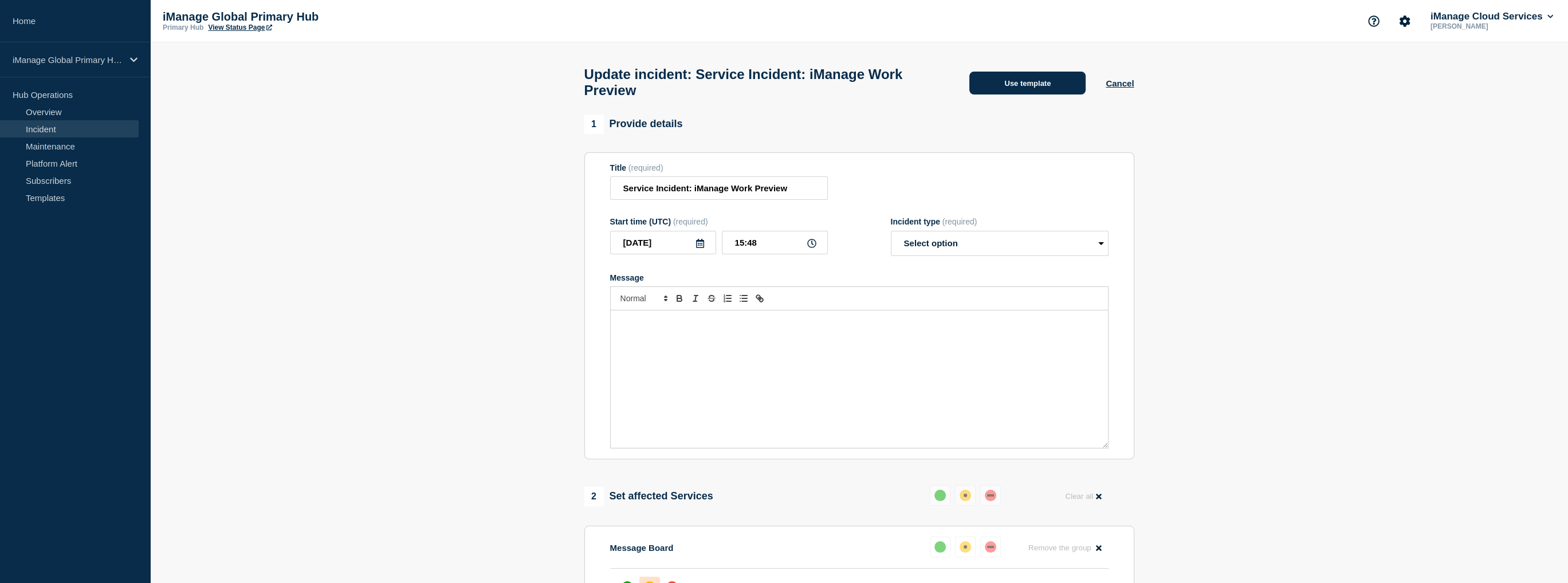
click at [1017, 92] on button "Use template" at bounding box center [1027, 83] width 116 height 23
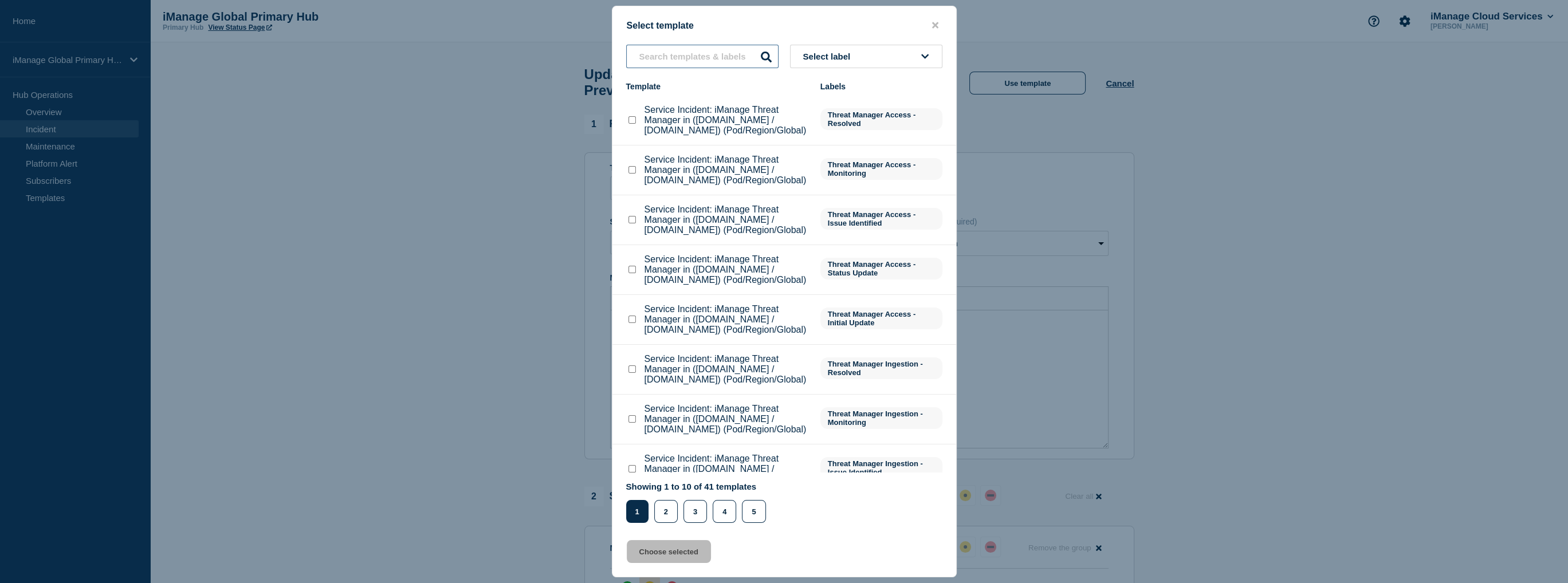
click at [696, 57] on input "text" at bounding box center [702, 57] width 152 height 24
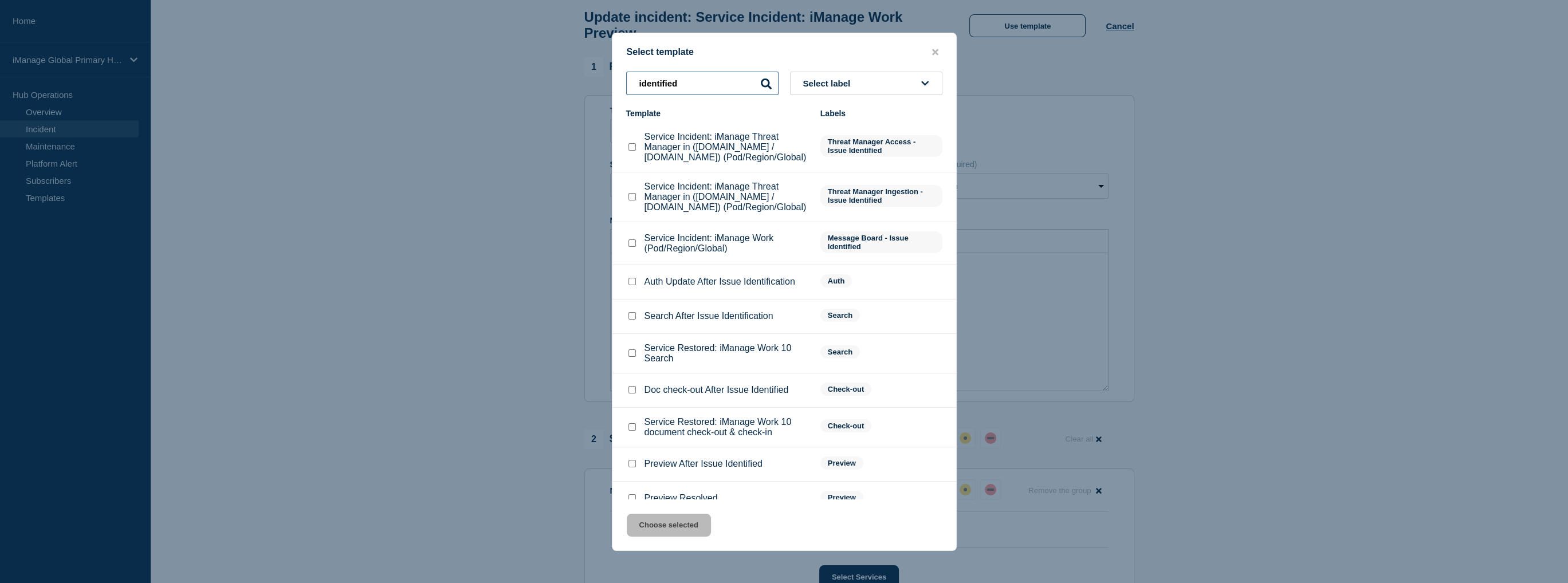
type input "identified"
click at [637, 470] on div "Preview After Issue Identified" at bounding box center [717, 464] width 183 height 11
click at [630, 468] on input "Preview After Issue Identified checkbox" at bounding box center [632, 464] width 7 height 7
checkbox input "true"
click at [661, 524] on button "Choose selected" at bounding box center [669, 525] width 84 height 23
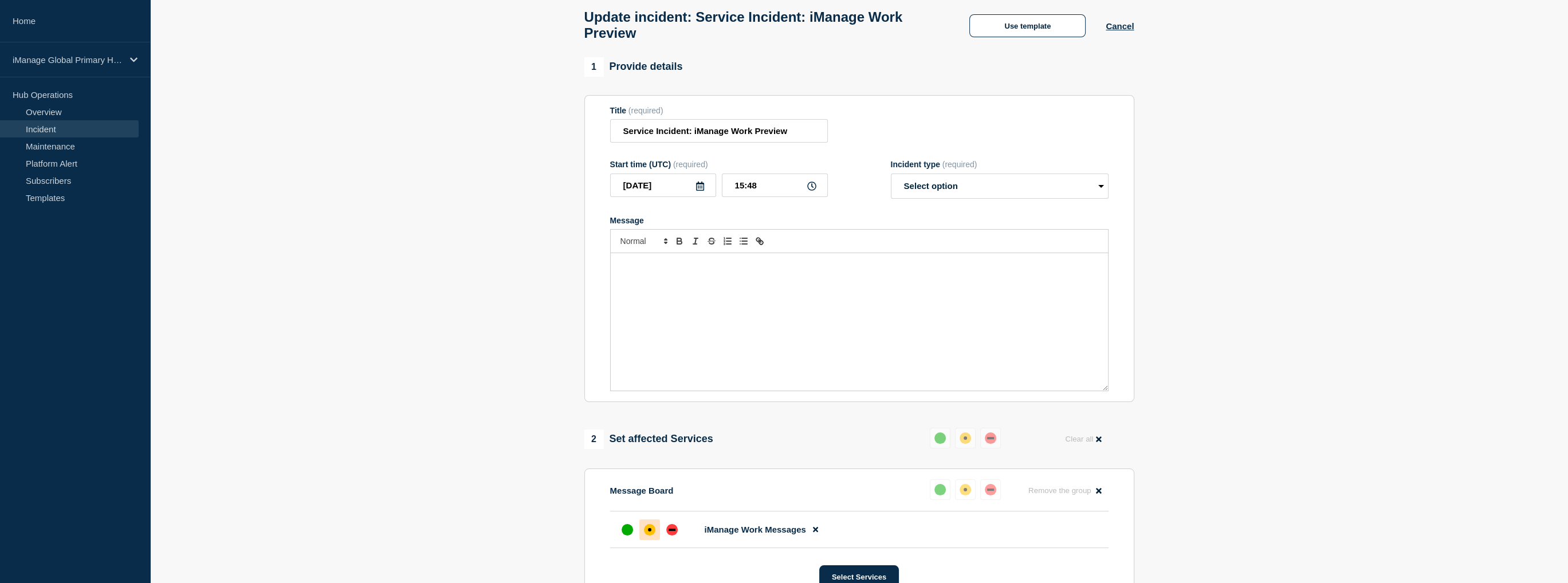
select select "identified"
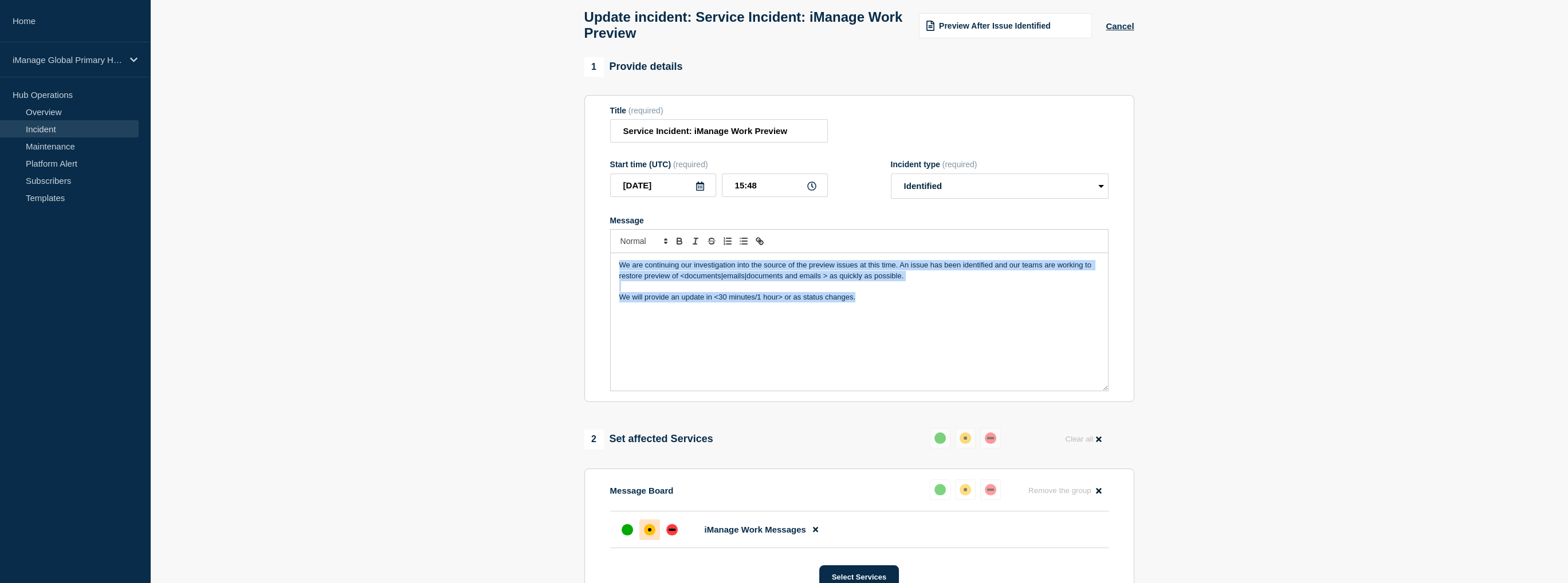
drag, startPoint x: 910, startPoint y: 326, endPoint x: 551, endPoint y: 260, distance: 365.0
click at [551, 260] on section "1 Provide details Title (required) Service Incident: iManage Work Preview Start…" at bounding box center [859, 499] width 1418 height 884
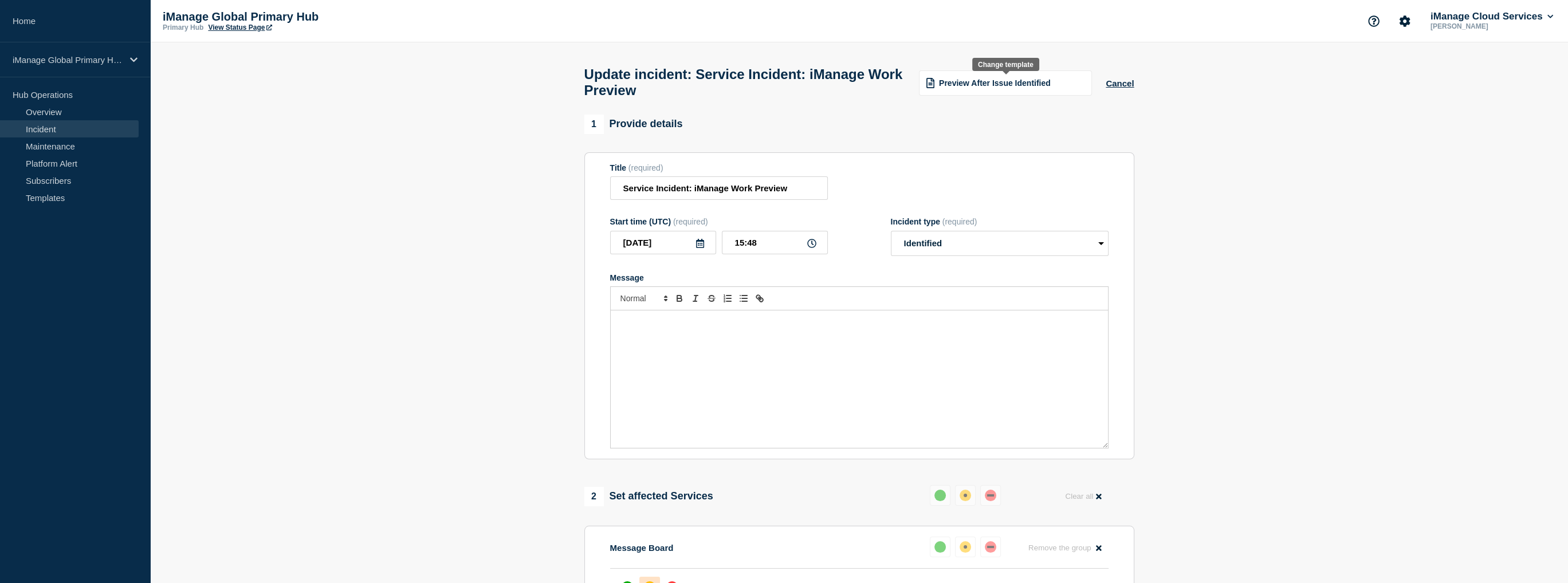
click at [1052, 87] on div "Preview After Issue Identified" at bounding box center [1006, 83] width 173 height 25
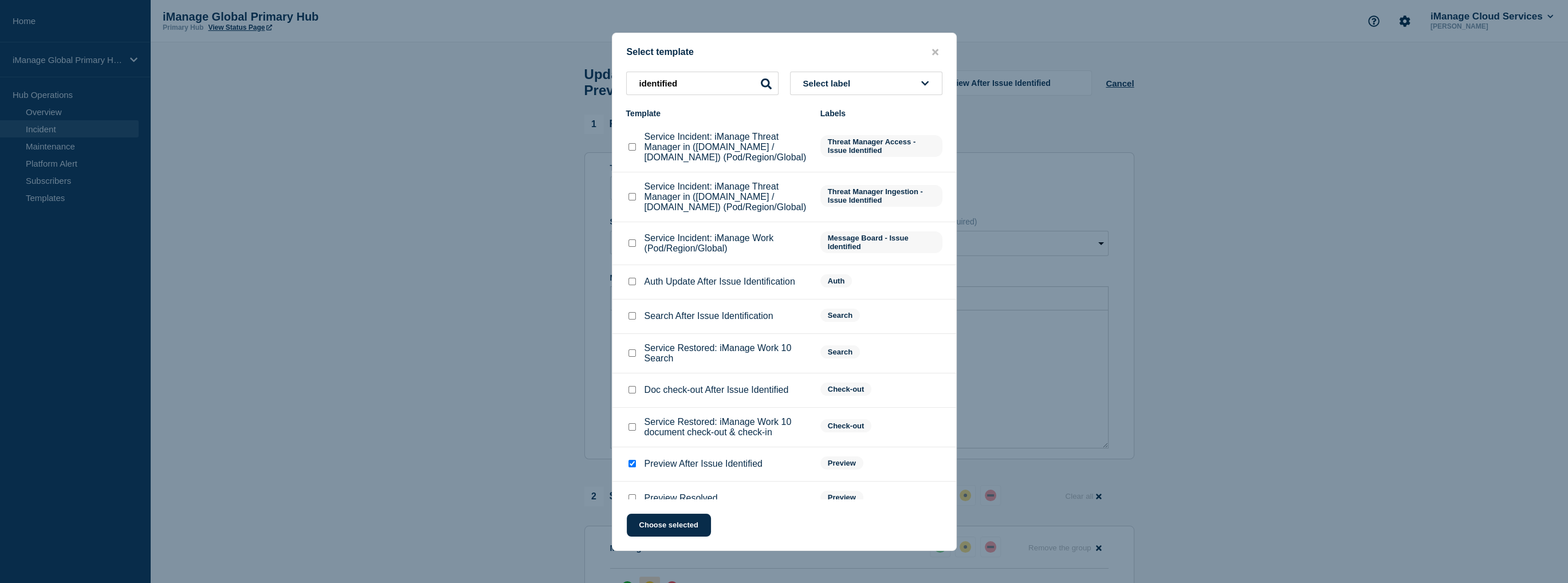
click at [632, 245] on input "Service Incident: iManage Work (Pod/Region/Global) checkbox" at bounding box center [632, 243] width 7 height 7
checkbox input "true"
checkbox input "false"
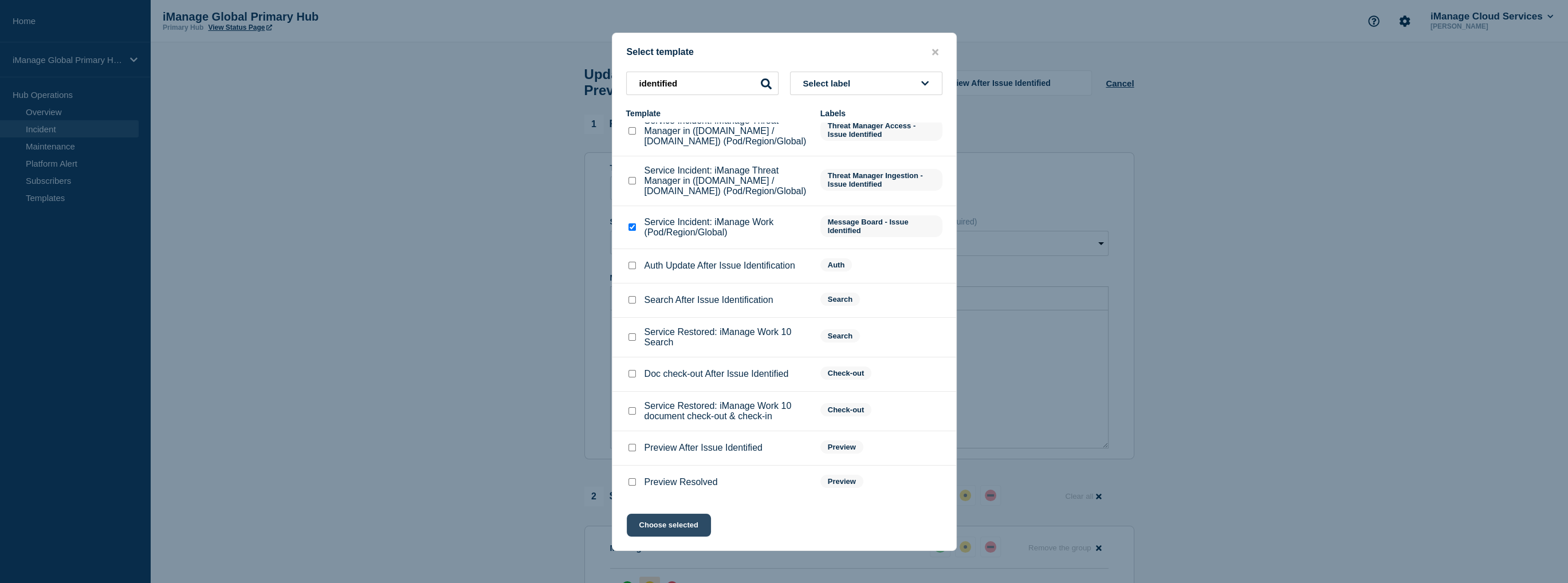
click at [675, 530] on button "Choose selected" at bounding box center [669, 525] width 84 height 23
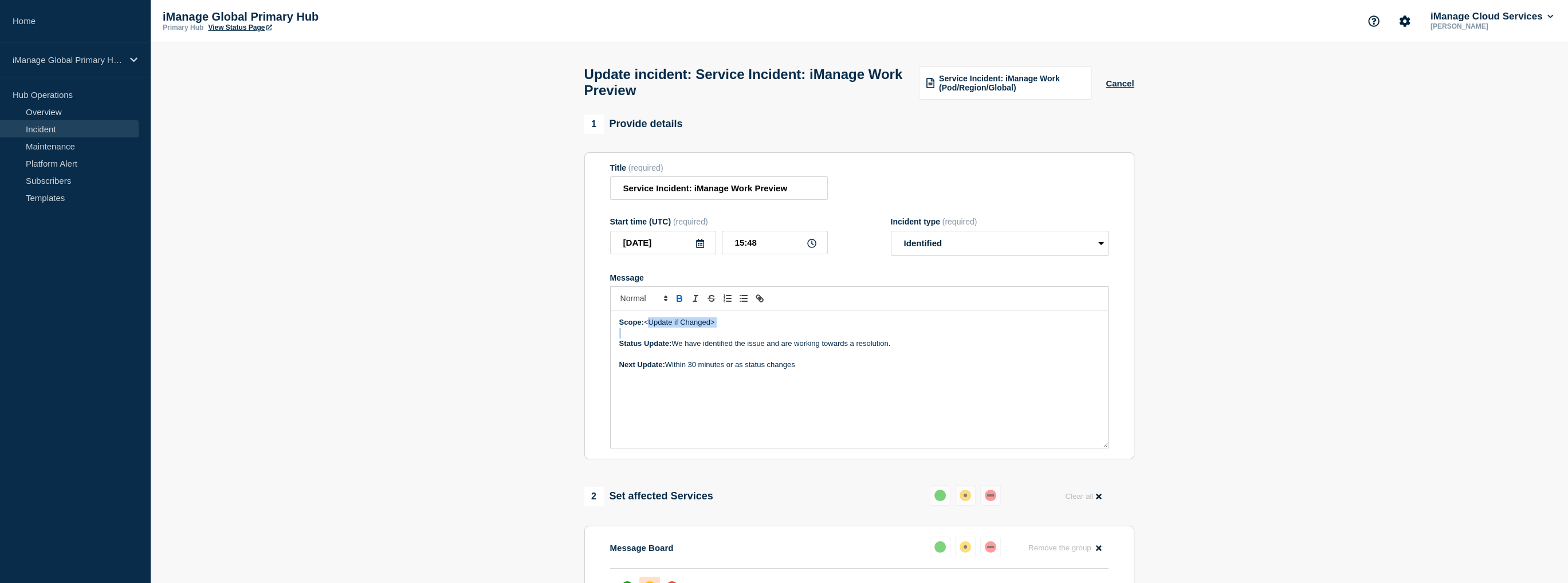
drag, startPoint x: 719, startPoint y: 334, endPoint x: 646, endPoint y: 332, distance: 73.0
click at [646, 332] on div "Scope: <Update if Changed> Status Update: We have identified the issue and are …" at bounding box center [859, 379] width 497 height 138
drag, startPoint x: 905, startPoint y: 342, endPoint x: 688, endPoint y: 344, distance: 217.0
click at [688, 338] on p "Status Update: We have identified the issue and are working towards a resolutio…" at bounding box center [859, 334] width 480 height 11
click at [746, 338] on p "Status Update: We are continuing" at bounding box center [859, 334] width 480 height 11
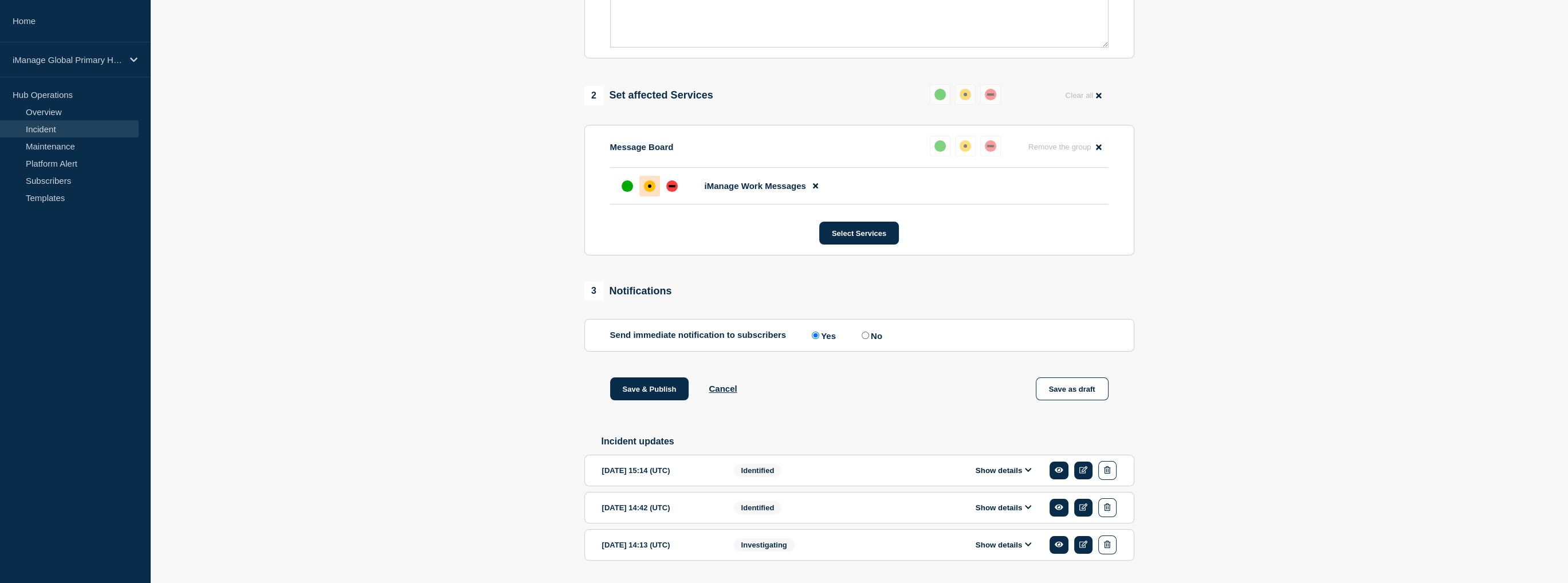
scroll to position [443, 0]
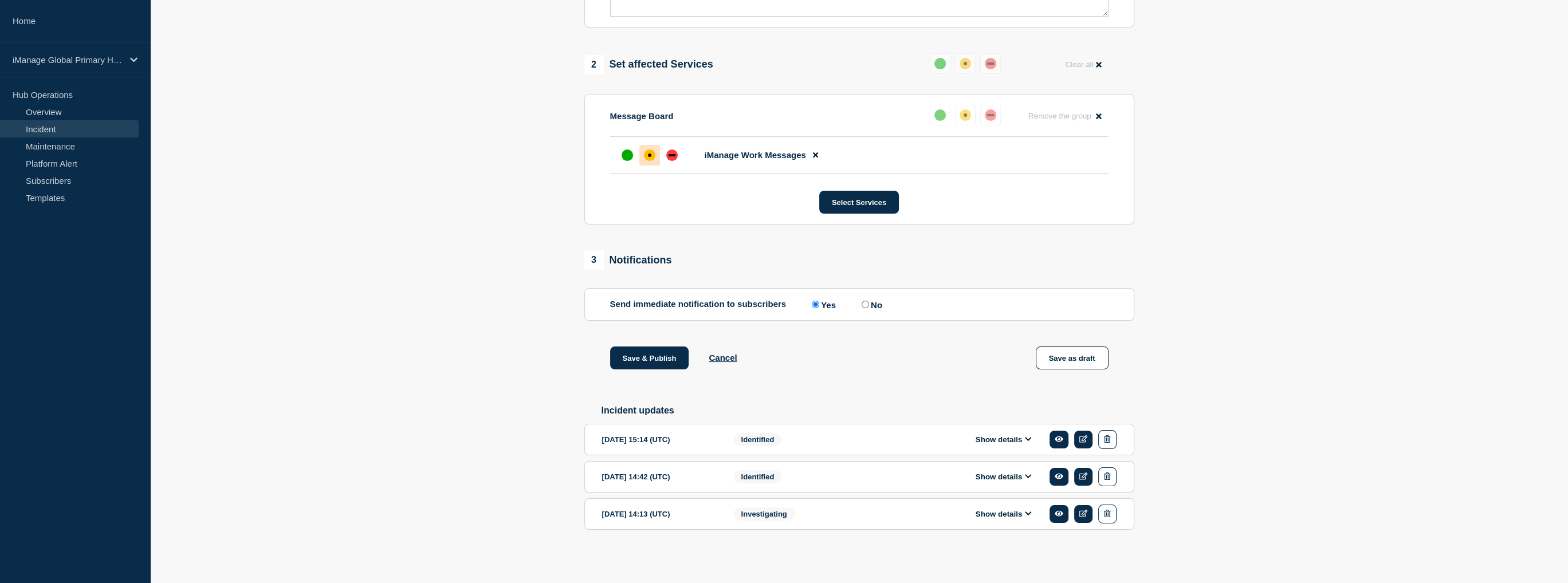
click at [1015, 438] on button "Show details" at bounding box center [1004, 439] width 63 height 10
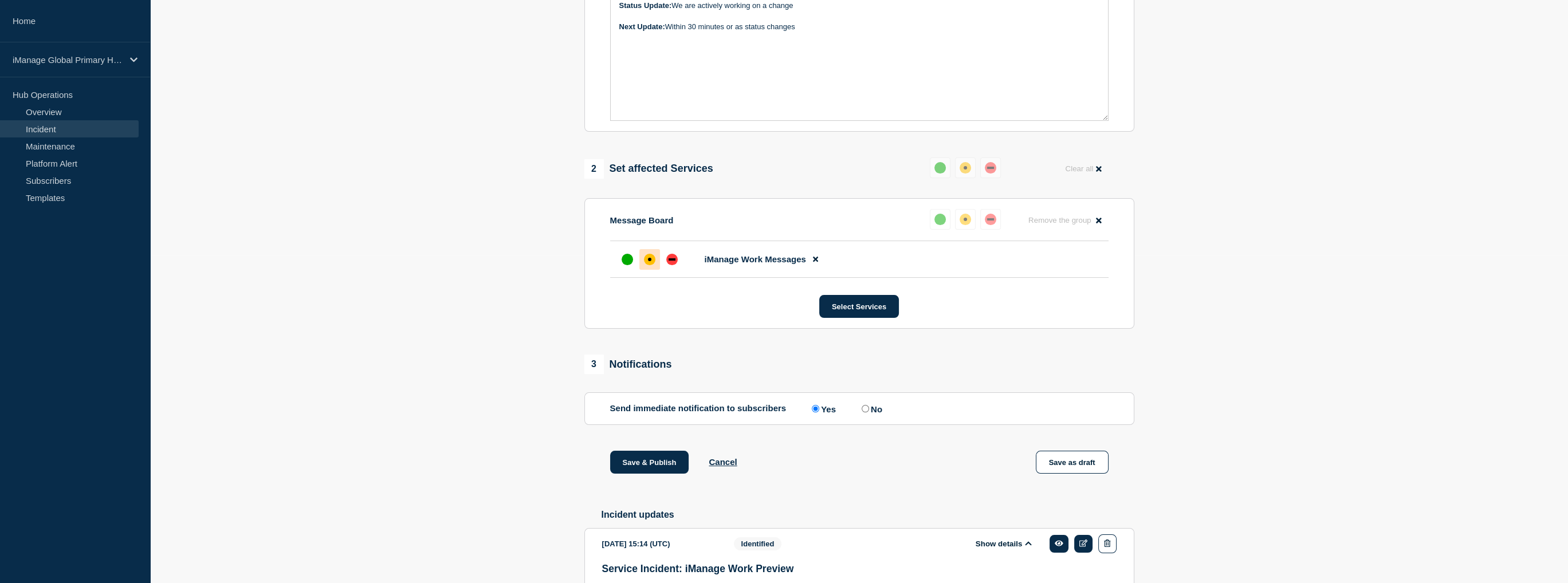
scroll to position [213, 0]
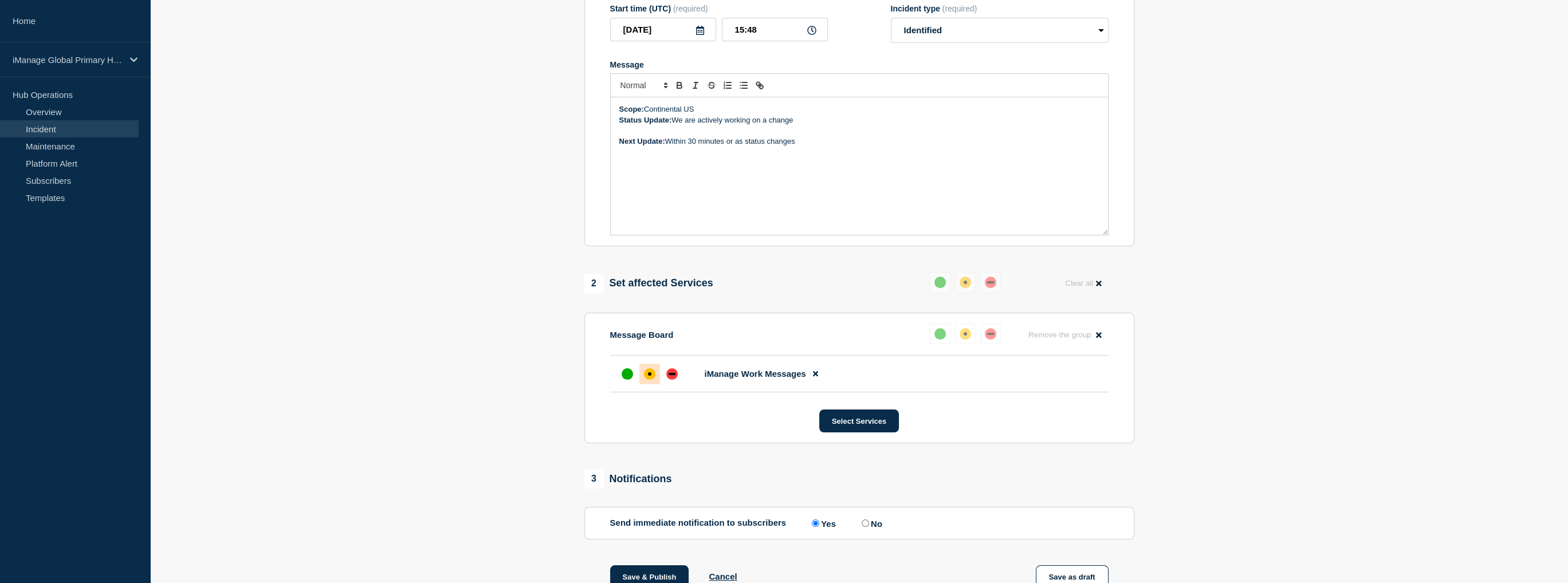
click at [811, 125] on p "Status Update: We are actively working on a change" at bounding box center [859, 121] width 480 height 11
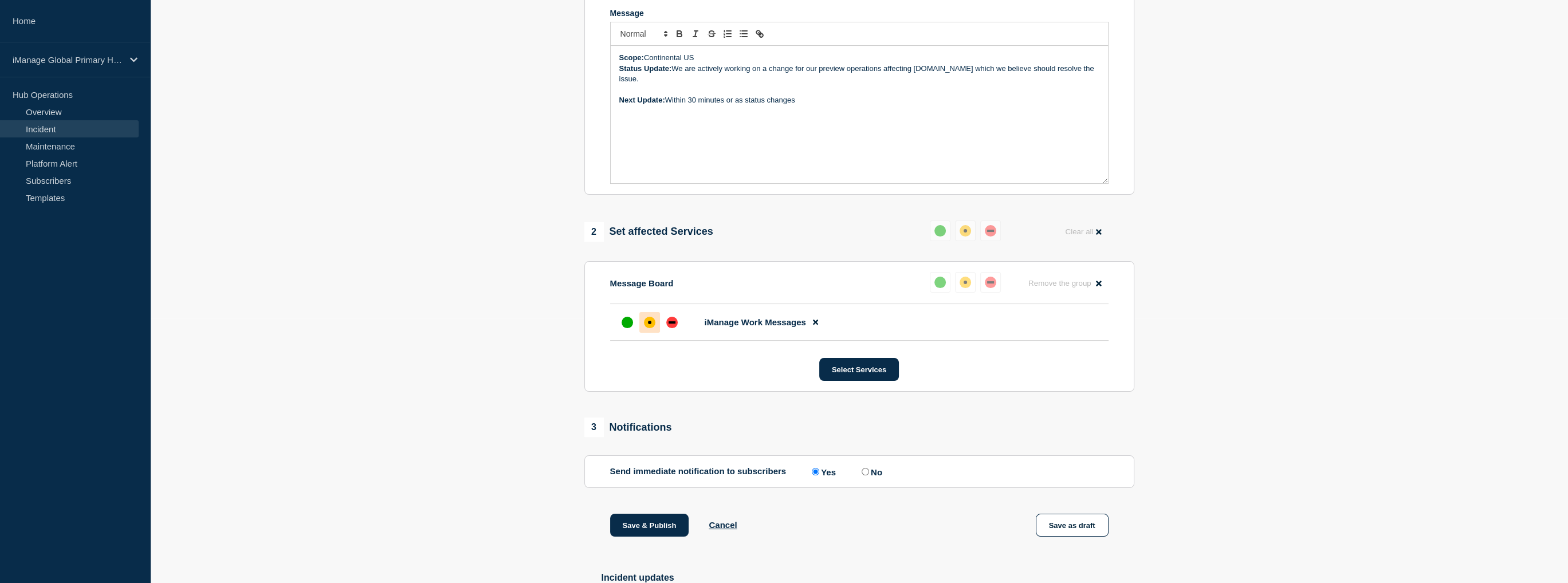
scroll to position [207, 0]
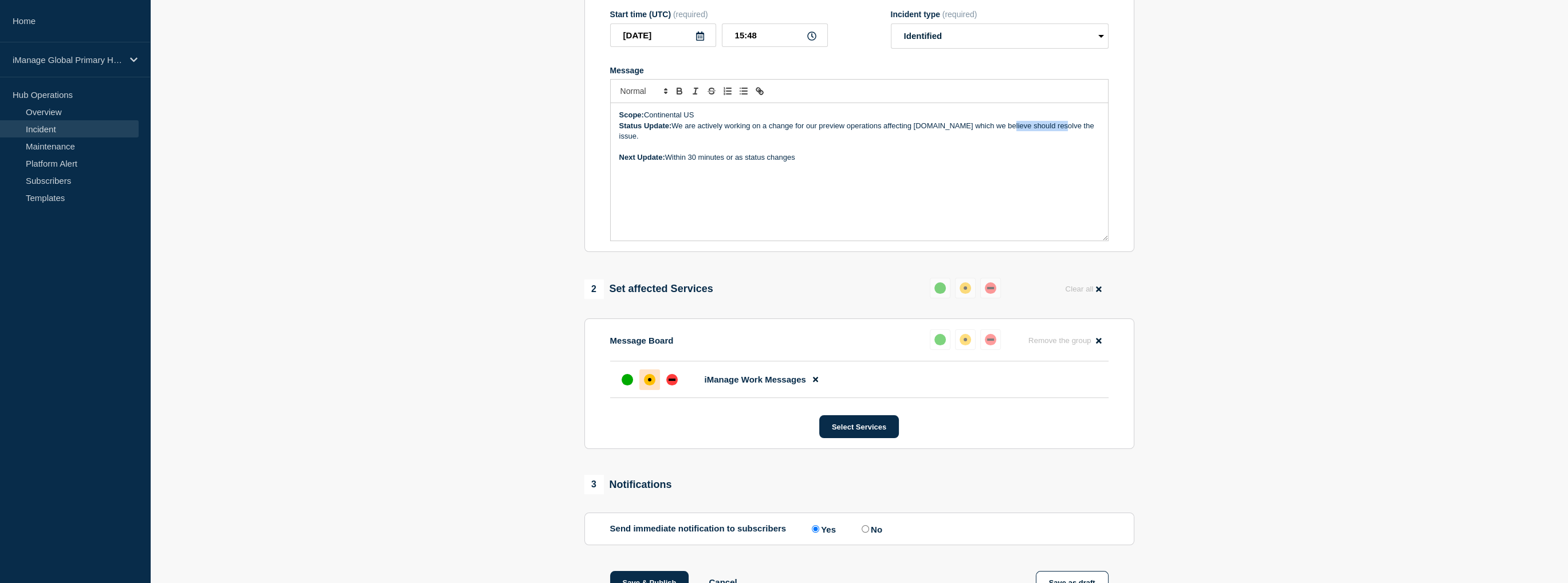
drag, startPoint x: 1006, startPoint y: 131, endPoint x: 1060, endPoint y: 131, distance: 54.0
click at [1060, 131] on p "Status Update: We are actively working on a change for our preview operations a…" at bounding box center [859, 131] width 480 height 21
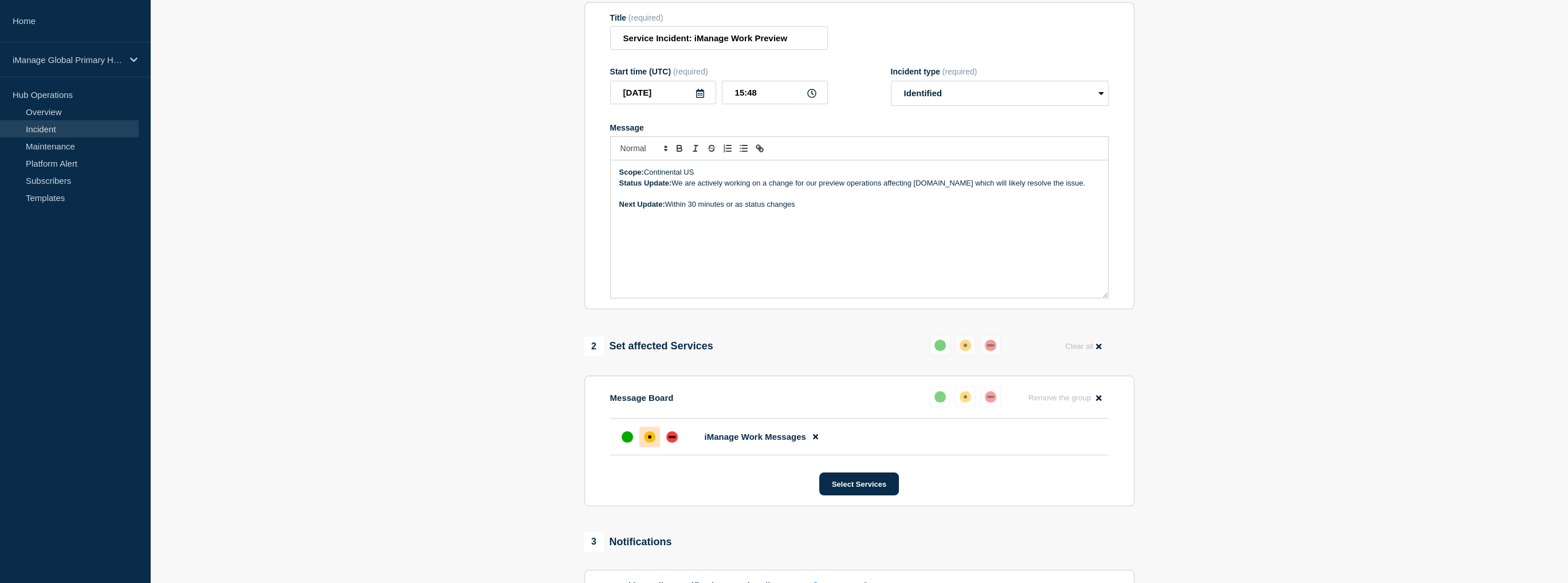
scroll to position [36, 0]
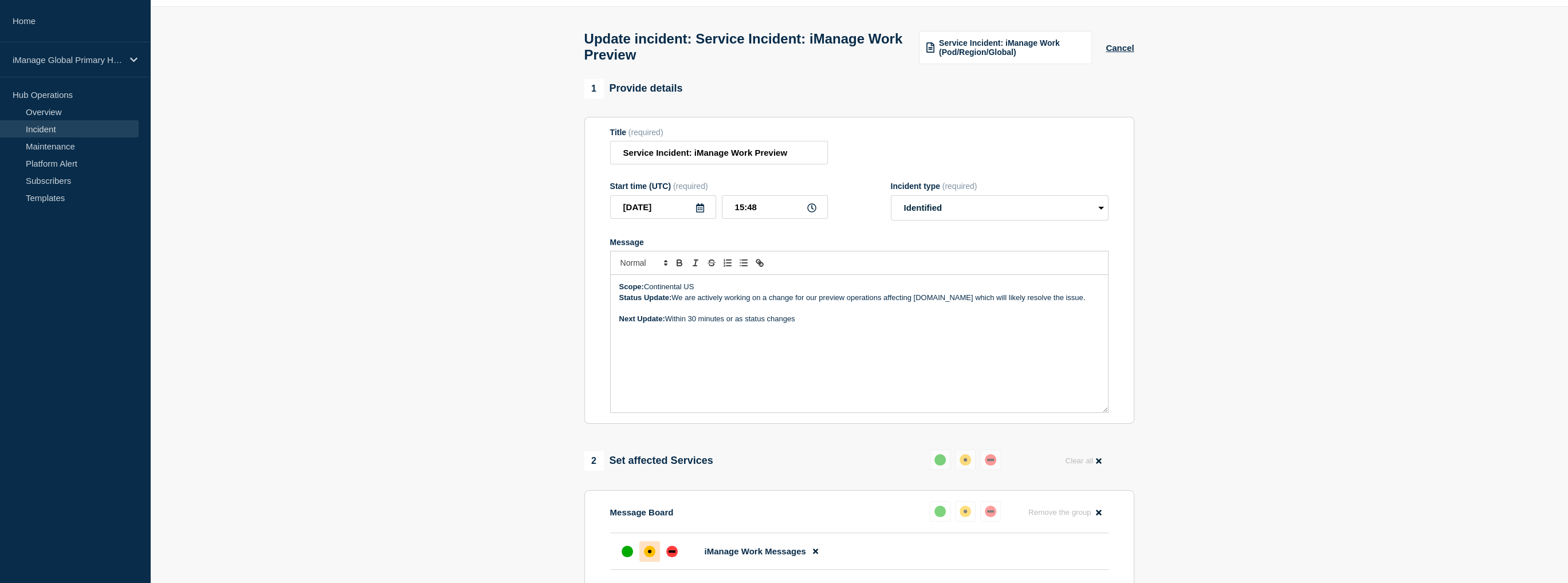
click at [880, 324] on p "Next Update: Within 30 minutes or as status changes" at bounding box center [859, 319] width 480 height 11
drag, startPoint x: 1354, startPoint y: 289, endPoint x: 1347, endPoint y: 296, distance: 9.9
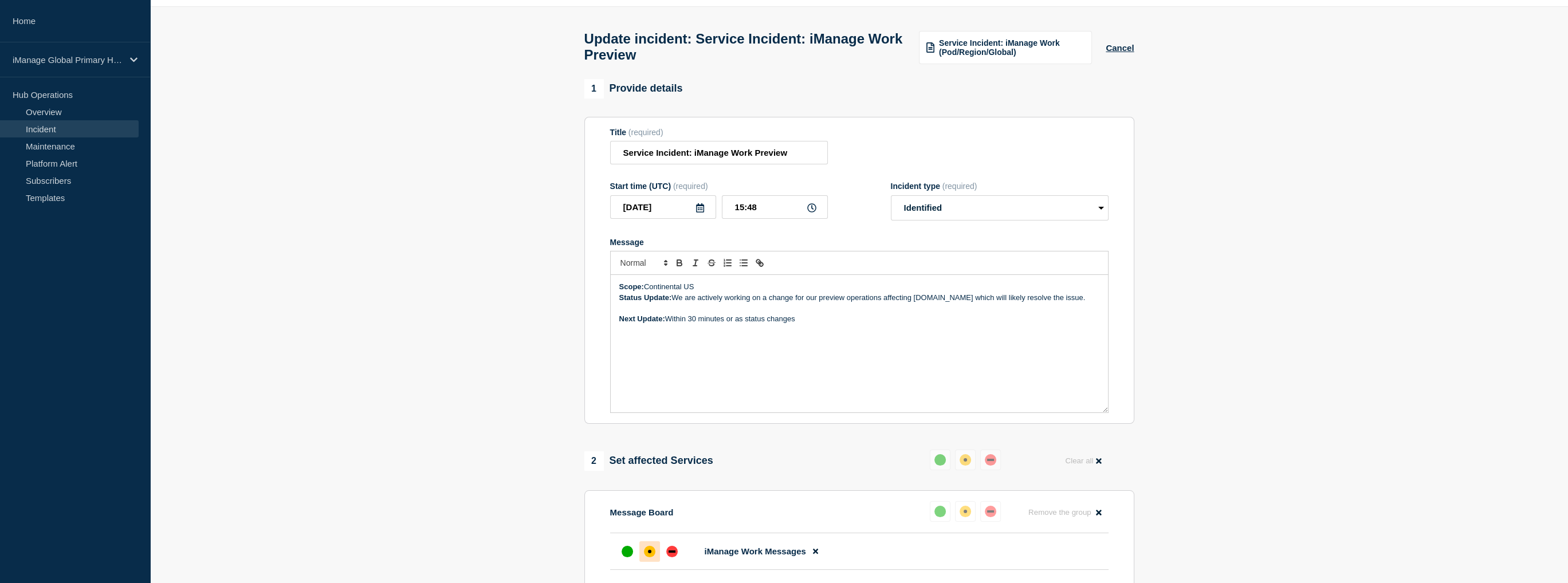
click at [1017, 371] on div "Scope: Continental US Status Update: We are actively working on a change for ou…" at bounding box center [859, 344] width 497 height 138
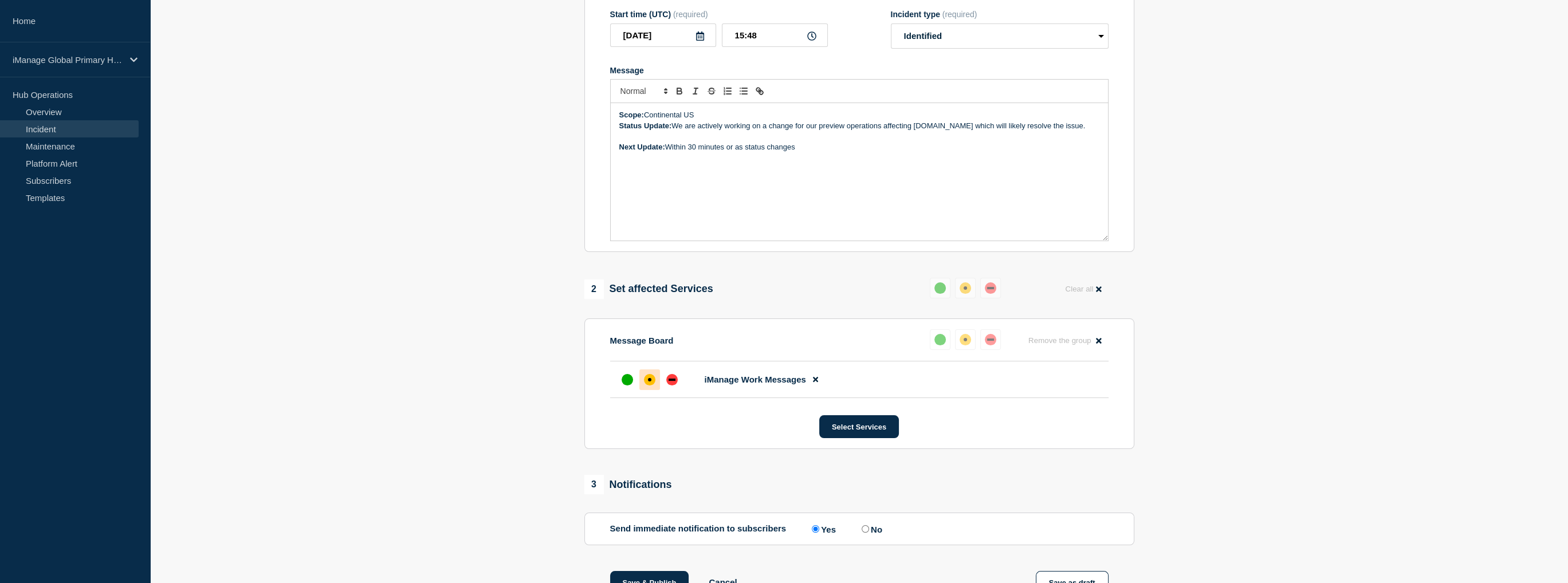
scroll to position [150, 0]
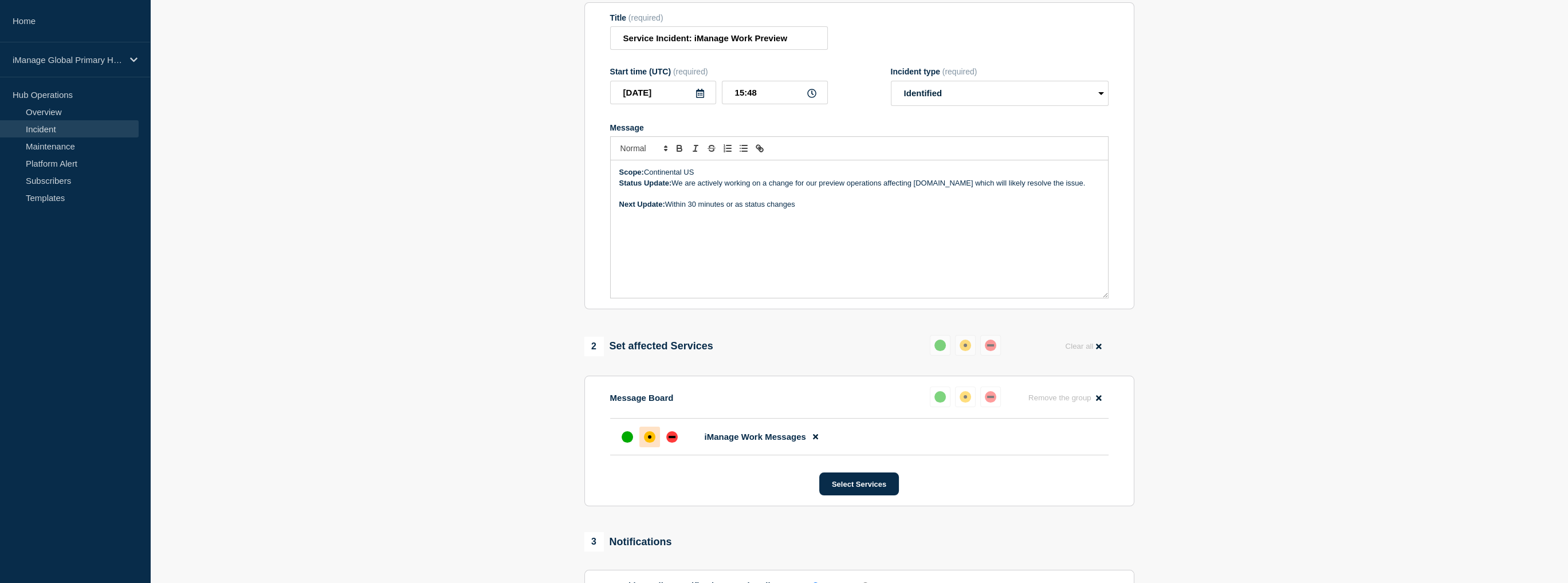
click at [1261, 367] on section "1 Provide details Title (required) Service Incident: iManage Work Preview Start…" at bounding box center [859, 488] width 1418 height 1048
drag, startPoint x: 980, startPoint y: 191, endPoint x: 1077, endPoint y: 187, distance: 97.1
click at [1077, 187] on p "Status Update: We are actively working on a change for our preview operations a…" at bounding box center [859, 183] width 480 height 11
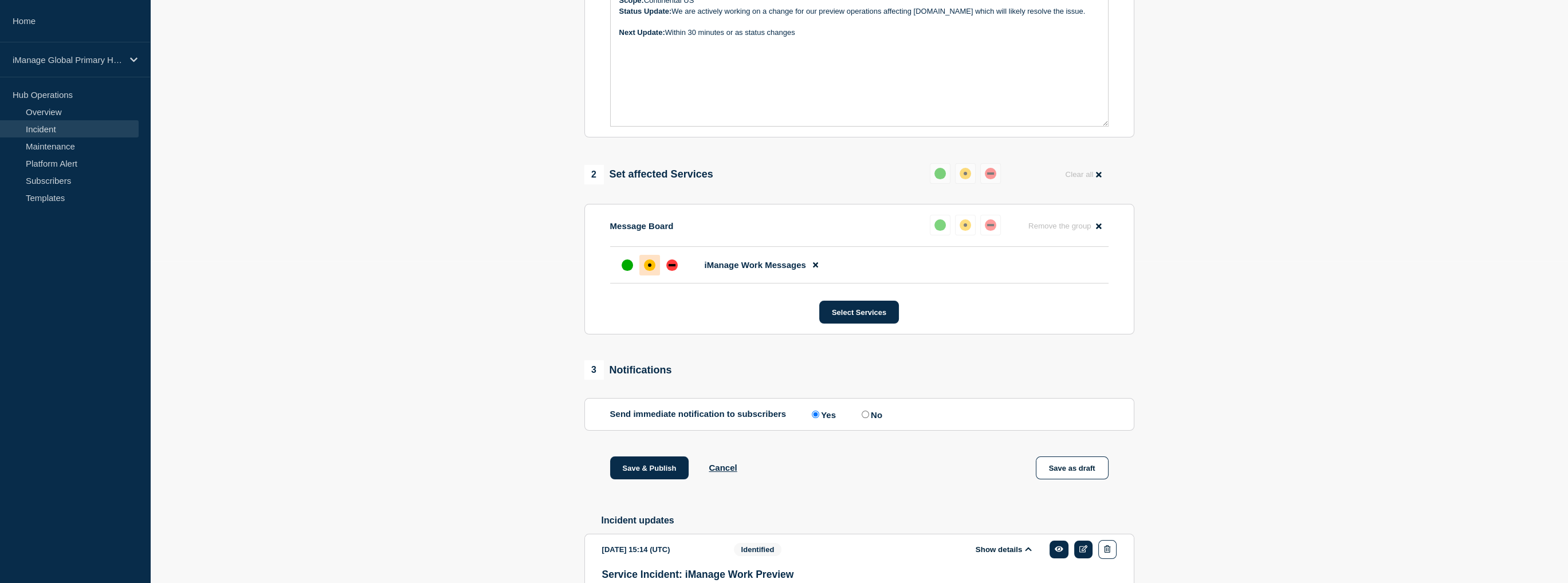
scroll to position [36, 0]
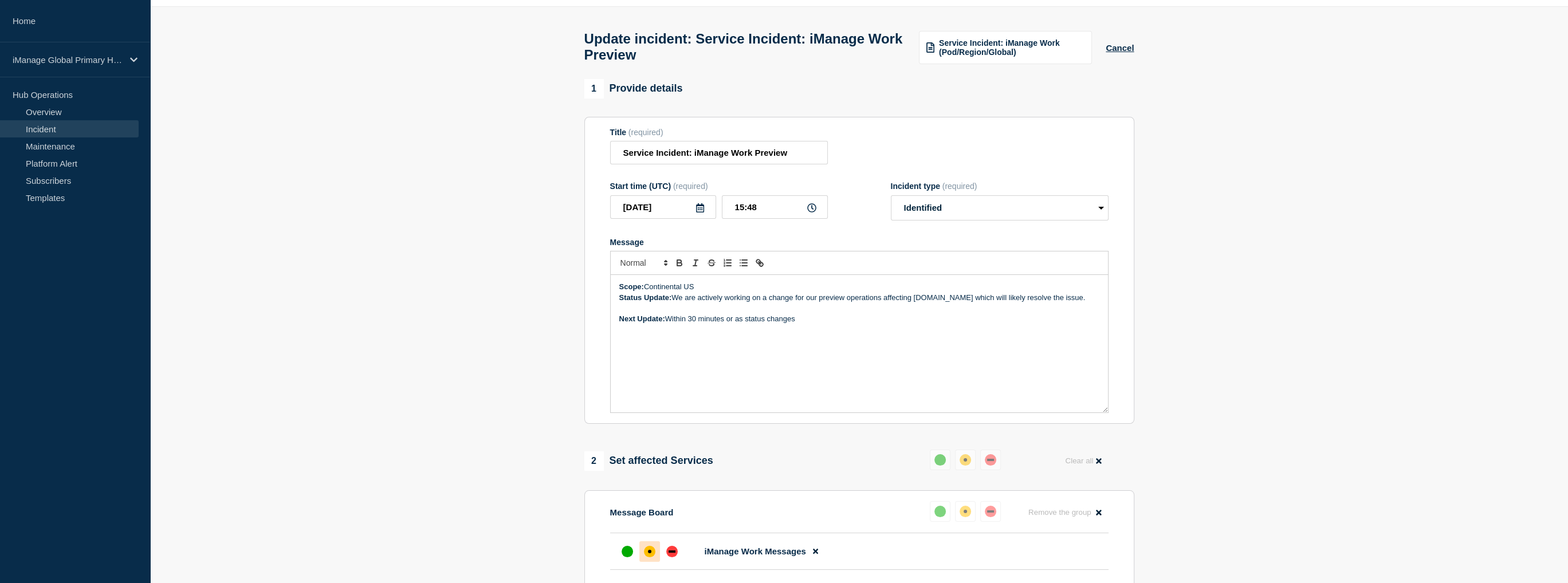
drag, startPoint x: 706, startPoint y: 307, endPoint x: 1087, endPoint y: 301, distance: 381.0
click at [1087, 301] on p "Status Update: We are actively working on a change for our preview operations a…" at bounding box center [859, 298] width 480 height 11
copy p "We are actively working on a change for our preview operations affecting [DOMAI…"
click at [1100, 305] on div "Scope: Continental US Status Update: We are actively working on a change for ou…" at bounding box center [859, 344] width 497 height 138
drag, startPoint x: 1094, startPoint y: 305, endPoint x: 676, endPoint y: 307, distance: 418.0
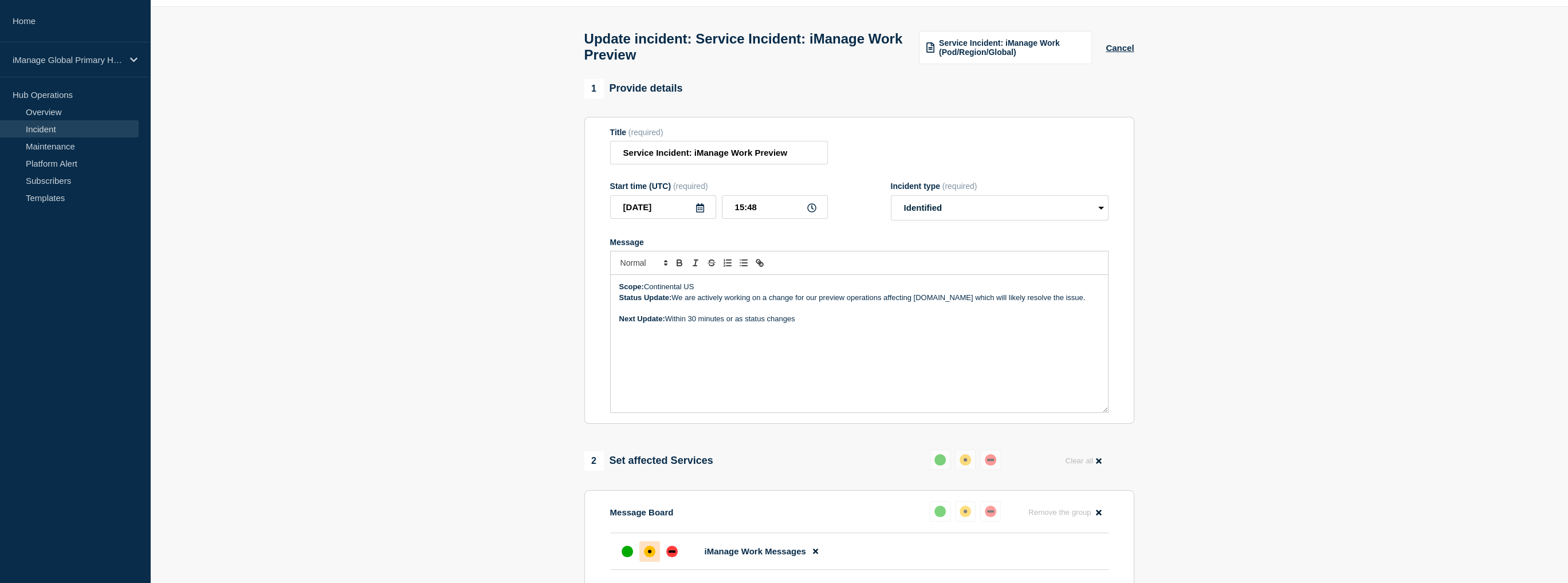
click at [676, 303] on p "Status Update: We are actively working on a change for our preview operations a…" at bounding box center [859, 298] width 480 height 11
click at [645, 323] on p "Message" at bounding box center [859, 319] width 480 height 11
click at [660, 314] on p "Status Update: We are actively working on a change for our preview operations a…" at bounding box center [859, 303] width 480 height 21
click at [676, 312] on p "Status Update: We are actively working on a change for our preview operations a…" at bounding box center [859, 303] width 480 height 21
copy p "We are actively working on a change for our preview operations affecting [DOMAI…"
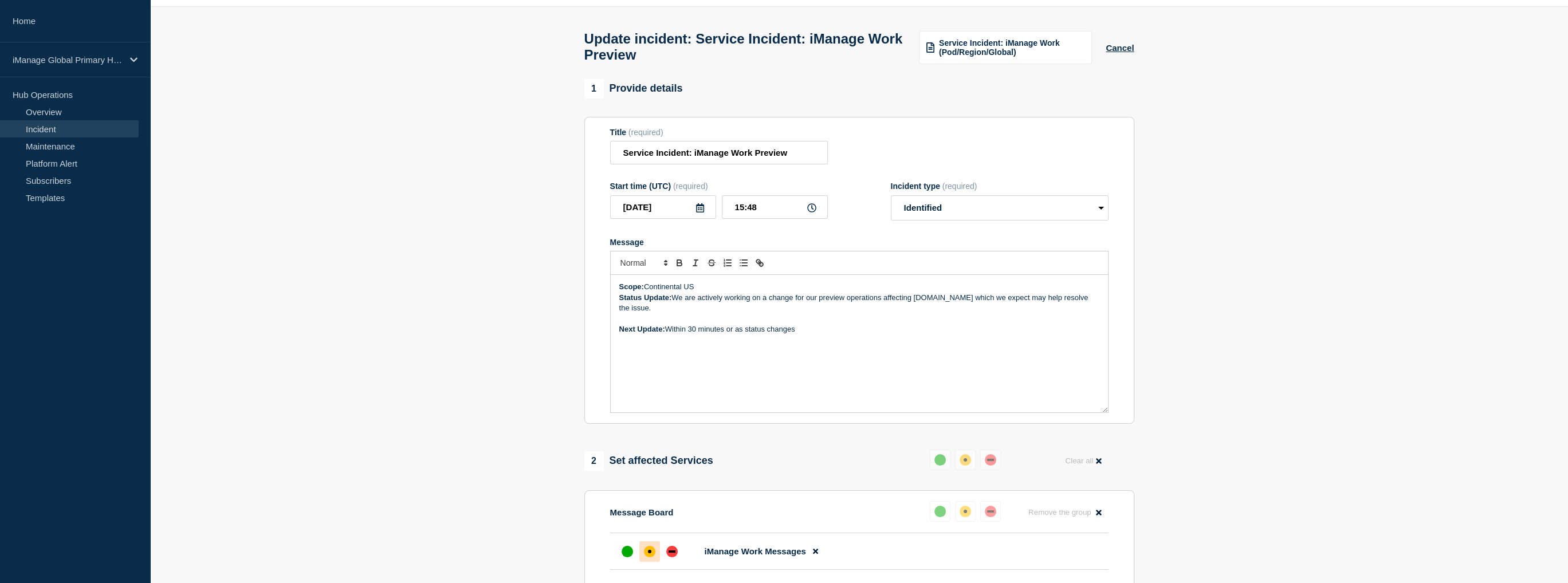
click at [657, 314] on p "Status Update: We are actively working on a change for our preview operations a…" at bounding box center [859, 303] width 480 height 21
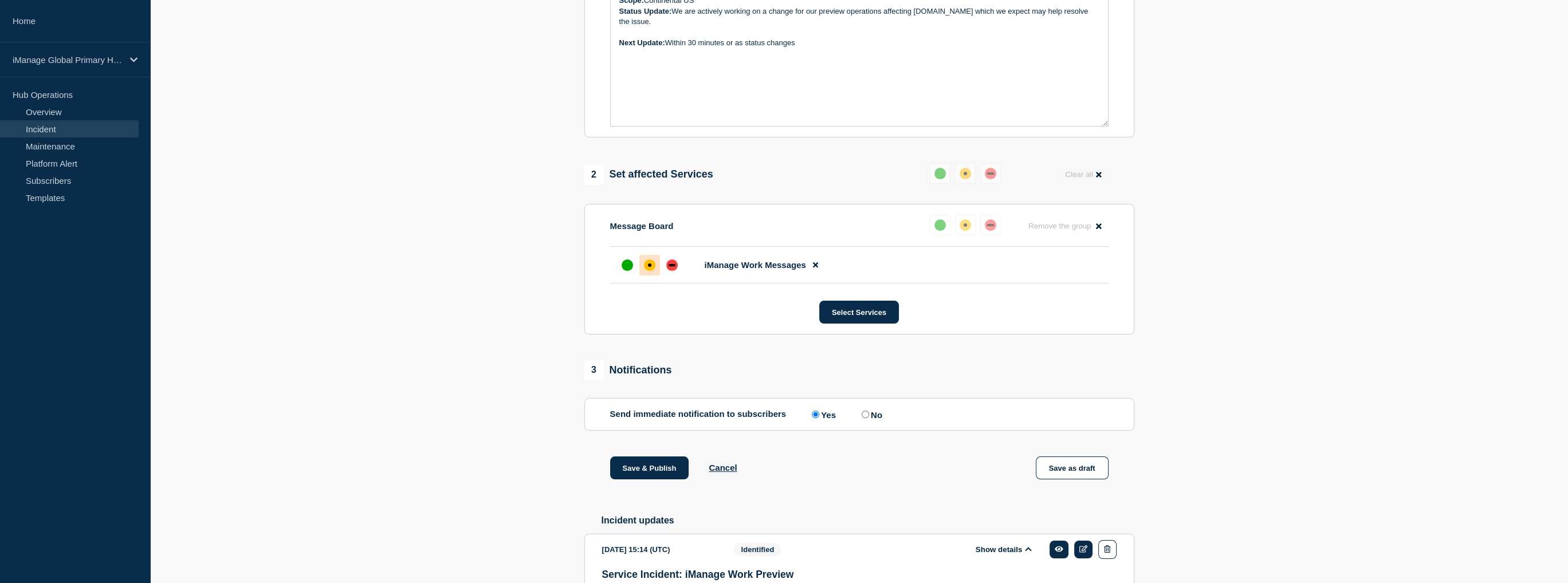
scroll to position [93, 0]
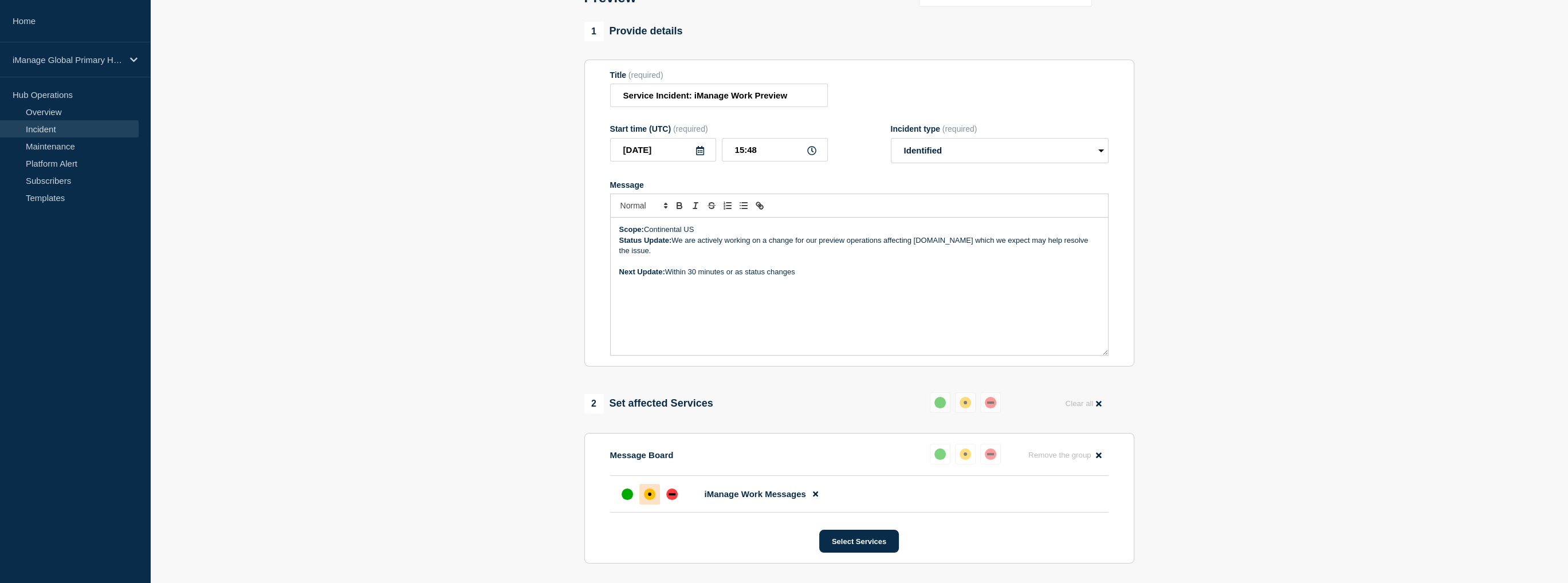
click at [479, 306] on section "1 Provide details Title (required) Service Incident: iManage Work Preview Start…" at bounding box center [859, 545] width 1418 height 1048
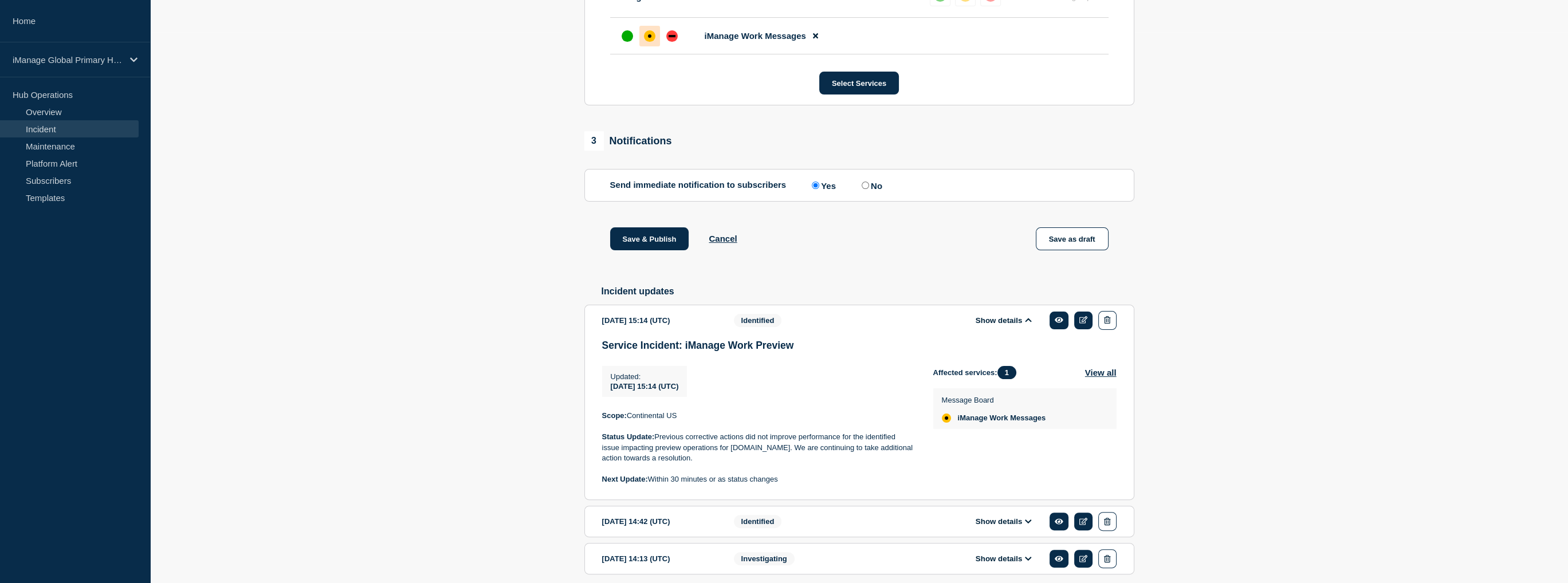
scroll to position [609, 0]
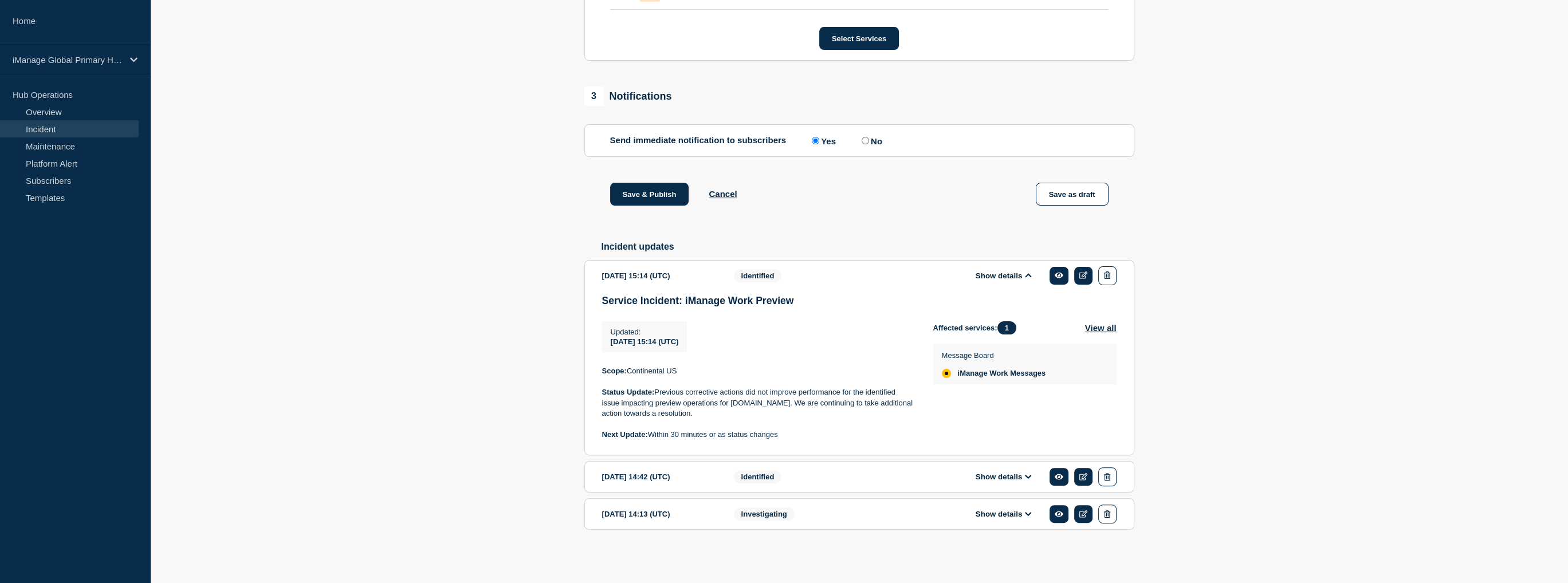
click at [1027, 477] on icon at bounding box center [1028, 477] width 7 height 7
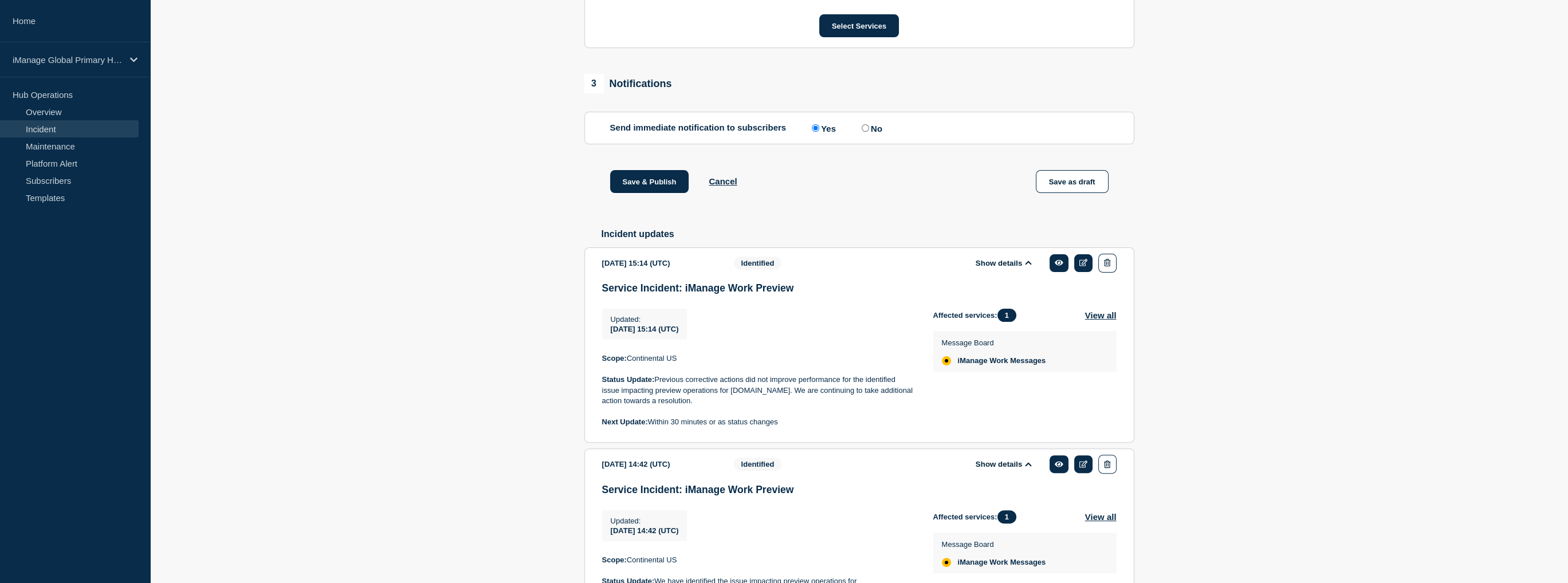
scroll to position [764, 0]
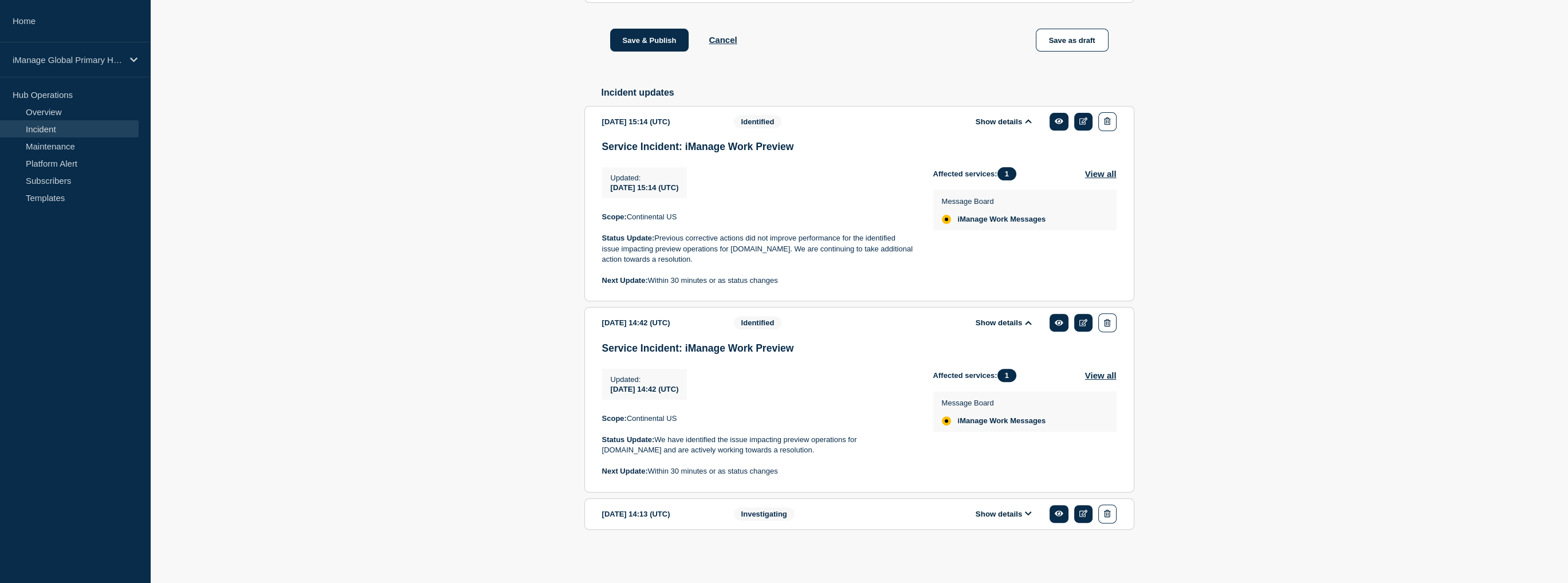
click at [1010, 514] on button "Show details" at bounding box center [1004, 514] width 63 height 10
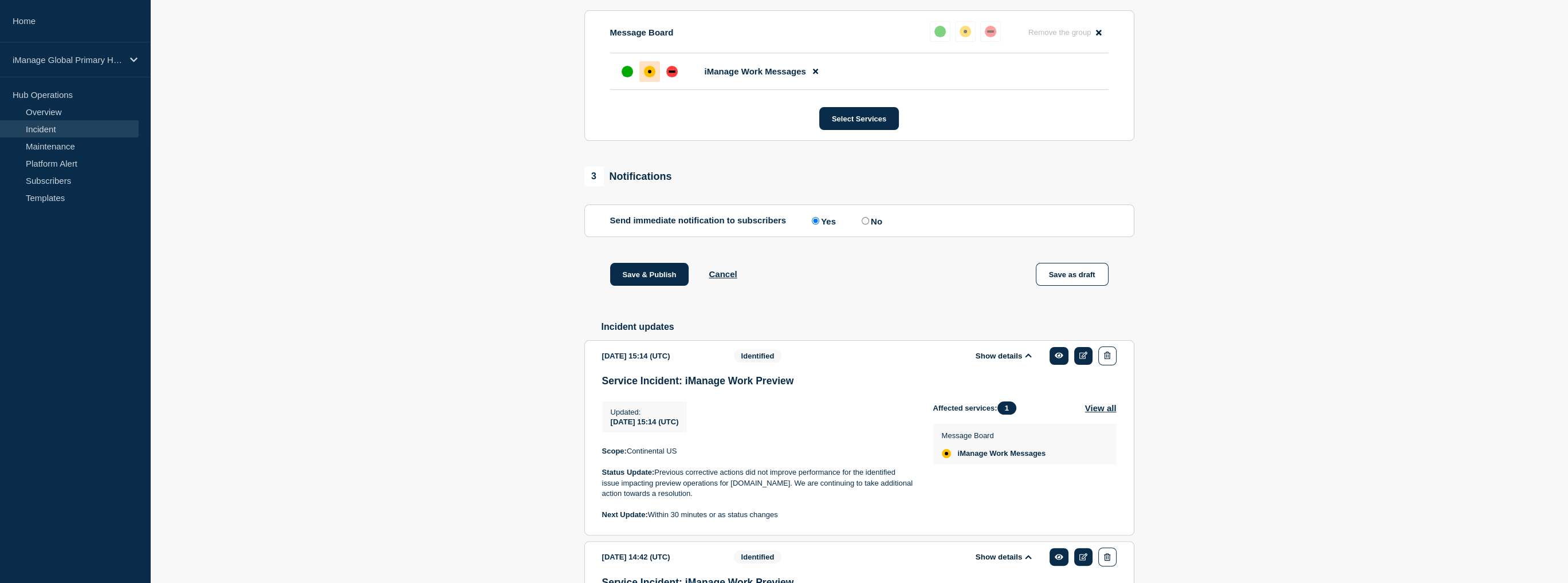
scroll to position [630, 0]
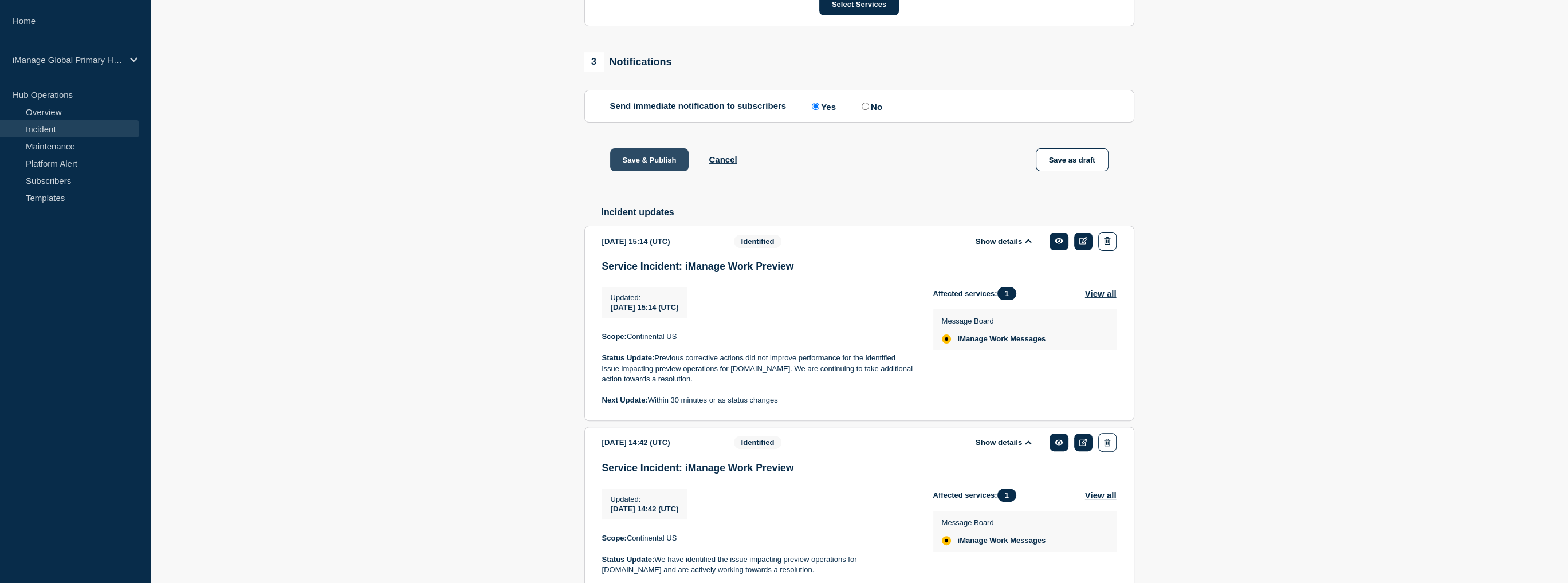
click at [621, 171] on button "Save & Publish" at bounding box center [649, 160] width 79 height 23
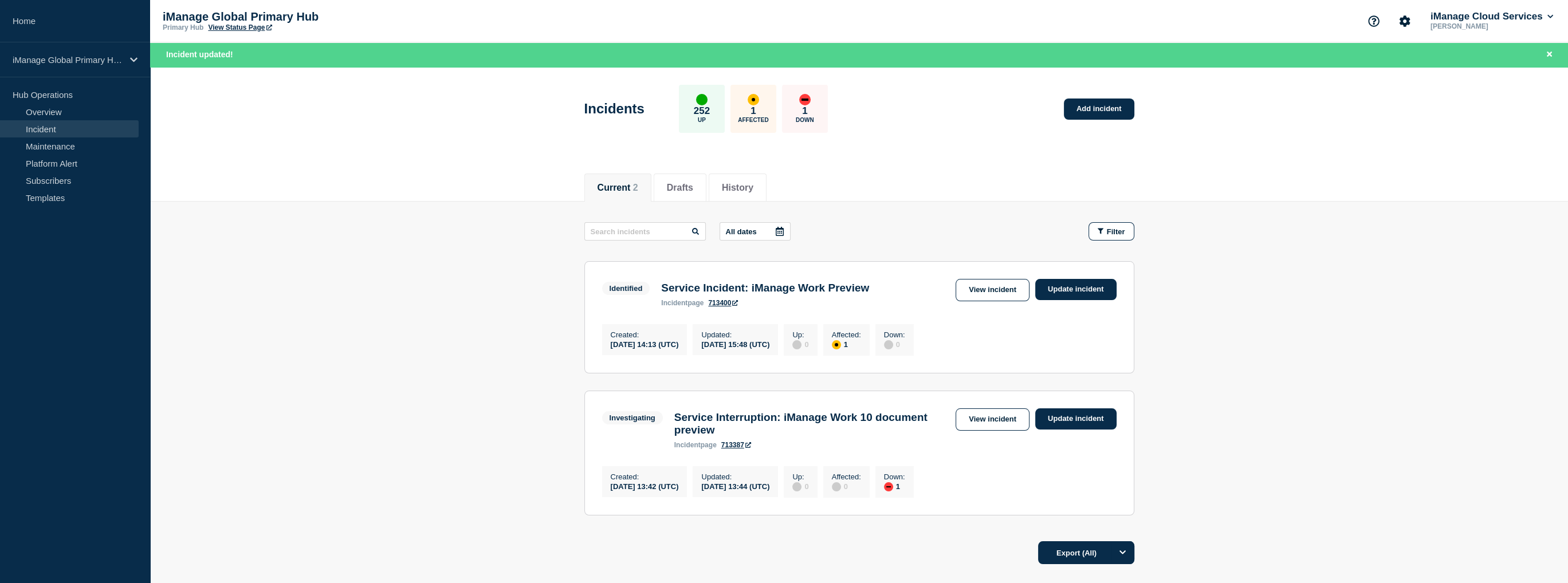
scroll to position [94, 0]
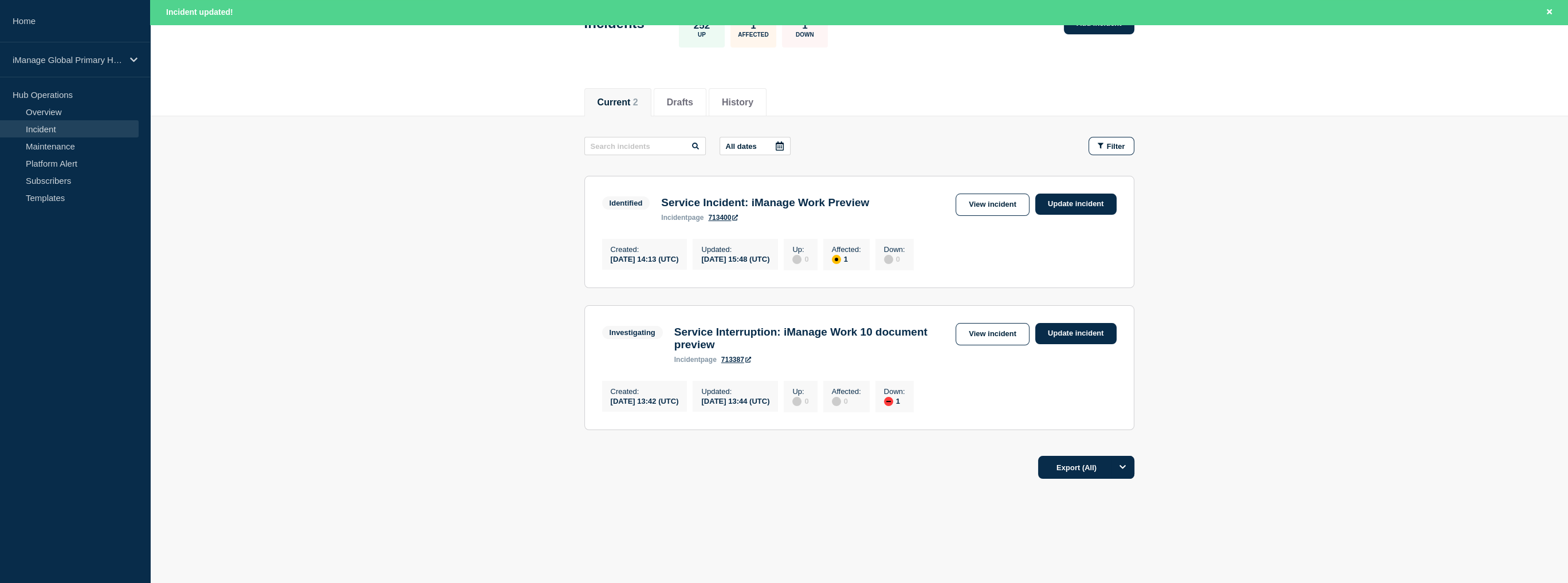
click at [460, 359] on main "All dates Filter Identified 1 Affected Service Incident: iManage Work Preview C…" at bounding box center [859, 282] width 1418 height 331
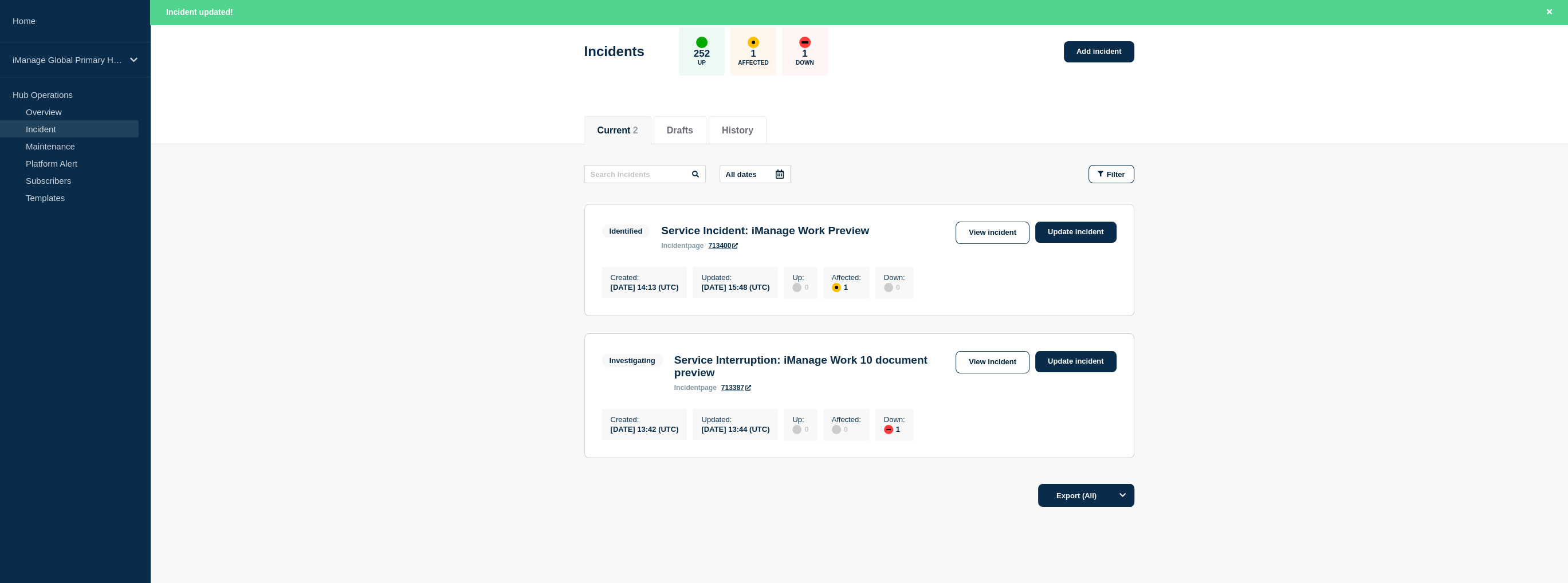
scroll to position [0, 0]
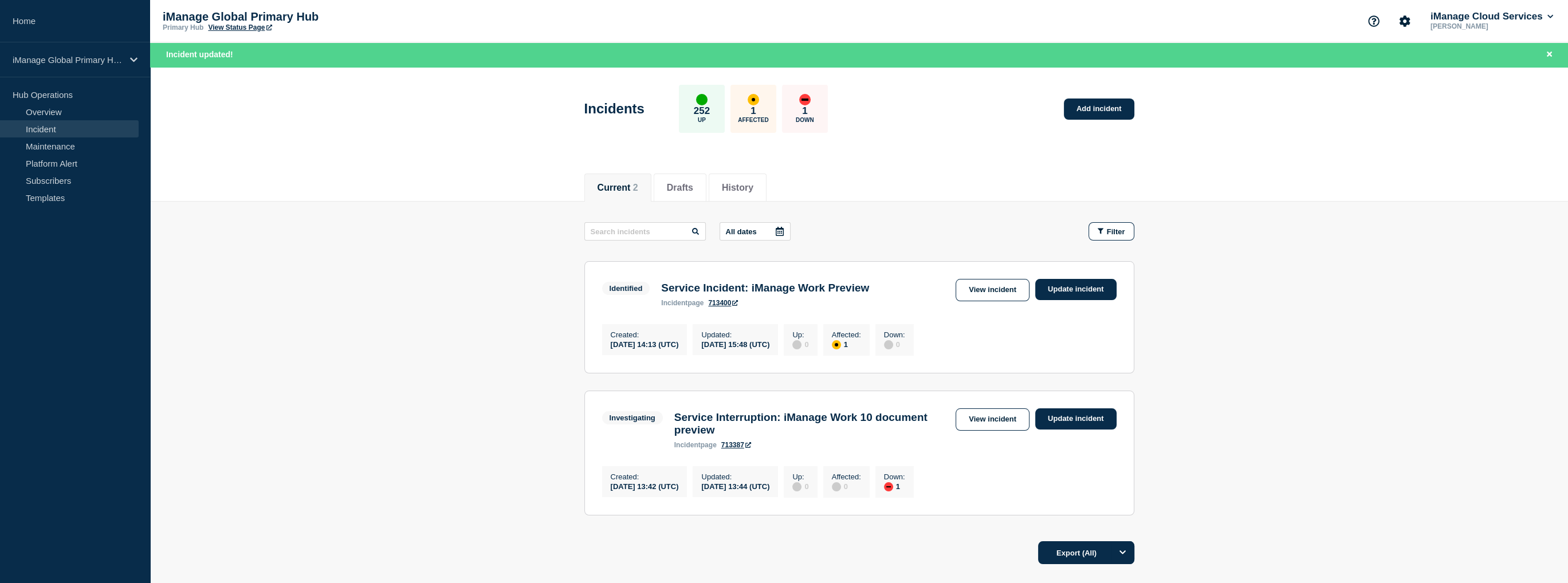
click at [967, 286] on link "View incident" at bounding box center [992, 290] width 74 height 22
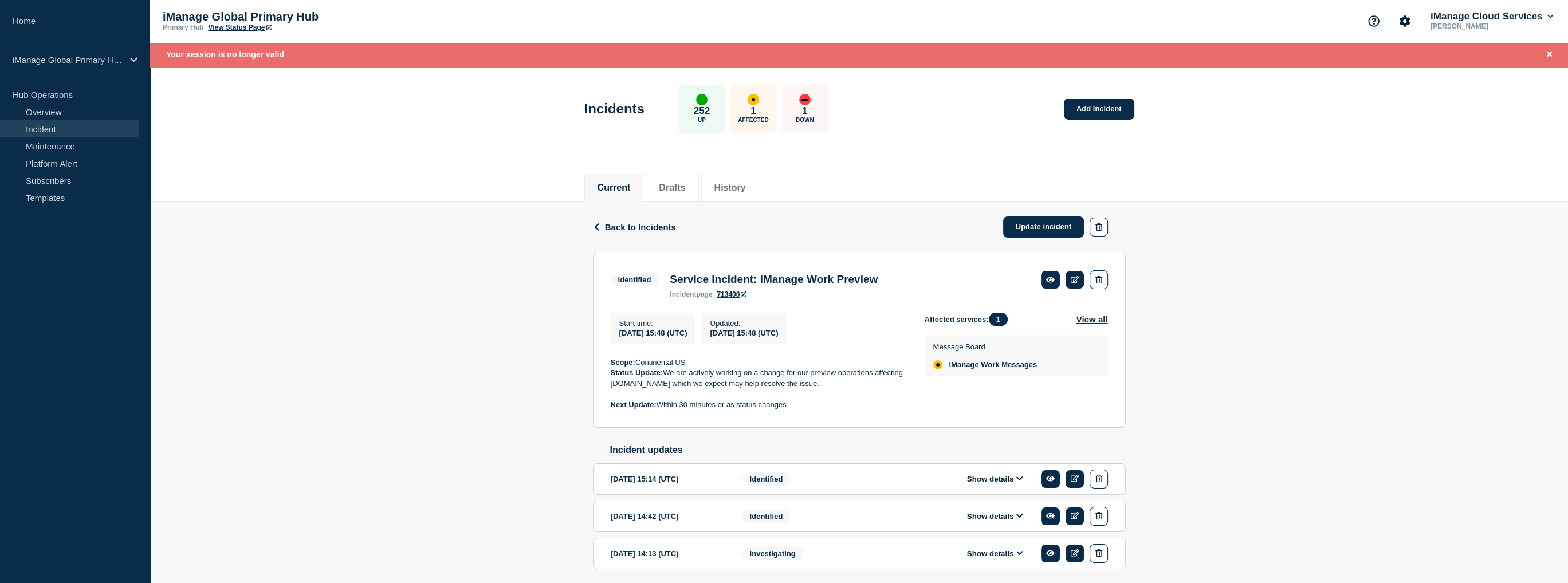
scroll to position [46, 0]
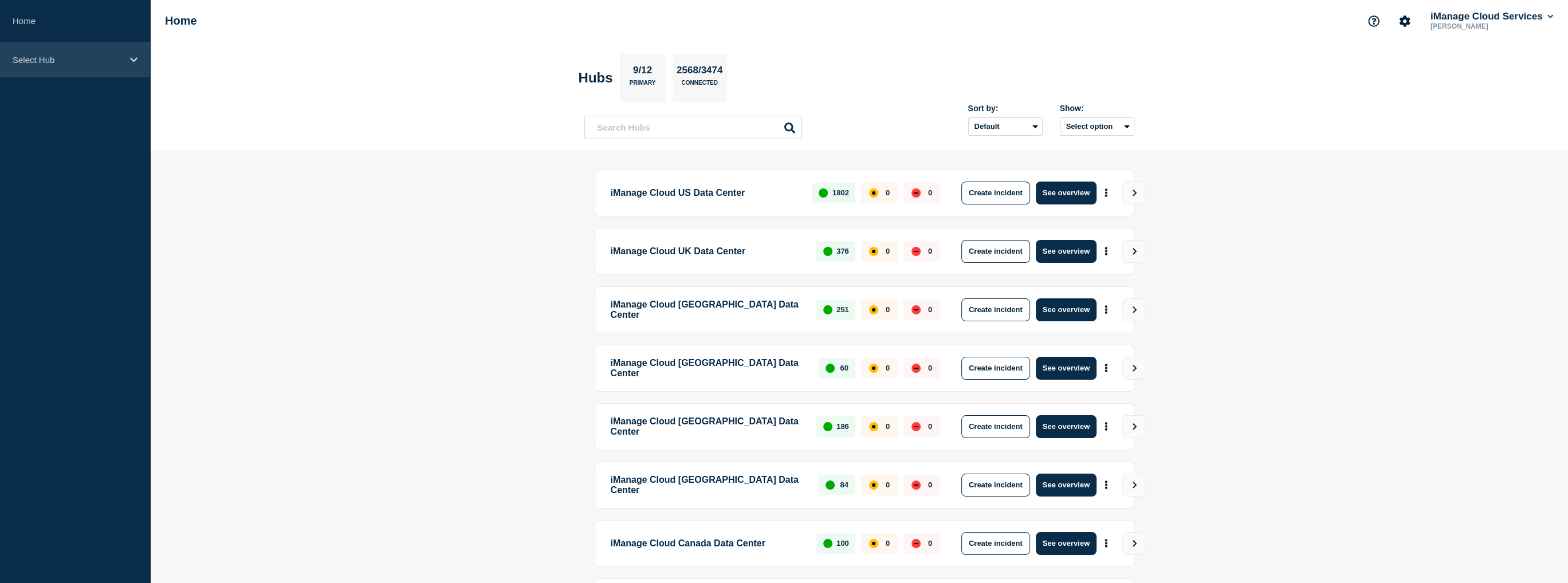
click at [125, 54] on div "Select Hub" at bounding box center [75, 59] width 150 height 35
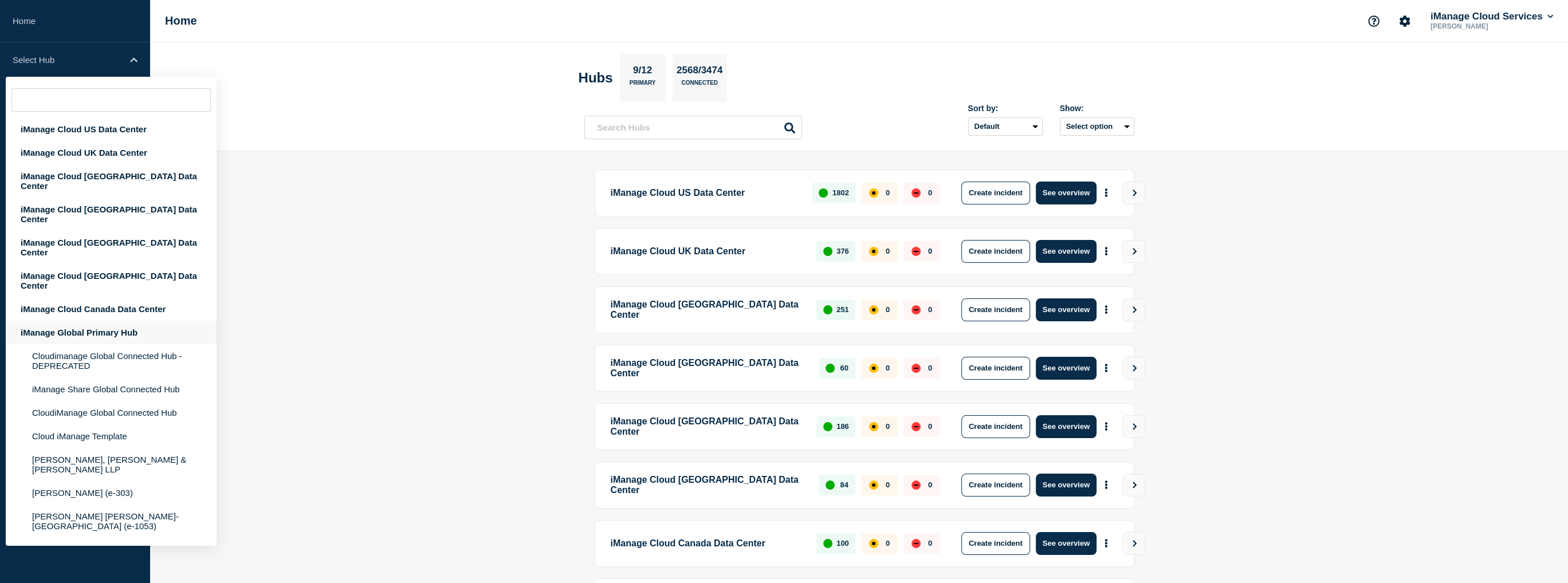
click at [68, 321] on div "iManage Global Primary Hub" at bounding box center [111, 333] width 211 height 24
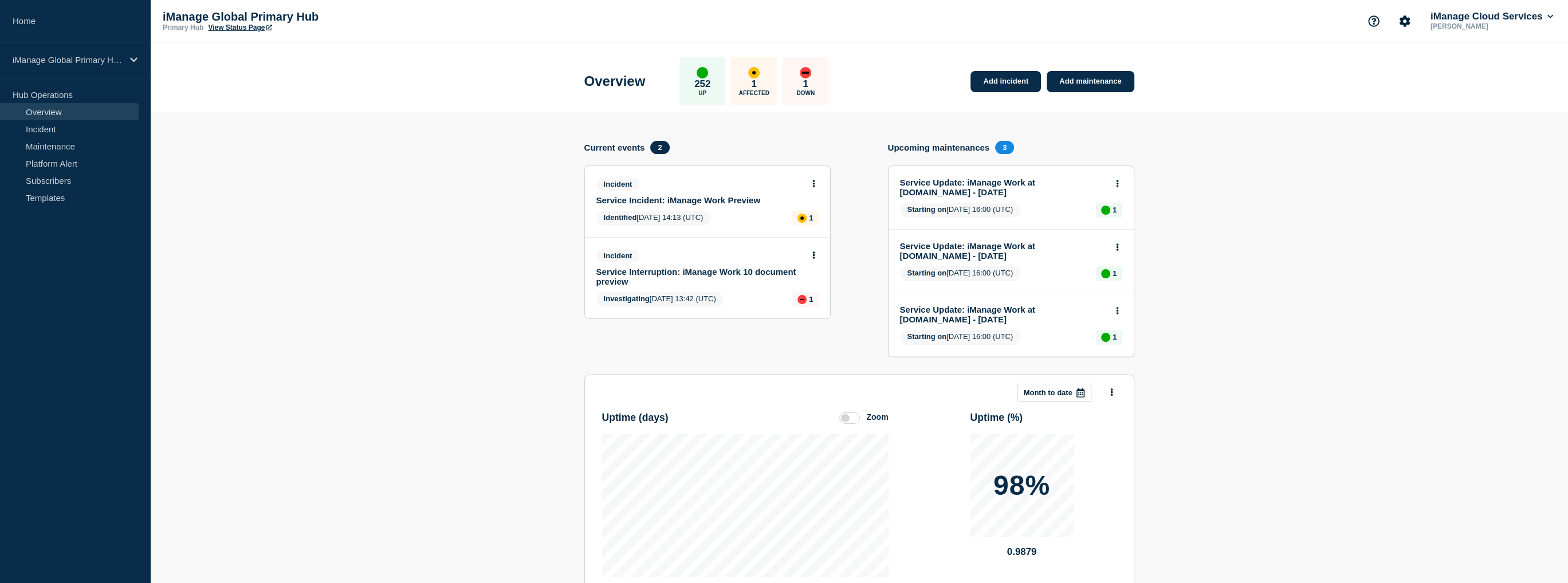
click at [634, 199] on link "Service Incident: iManage Work Preview" at bounding box center [700, 200] width 207 height 10
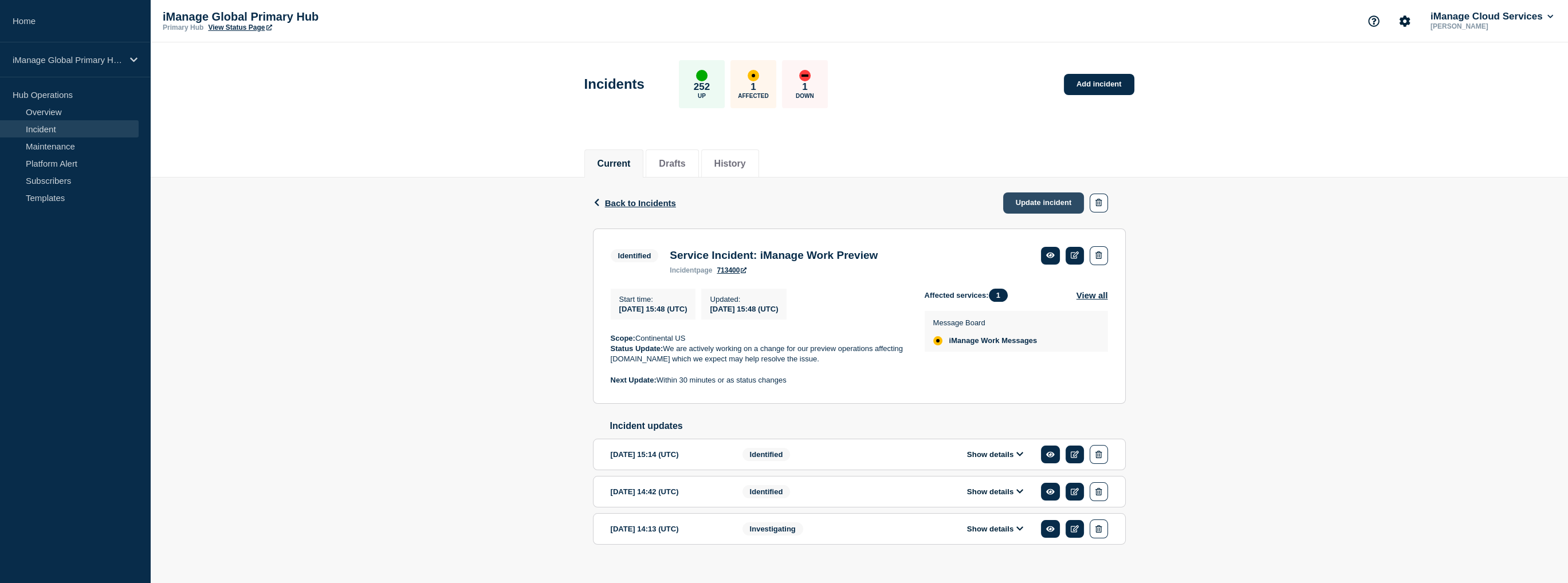
click at [1033, 202] on link "Update incident" at bounding box center [1043, 203] width 81 height 21
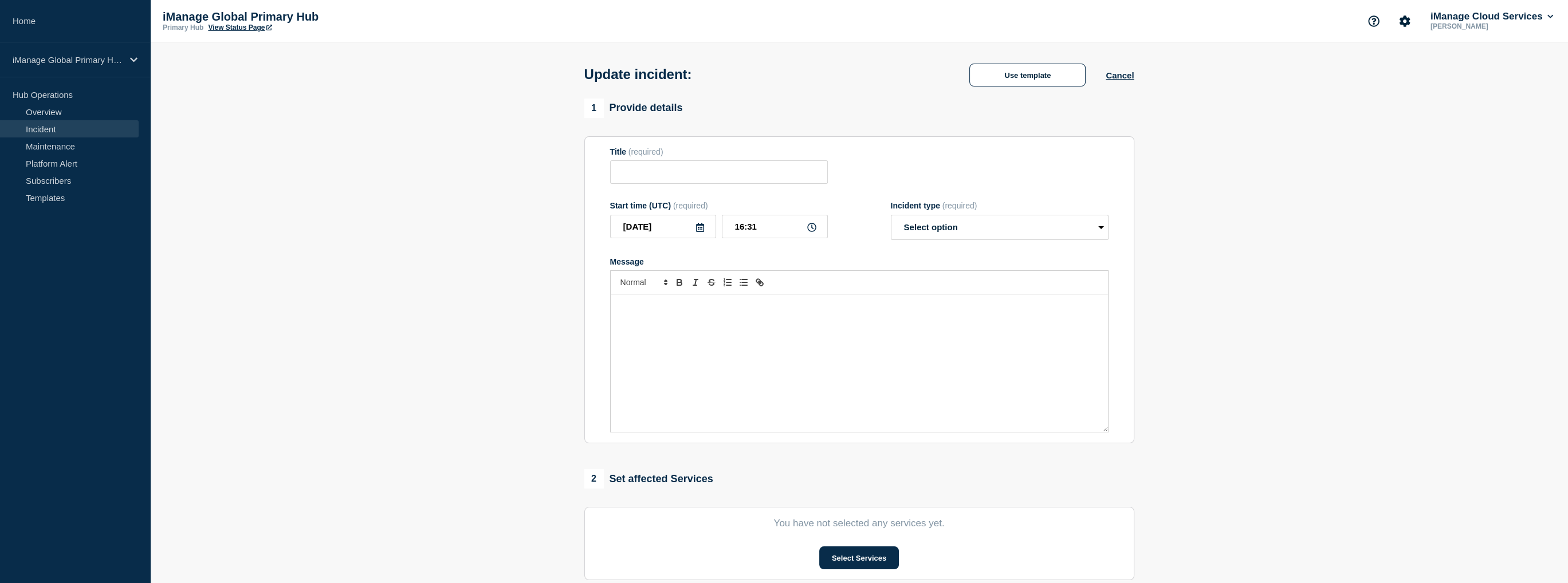
type input "Service Incident: iManage Work Preview"
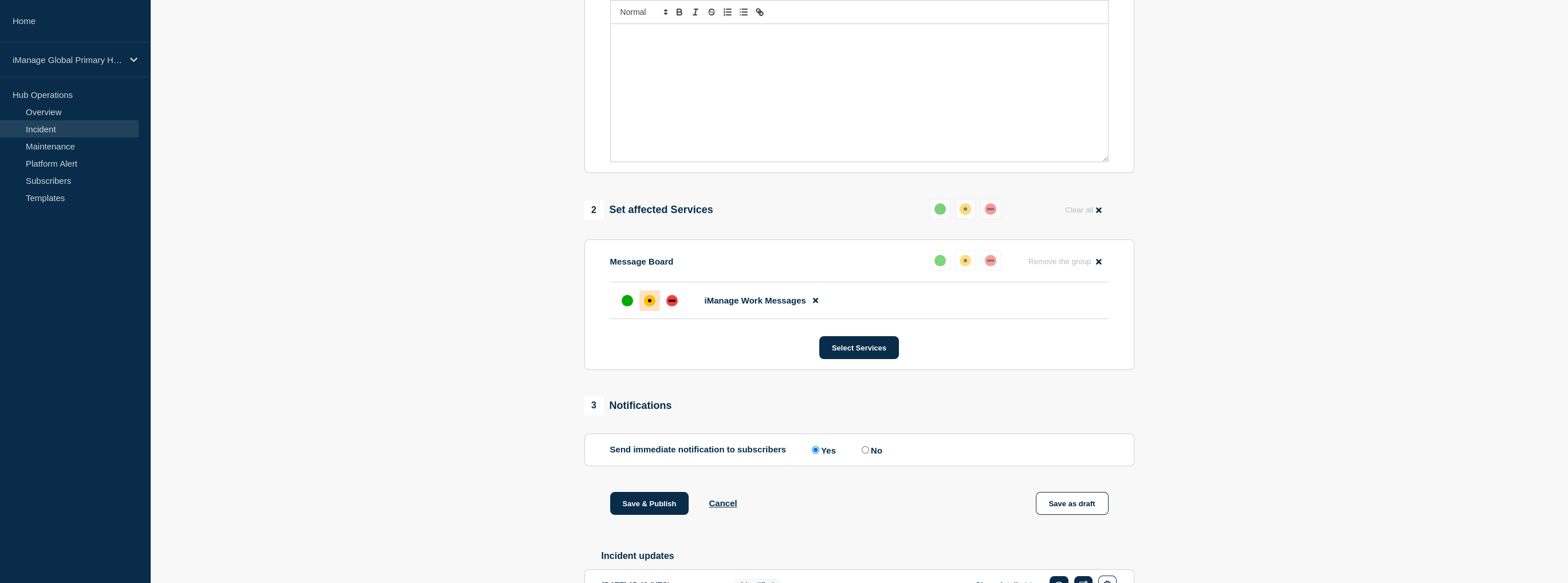
scroll to position [479, 0]
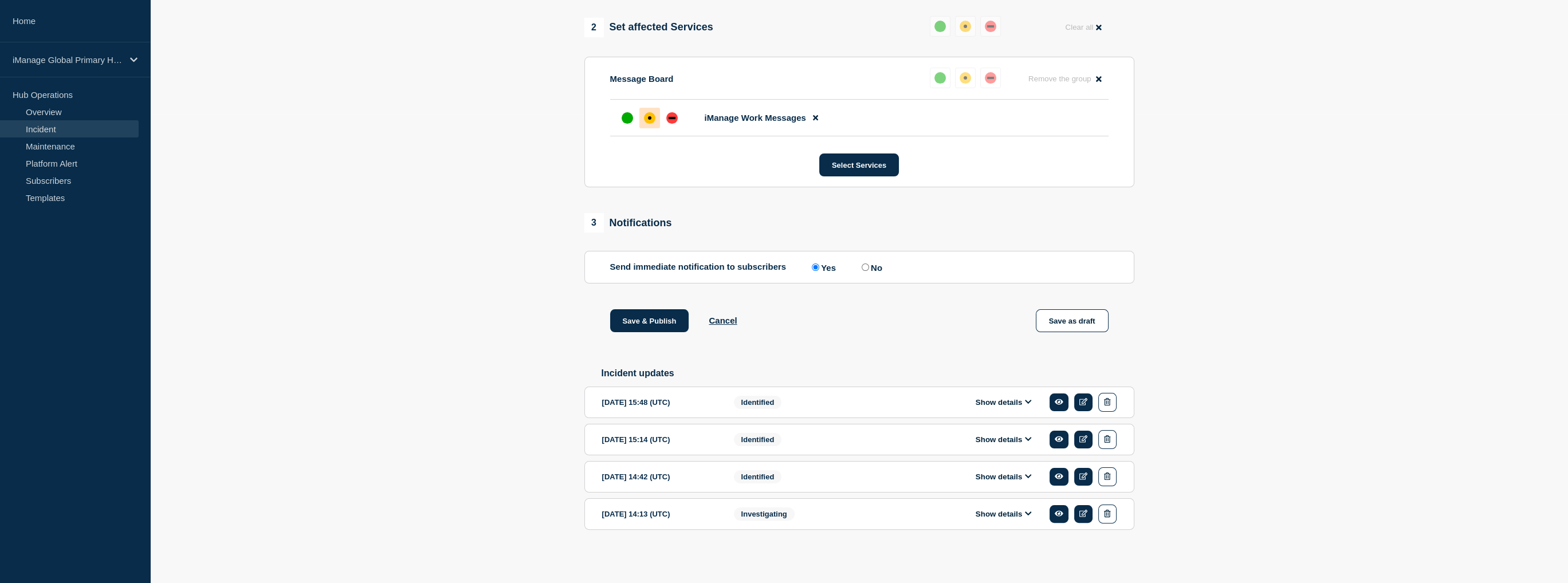
click at [1000, 402] on button "Show details" at bounding box center [1004, 402] width 63 height 10
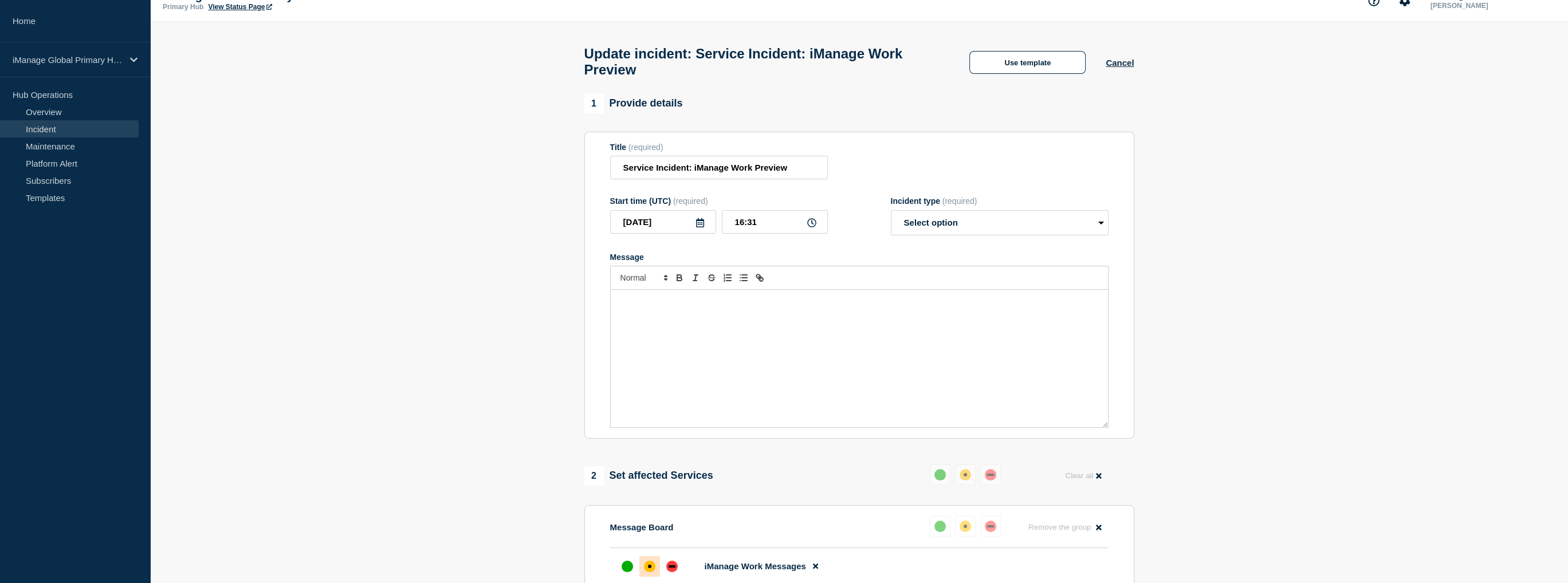
scroll to position [0, 0]
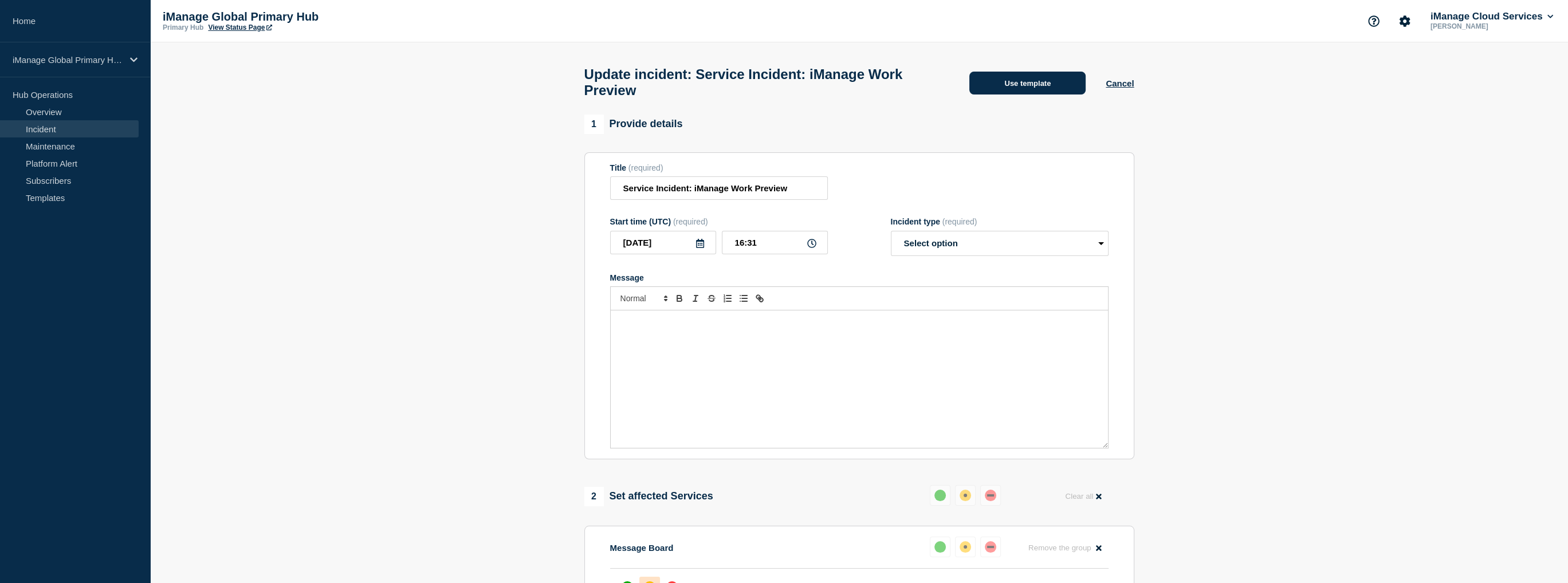
click at [1043, 84] on button "Use template" at bounding box center [1027, 83] width 116 height 23
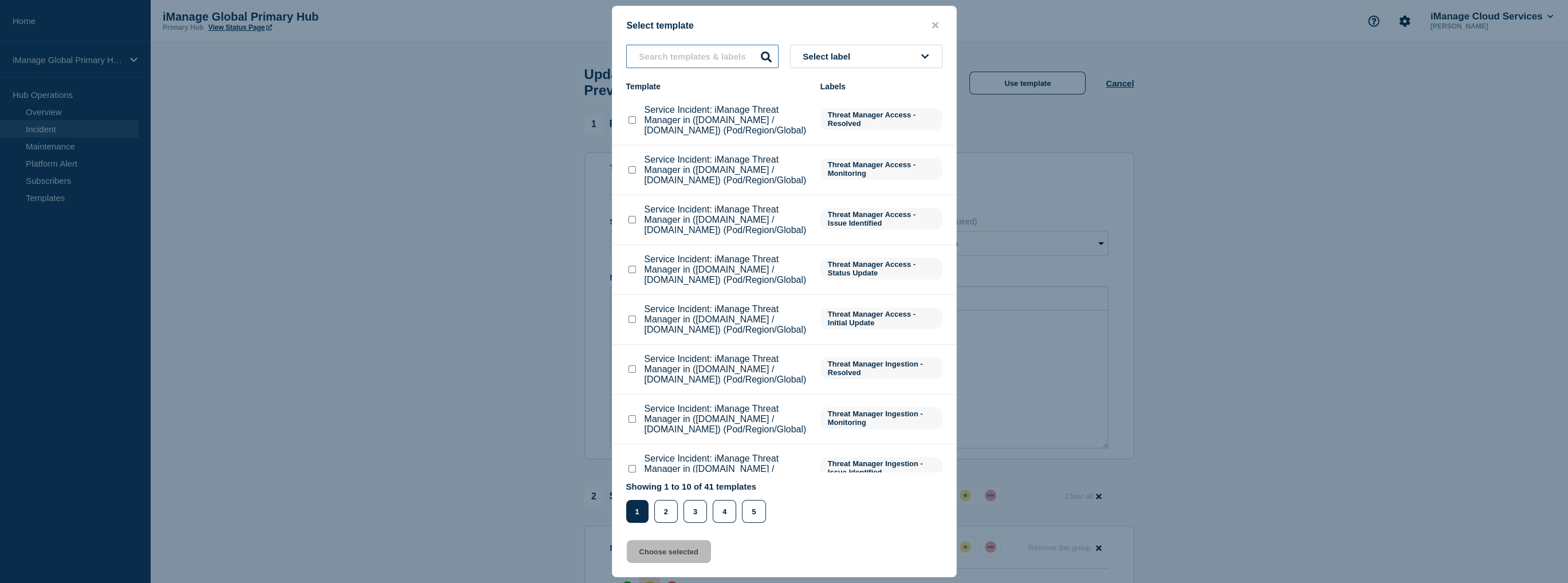
click at [716, 59] on input "text" at bounding box center [702, 57] width 152 height 24
click at [713, 59] on input "service" at bounding box center [702, 57] width 152 height 24
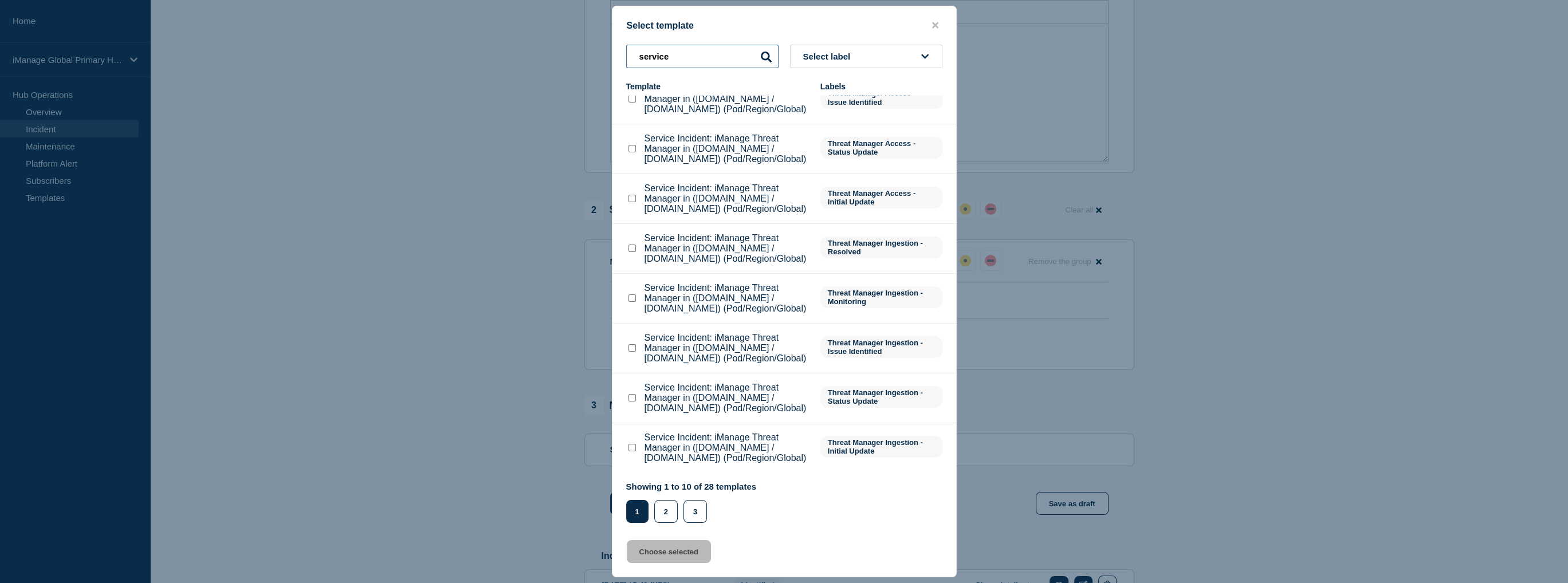
scroll to position [115, 0]
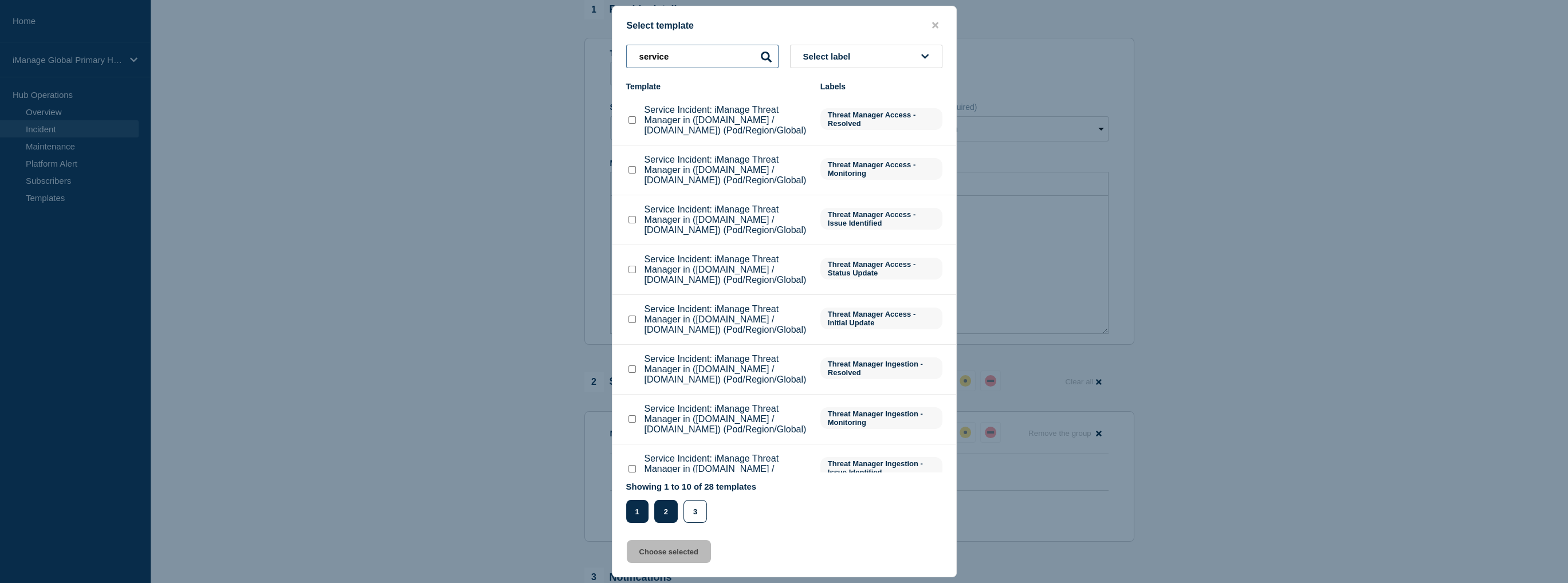
type input "service"
click at [661, 518] on button "2" at bounding box center [666, 511] width 24 height 23
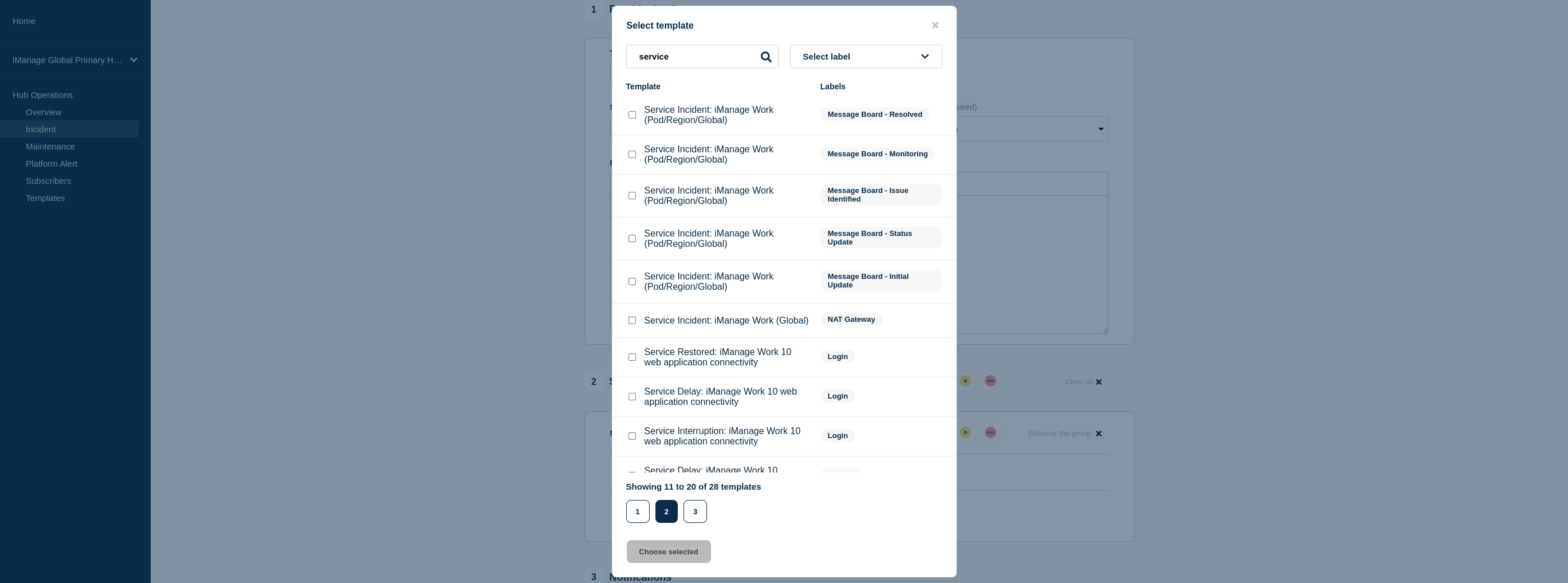
scroll to position [0, 0]
click at [632, 154] on input "Service Incident: iManage Work (Pod/Region/Global) checkbox" at bounding box center [632, 154] width 7 height 7
checkbox input "true"
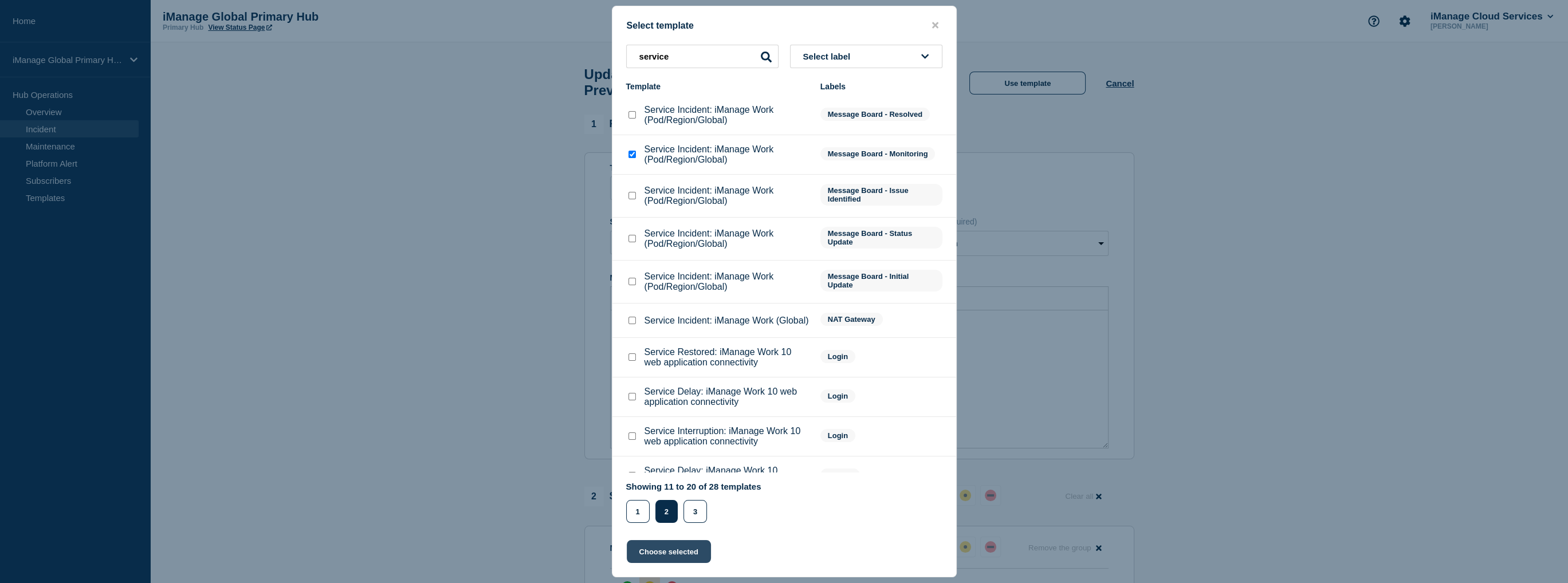
click at [653, 557] on button "Choose selected" at bounding box center [669, 551] width 84 height 23
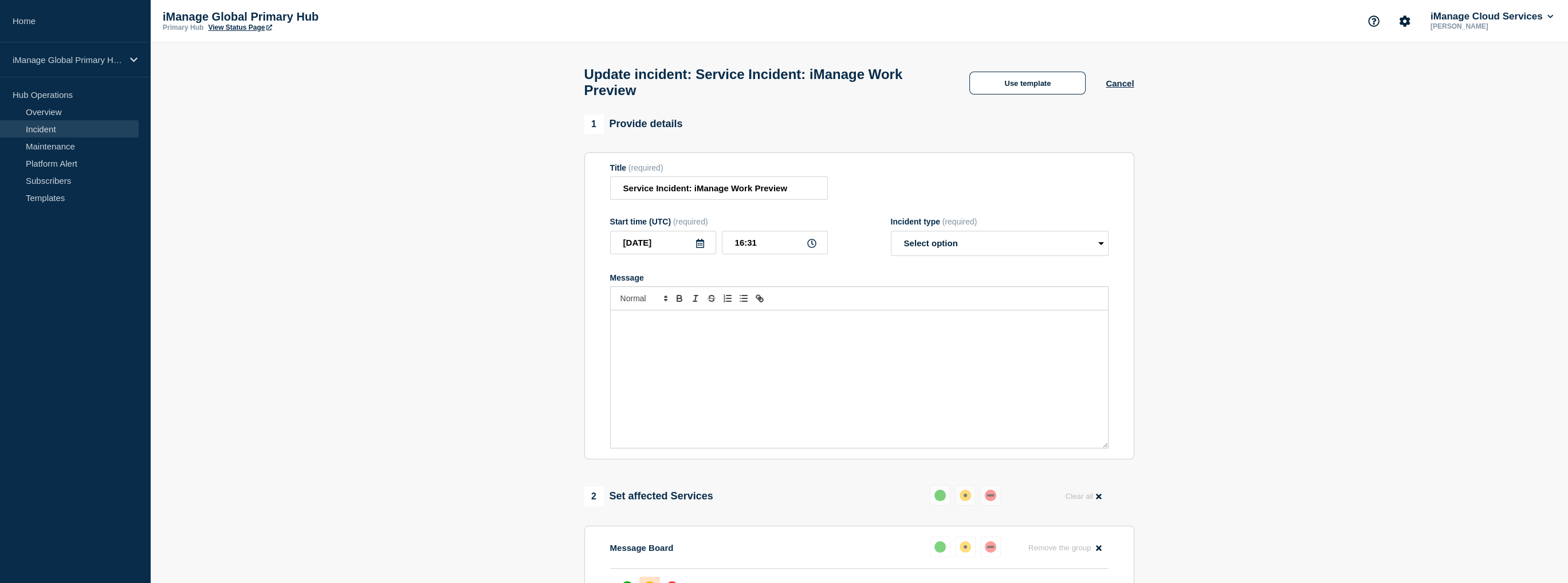
select select "monitoring"
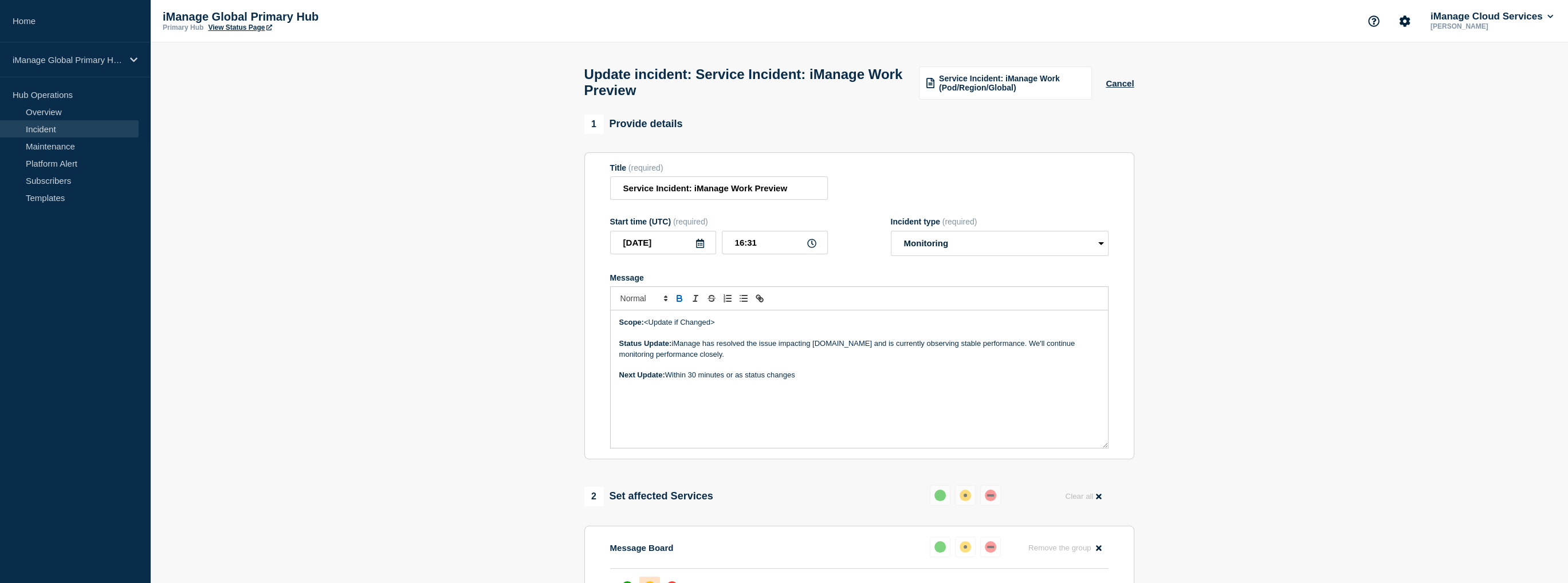
drag, startPoint x: 715, startPoint y: 330, endPoint x: 646, endPoint y: 326, distance: 69.1
click at [646, 326] on p "Scope: <Update if Changed>" at bounding box center [859, 322] width 480 height 11
click at [955, 246] on select "Select option Investigating Identified Monitoring Resolved" at bounding box center [1000, 243] width 218 height 25
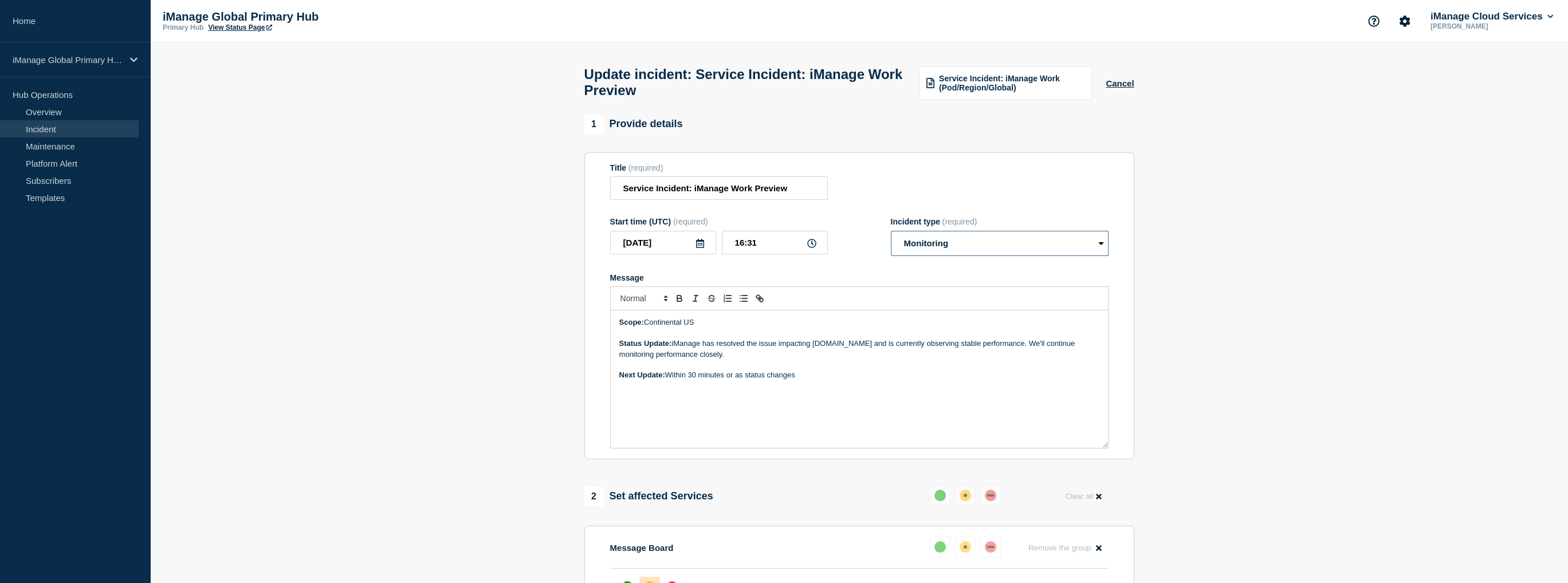
click at [955, 246] on select "Select option Investigating Identified Monitoring Resolved" at bounding box center [1000, 243] width 218 height 25
click at [950, 248] on select "Select option Investigating Identified Monitoring Resolved" at bounding box center [1000, 243] width 218 height 25
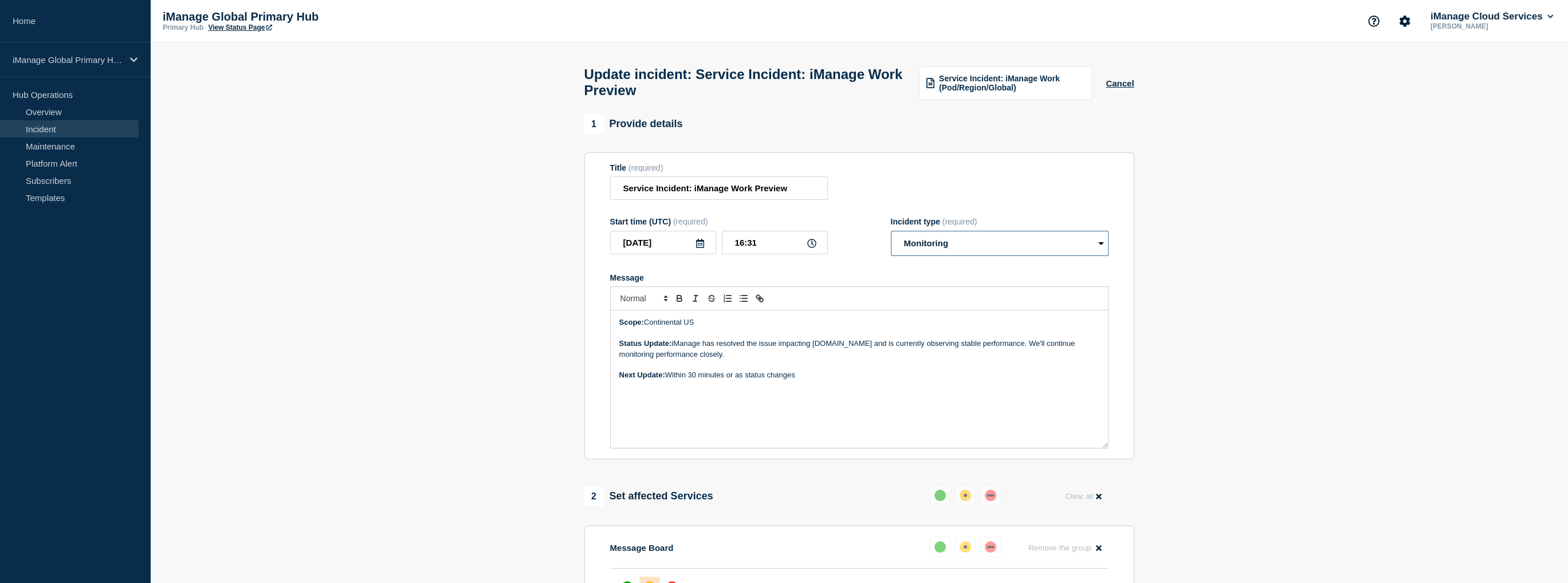
click at [950, 248] on select "Select option Investigating Identified Monitoring Resolved" at bounding box center [1000, 243] width 218 height 25
click at [983, 92] on span "Service Incident: iManage Work (Pod/Region/Global)" at bounding box center [1011, 83] width 146 height 18
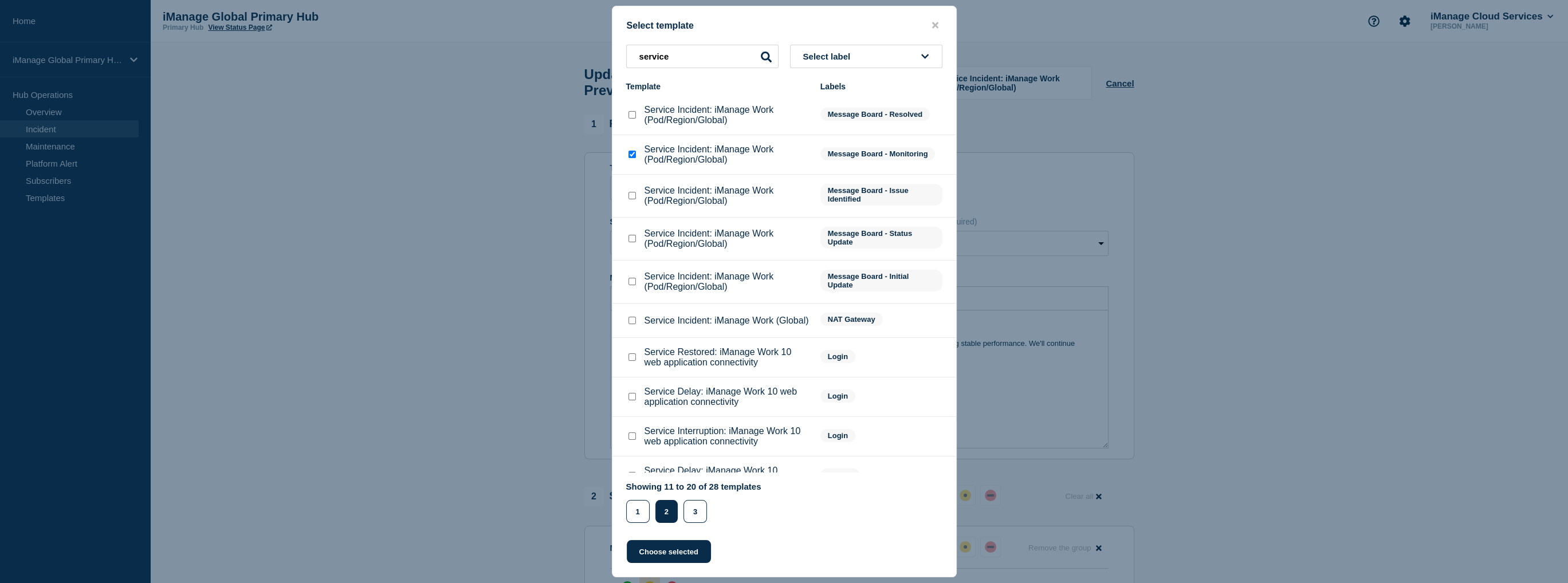
click at [634, 156] on input "Service Incident: iManage Work (Pod/Region/Global) checkbox" at bounding box center [632, 154] width 7 height 7
checkbox input "false"
click at [631, 117] on input "Service Incident: iManage Work (Pod/Region/Global) checkbox" at bounding box center [632, 115] width 7 height 7
checkbox input "true"
click at [658, 559] on button "Choose selected" at bounding box center [669, 551] width 84 height 23
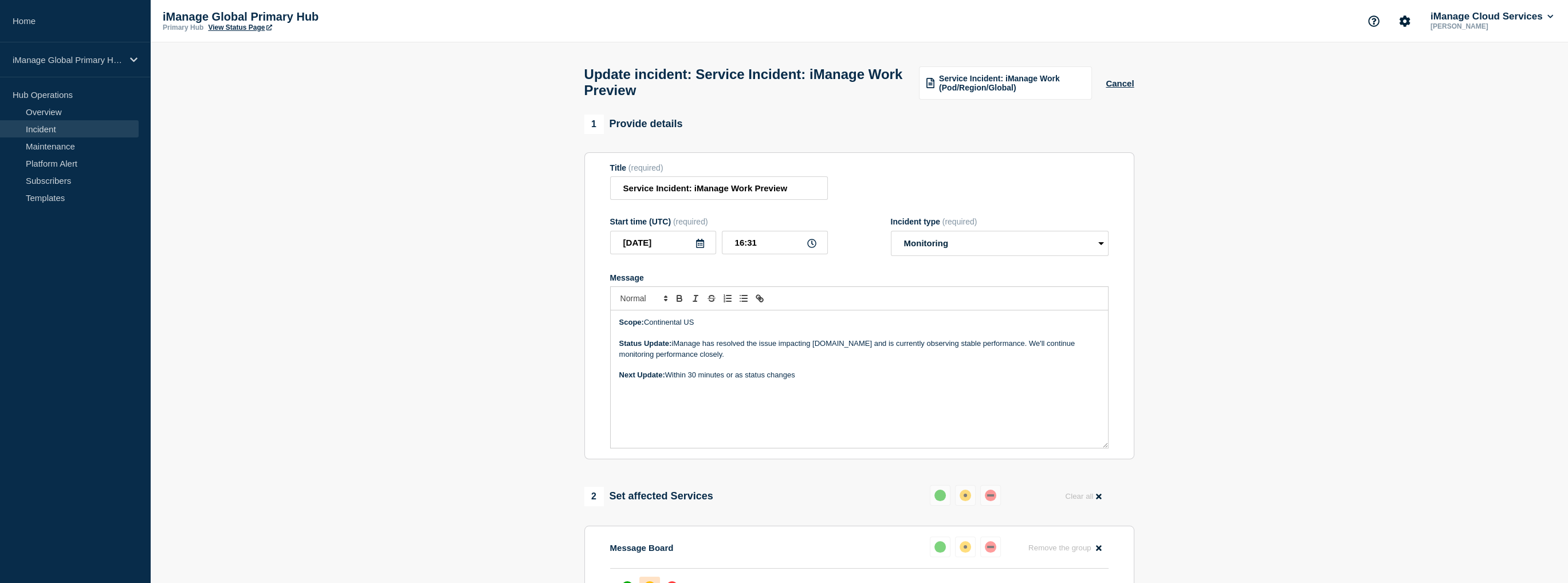
select select "resolved"
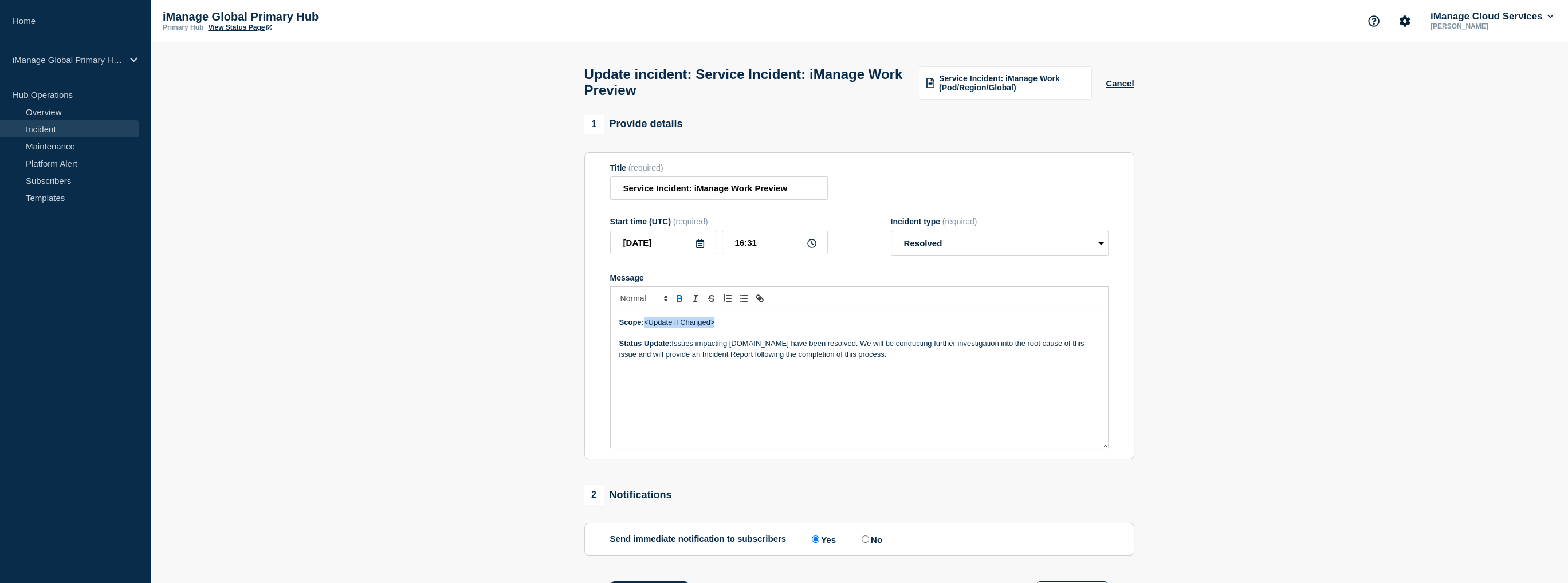
drag, startPoint x: 729, startPoint y: 331, endPoint x: 648, endPoint y: 328, distance: 81.1
click at [648, 328] on p "Scope: <Update if Changed>" at bounding box center [859, 322] width 480 height 11
click at [508, 373] on section "1 Provide details Title (required) Service Incident: iManage Work Preview Start…" at bounding box center [859, 548] width 1418 height 867
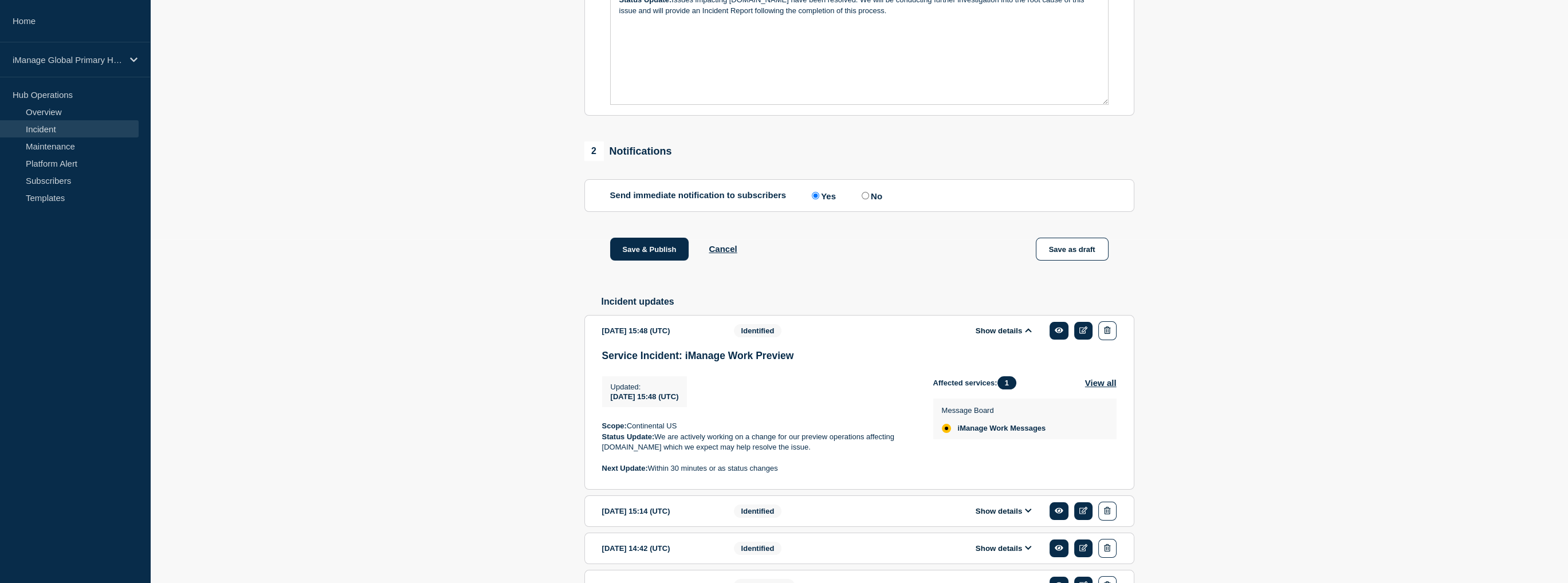
scroll to position [425, 0]
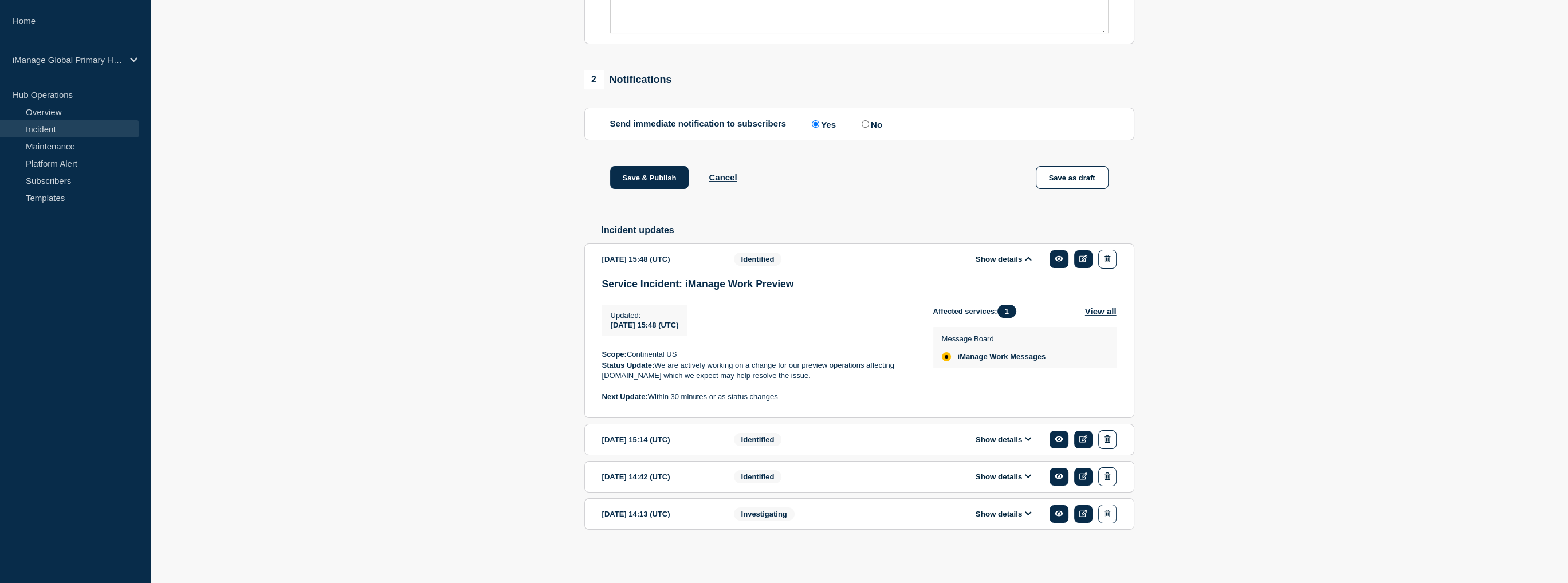
click at [1024, 477] on button "Show details" at bounding box center [1004, 477] width 63 height 10
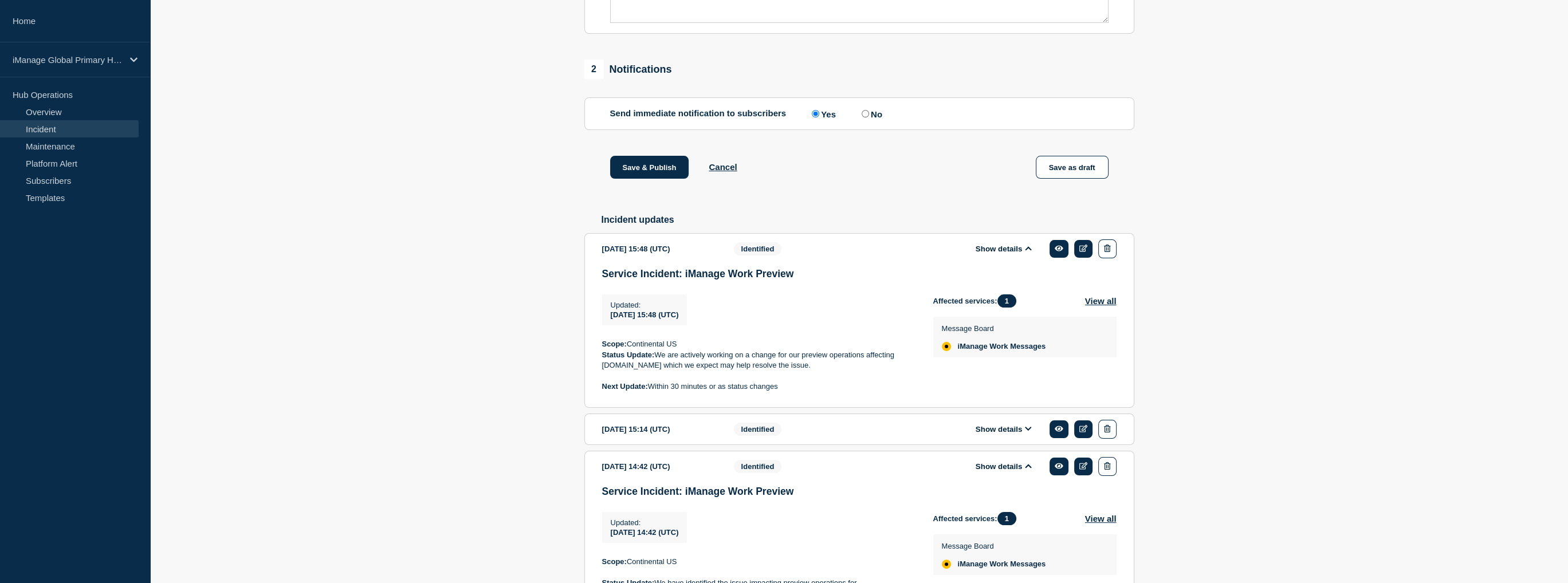
scroll to position [582, 0]
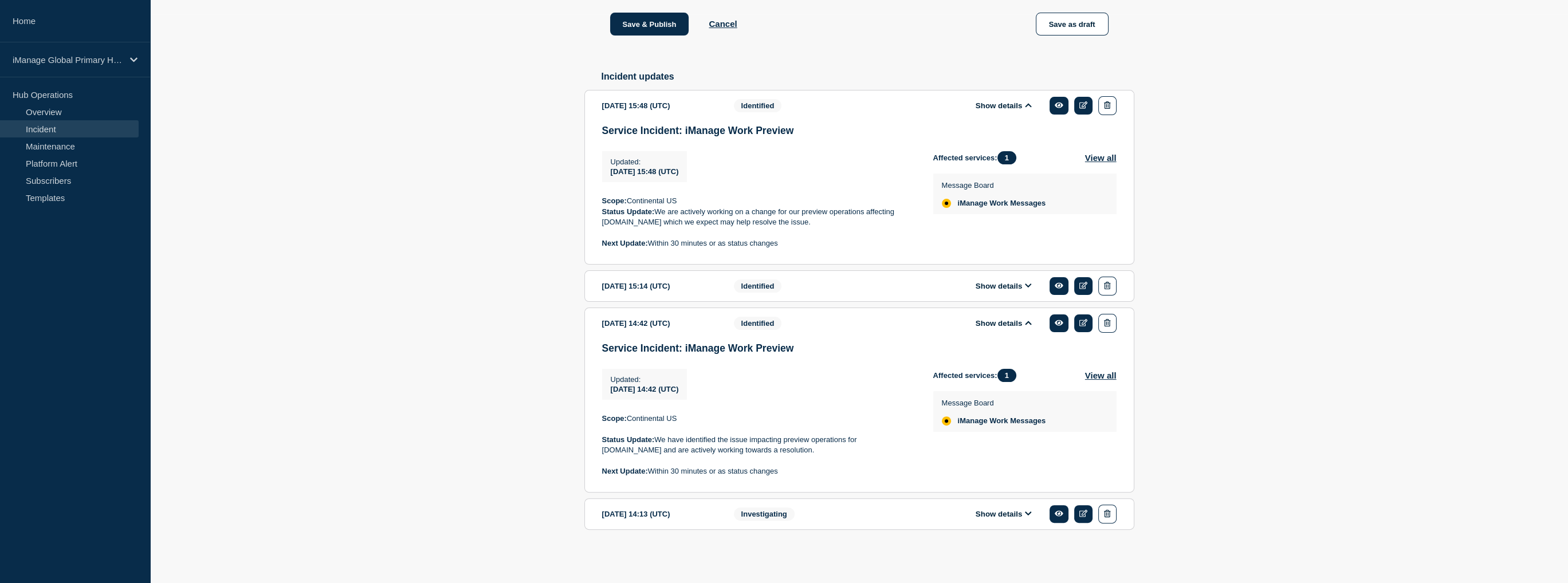
click at [1000, 514] on button "Show details" at bounding box center [1004, 514] width 63 height 10
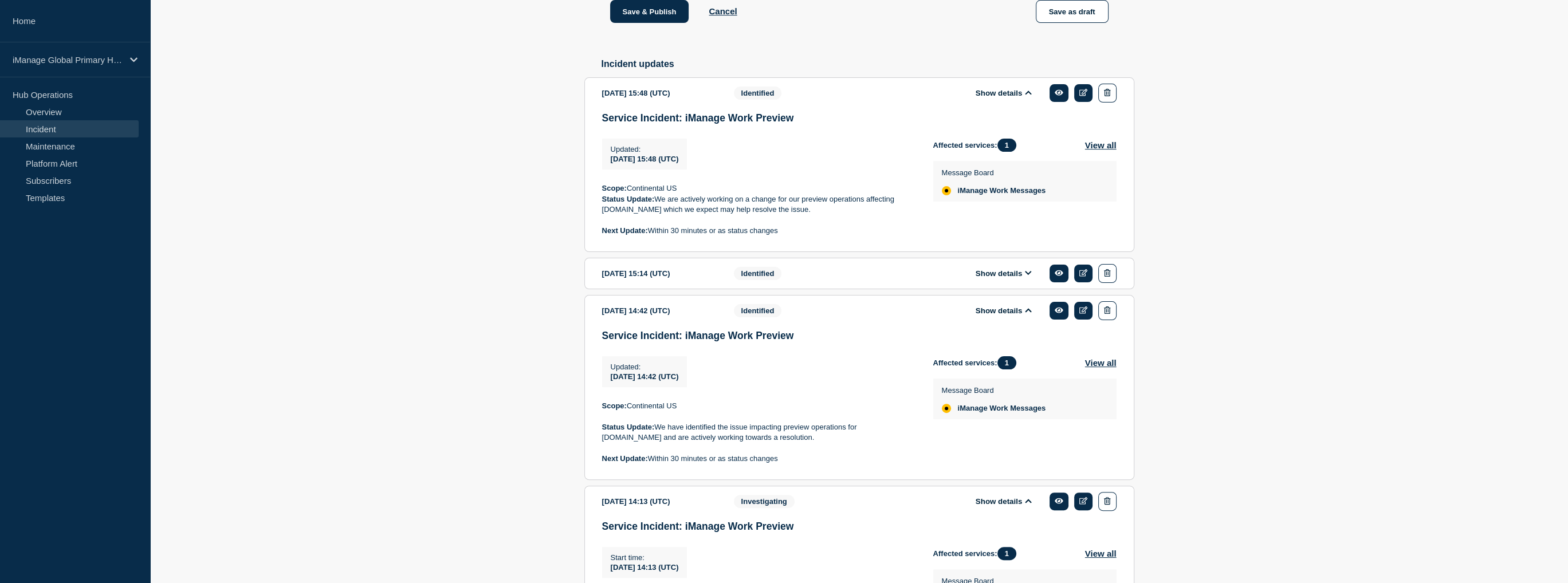
scroll to position [753, 0]
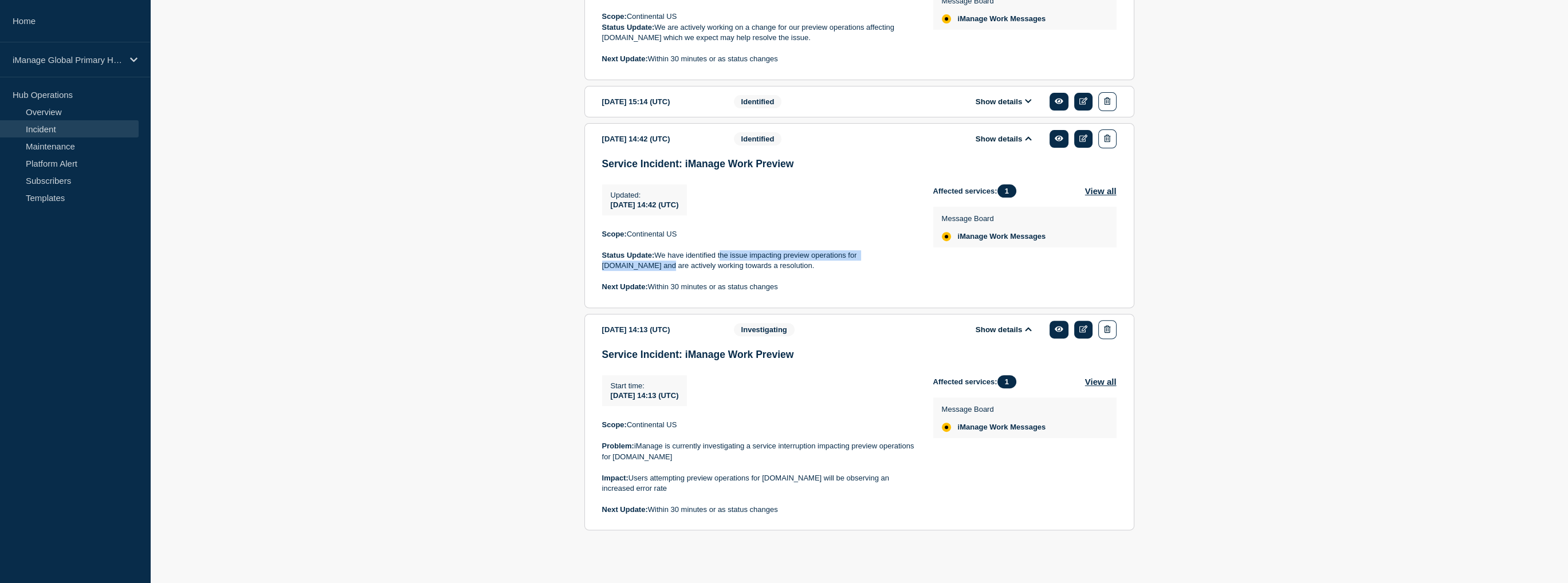
drag, startPoint x: 719, startPoint y: 266, endPoint x: 665, endPoint y: 282, distance: 56.3
click at [665, 272] on p "Status Update: We have identified the issue impacting preview operations for [D…" at bounding box center [758, 261] width 313 height 21
copy p "the issue impacting preview operations for cloudimanage.com"
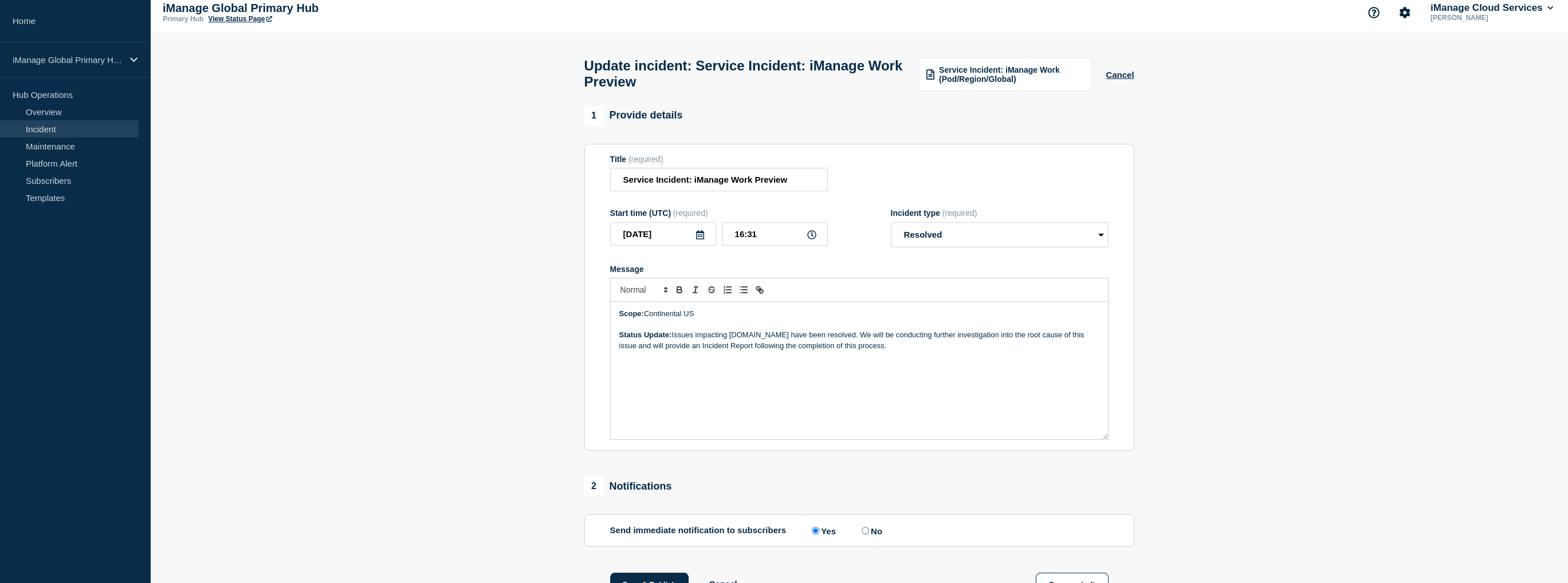
scroll to position [0, 0]
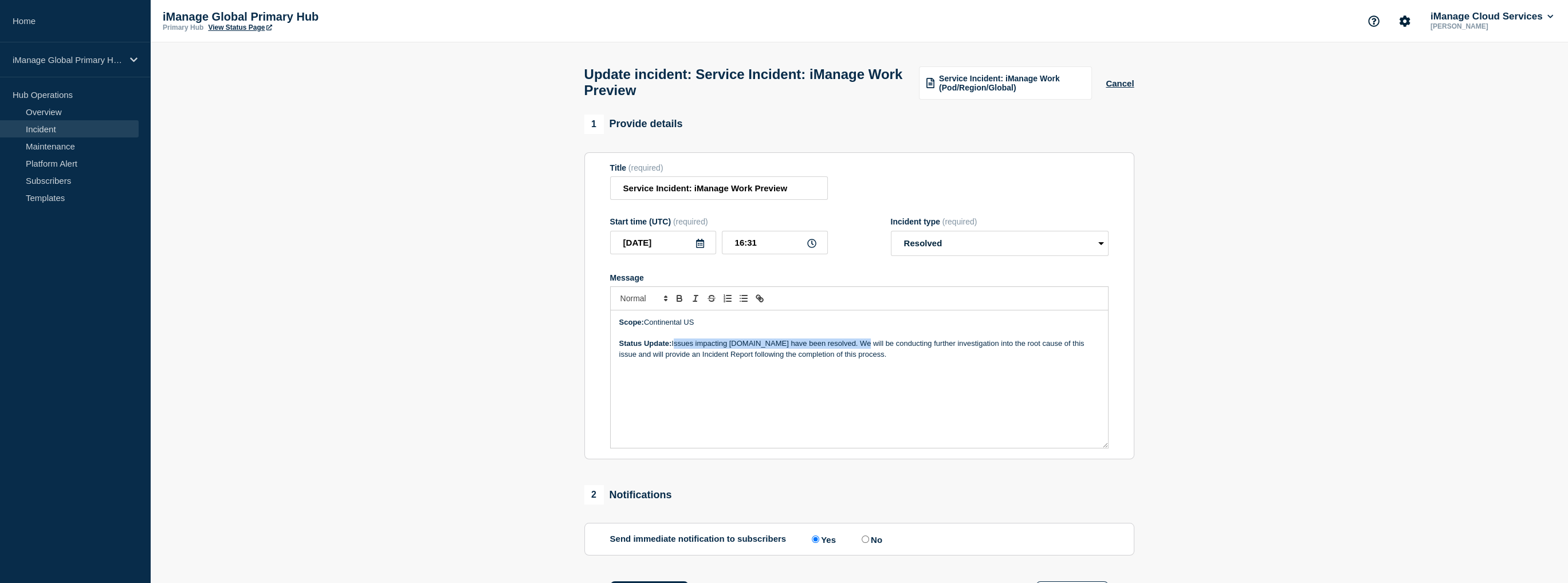
drag, startPoint x: 860, startPoint y: 350, endPoint x: 674, endPoint y: 354, distance: 186.0
click at [674, 354] on p "Status Update: Issues impacting cloudimanage.com have been resolved. We will be…" at bounding box center [859, 349] width 480 height 21
click at [676, 352] on p "Status Update: the issue impacting preview operations for cloudimanage.com. We …" at bounding box center [859, 349] width 480 height 21
click at [878, 352] on p "Status Update: The issue impacting preview operations for cloudimanage.com. We …" at bounding box center [859, 349] width 480 height 21
click at [945, 350] on p "Status Update: The issue impacting preview operations for cloudimanage.com has …" at bounding box center [859, 349] width 480 height 21
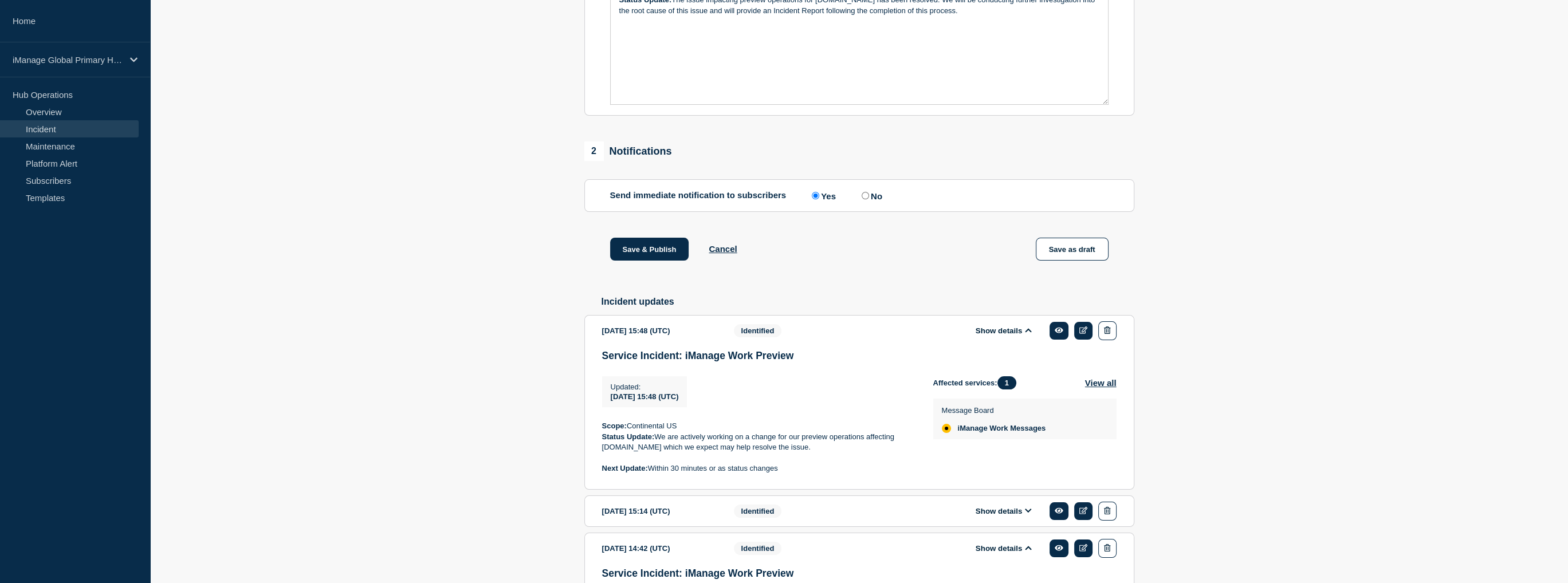
scroll to position [57, 0]
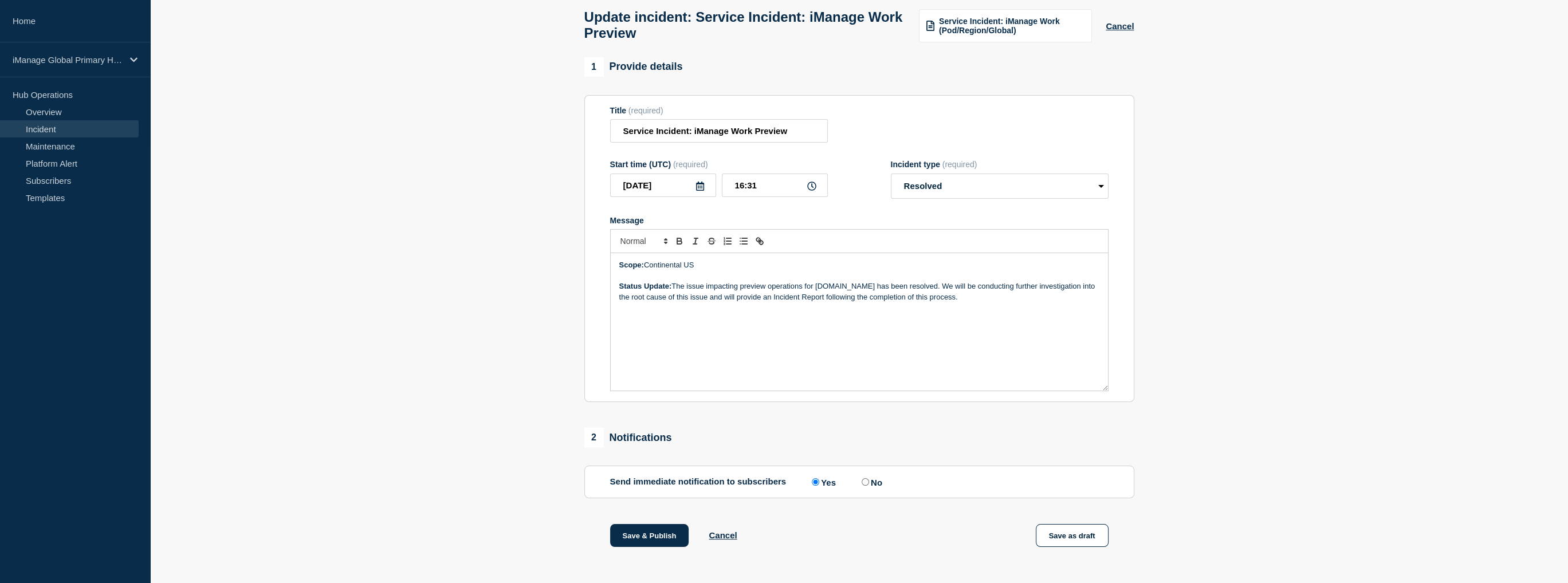
drag, startPoint x: 983, startPoint y: 299, endPoint x: 867, endPoint y: 303, distance: 116.1
click at [867, 303] on p "Status Update: The issue impacting preview operations for cloudimanage.com has …" at bounding box center [859, 292] width 480 height 21
drag, startPoint x: 989, startPoint y: 303, endPoint x: 675, endPoint y: 292, distance: 314.2
click at [675, 292] on p "Status Update: The issue impacting preview operations for cloudimanage.com has …" at bounding box center [859, 292] width 480 height 21
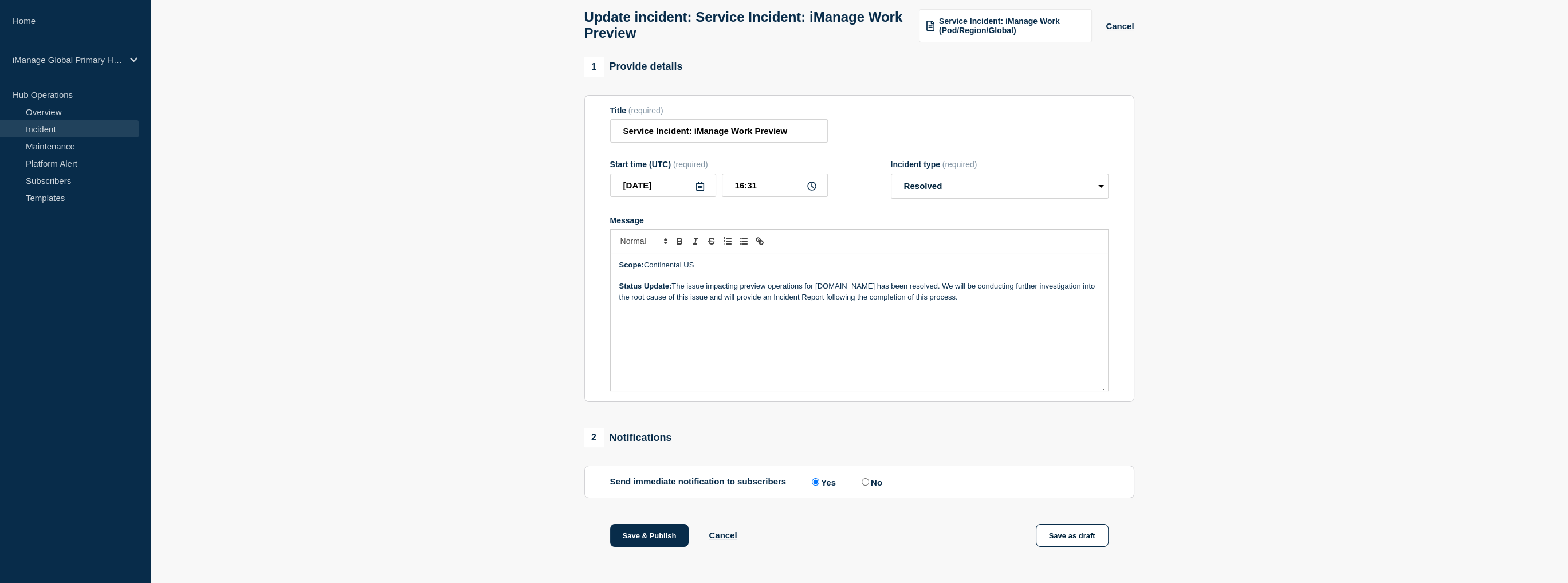
copy p "The issue impacting preview operations for cloudimanage.com has been resolved. …"
click at [979, 303] on p "Status Update: The issue impacting preview operations for cloudimanage.com has …" at bounding box center [859, 292] width 480 height 21
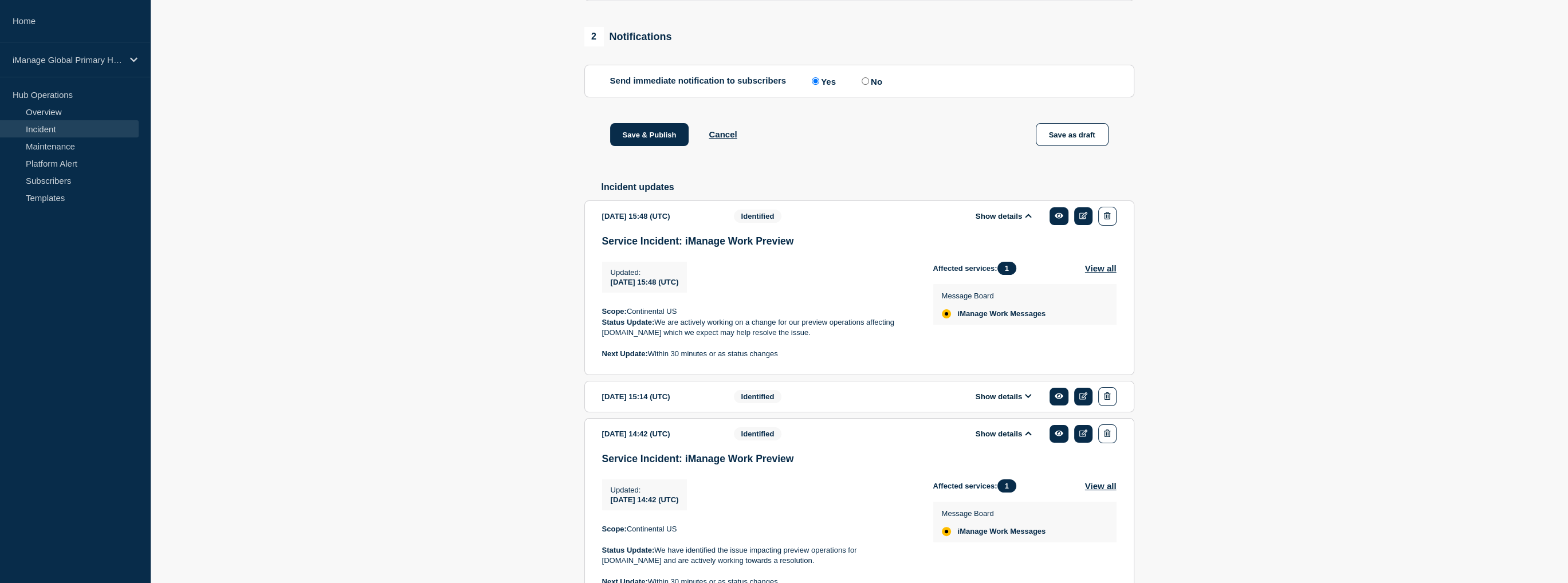
scroll to position [344, 0]
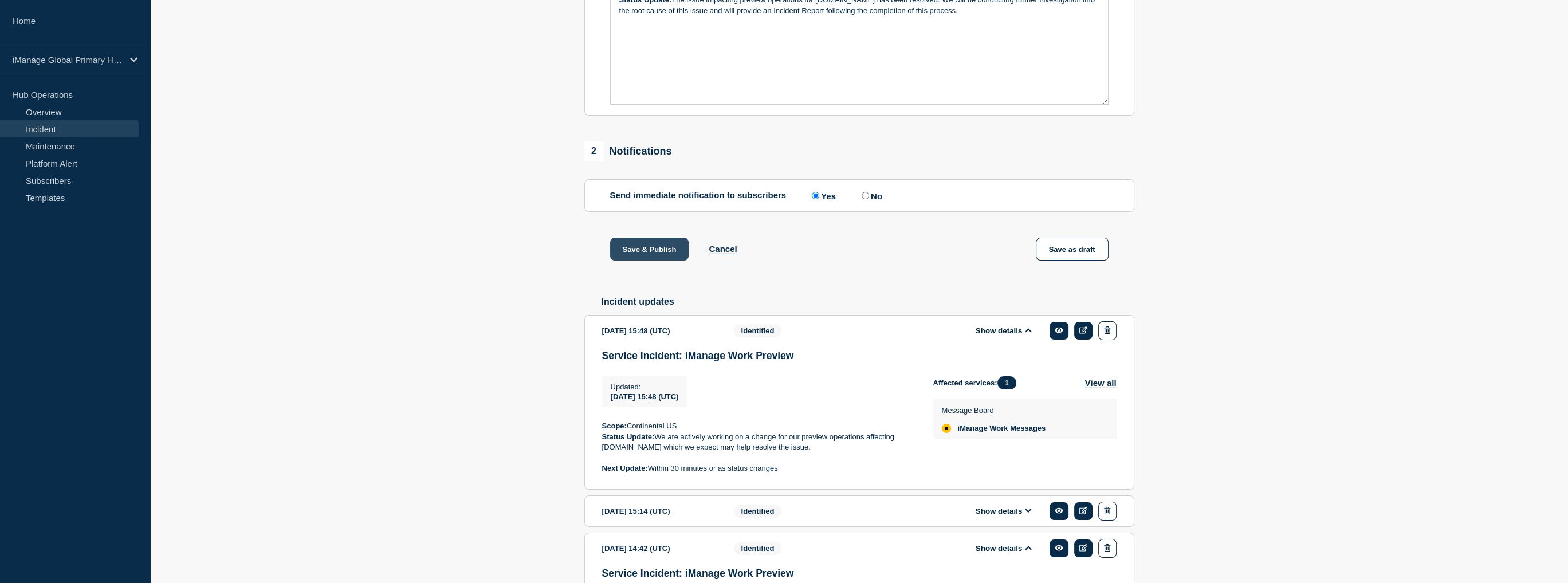
click at [638, 254] on button "Save & Publish" at bounding box center [649, 249] width 79 height 23
